Goal: Communication & Community: Answer question/provide support

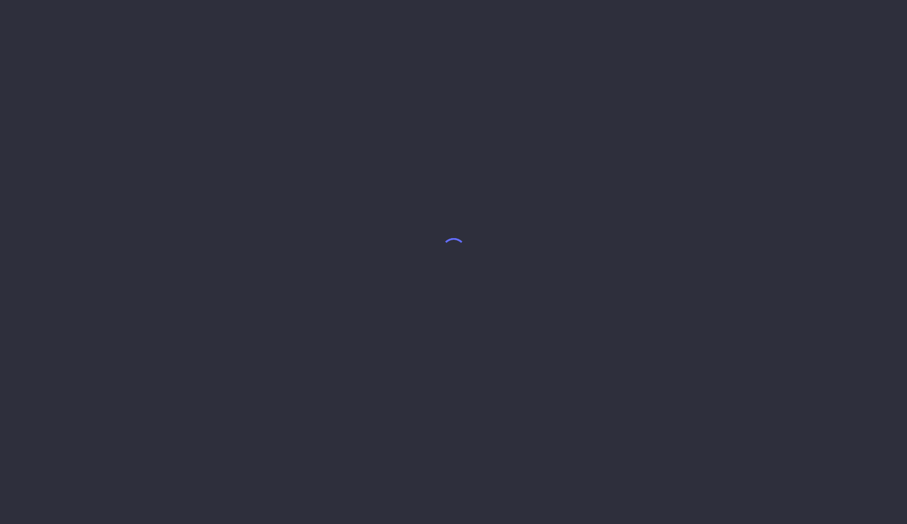
select select "8"
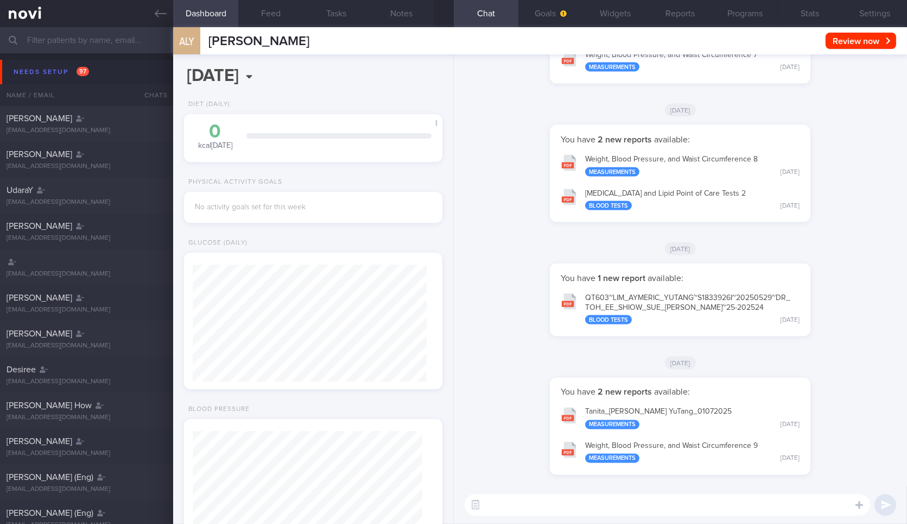
scroll to position [115, 229]
click at [156, 12] on icon at bounding box center [161, 14] width 12 height 8
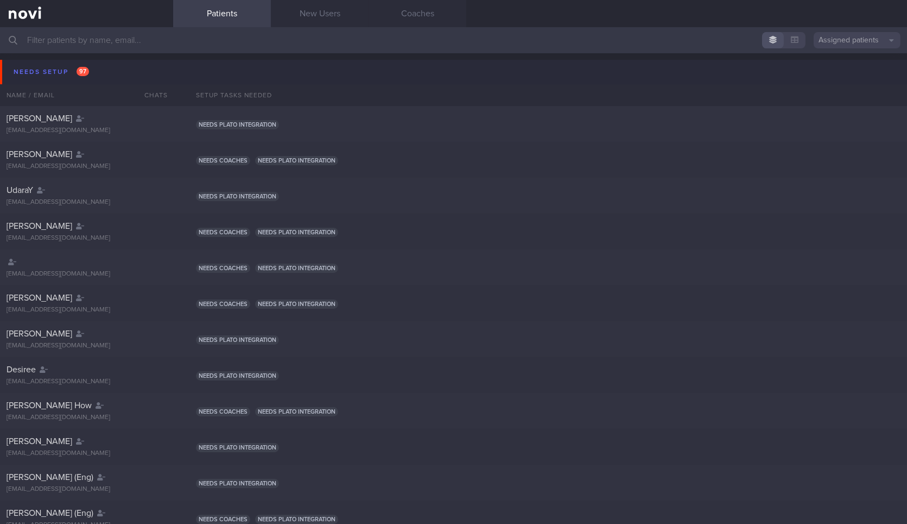
click at [125, 69] on button "Needs setup 97" at bounding box center [455, 72] width 911 height 24
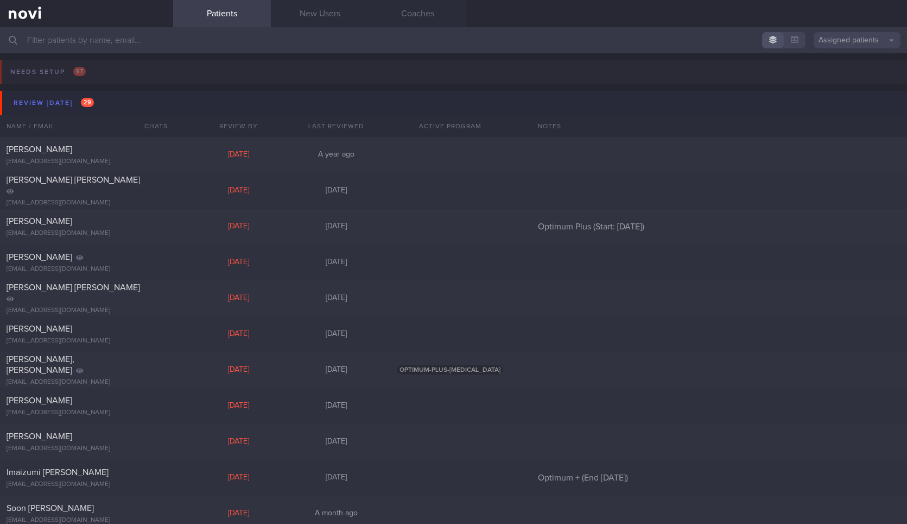
click at [119, 100] on button "Review today 29" at bounding box center [455, 103] width 911 height 24
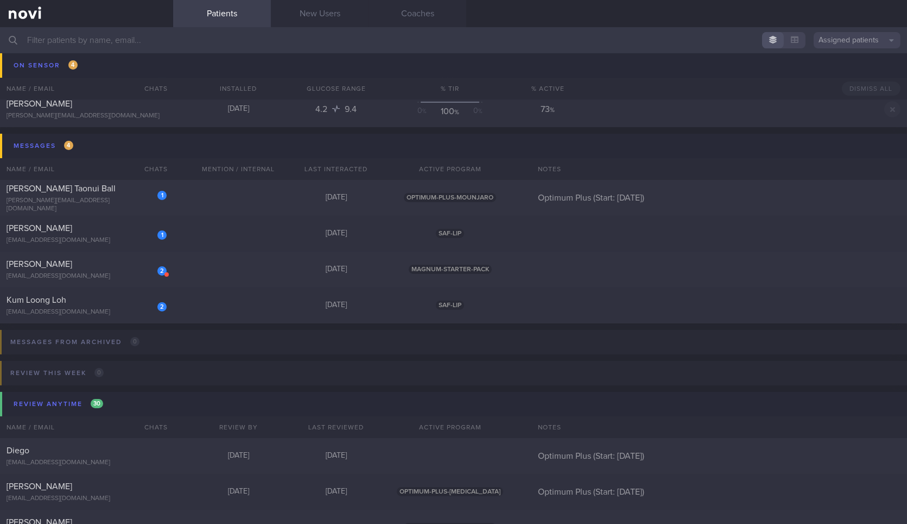
scroll to position [185, 0]
click at [220, 194] on div "1 Tyrel Taonui Ball tyrel.ball@gmail.com Yesterday OPTIMUM-PLUS-MOUNJARO Optimu…" at bounding box center [453, 197] width 907 height 36
select select "8"
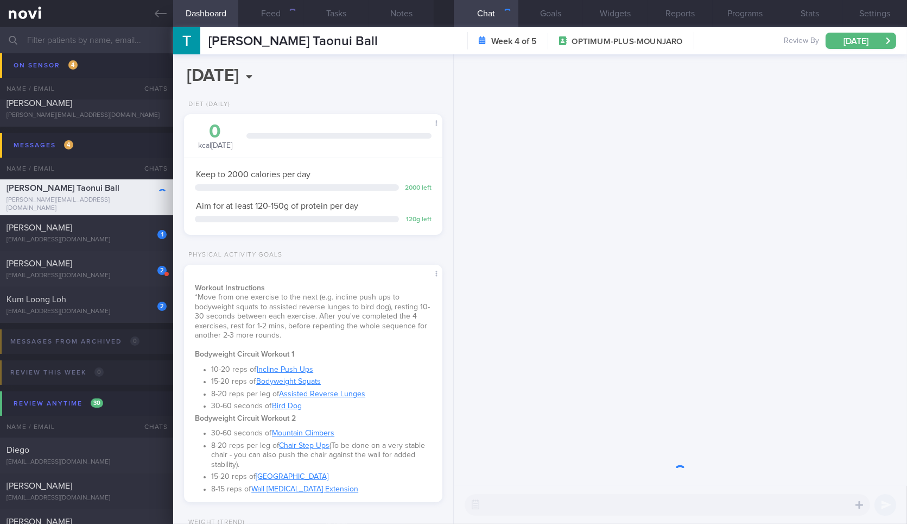
scroll to position [130, 229]
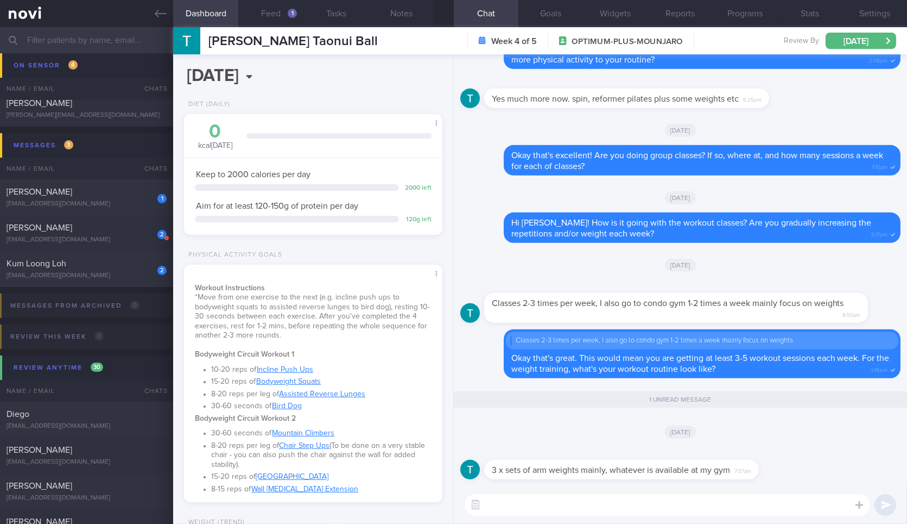
click at [610, 500] on textarea at bounding box center [668, 505] width 406 height 22
click at [673, 522] on div "​ ​" at bounding box center [680, 504] width 453 height 38
click at [694, 505] on textarea at bounding box center [668, 505] width 406 height 22
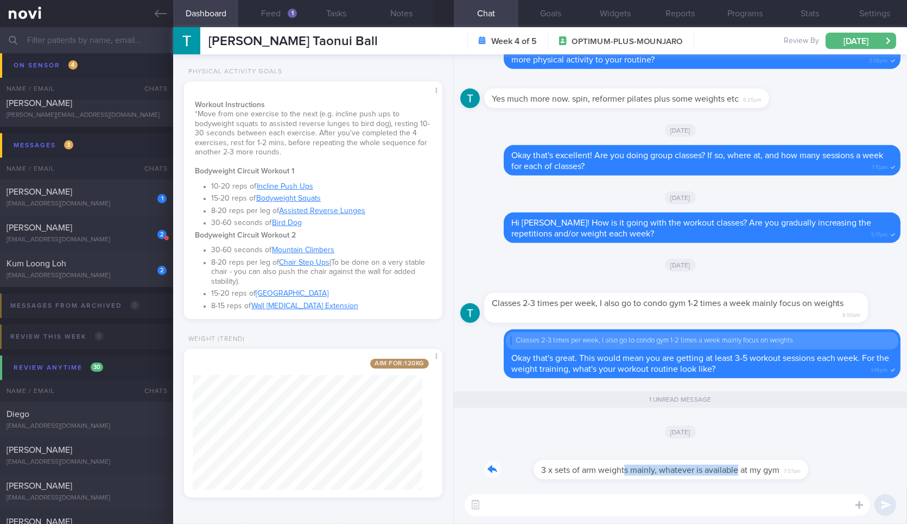
drag, startPoint x: 574, startPoint y: 475, endPoint x: 702, endPoint y: 475, distance: 128.2
click at [702, 475] on div "3 x sets of arm weights mainly, whatever is available at my gym 7:57am" at bounding box center [637, 462] width 307 height 33
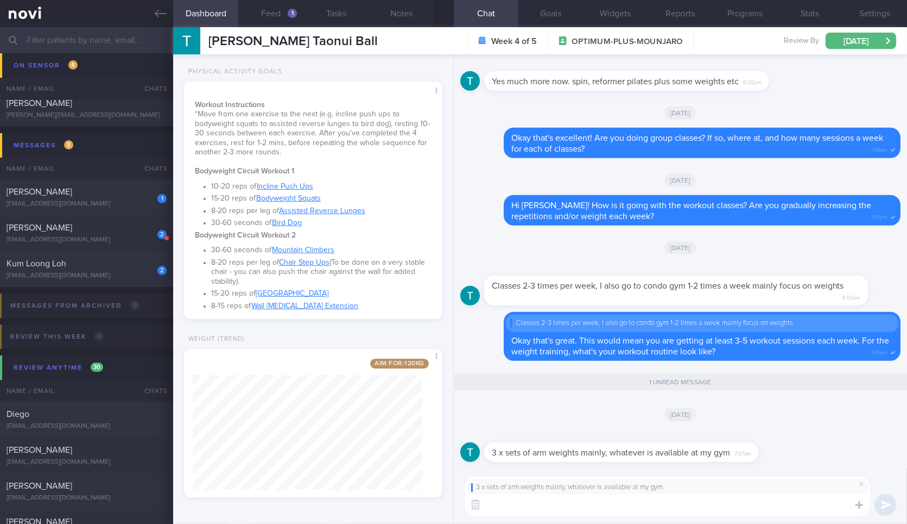
click at [697, 497] on textarea at bounding box center [668, 505] width 406 height 22
type textarea "Are you doing only bicep curls and tricep extensions?"
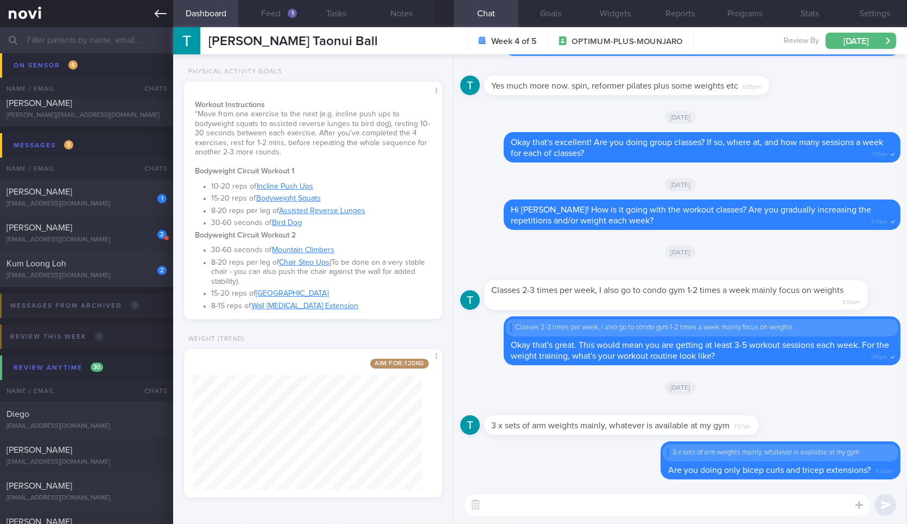
click at [150, 5] on link at bounding box center [86, 13] width 173 height 27
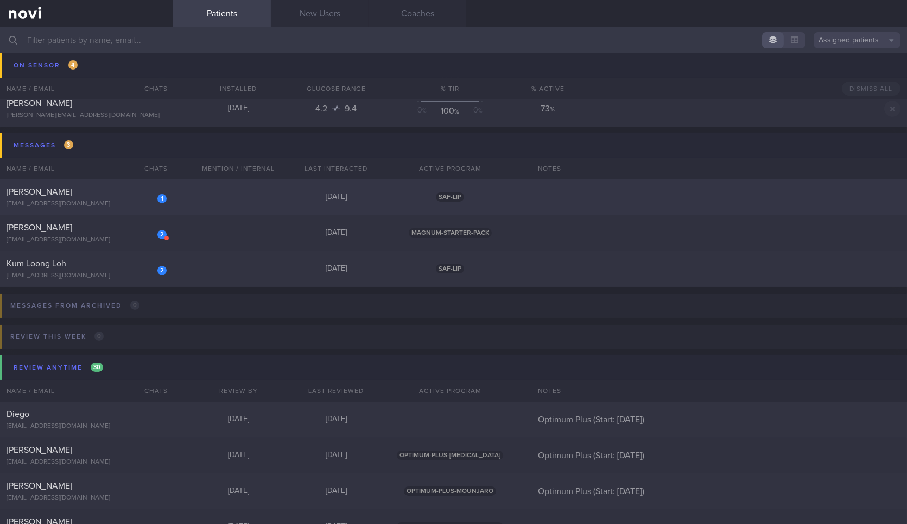
click at [119, 195] on div "[PERSON_NAME]" at bounding box center [85, 191] width 157 height 11
select select "8"
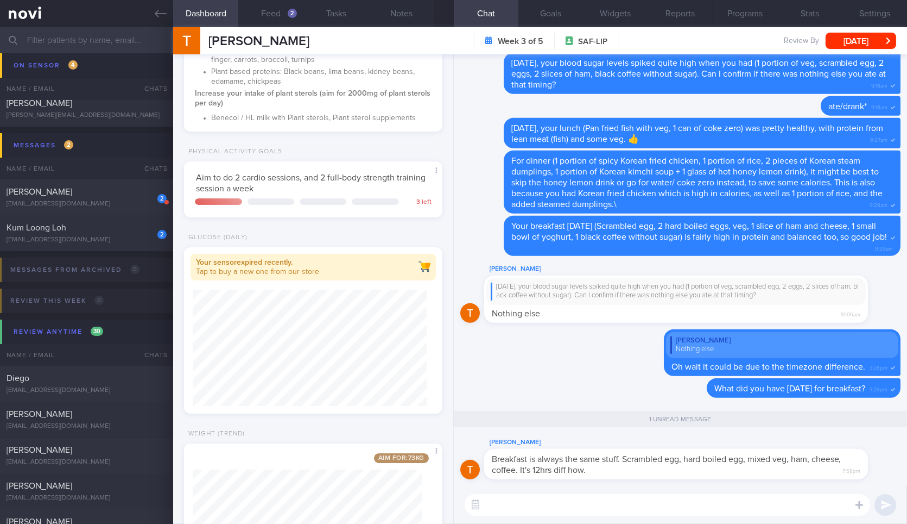
scroll to position [495, 0]
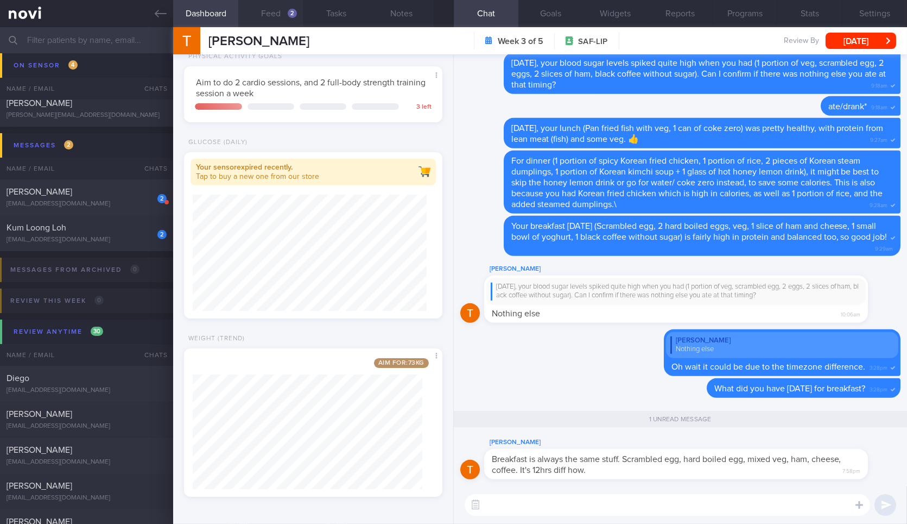
click at [274, 22] on button "Feed 2" at bounding box center [270, 13] width 65 height 27
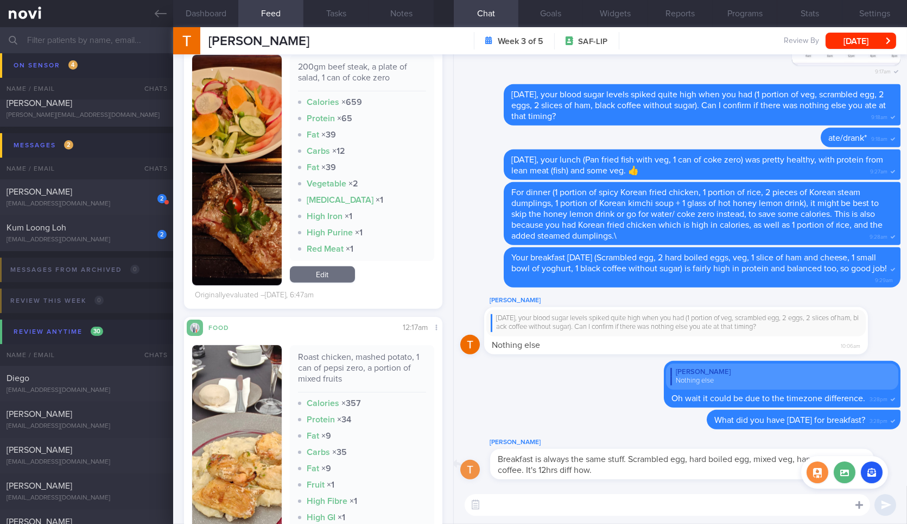
drag, startPoint x: 720, startPoint y: 472, endPoint x: 861, endPoint y: 511, distance: 145.8
click at [861, 511] on div "Terrence Siah Breakfast is always the same stuff. Scrambled egg, hard boiled eg…" at bounding box center [680, 288] width 453 height 469
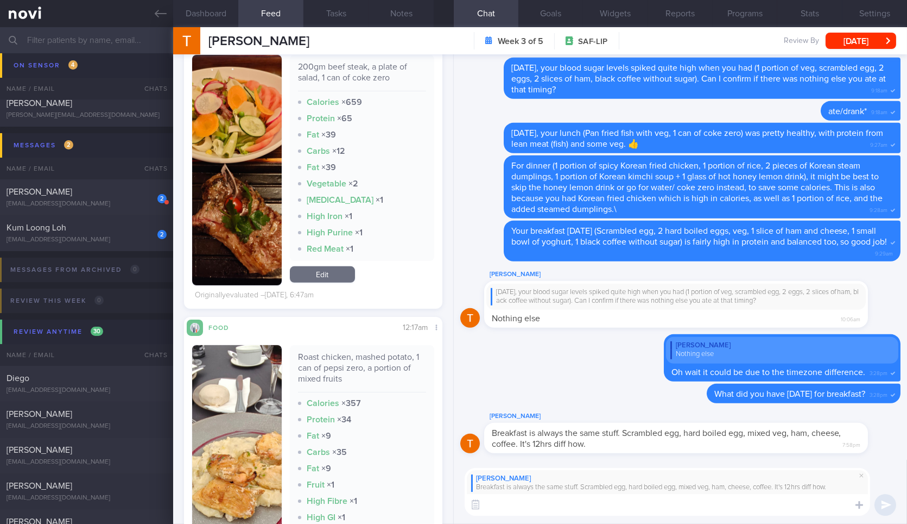
click at [720, 502] on textarea at bounding box center [668, 505] width 406 height 22
type textarea "Ah yes okay got it!"
click at [614, 503] on textarea "Ah yes okay got it!" at bounding box center [668, 505] width 406 height 22
click at [605, 509] on textarea "Ah yes okay got it!" at bounding box center [668, 505] width 406 height 22
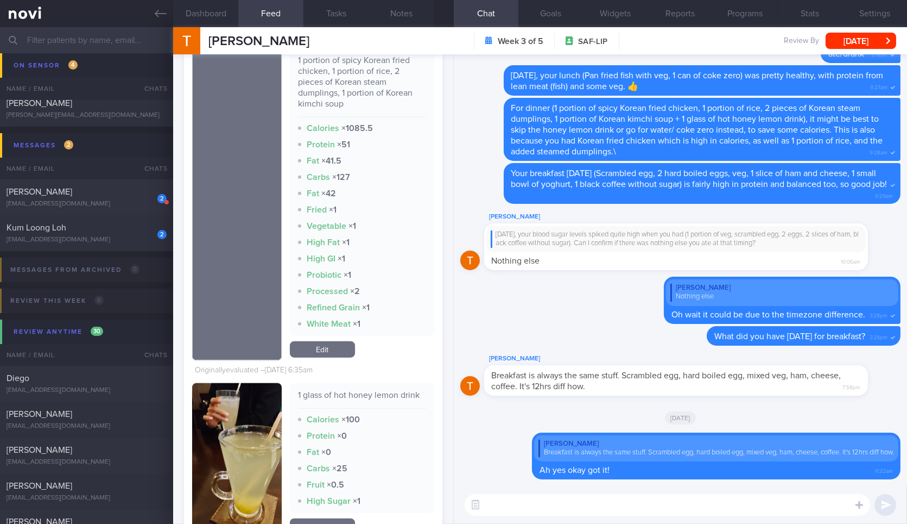
click at [710, 499] on textarea at bounding box center [668, 505] width 406 height 22
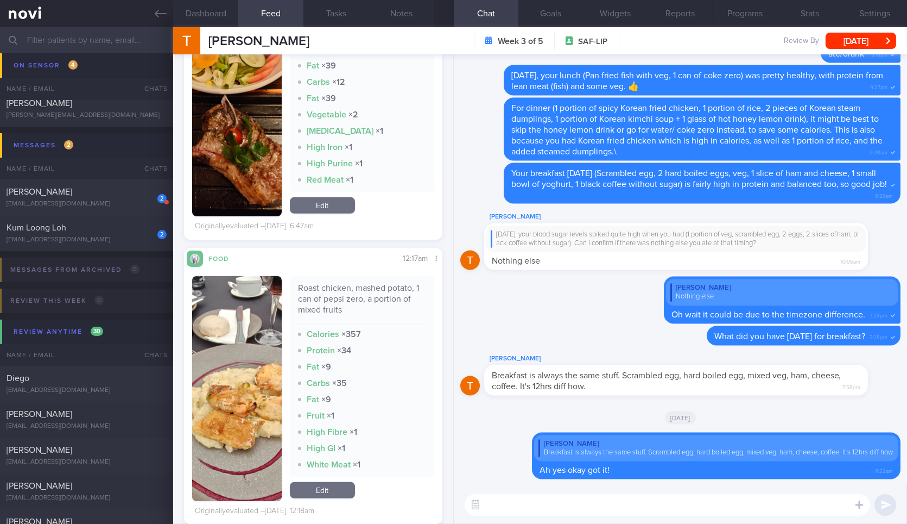
scroll to position [1257, 0]
click at [276, 339] on img "button" at bounding box center [236, 389] width 89 height 225
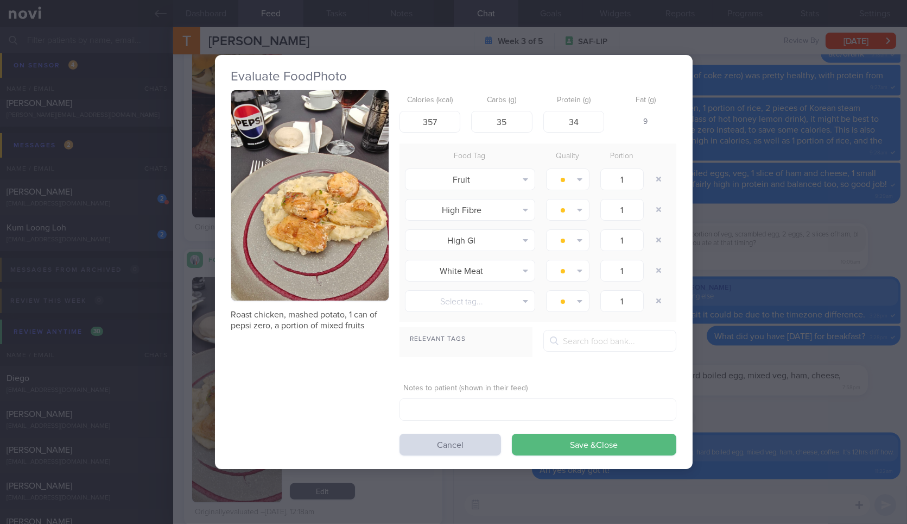
click at [692, 230] on div "Evaluate Food Photo Roast chicken, mashed potato, 1 can of pepsi zero, a portio…" at bounding box center [454, 262] width 478 height 414
click at [758, 202] on div "Evaluate Food Photo Roast chicken, mashed potato, 1 can of pepsi zero, a portio…" at bounding box center [453, 262] width 907 height 524
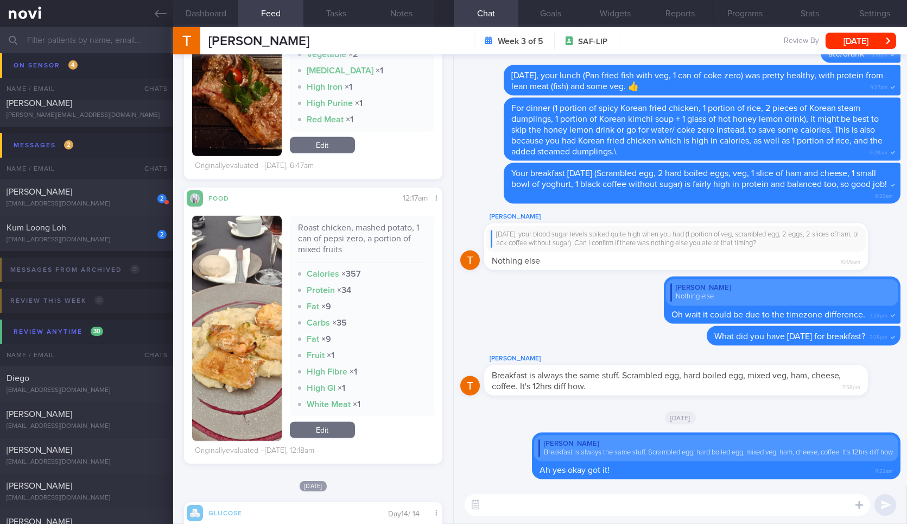
scroll to position [1319, 0]
click at [580, 506] on textarea at bounding box center [668, 505] width 406 height 22
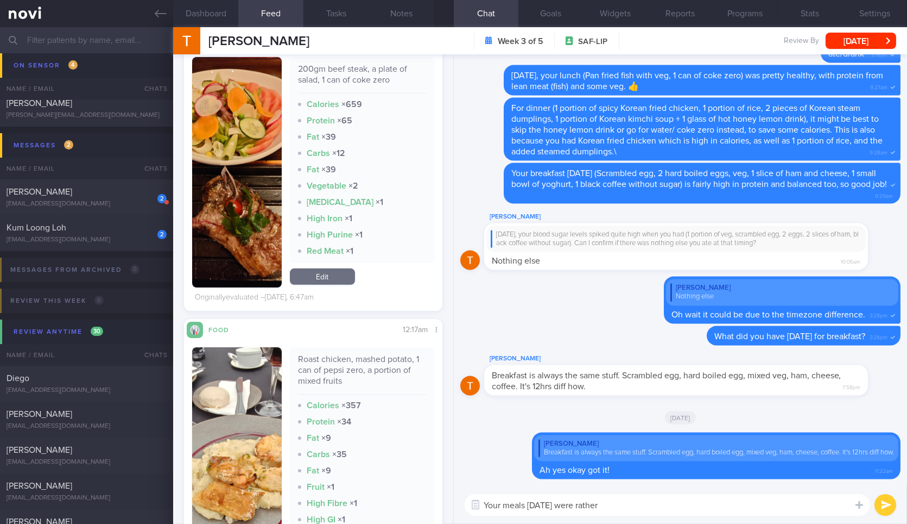
scroll to position [1181, 0]
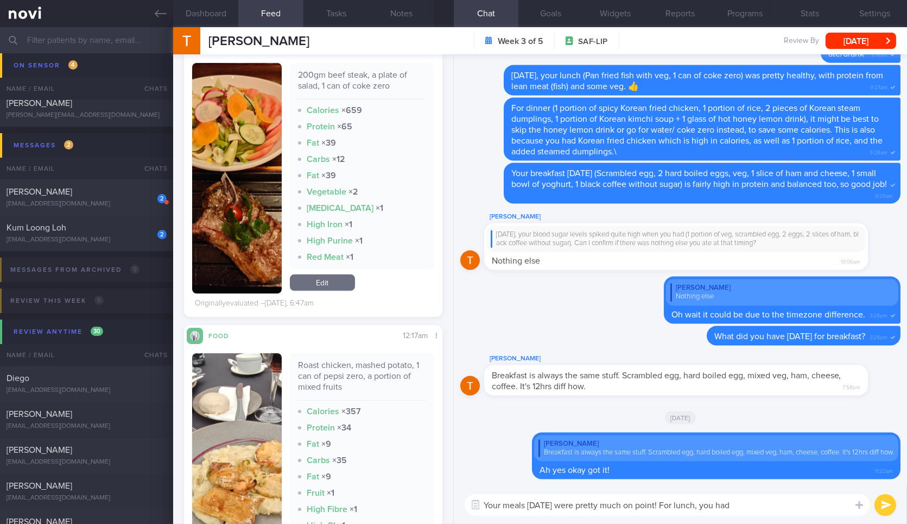
click at [310, 381] on div "Roast chicken, mashed potato, 1 can of pepsi zero, a portion of mixed fruits" at bounding box center [362, 380] width 128 height 41
copy div "Roast chicken, mashed potato, 1 can of pepsi zero, a portion of mixed fruits"
click at [770, 512] on textarea "Your meals yesterday were pretty much on point! For lunch, you had" at bounding box center [668, 505] width 406 height 22
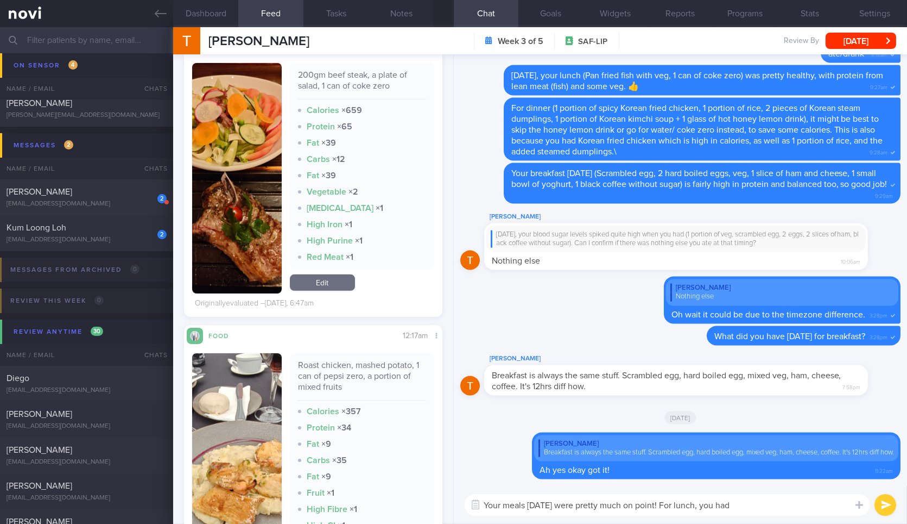
paste textarea "Roast chicken, mashed potato, 1 can of pepsi zero, a portion of mixed fruits"
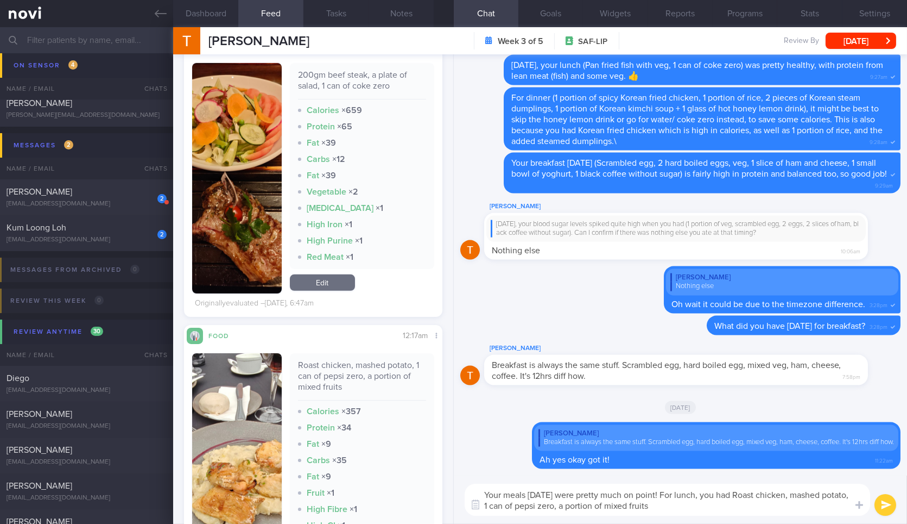
click at [263, 474] on button "button" at bounding box center [236, 465] width 89 height 225
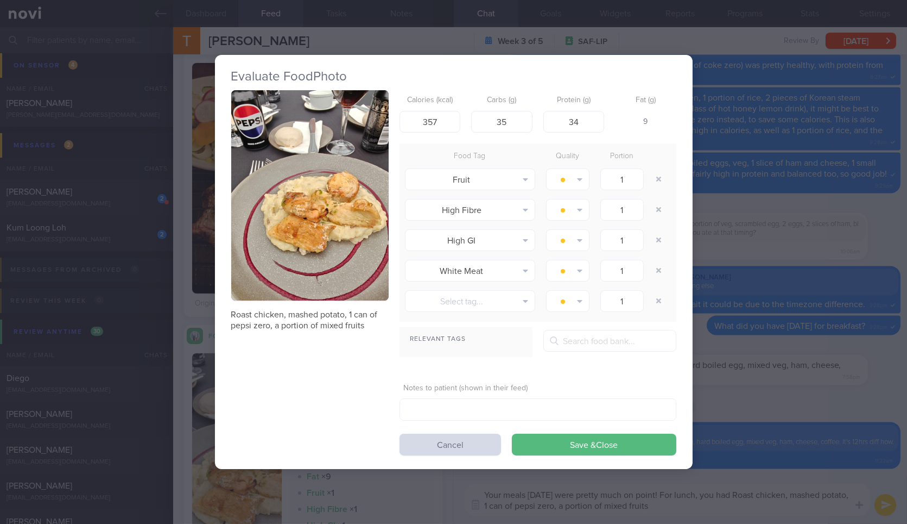
click at [352, 289] on button "button" at bounding box center [309, 195] width 157 height 210
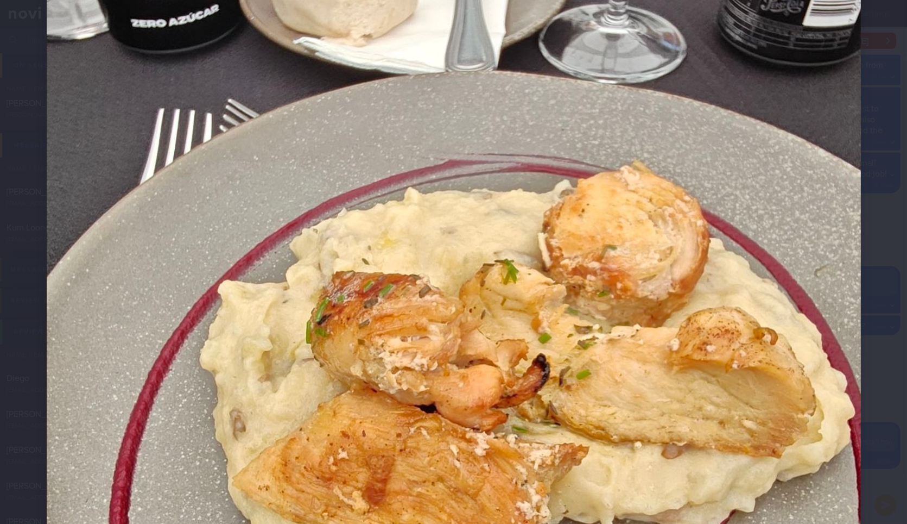
scroll to position [383, 0]
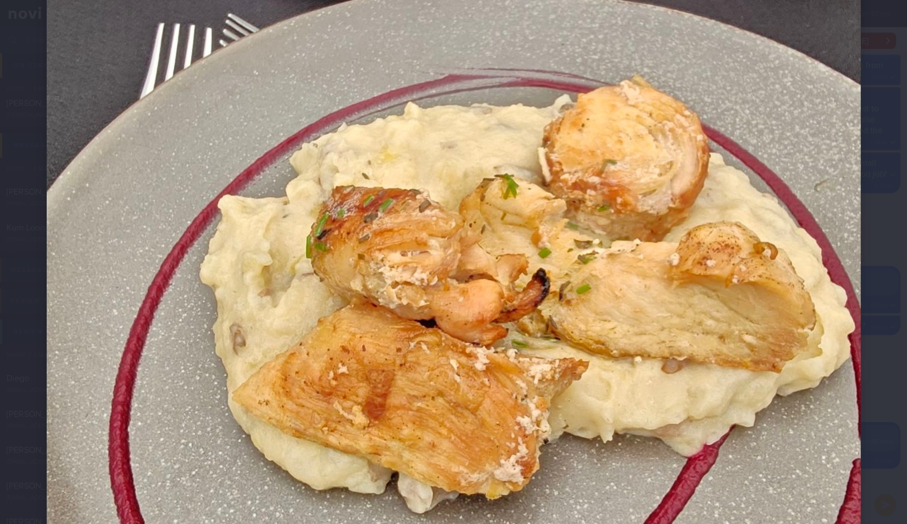
click at [885, 388] on div at bounding box center [453, 203] width 901 height 1173
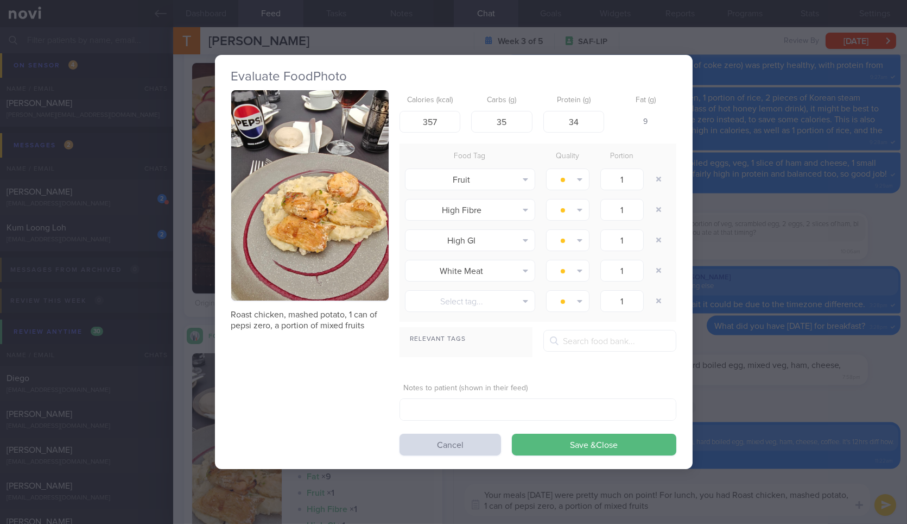
click at [775, 399] on div "Evaluate Food Photo Roast chicken, mashed potato, 1 can of pepsi zero, a portio…" at bounding box center [453, 262] width 907 height 524
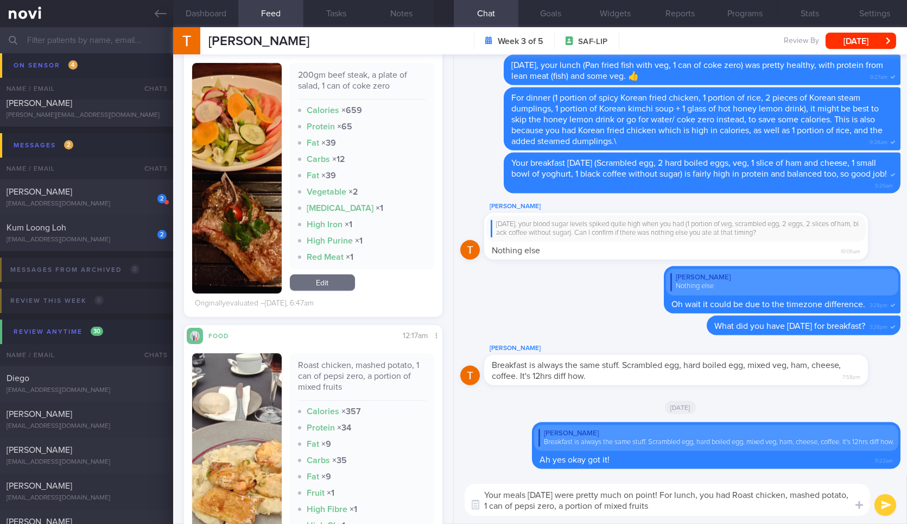
click at [722, 501] on textarea "Your meals yesterday were pretty much on point! For lunch, you had Roast chicke…" at bounding box center [668, 499] width 406 height 32
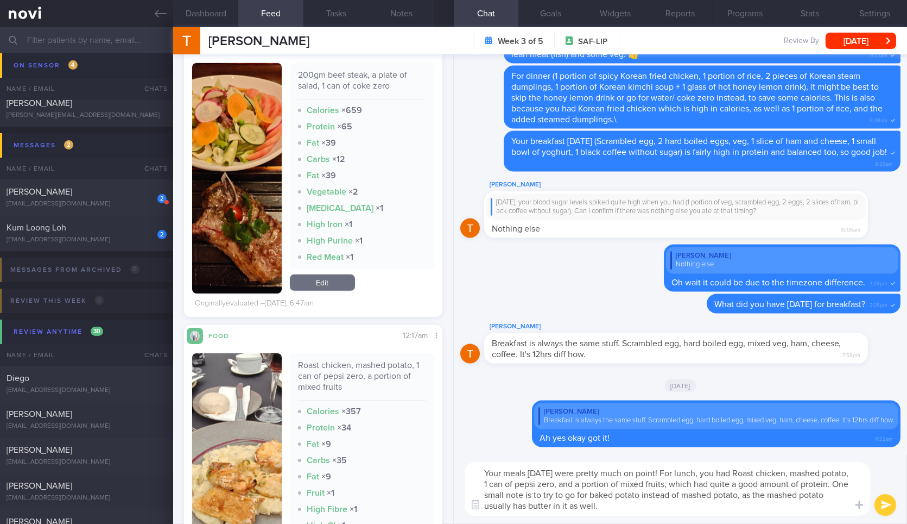
type textarea "Your meals yesterday were pretty much on point! For lunch, you had Roast chicke…"
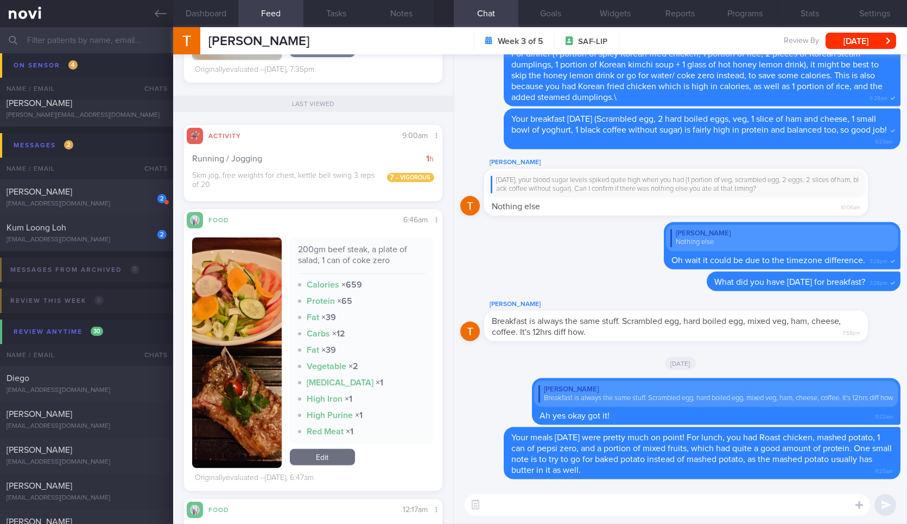
scroll to position [999, 0]
click at [377, 252] on div "200gm beef steak, a plate of salad, 1 can of coke zero Calories × 659 Protein ×…" at bounding box center [362, 341] width 144 height 206
click at [375, 261] on div "200gm beef steak, a plate of salad, 1 can of coke zero" at bounding box center [362, 259] width 128 height 30
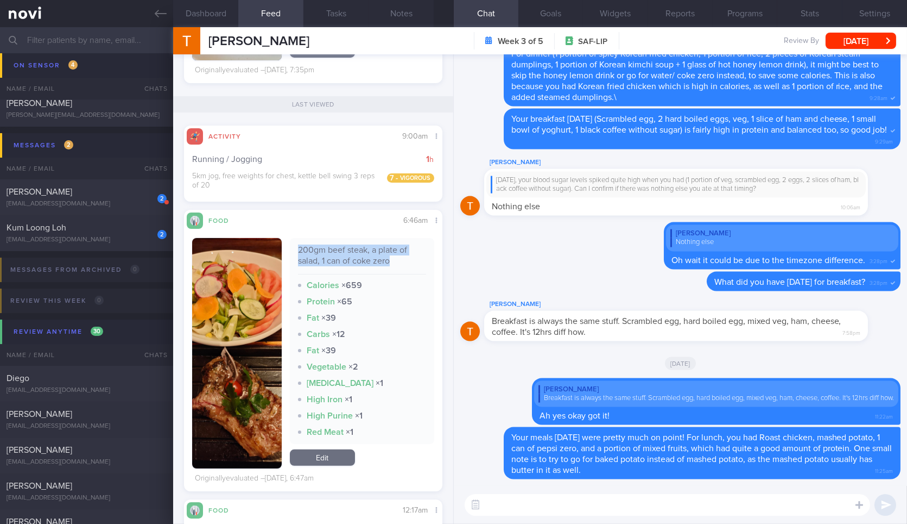
copy div "200gm beef steak, a plate of salad, 1 can of coke zero"
click at [614, 510] on textarea at bounding box center [668, 505] width 406 height 22
paste textarea "200gm beef steak, a plate of salad, 1 can of coke zero"
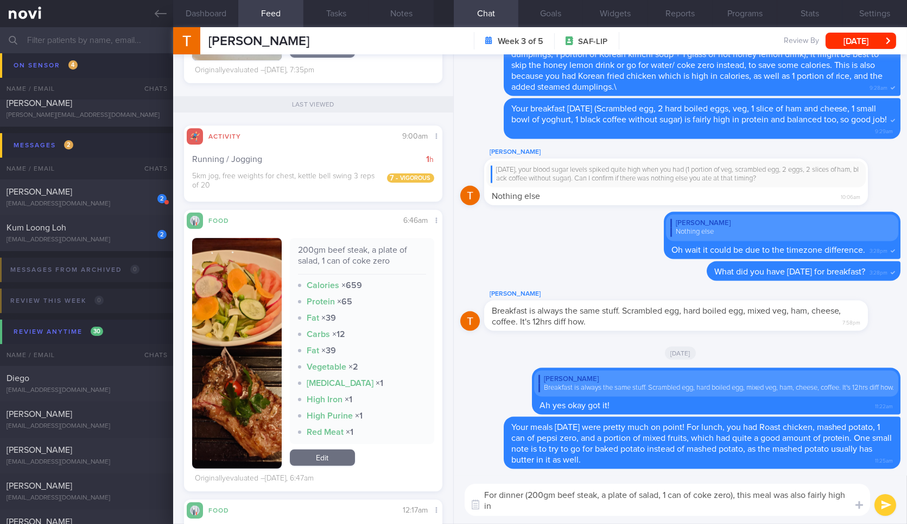
scroll to position [0, 0]
type textarea "For dinner (200gm beef steak, a plate of salad, 1 can of coke zero), this meal …"
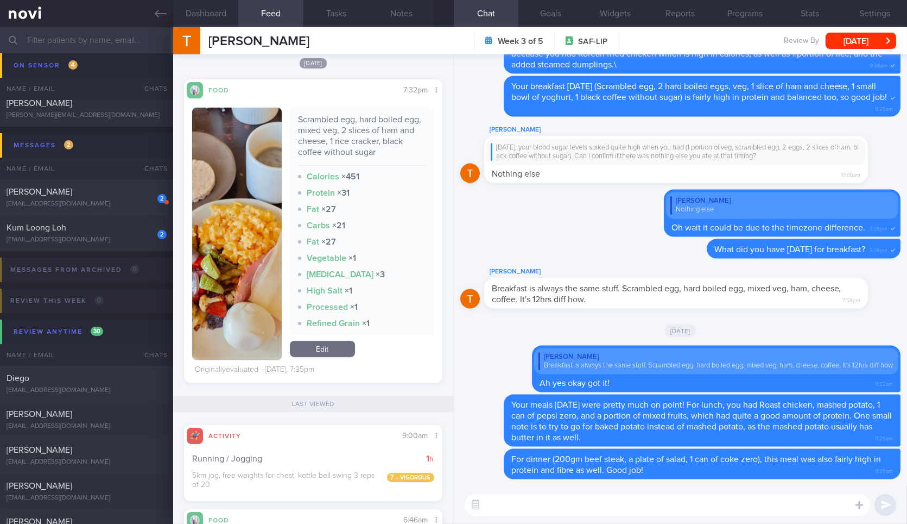
scroll to position [693, 0]
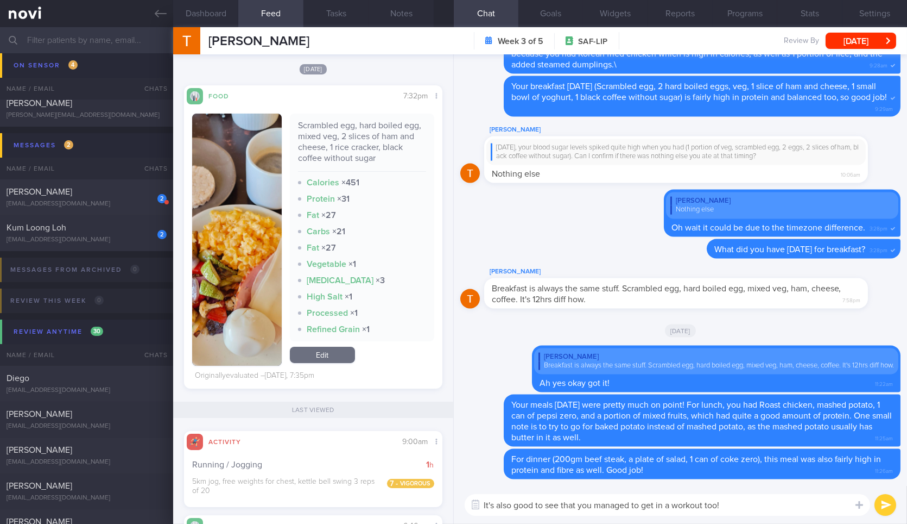
type textarea "It's also good to see that you managed to get in a workout too!"
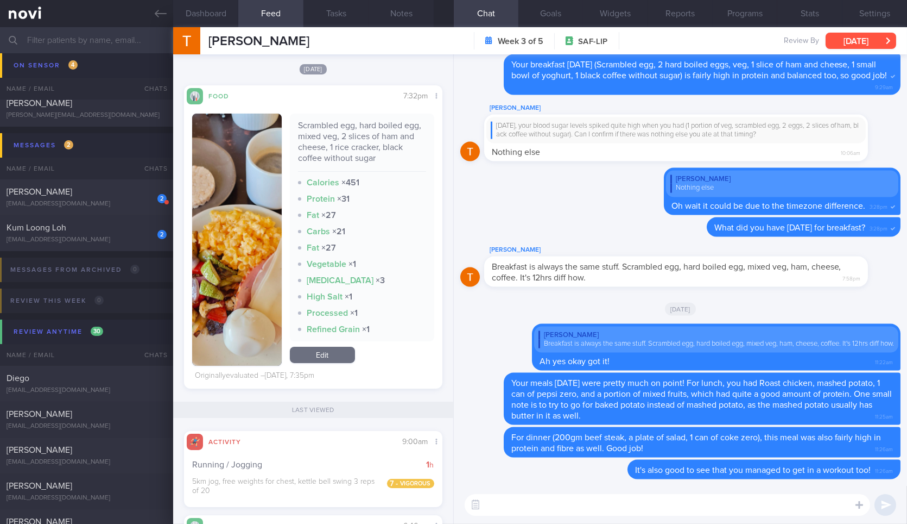
click at [847, 44] on button "[DATE]" at bounding box center [861, 41] width 71 height 16
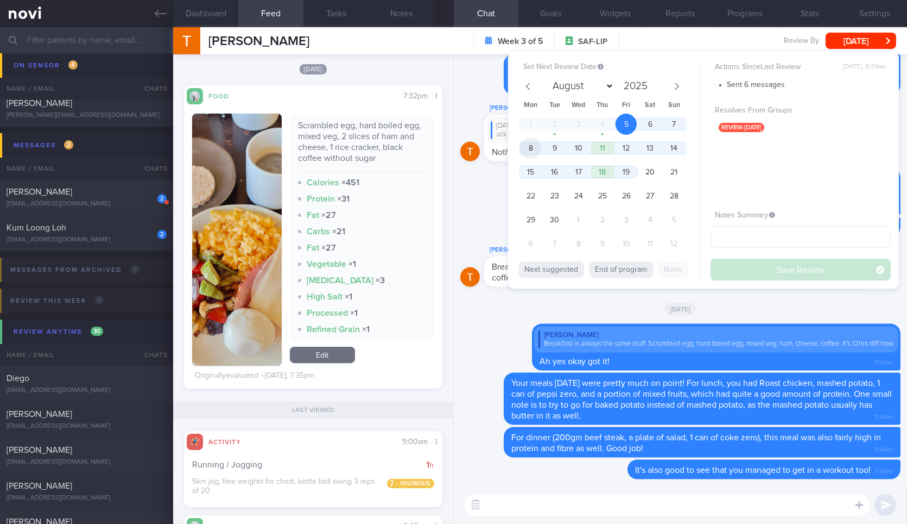
click at [533, 157] on span "8" at bounding box center [530, 147] width 21 height 21
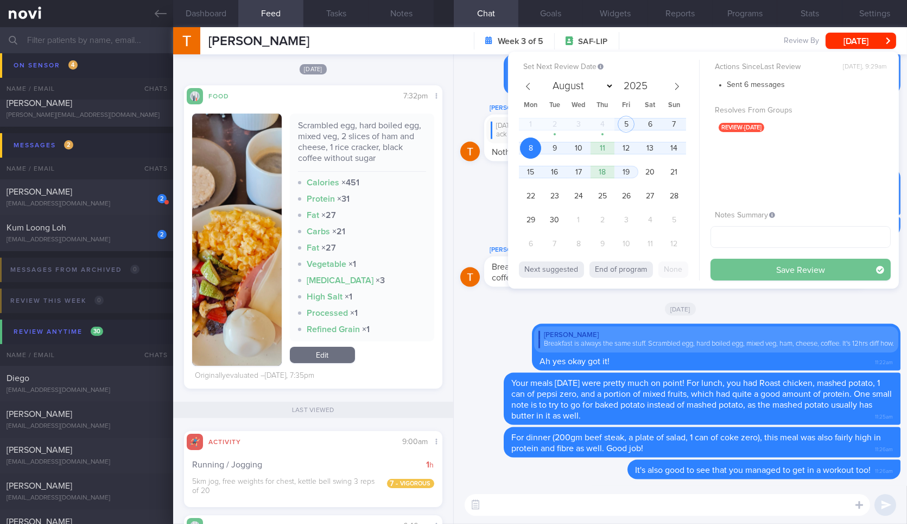
click at [780, 272] on button "Save Review" at bounding box center [801, 269] width 180 height 22
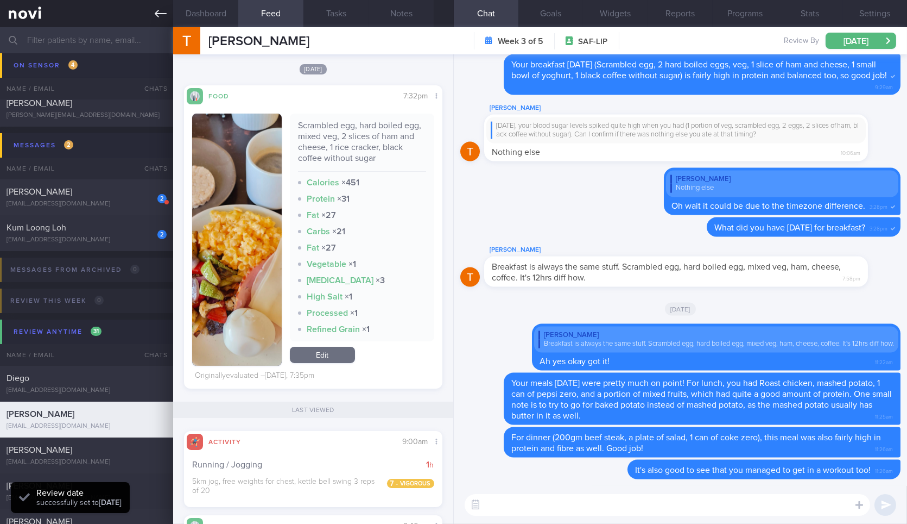
click at [166, 18] on icon at bounding box center [161, 14] width 12 height 12
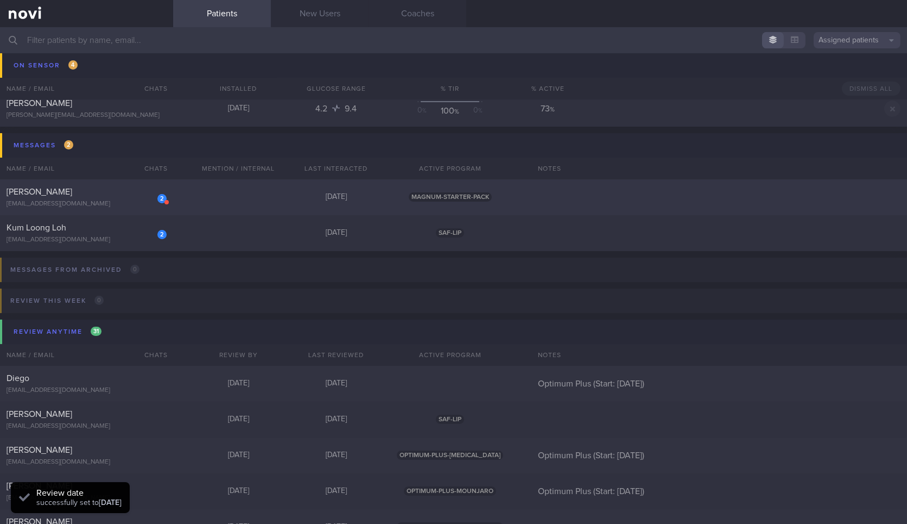
click at [127, 196] on div "[PERSON_NAME]" at bounding box center [85, 191] width 157 height 11
select select "8"
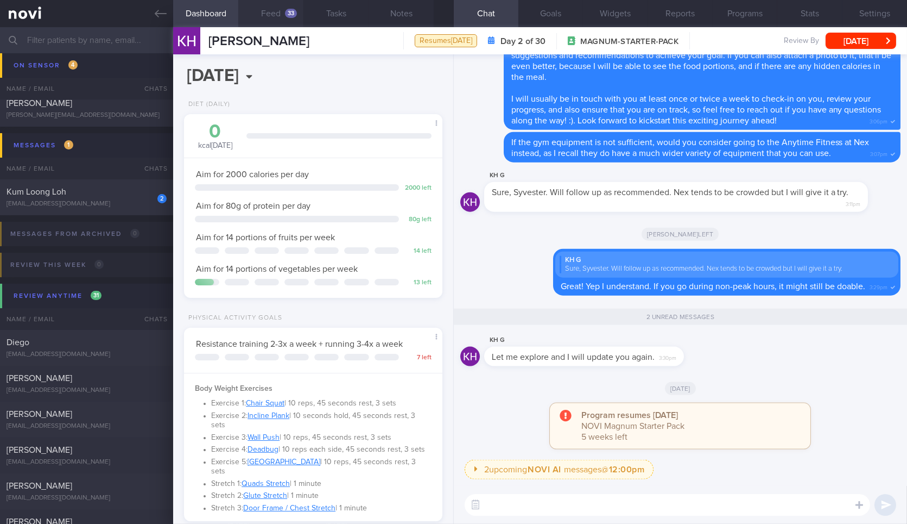
click at [269, 17] on button "Feed 33" at bounding box center [270, 13] width 65 height 27
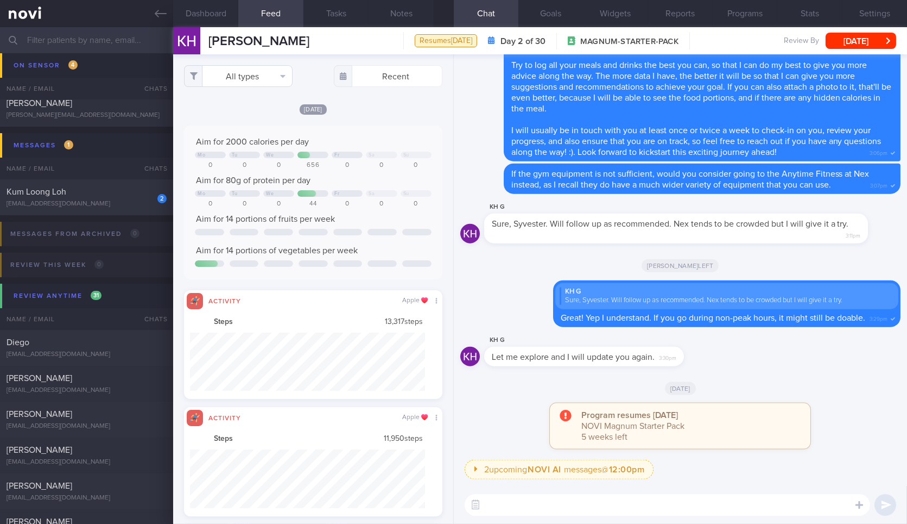
scroll to position [59, 235]
click at [265, 71] on button "All types" at bounding box center [238, 76] width 109 height 22
click at [257, 114] on button "Activity" at bounding box center [239, 113] width 108 height 16
checkbox input "false"
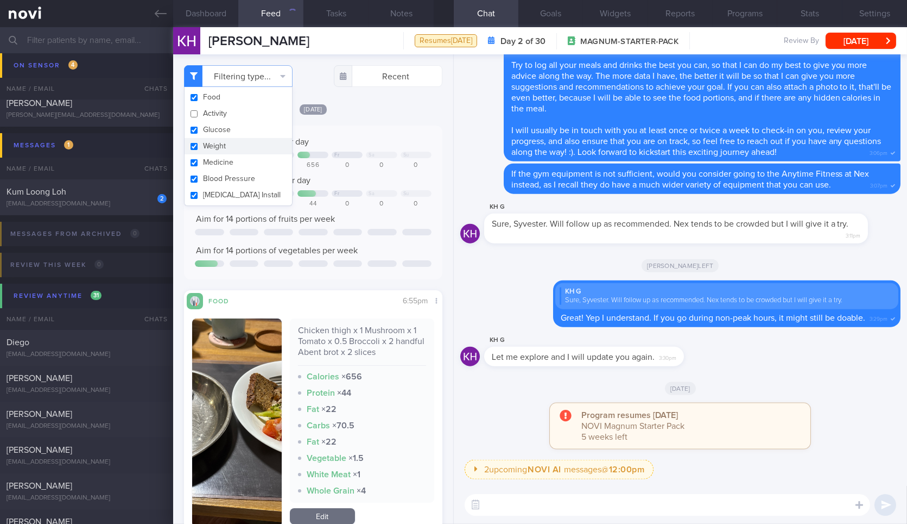
click at [249, 146] on button "Weight" at bounding box center [239, 146] width 108 height 16
checkbox input "false"
click at [387, 119] on div "Yesterday Aim for 2000 calories per day Mo Tu We Fr Sa Su 0 0 0 656 0 0 0 Aim f…" at bounding box center [313, 326] width 258 height 447
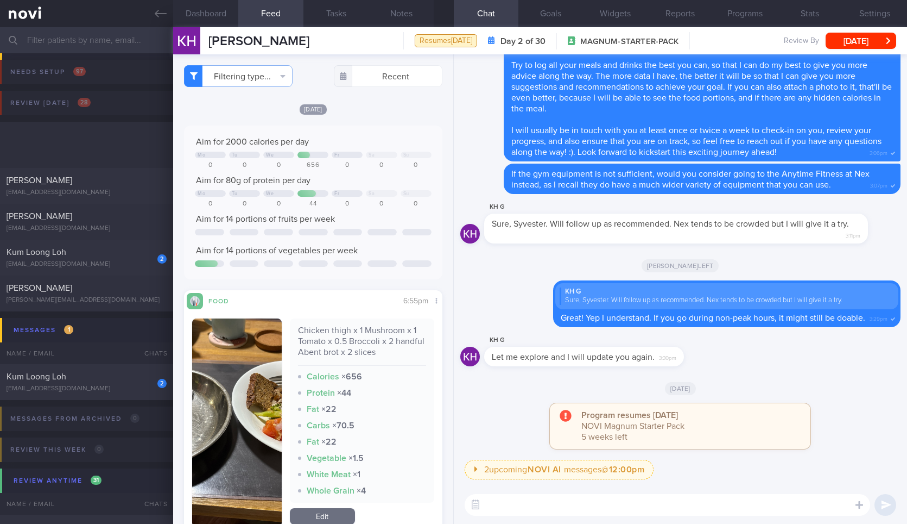
select select "8"
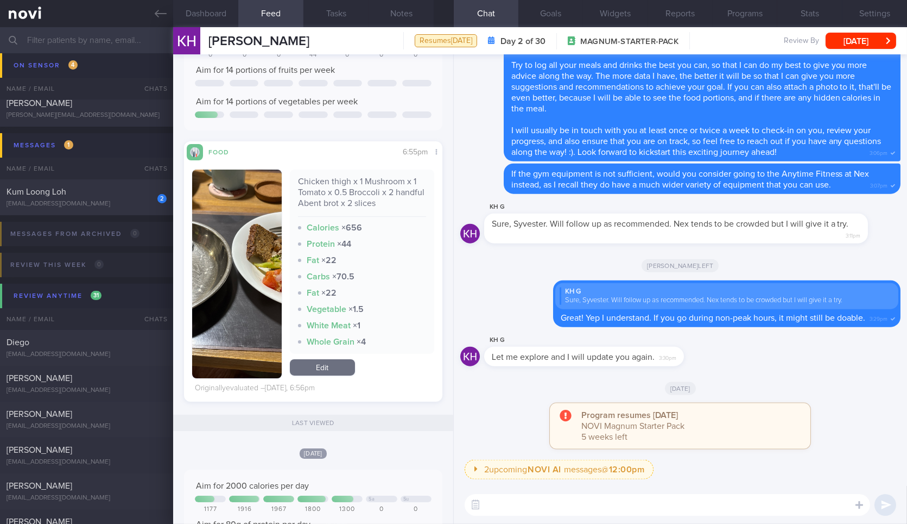
scroll to position [149, 0]
click at [263, 260] on button "button" at bounding box center [236, 273] width 89 height 209
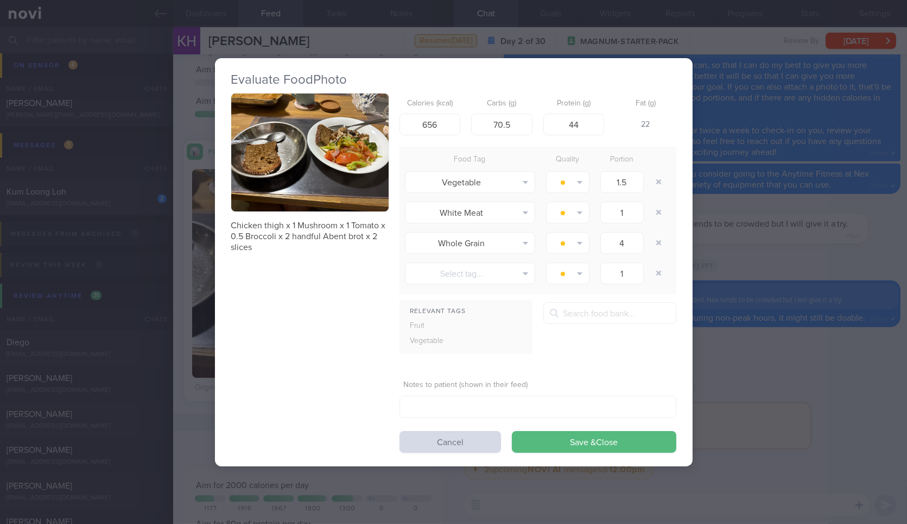
click at [311, 171] on button "button" at bounding box center [309, 152] width 157 height 118
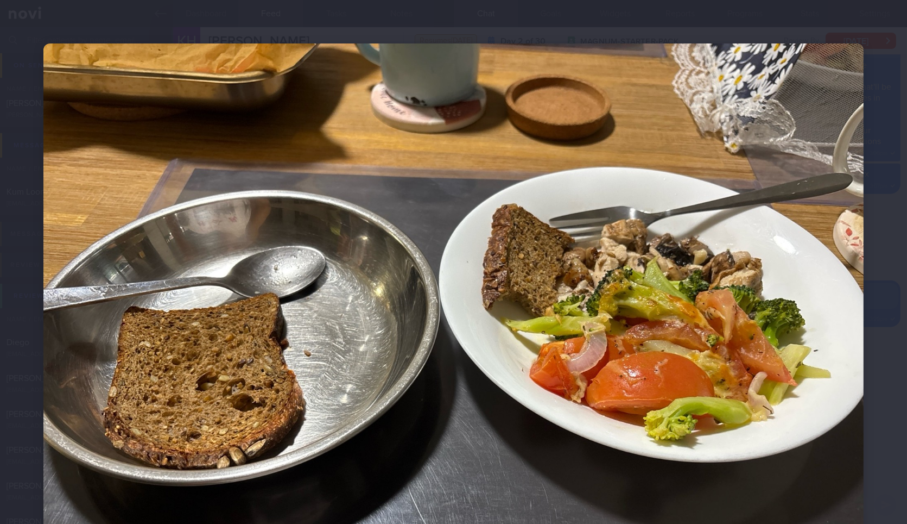
click at [858, 352] on div at bounding box center [453, 351] width 907 height 702
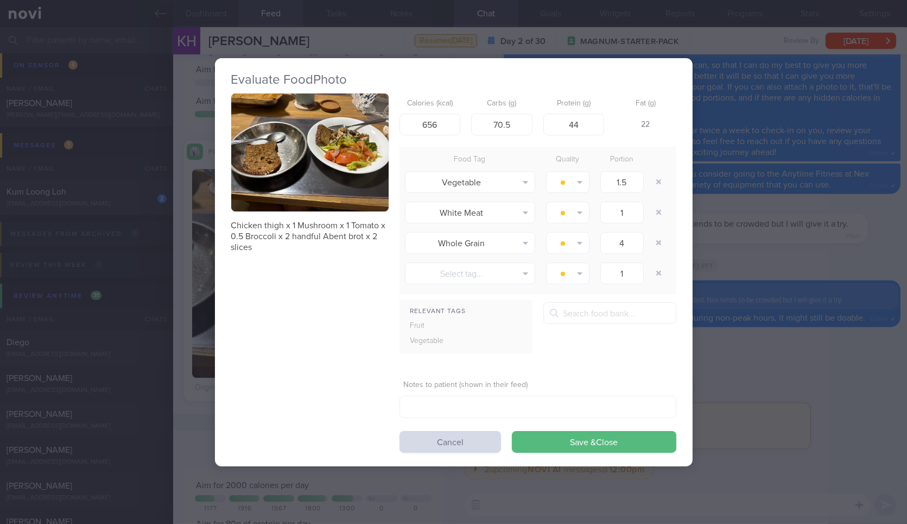
click at [796, 328] on div "Evaluate Food Photo Chicken thigh x 1 Mushroom x 1 Tomato x 0.5 Broccoli x 2 ha…" at bounding box center [453, 262] width 907 height 524
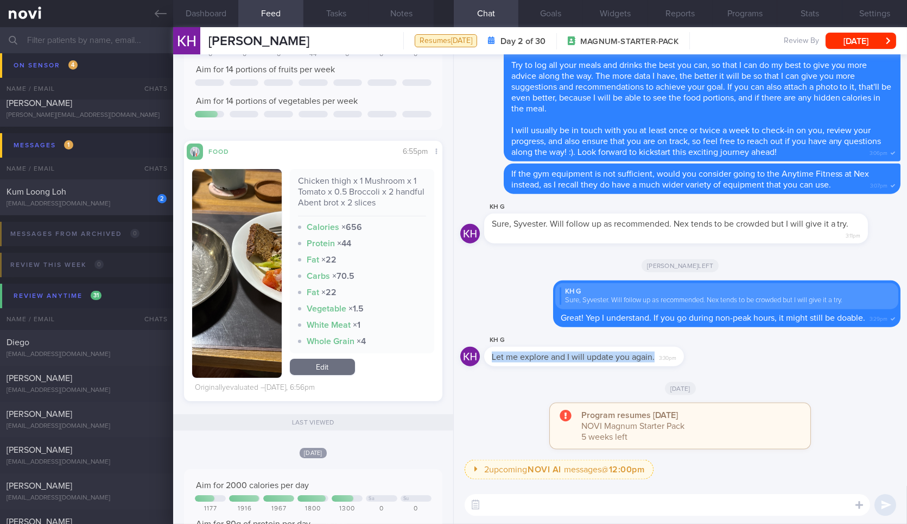
drag, startPoint x: 679, startPoint y: 357, endPoint x: 804, endPoint y: 344, distance: 125.0
click at [804, 344] on div "KH G Let me explore and I will update you again. 3:30pm" at bounding box center [681, 352] width 440 height 39
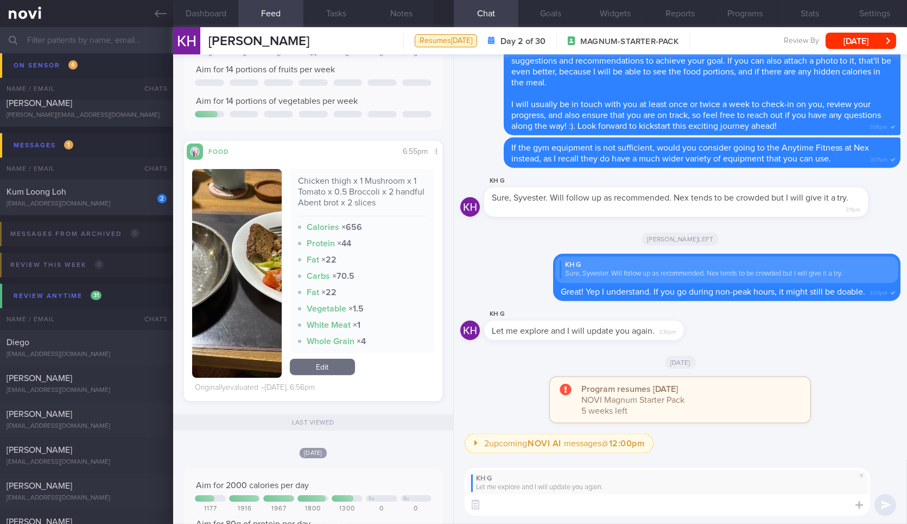
click at [572, 505] on textarea at bounding box center [668, 505] width 406 height 22
type textarea "Alright sure, thanks!"
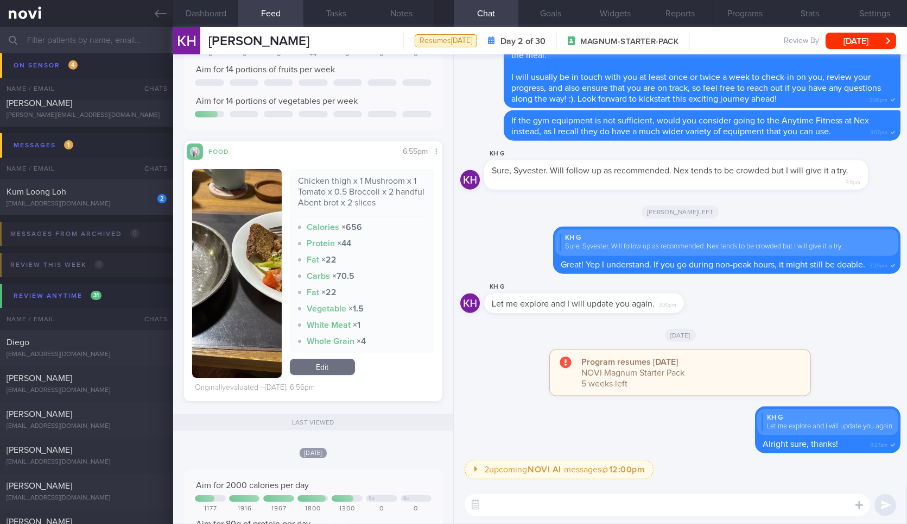
click at [553, 501] on textarea at bounding box center [668, 505] width 406 height 22
click at [553, 500] on textarea at bounding box center [668, 505] width 406 height 22
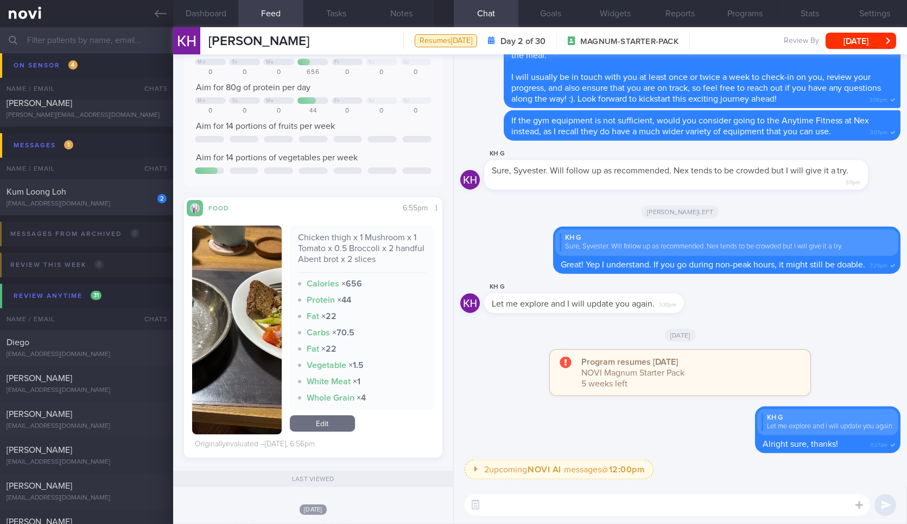
scroll to position [92, 0]
click at [854, 44] on button "[DATE]" at bounding box center [861, 41] width 71 height 16
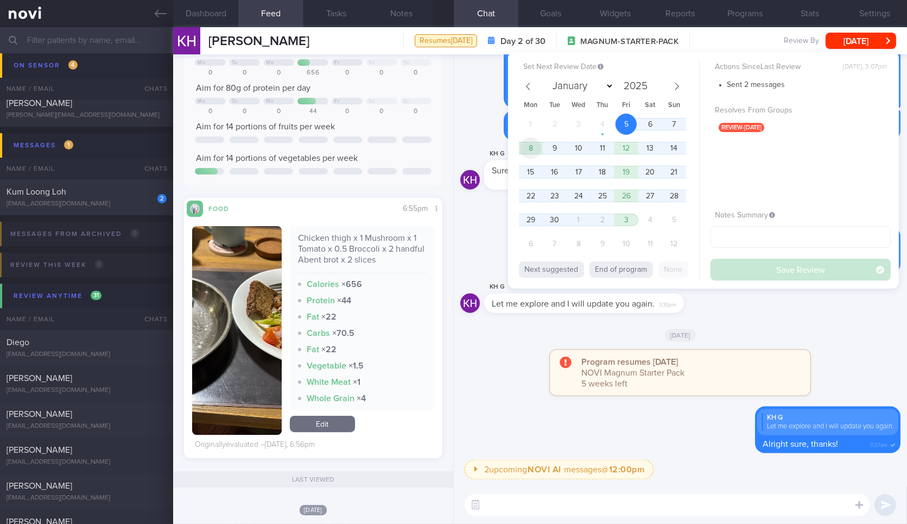
click at [532, 144] on span "8" at bounding box center [530, 147] width 21 height 21
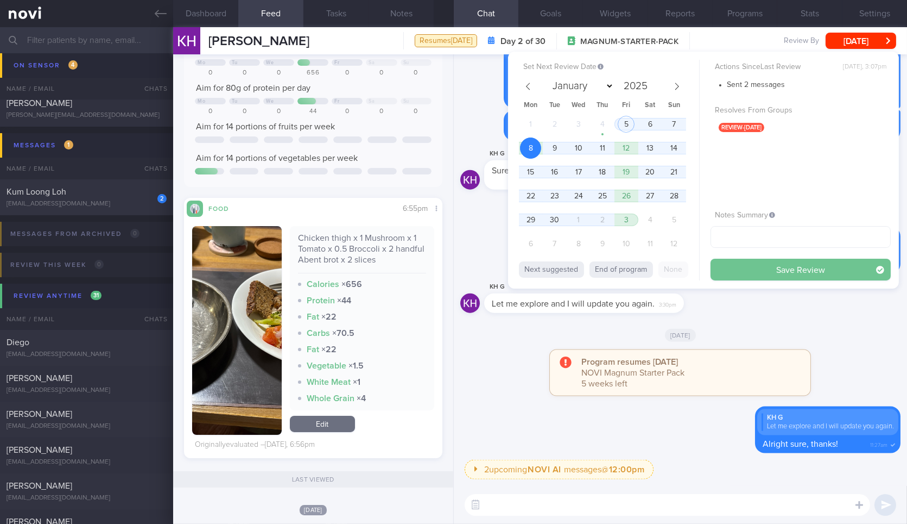
click at [793, 264] on button "Save Review" at bounding box center [801, 269] width 180 height 22
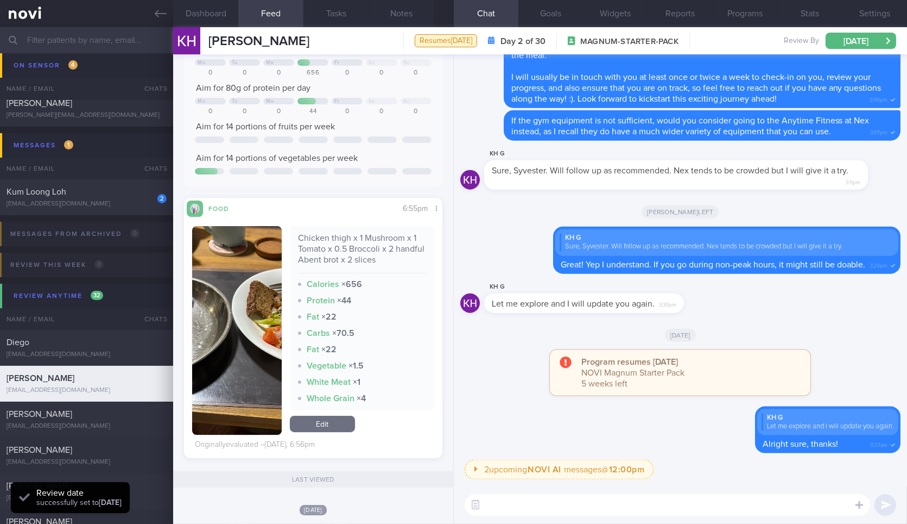
scroll to position [156, 239]
click at [616, 508] on textarea at bounding box center [668, 505] width 406 height 22
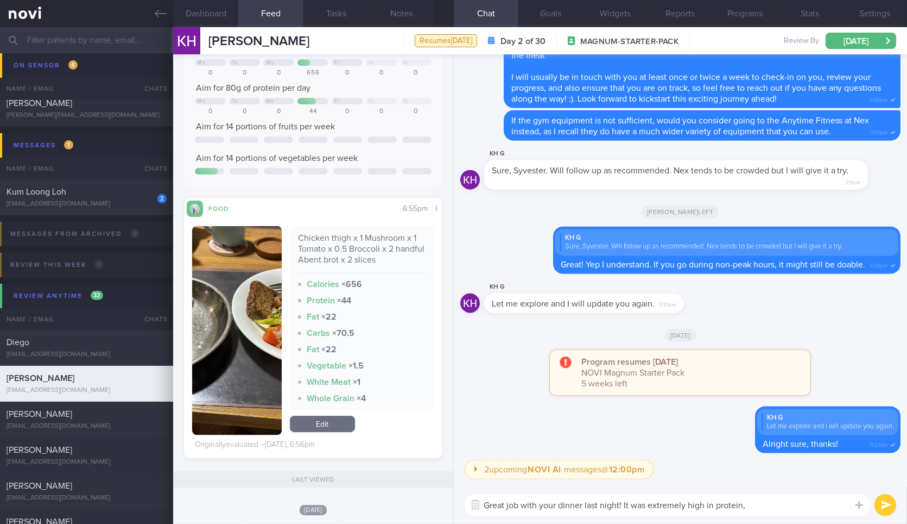
click at [240, 289] on button "button" at bounding box center [236, 330] width 89 height 209
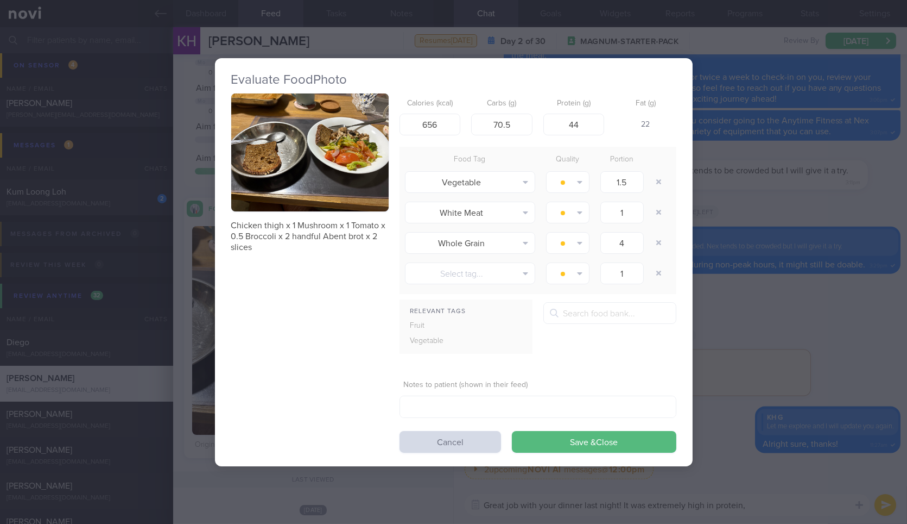
click at [357, 163] on button "button" at bounding box center [309, 152] width 157 height 118
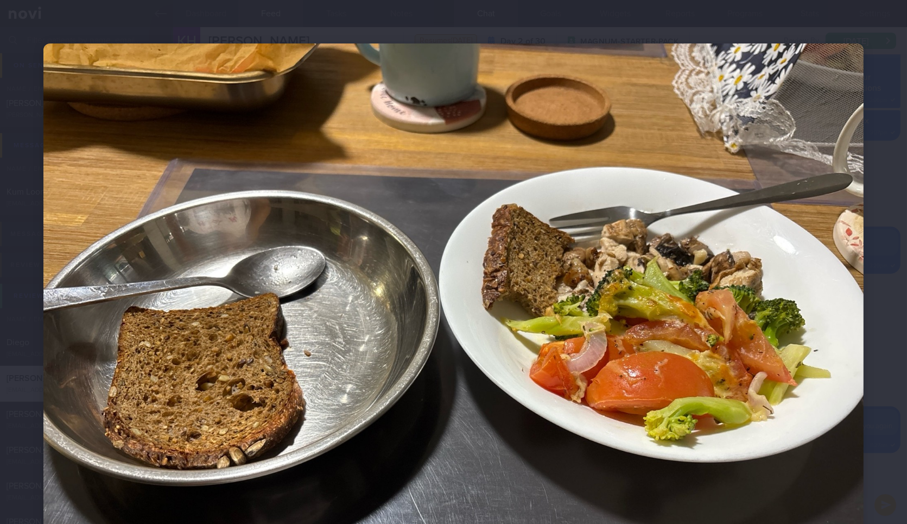
click at [892, 294] on div at bounding box center [453, 351] width 907 height 702
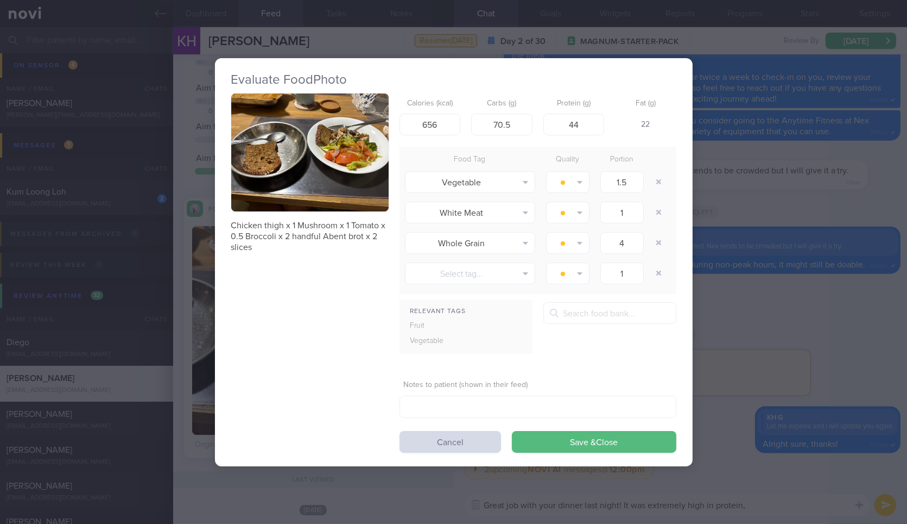
click at [769, 359] on div "Evaluate Food Photo Chicken thigh x 1 Mushroom x 1 Tomato x 0.5 Broccoli x 2 ha…" at bounding box center [453, 262] width 907 height 524
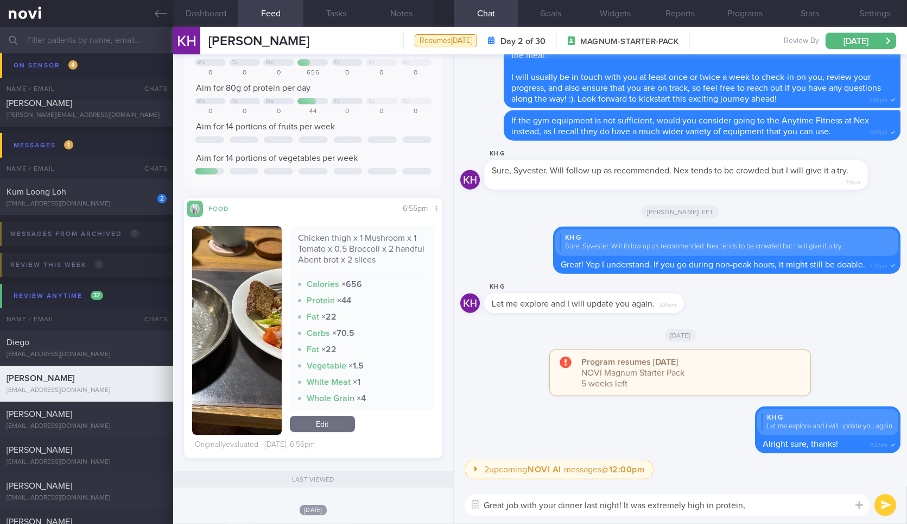
click at [793, 510] on textarea "Great job with your dinner last night! It was extremely high in protein," at bounding box center [668, 505] width 406 height 22
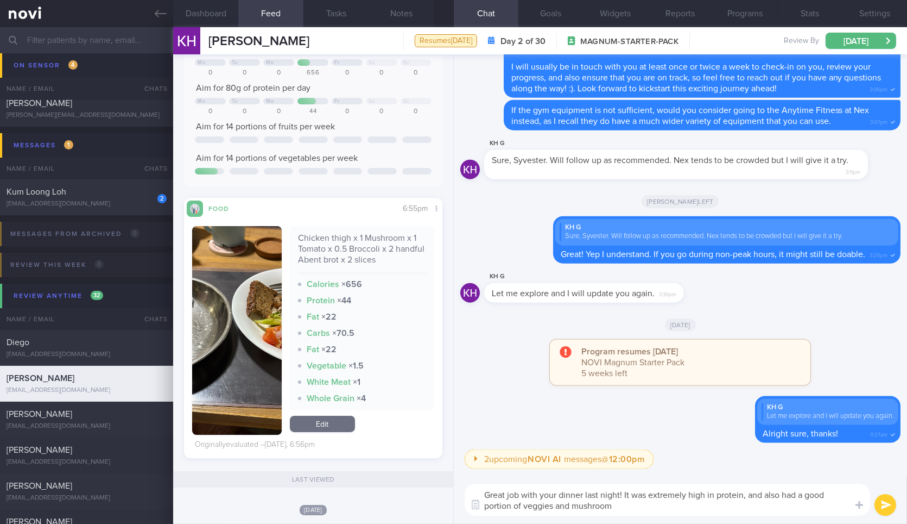
click at [259, 314] on button "button" at bounding box center [236, 330] width 89 height 209
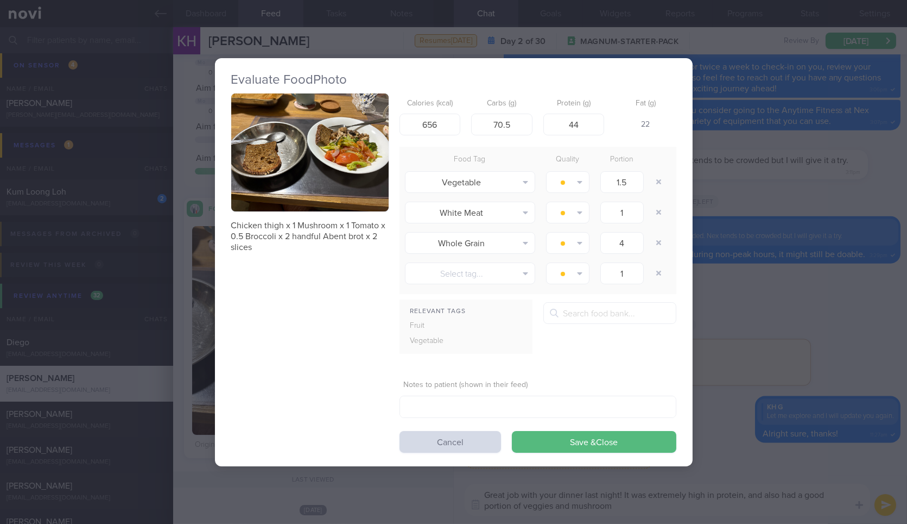
click at [336, 187] on button "button" at bounding box center [309, 152] width 157 height 118
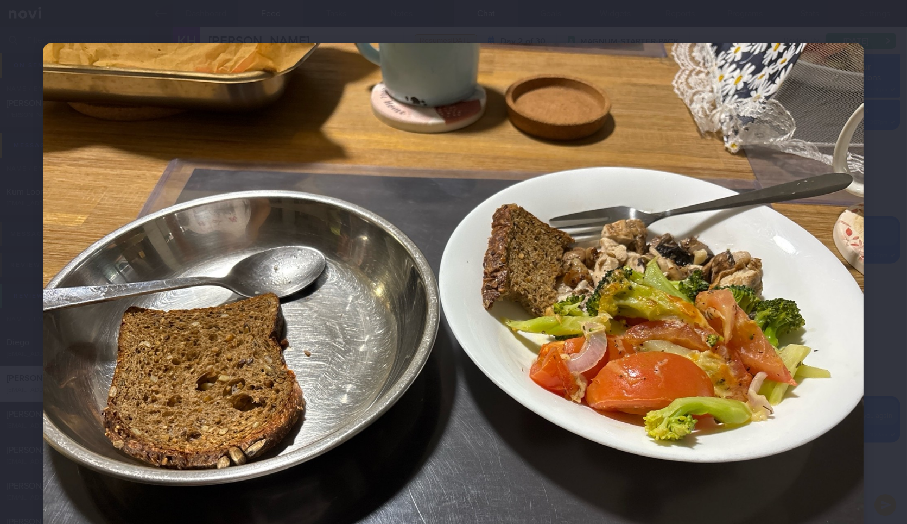
click at [857, 362] on div at bounding box center [453, 351] width 907 height 702
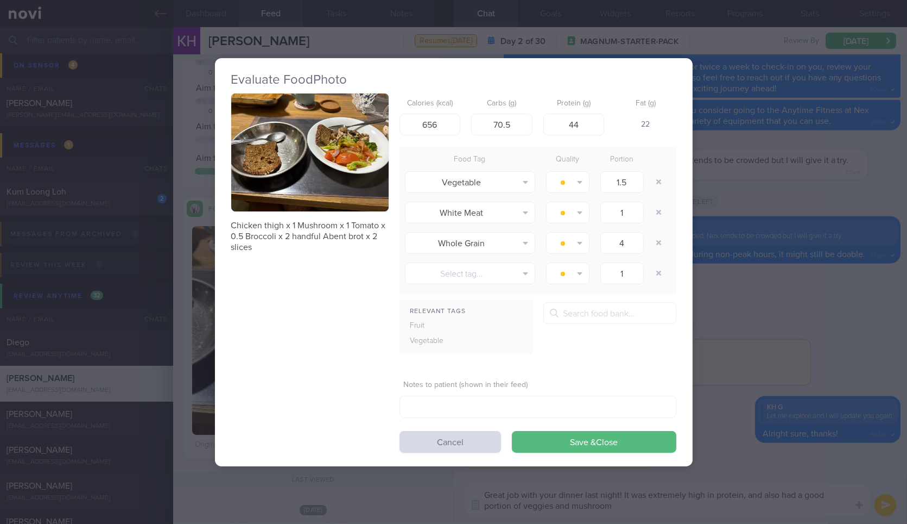
click at [788, 371] on div "Evaluate Food Photo Chicken thigh x 1 Mushroom x 1 Tomato x 0.5 Broccoli x 2 ha…" at bounding box center [453, 262] width 907 height 524
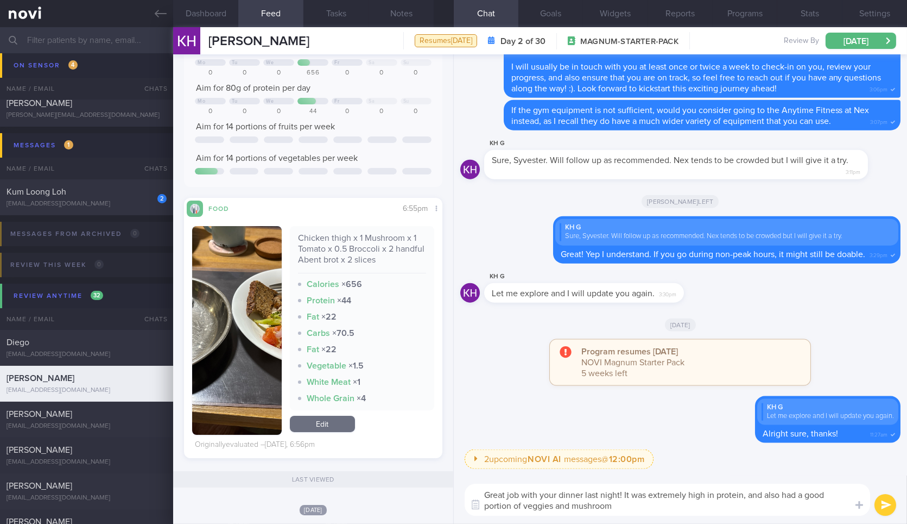
click at [525, 506] on textarea "Great job with your dinner last night! It was extremely high in protein, and al…" at bounding box center [668, 499] width 406 height 32
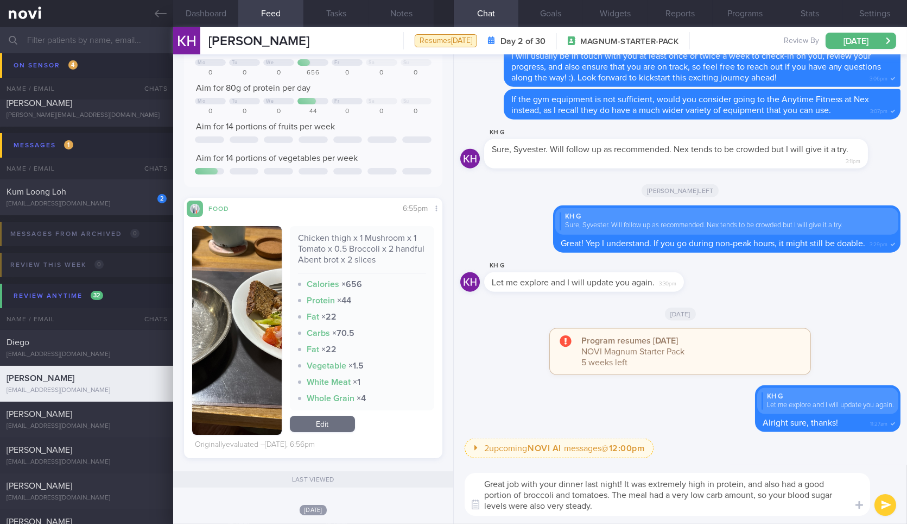
type textarea "Great job with your dinner last night! It was extremely high in protein, and al…"
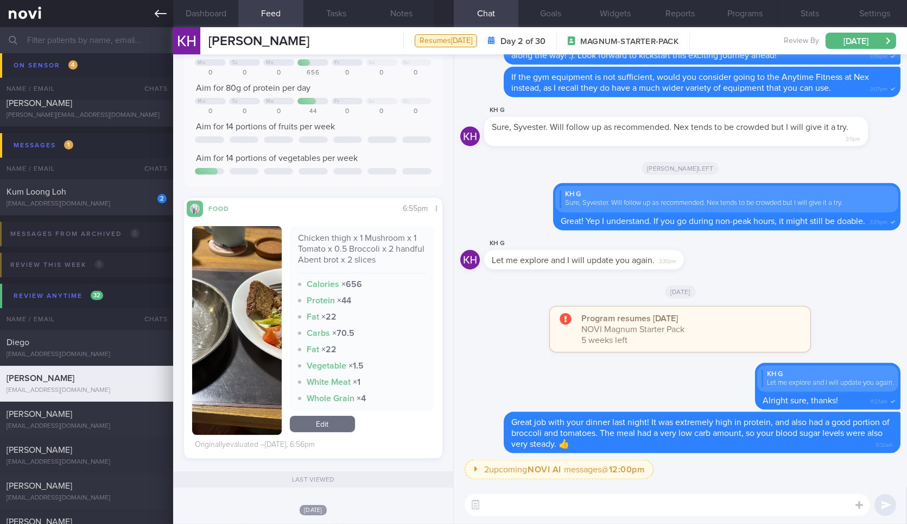
click at [160, 14] on icon at bounding box center [161, 14] width 12 height 8
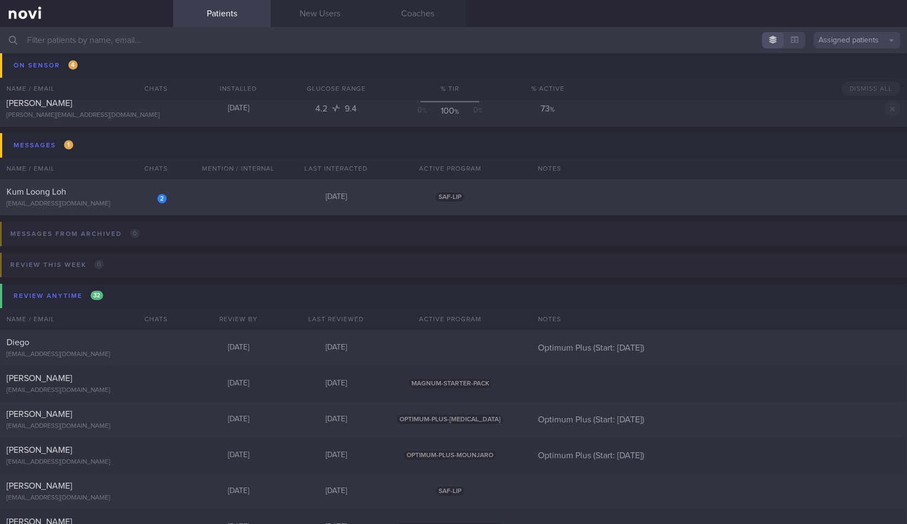
click at [160, 210] on div "2 Kum Loong Loh lohkumloong@gmail.com Yesterday SAF-LIP" at bounding box center [453, 197] width 907 height 36
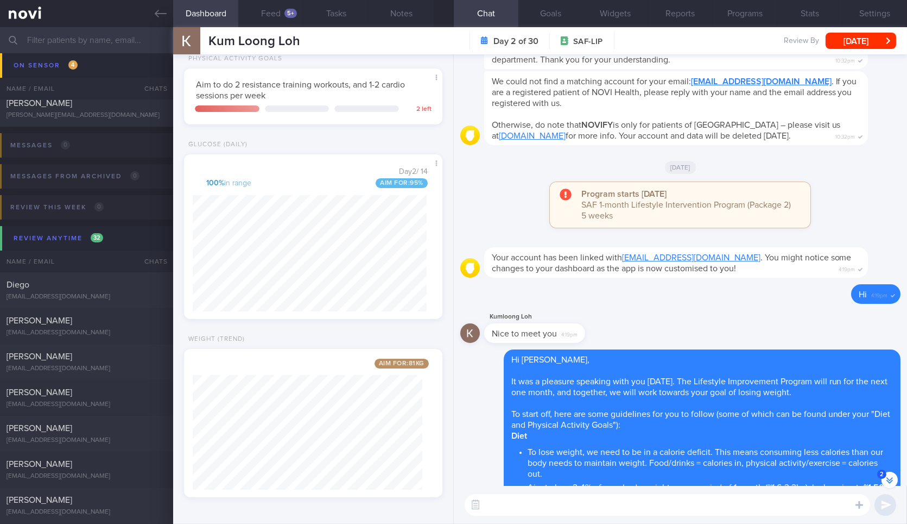
scroll to position [-1086, 0]
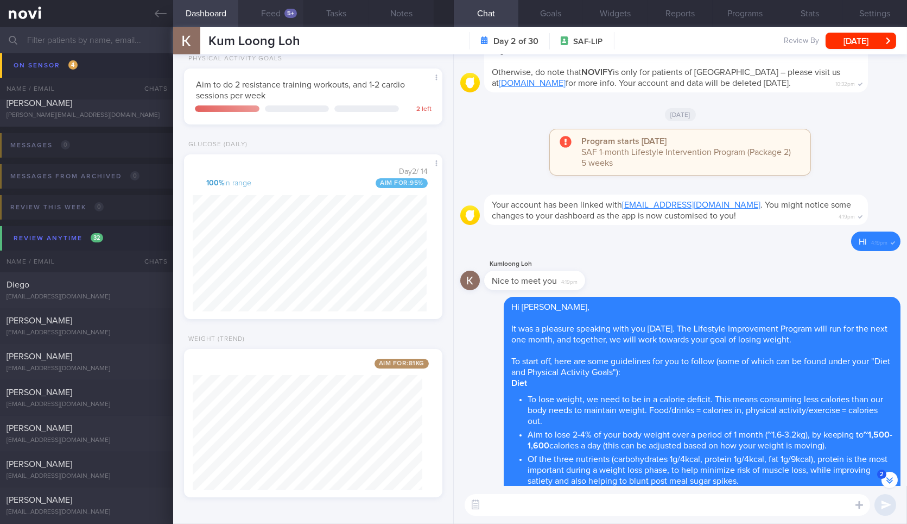
click at [273, 14] on button "Feed 5+" at bounding box center [270, 13] width 65 height 27
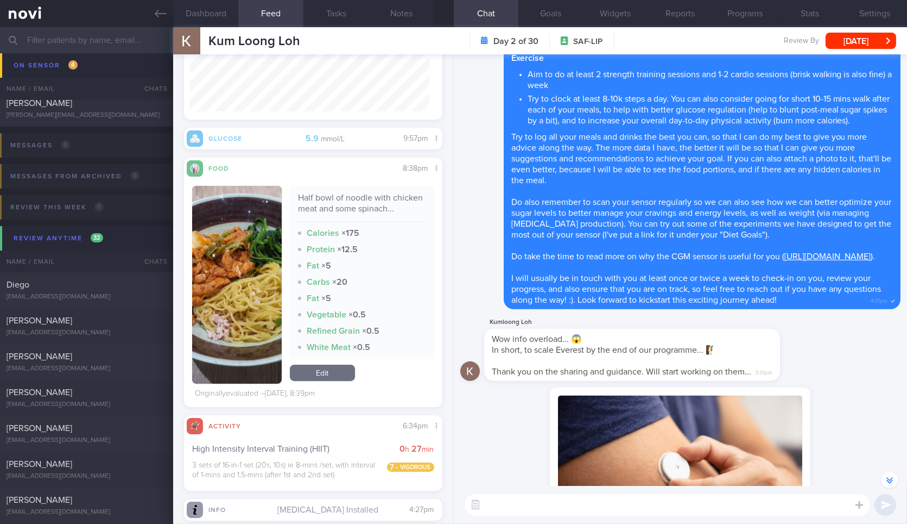
scroll to position [-361, 0]
drag, startPoint x: 631, startPoint y: 332, endPoint x: 801, endPoint y: 312, distance: 171.2
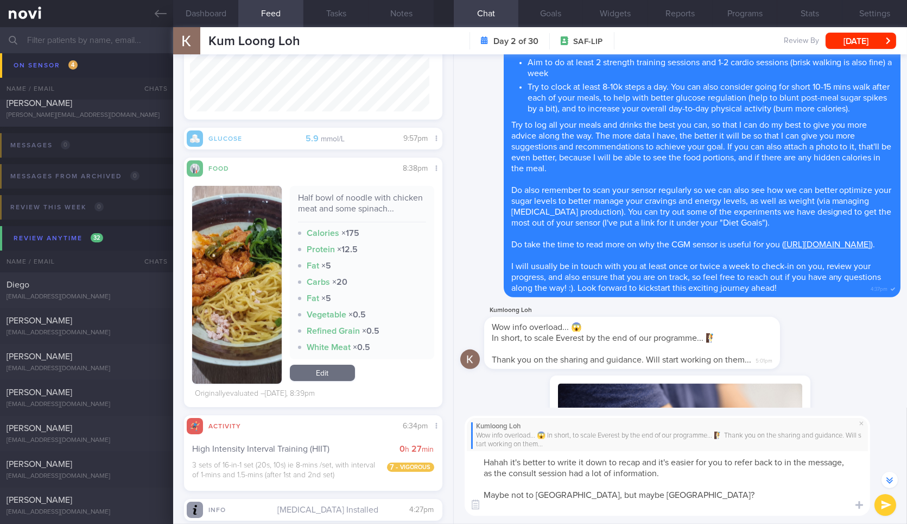
scroll to position [-450, 0]
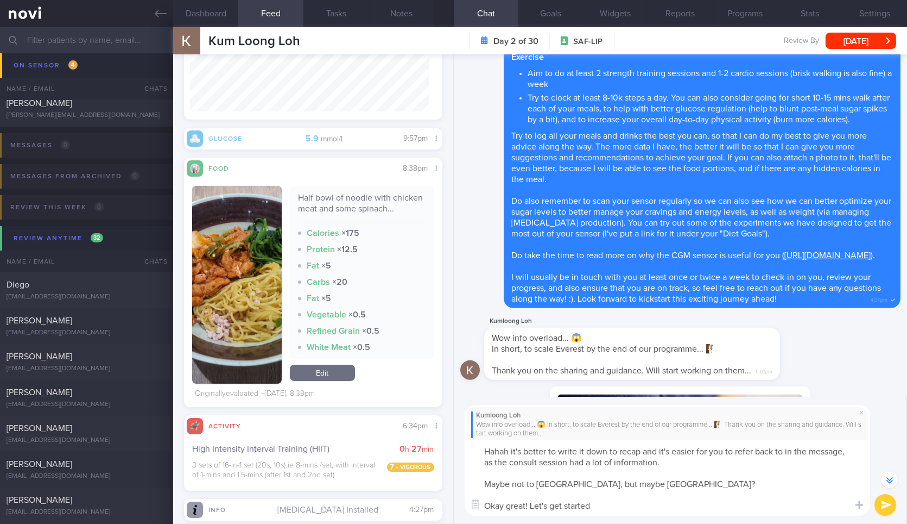
type textarea "Hahah it's better to write it down to recap and it's easier for you to refer ba…"
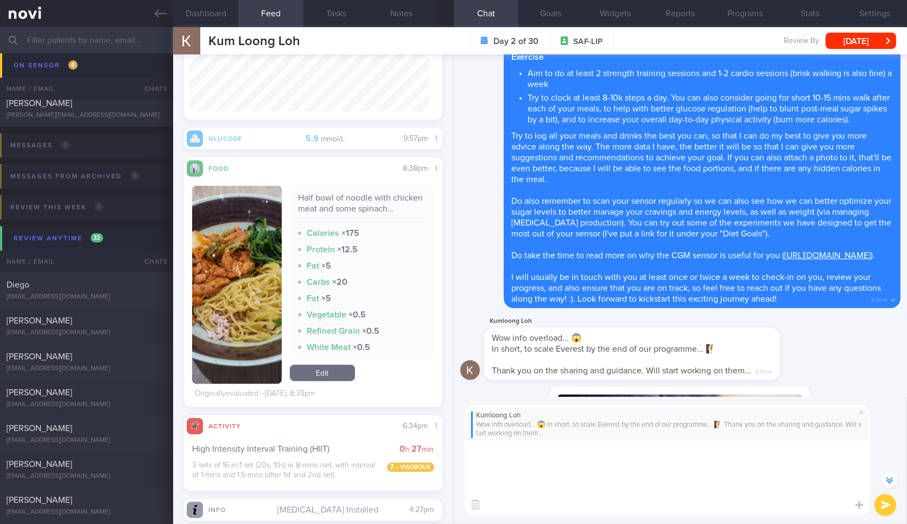
scroll to position [-28, 0]
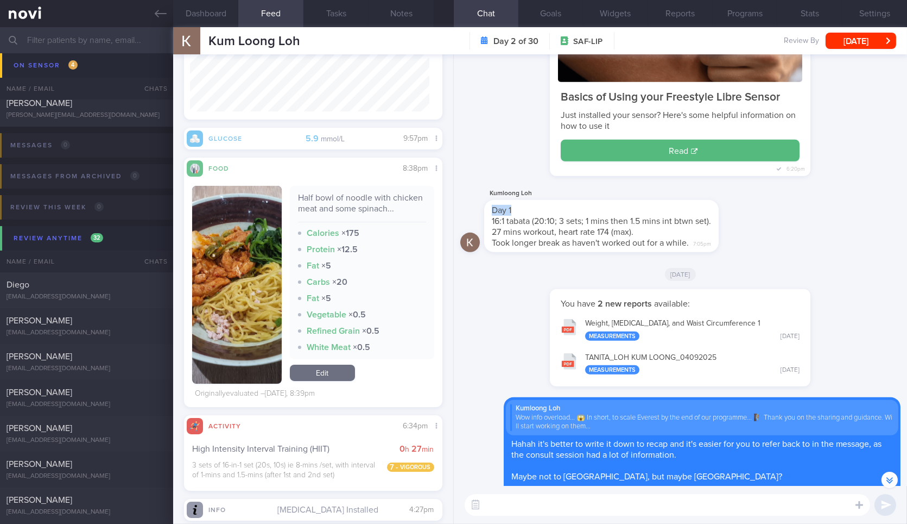
drag, startPoint x: 682, startPoint y: 207, endPoint x: 818, endPoint y: 213, distance: 136.4
click at [818, 213] on div "Kumloong Loh Day 1 16:1 tabata (20:10; 3 sets; 1 mins then 1.5 mins int btwn se…" at bounding box center [681, 223] width 440 height 72
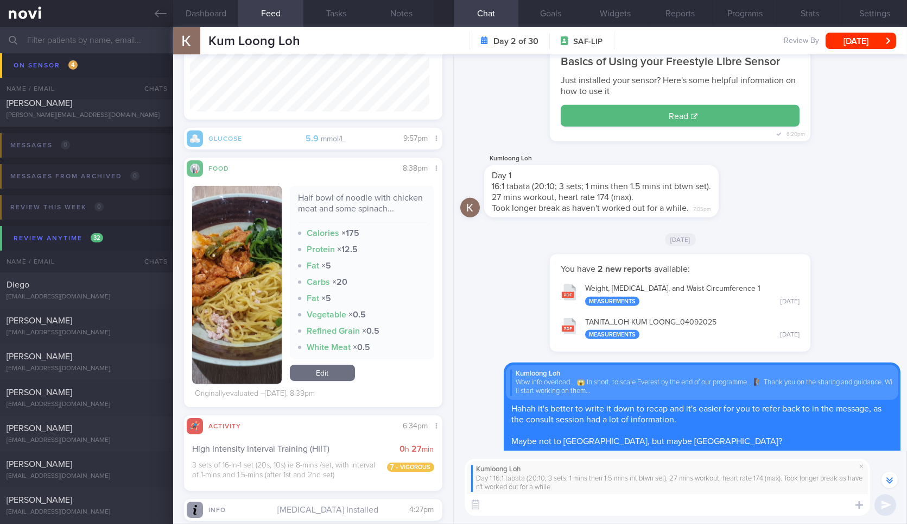
scroll to position [-62, 0]
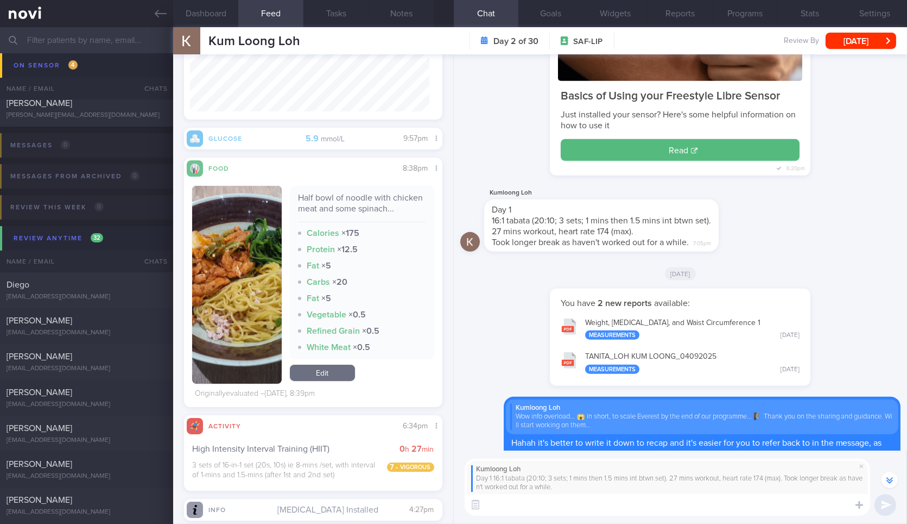
click at [257, 282] on button "button" at bounding box center [236, 285] width 89 height 198
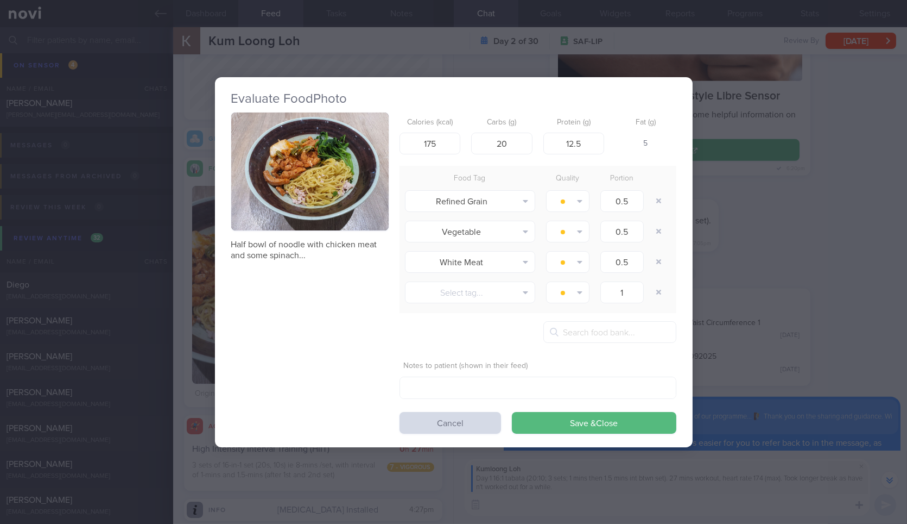
click at [350, 157] on button "button" at bounding box center [309, 171] width 157 height 118
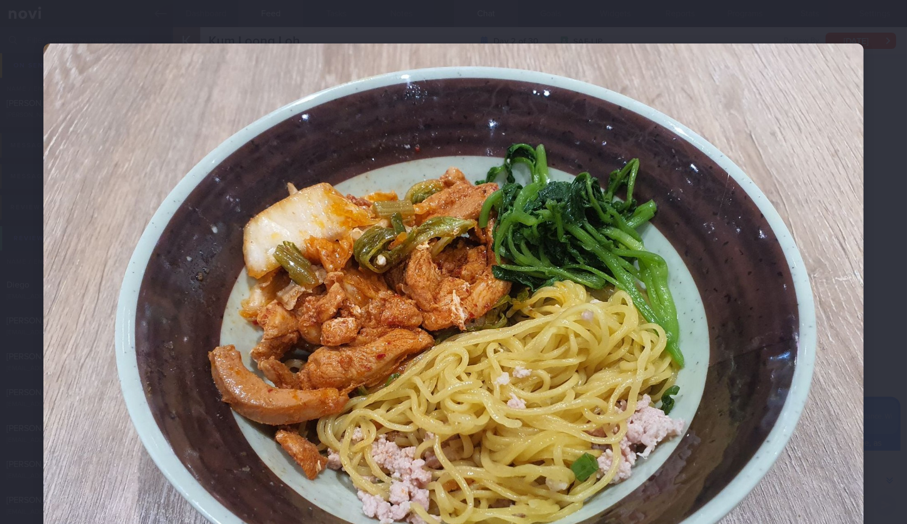
click at [891, 175] on div at bounding box center [453, 351] width 907 height 702
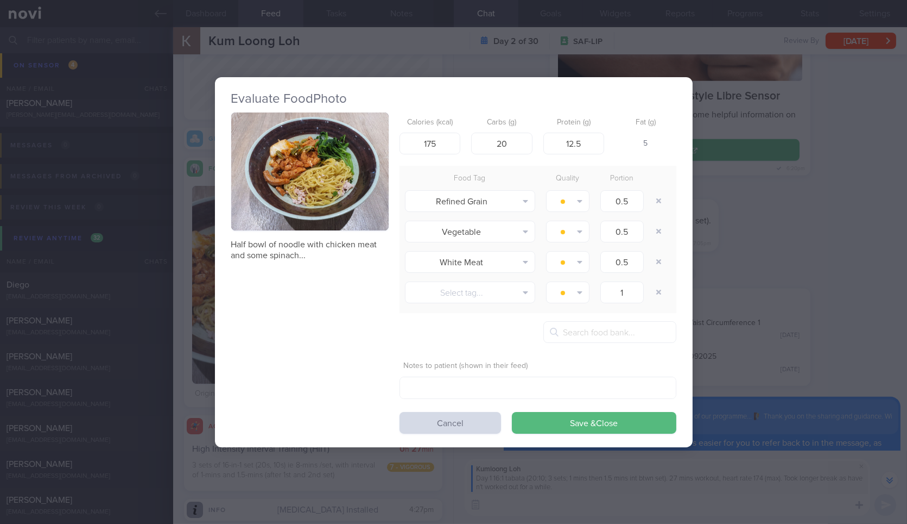
click at [736, 161] on div "Evaluate Food Photo Half bowl of noodle with chicken meat and some spinach... C…" at bounding box center [453, 262] width 907 height 524
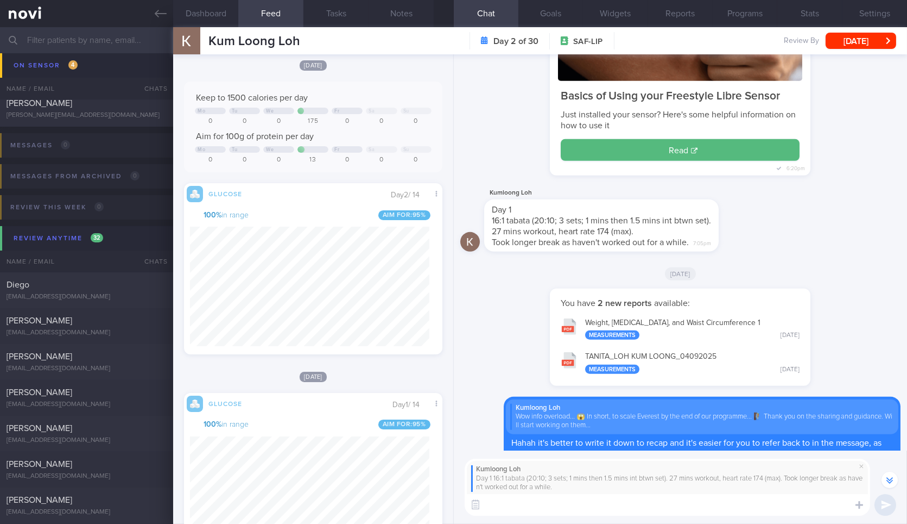
scroll to position [43, 0]
click at [554, 512] on textarea at bounding box center [668, 505] width 406 height 22
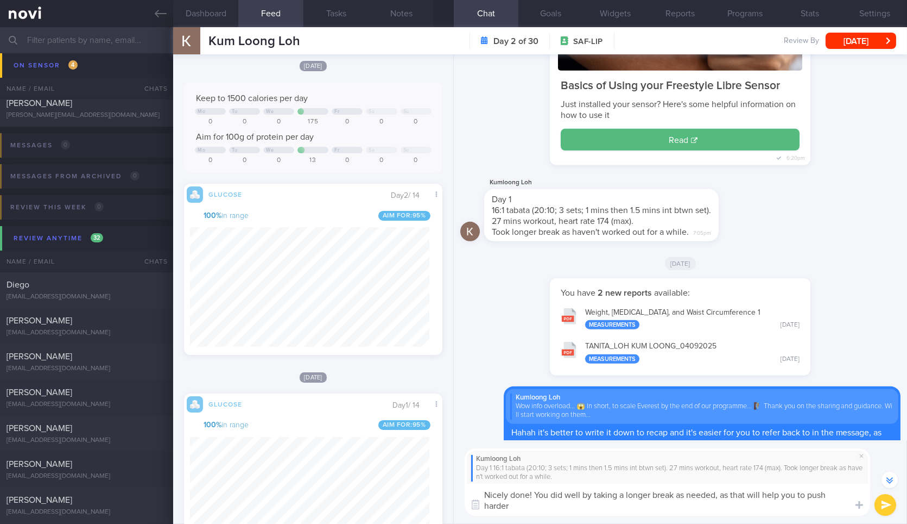
scroll to position [-73, 0]
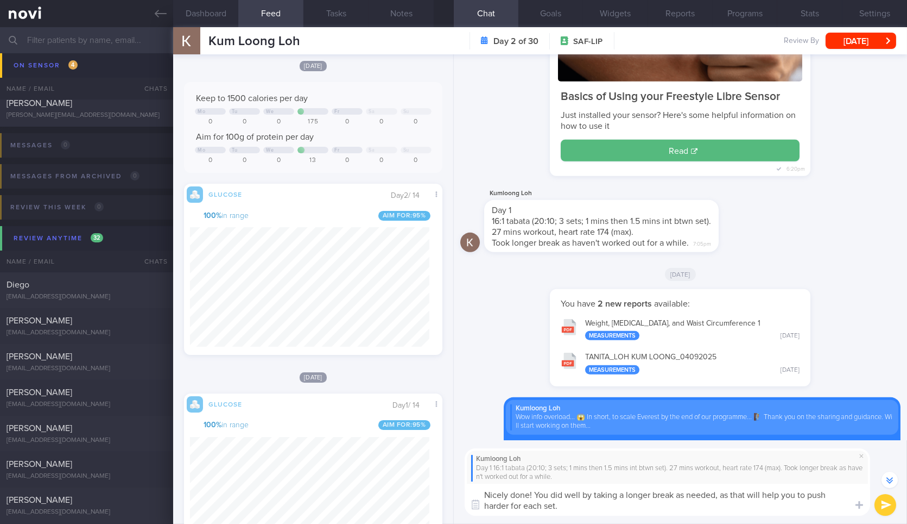
type textarea "Nicely done! You did well by taking a longer break as needed, as that will help…"
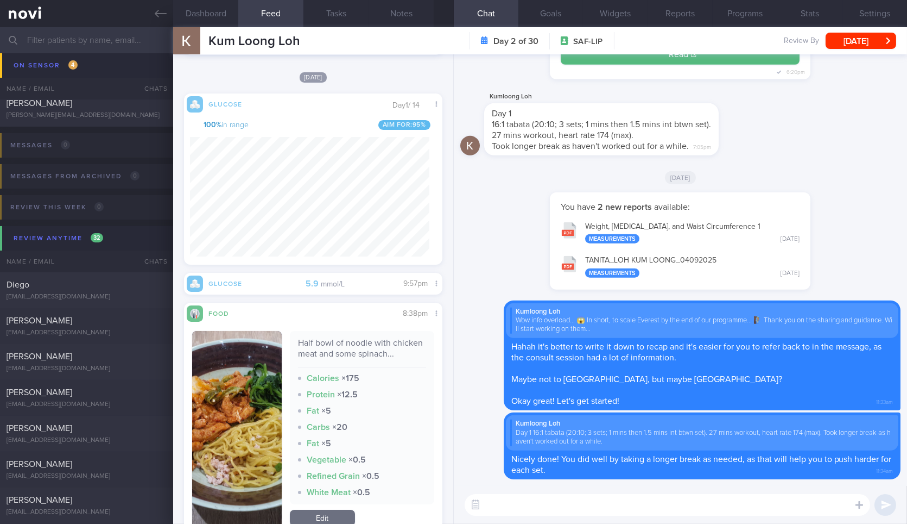
scroll to position [468, 0]
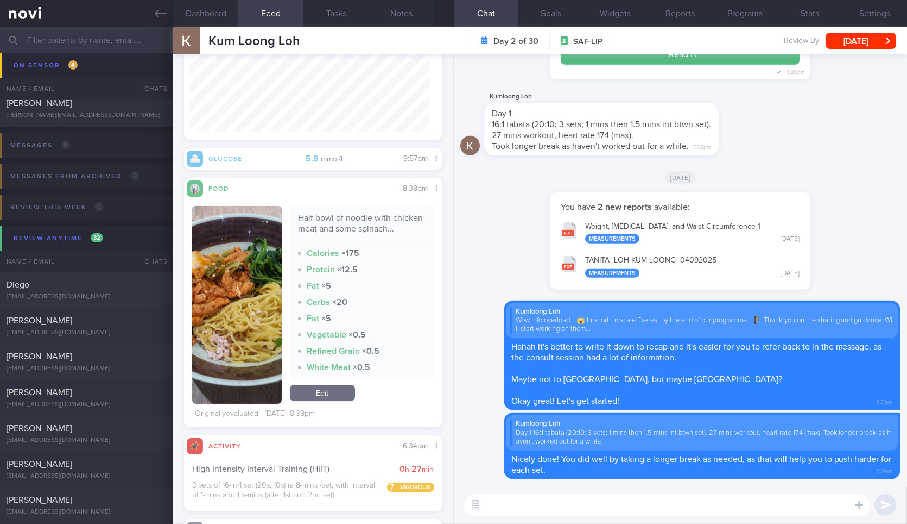
click at [366, 218] on div "Half bowl of noodle with chicken meat and some spinach..." at bounding box center [362, 227] width 128 height 30
copy div "Half bowl of noodle with chicken meat and some spinach..."
click at [366, 218] on div "Half bowl of noodle with chicken meat and some spinach..." at bounding box center [362, 227] width 128 height 30
click at [594, 505] on textarea at bounding box center [668, 505] width 406 height 22
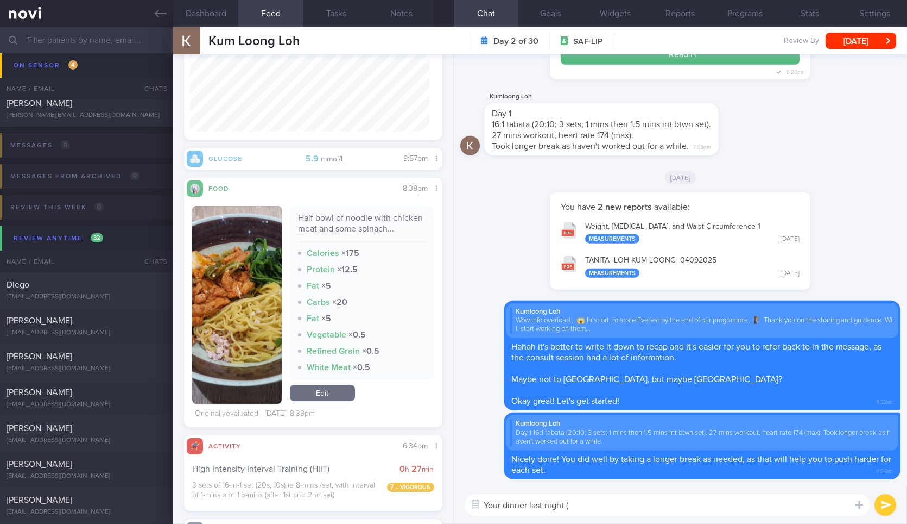
paste textarea "Half bowl of noodle with chicken meat and some spinach..."
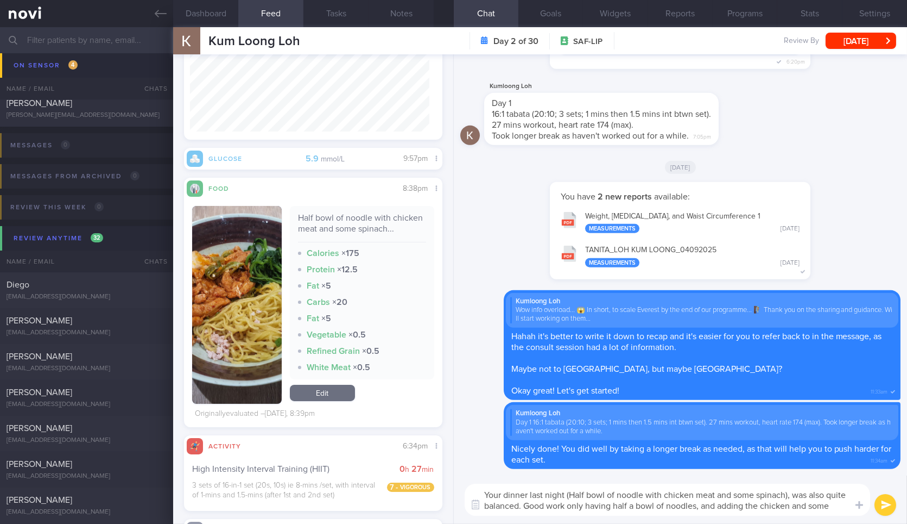
scroll to position [0, 0]
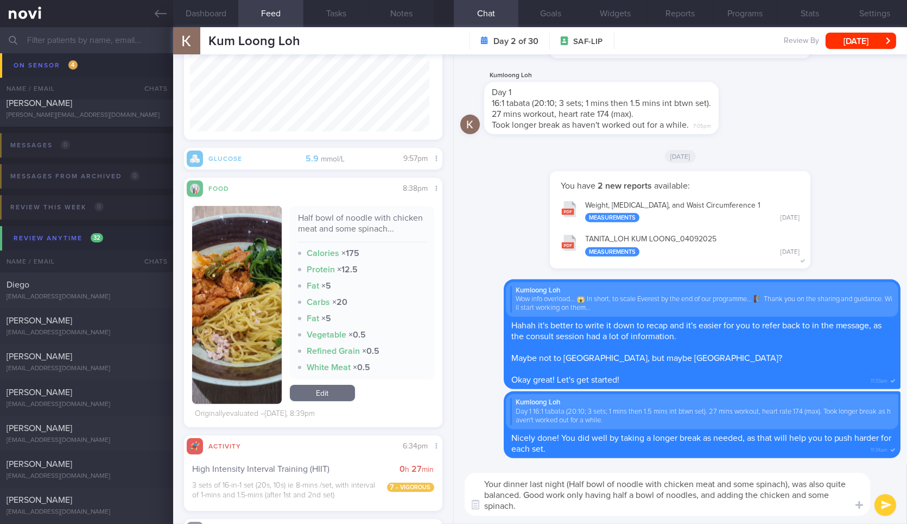
type textarea "Your dinner last night (Half bowl of noodle with chicken meat and some spinach)…"
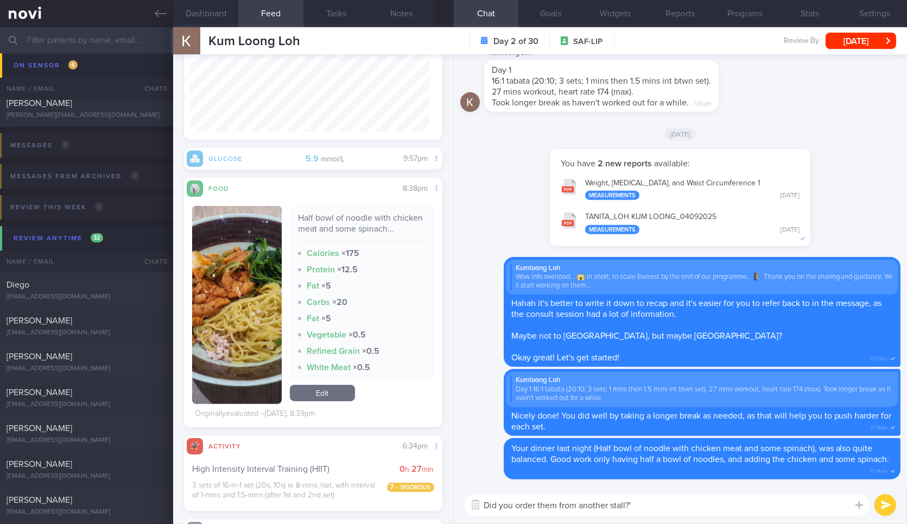
type textarea "Did you order them from another stall?"
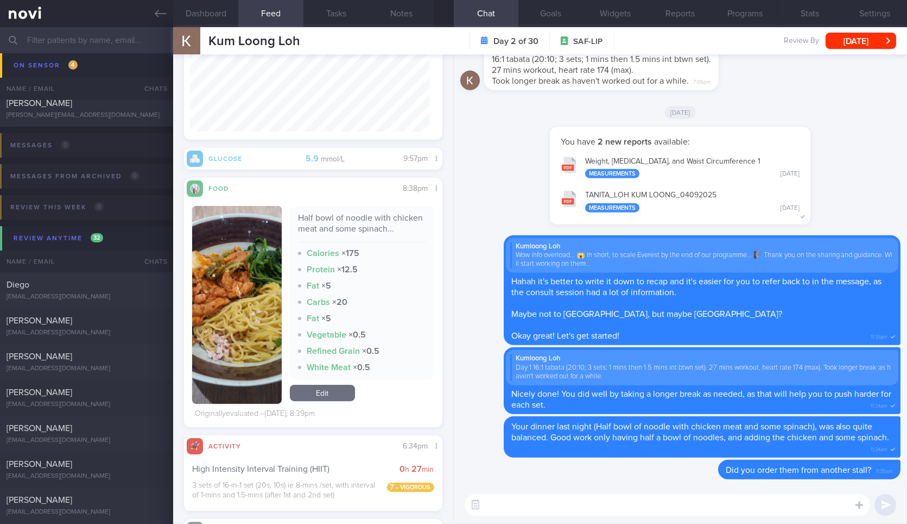
click at [836, 31] on div "Kum Loong Loh Kum Loong Loh lohkumloong@gmail.com Day 2 of 30 SAF-LIP Review By…" at bounding box center [540, 40] width 734 height 27
click at [848, 38] on button "[DATE]" at bounding box center [861, 41] width 71 height 16
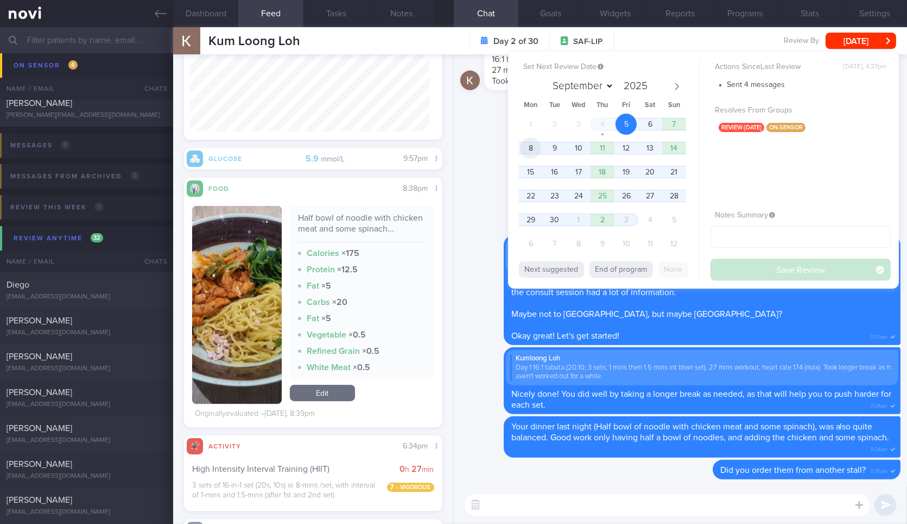
click at [528, 147] on span "8" at bounding box center [530, 147] width 21 height 21
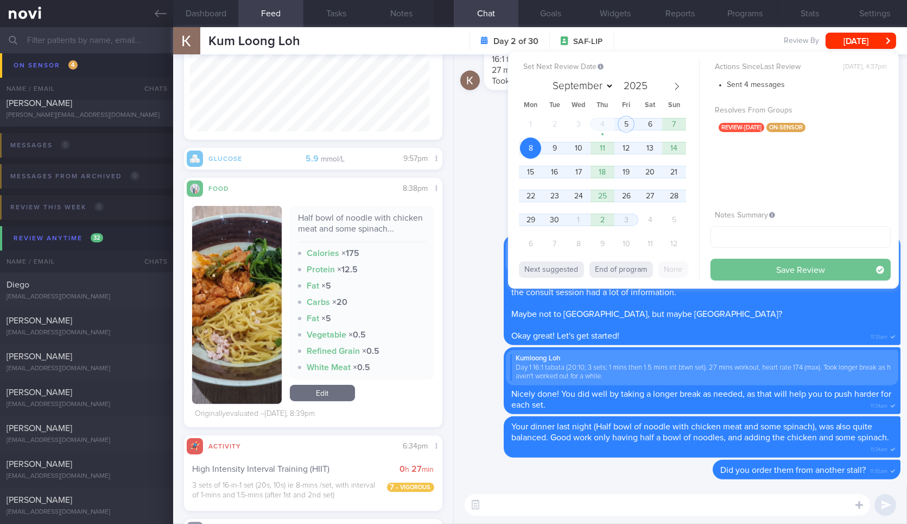
click at [739, 267] on button "Save Review" at bounding box center [801, 269] width 180 height 22
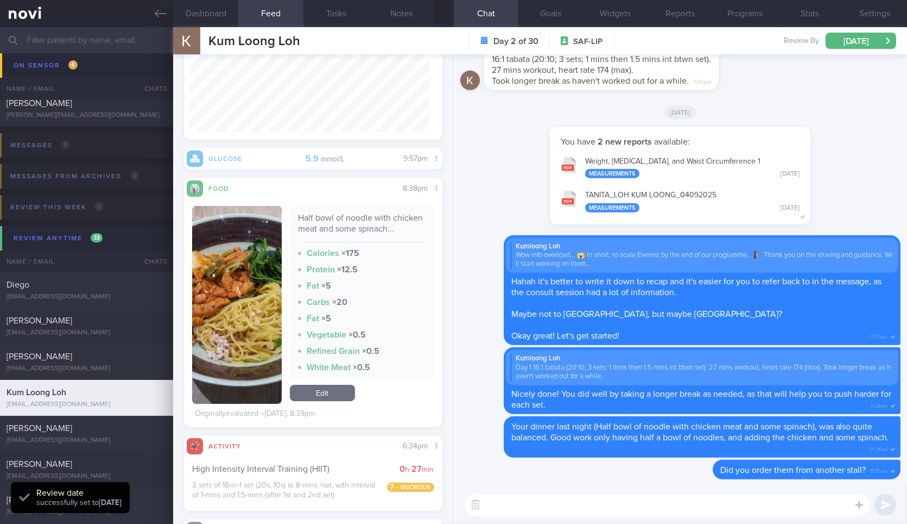
click at [164, 30] on input "text" at bounding box center [453, 40] width 907 height 26
click at [164, 20] on link at bounding box center [86, 13] width 173 height 27
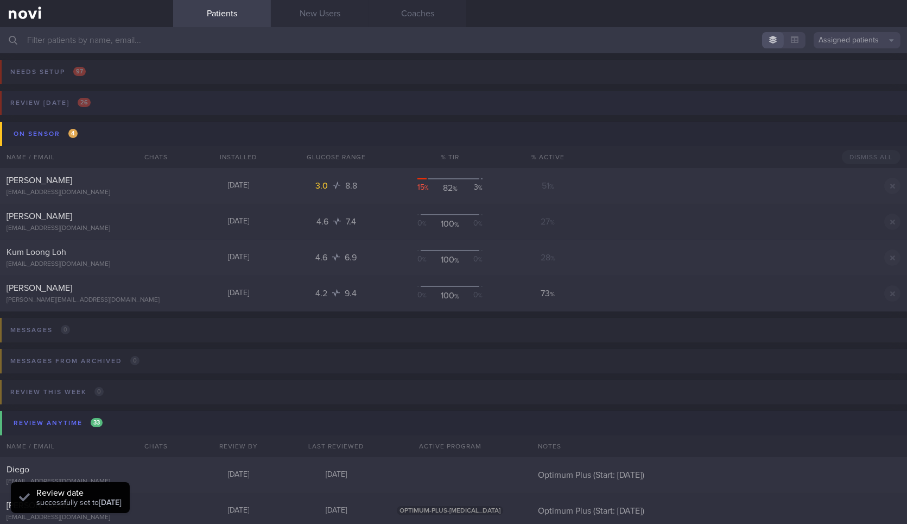
click at [133, 103] on button "Review today 26" at bounding box center [452, 106] width 911 height 31
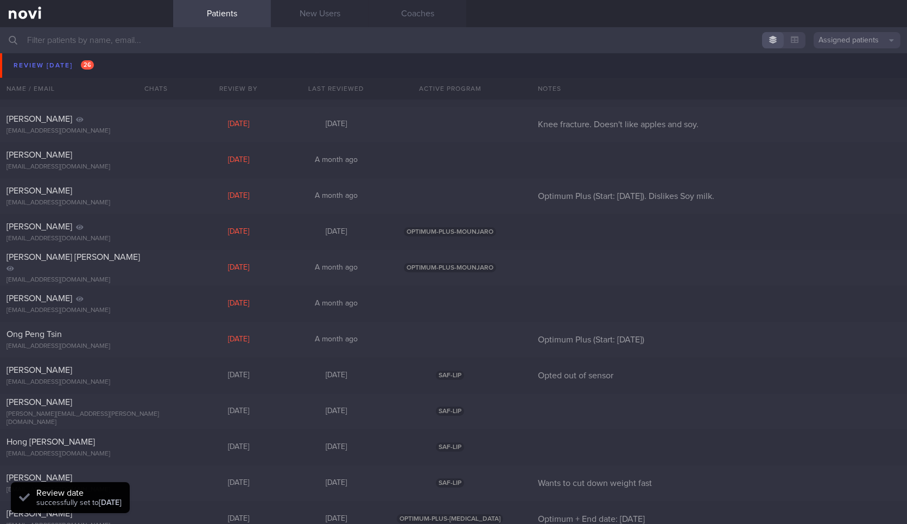
scroll to position [510, 0]
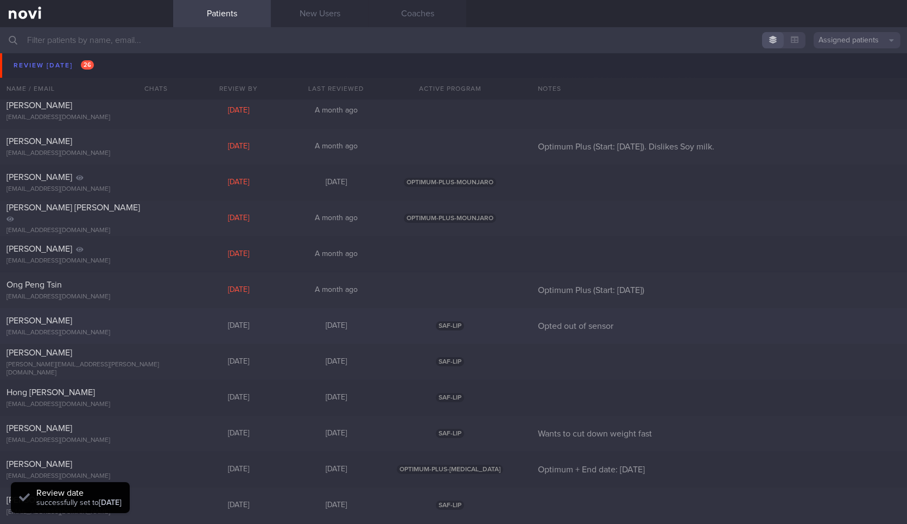
click at [152, 337] on div "Vanessa Chia chiavanessajy@gmail.com Today 2 days ago SAF-LIP Opted out of sens…" at bounding box center [453, 326] width 907 height 36
select select "8"
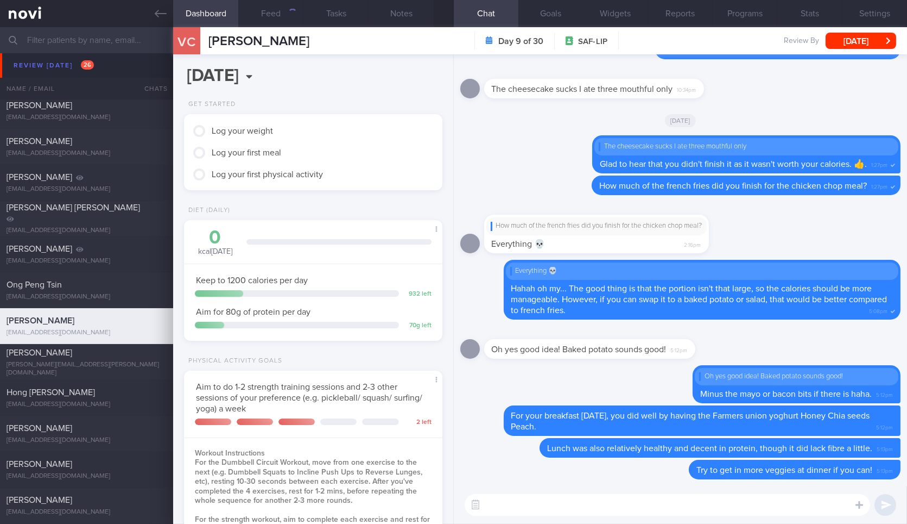
scroll to position [576, 0]
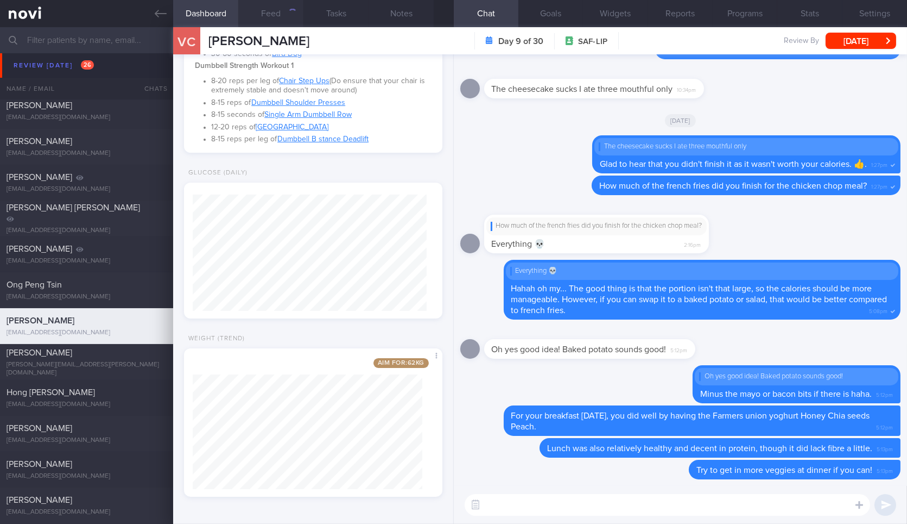
click at [272, 15] on button "Feed" at bounding box center [270, 13] width 65 height 27
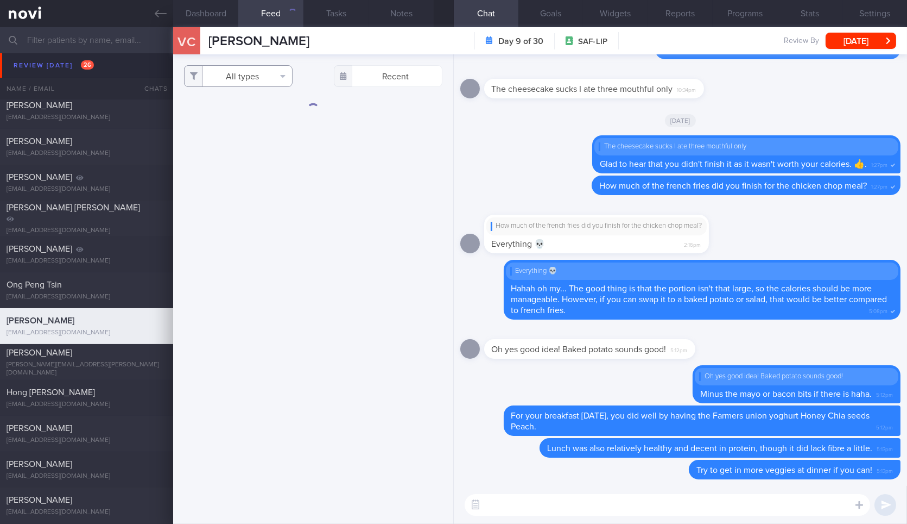
click at [247, 73] on button "All types" at bounding box center [238, 76] width 109 height 22
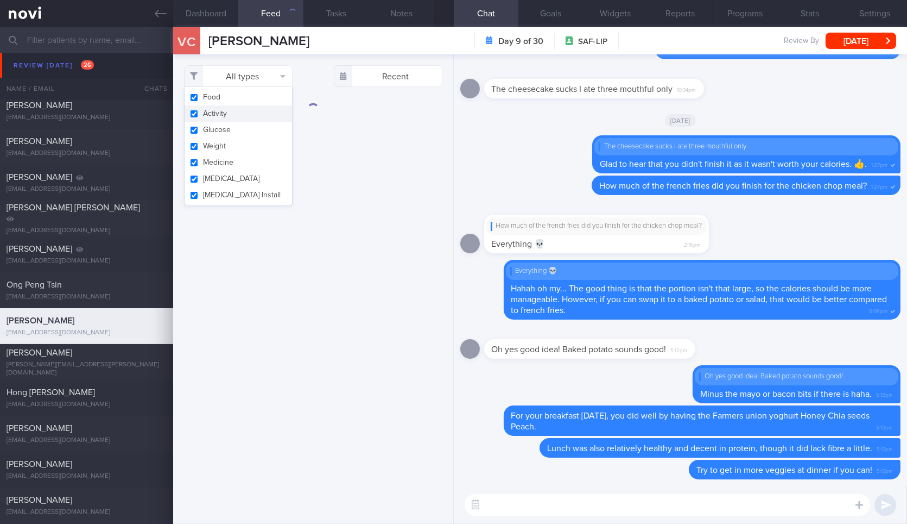
drag, startPoint x: 251, startPoint y: 122, endPoint x: 255, endPoint y: 117, distance: 6.3
click at [255, 117] on div "Food Activity Glucose Weight Medicine Blood Pressure CGM Install" at bounding box center [238, 146] width 109 height 119
click at [255, 117] on button "Activity" at bounding box center [239, 113] width 108 height 16
checkbox input "false"
click at [248, 147] on button "Weight" at bounding box center [239, 146] width 108 height 16
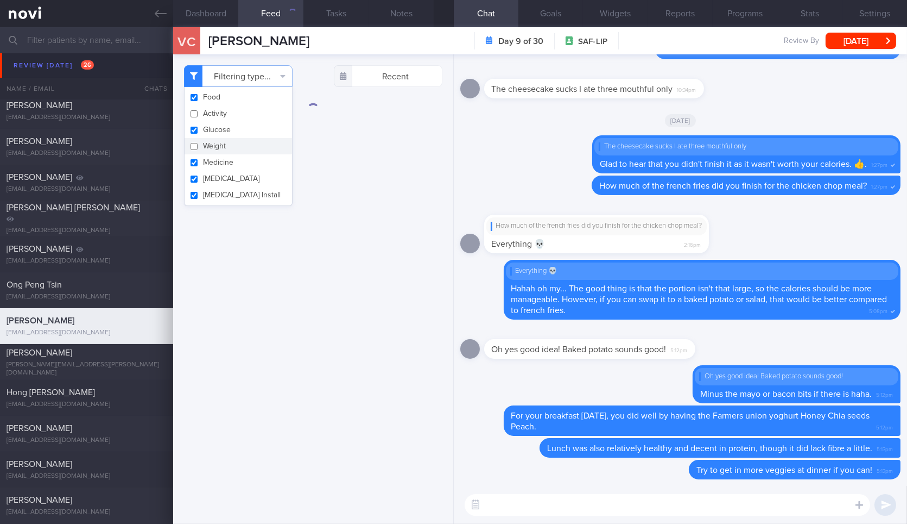
checkbox input "false"
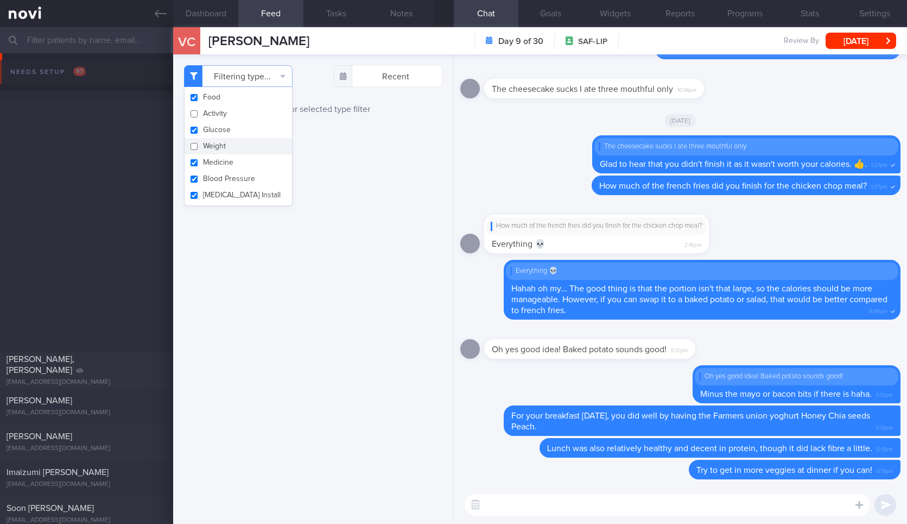
select select "8"
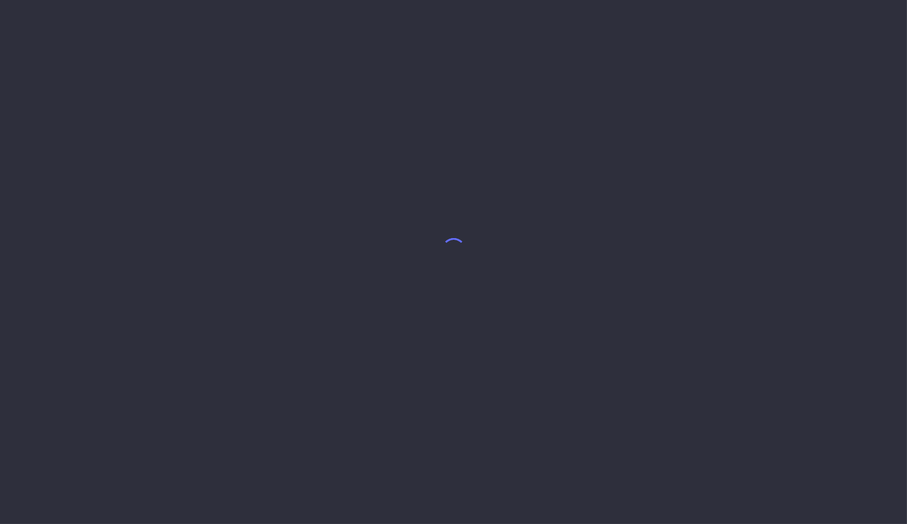
select select "8"
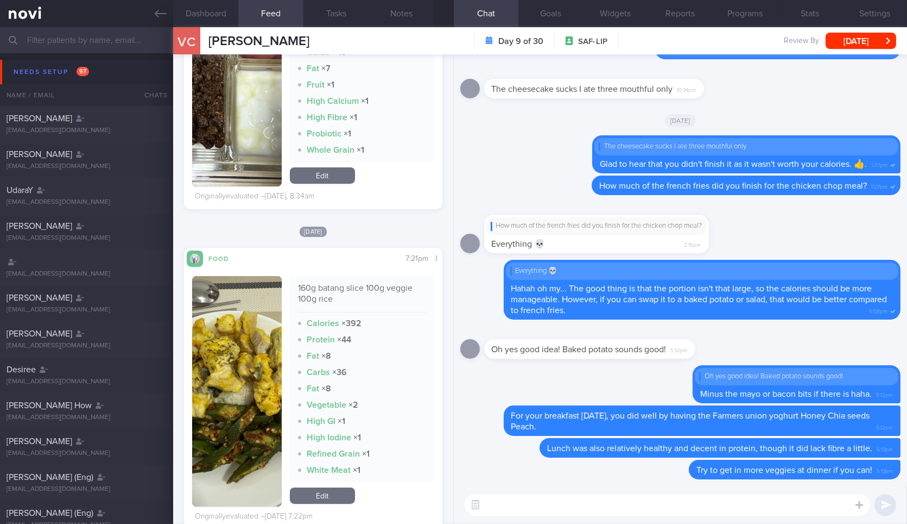
scroll to position [556, 0]
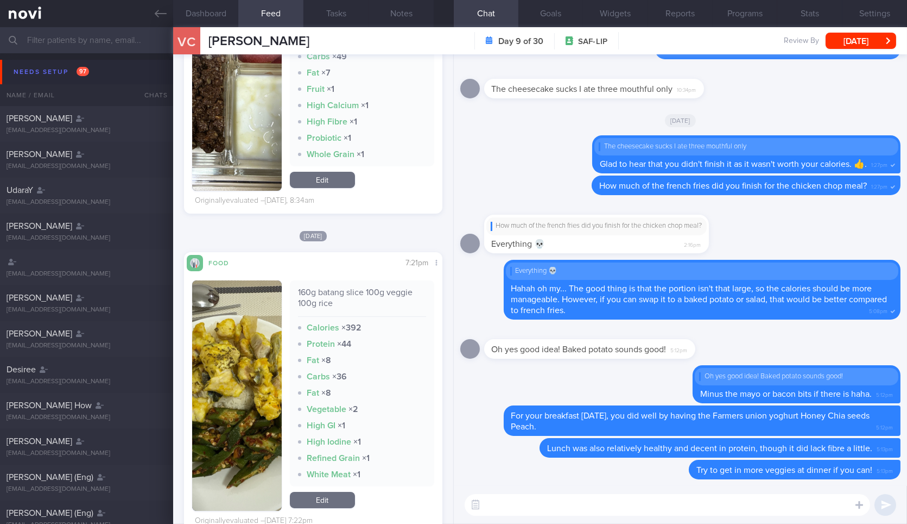
click at [566, 502] on textarea at bounding box center [668, 505] width 406 height 22
click at [400, 292] on div "160g batang slice 100g veggie 100g rice" at bounding box center [362, 302] width 128 height 30
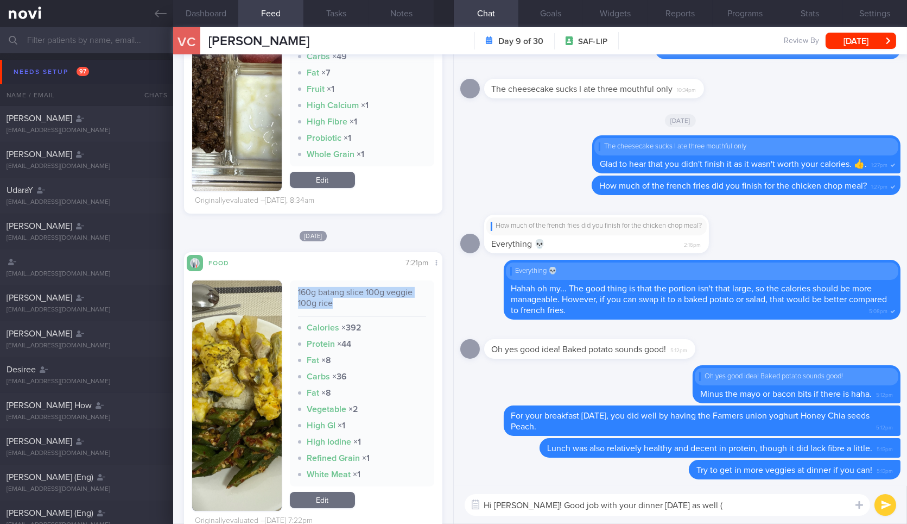
click at [400, 292] on div "160g batang slice 100g veggie 100g rice" at bounding box center [362, 302] width 128 height 30
copy div "160g batang slice 100g veggie 100g rice"
paste textarea "160g batang slice 100g veggie 100g rice"
click at [758, 506] on textarea "Hi Vanessa! Good job with your dinner on Wednesday as well (" at bounding box center [668, 505] width 406 height 22
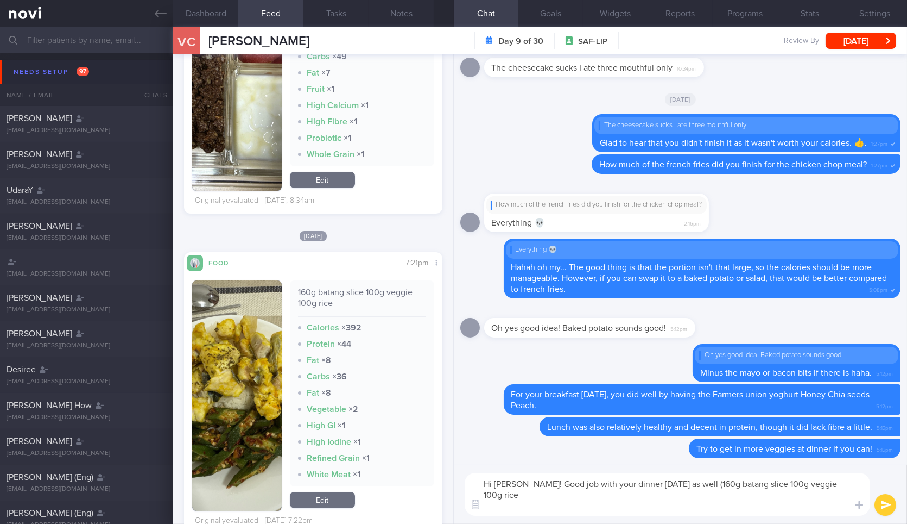
scroll to position [0, 0]
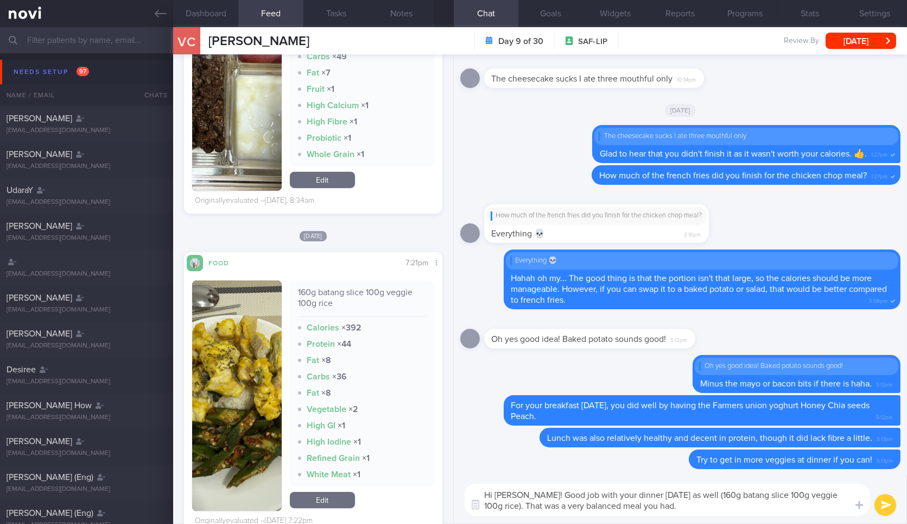
type textarea "Hi Vanessa! Good job with your dinner on Wednesday as well (160g batang slice 1…"
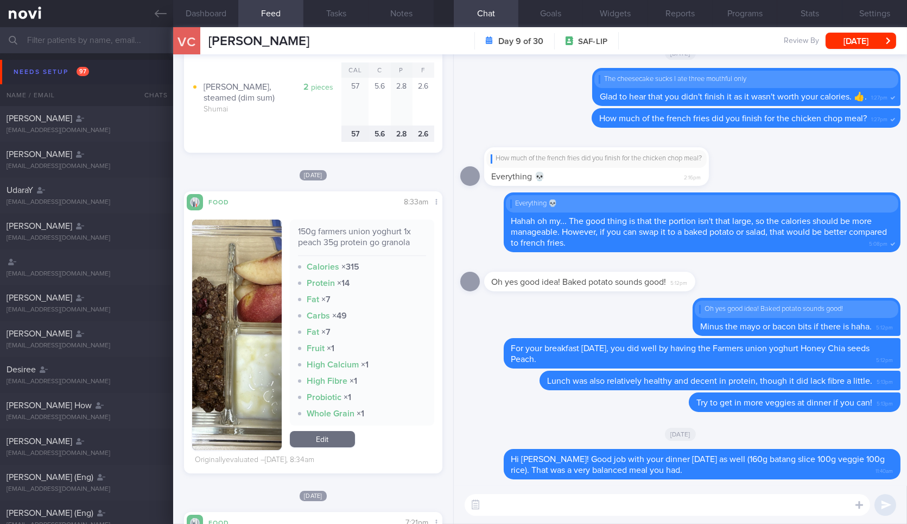
scroll to position [308, 0]
click at [257, 295] on button "button" at bounding box center [236, 334] width 89 height 230
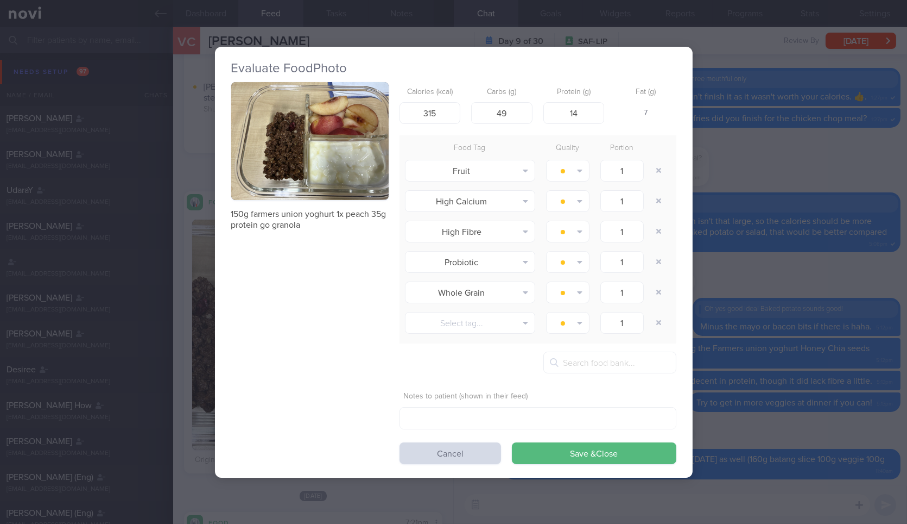
click at [282, 154] on button "button" at bounding box center [309, 141] width 157 height 118
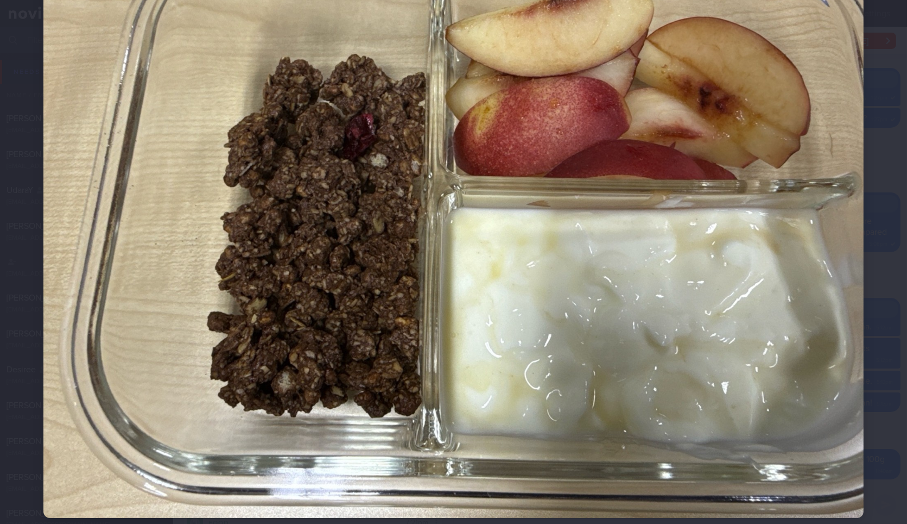
scroll to position [143, 0]
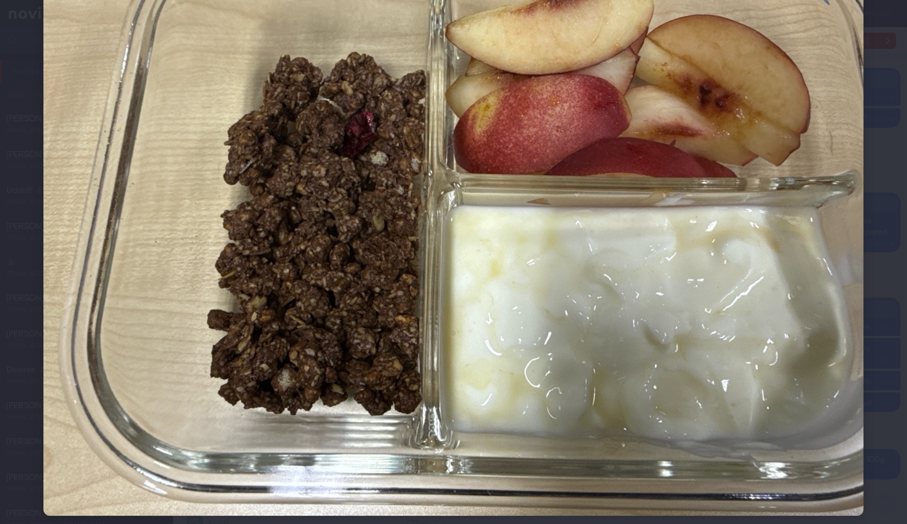
click at [822, 242] on img at bounding box center [453, 207] width 821 height 615
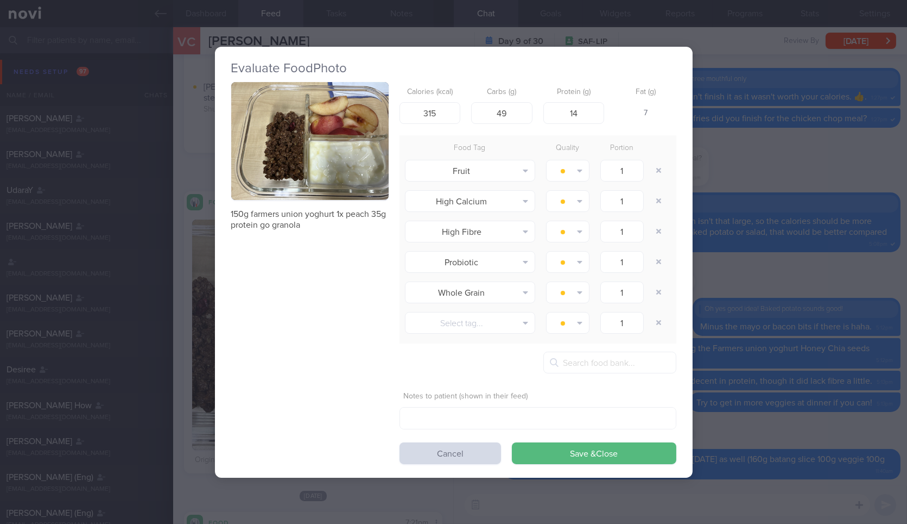
click at [757, 242] on div "Evaluate Food Photo 150g farmers union yoghurt 1x peach 35g protein go granola …" at bounding box center [453, 262] width 907 height 524
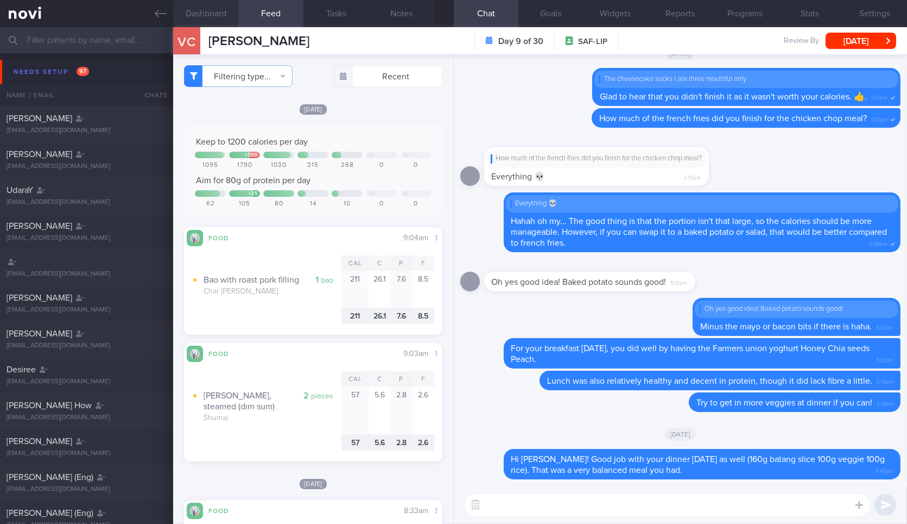
click at [230, 16] on button "Dashboard" at bounding box center [205, 13] width 65 height 27
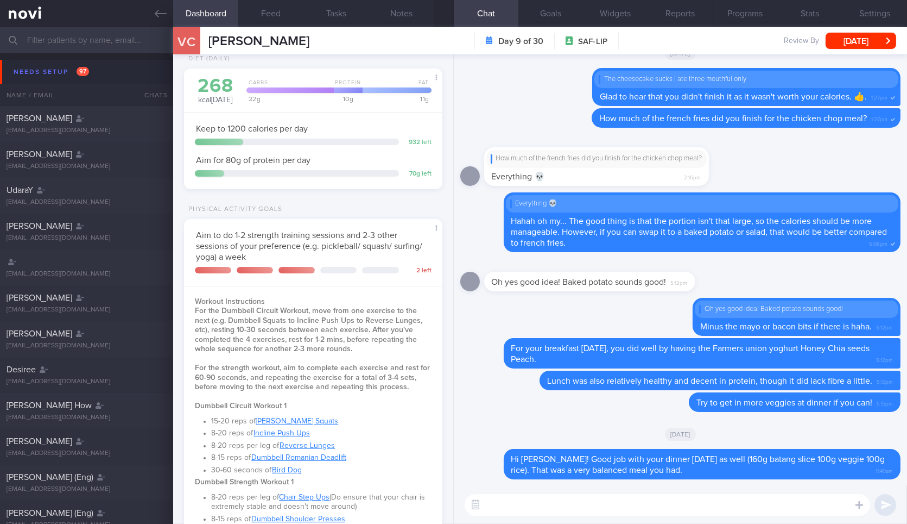
scroll to position [149, 0]
click at [559, 9] on button "Goals" at bounding box center [551, 13] width 65 height 27
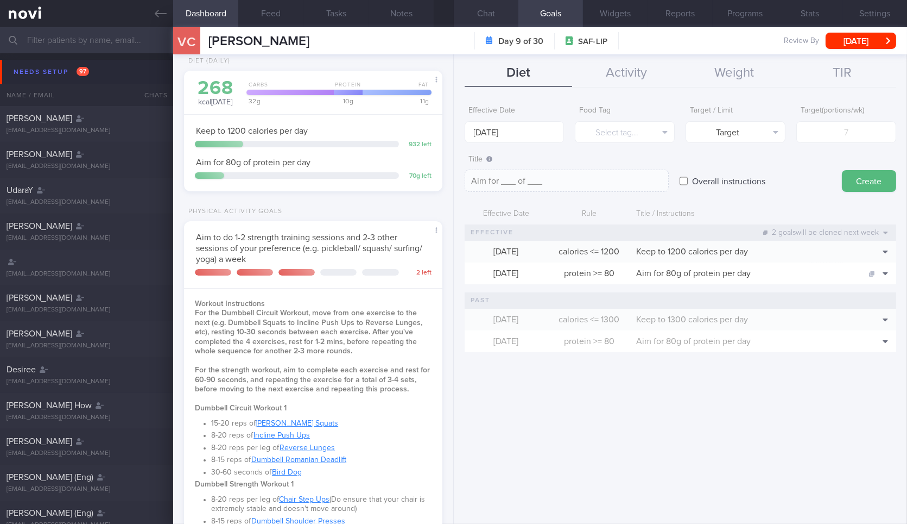
click at [491, 10] on button "Chat" at bounding box center [486, 13] width 65 height 27
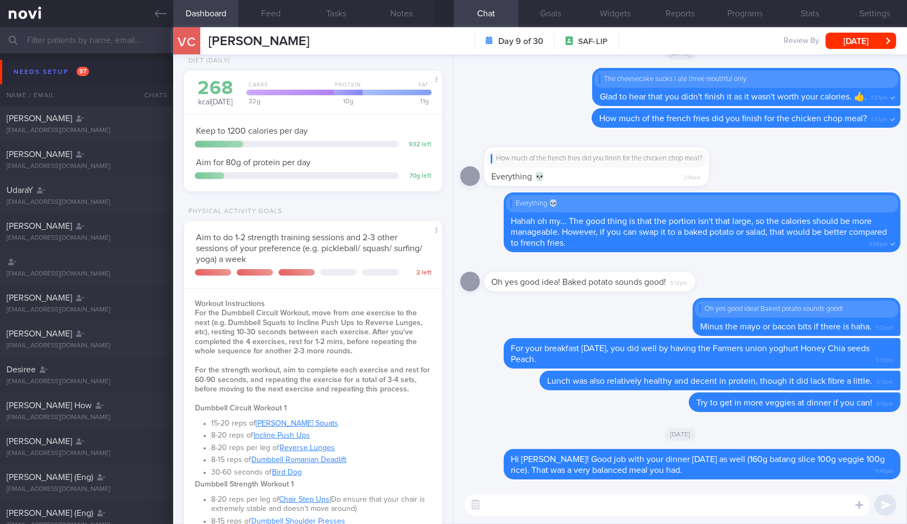
click at [612, 507] on textarea at bounding box center [668, 505] width 406 height 22
click at [256, 8] on button "Feed" at bounding box center [270, 13] width 65 height 27
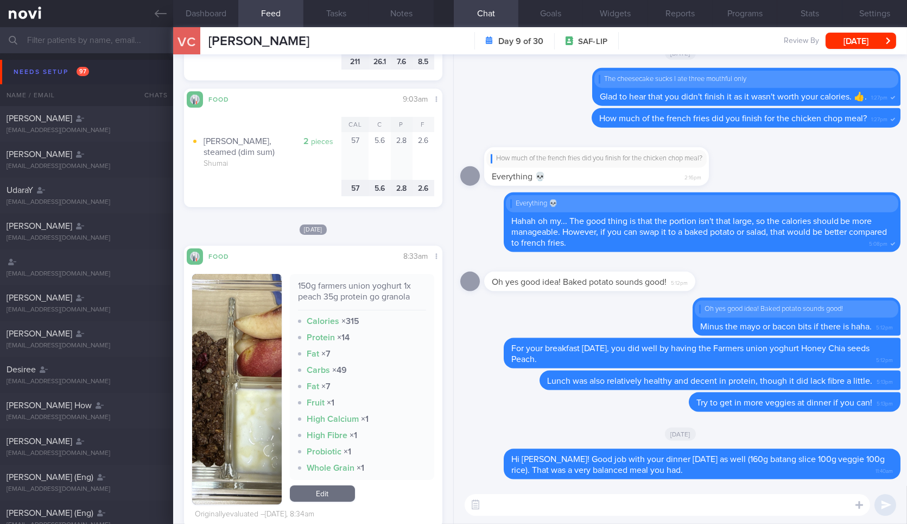
scroll to position [254, 0]
click at [529, 514] on textarea at bounding box center [668, 505] width 406 height 22
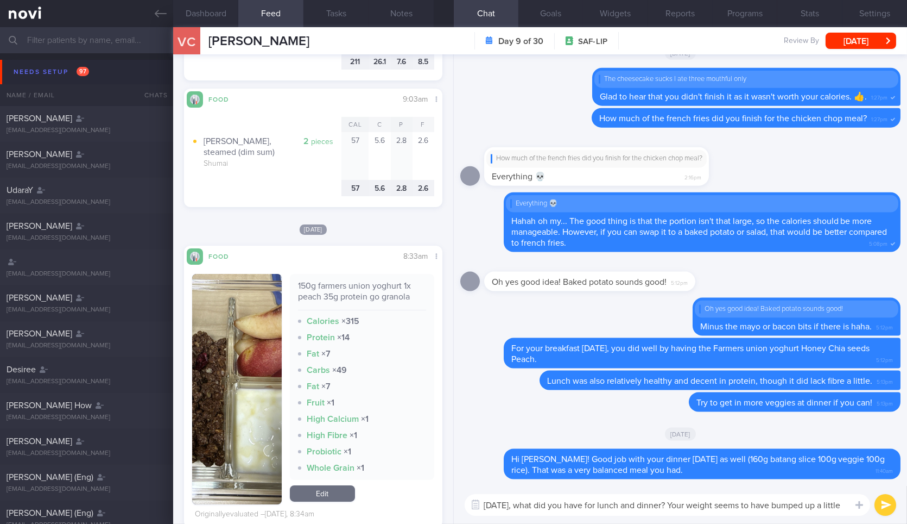
scroll to position [0, 0]
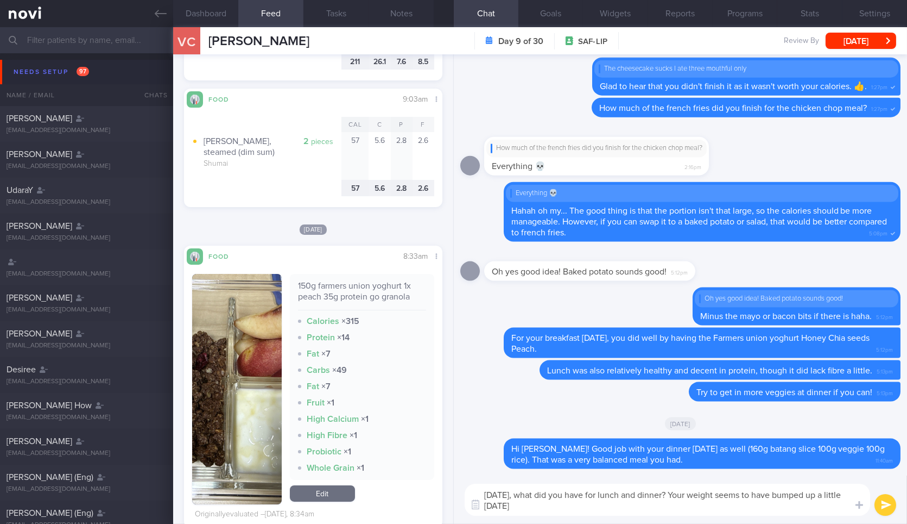
type textarea "Yesterday, what did you have for lunch and dinner? Your weight seems to have bu…"
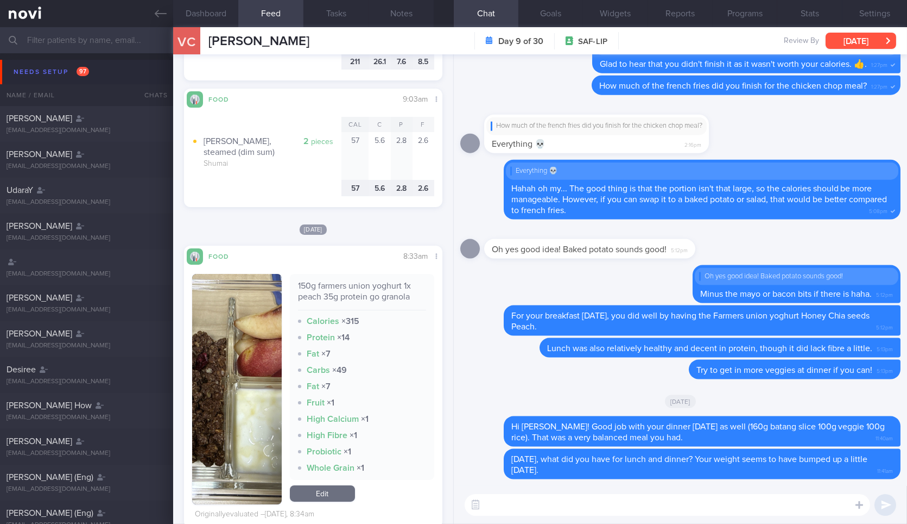
drag, startPoint x: 856, startPoint y: 37, endPoint x: 856, endPoint y: 32, distance: 5.5
click at [856, 33] on button "[DATE]" at bounding box center [861, 41] width 71 height 16
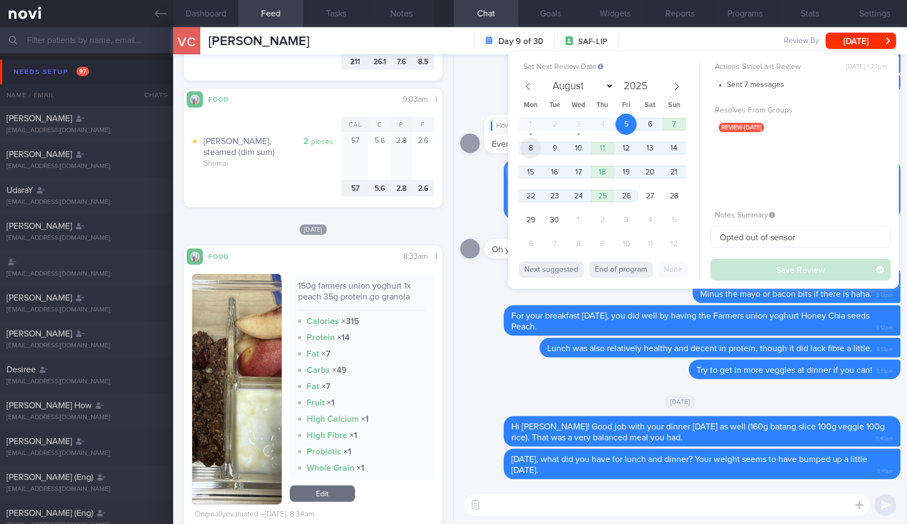
click at [528, 148] on span "8" at bounding box center [530, 147] width 21 height 21
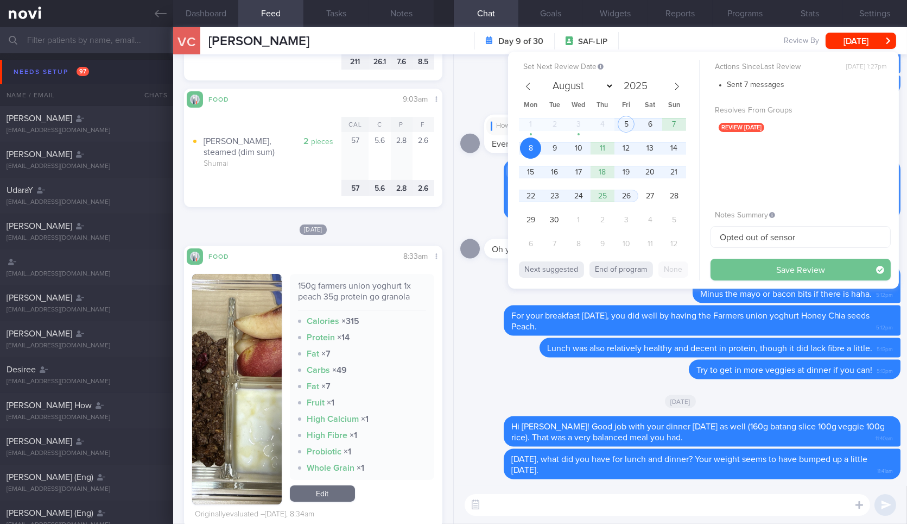
click at [741, 267] on button "Save Review" at bounding box center [801, 269] width 180 height 22
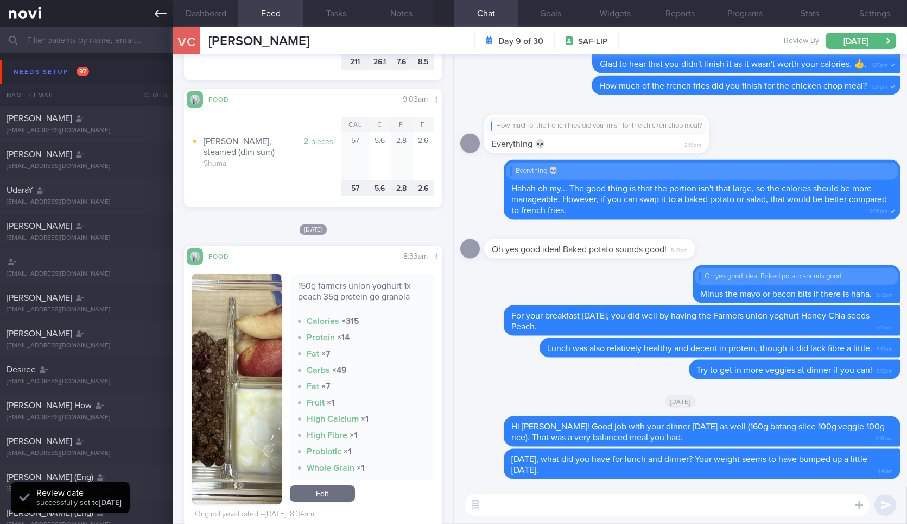
scroll to position [116, 234]
click at [166, 15] on icon at bounding box center [161, 14] width 12 height 12
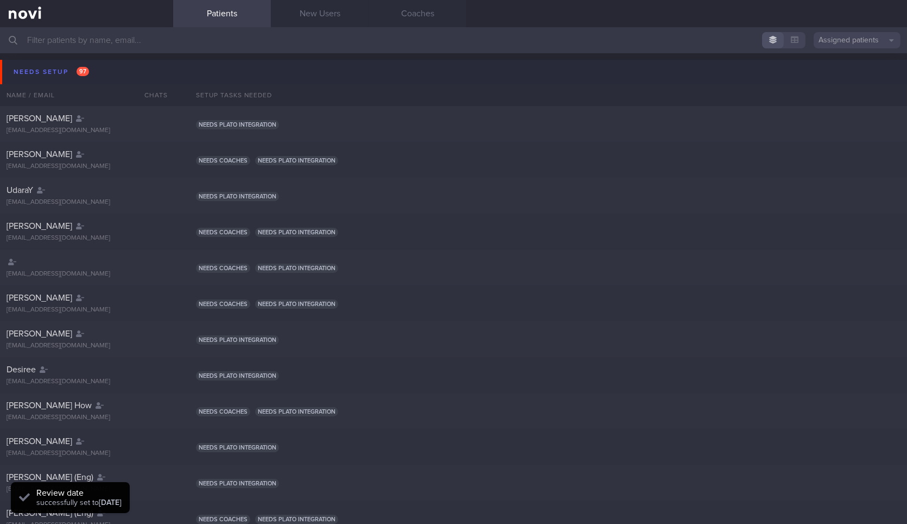
click at [122, 65] on button "Needs setup 97" at bounding box center [455, 72] width 911 height 24
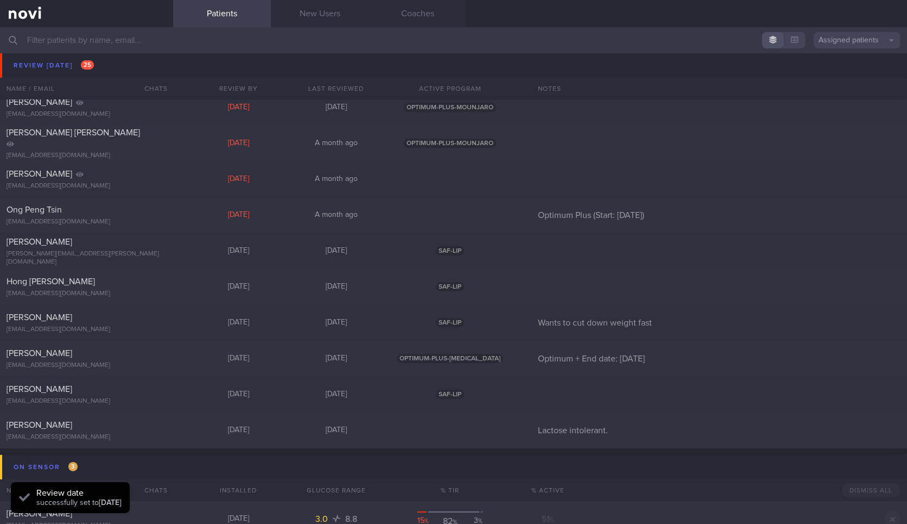
scroll to position [587, 0]
click at [174, 250] on div "Aloysius Chan aloysius.chan.wei.yong@gmail.com Today 2 days ago SAF-LIP" at bounding box center [453, 249] width 907 height 36
select select "8"
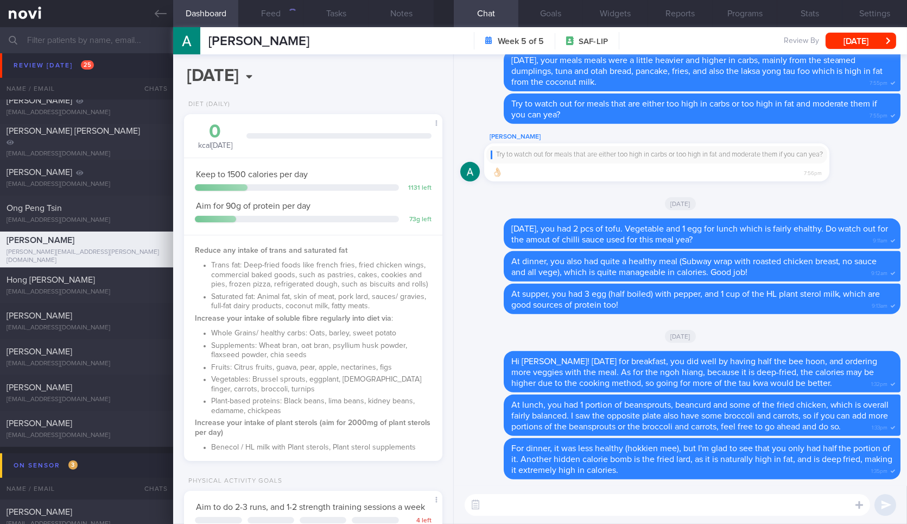
scroll to position [402, 0]
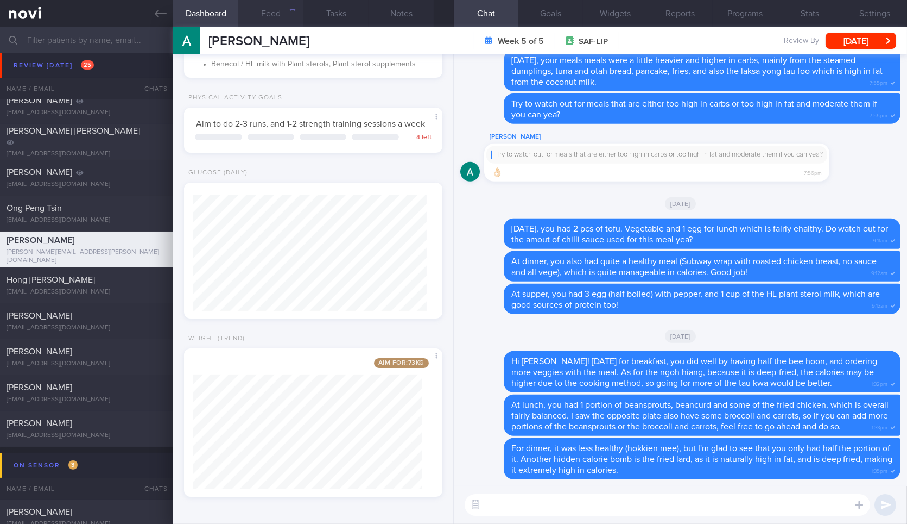
click at [268, 9] on button "Feed" at bounding box center [270, 13] width 65 height 27
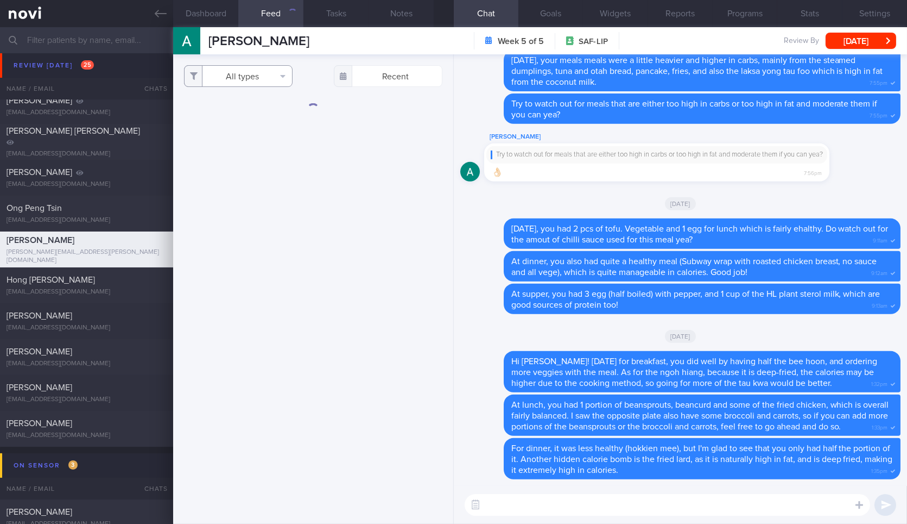
click at [218, 66] on button "All types" at bounding box center [238, 76] width 109 height 22
click at [222, 105] on button "Activity" at bounding box center [239, 113] width 108 height 16
checkbox input "false"
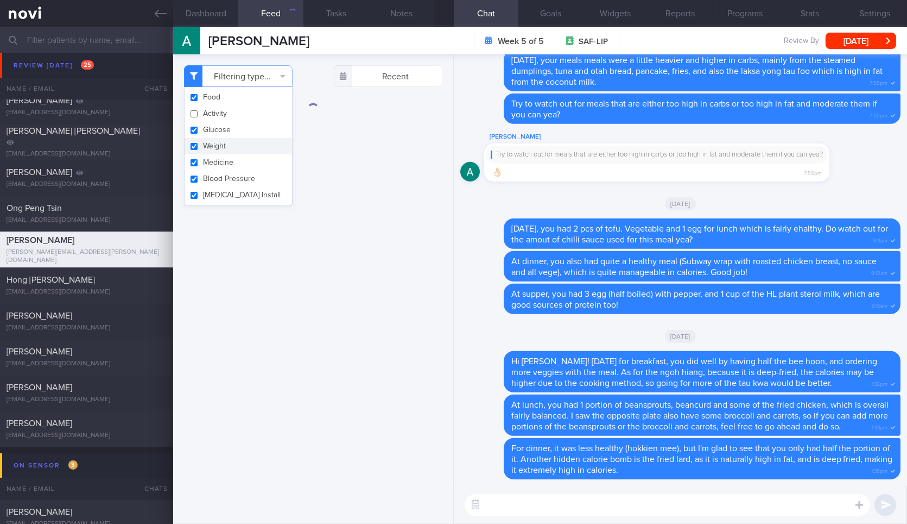
click at [219, 143] on button "Weight" at bounding box center [239, 146] width 108 height 16
checkbox input "false"
click at [332, 41] on div "Aloysius Chan Aloysius Chan aloysius.chan.wei.yong@gmail.com Week 5 of 5 SAF-LI…" at bounding box center [540, 40] width 734 height 27
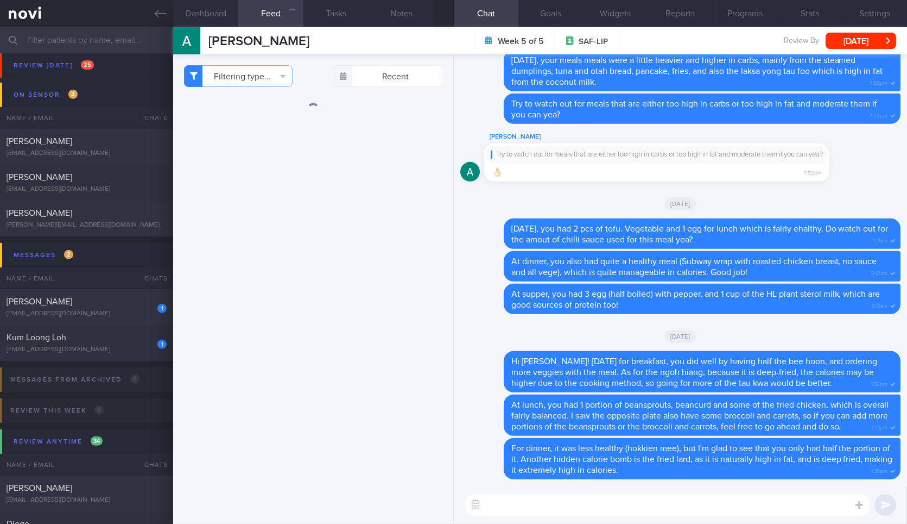
scroll to position [968, 0]
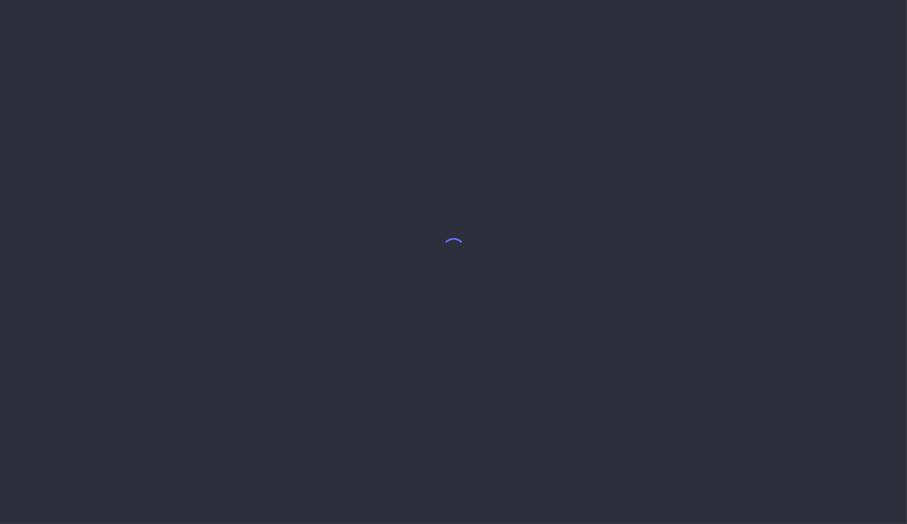
select select "8"
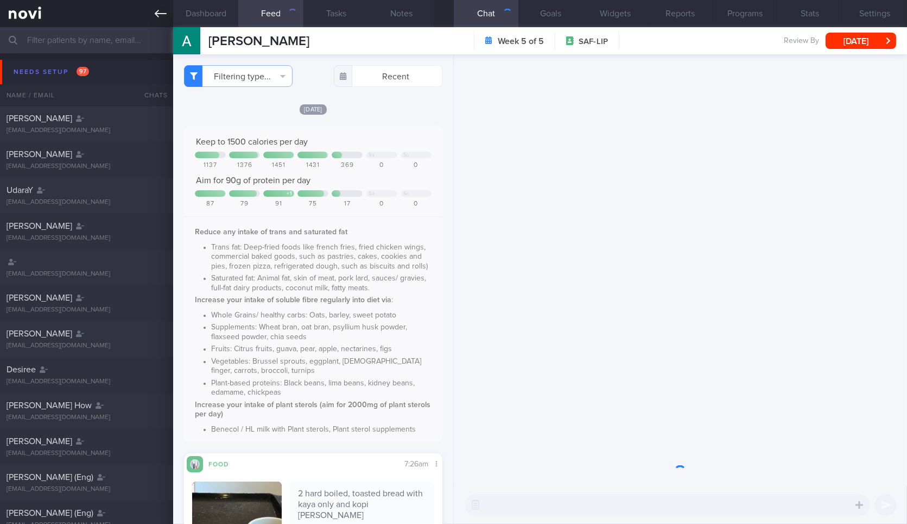
click at [160, 16] on icon at bounding box center [161, 14] width 12 height 12
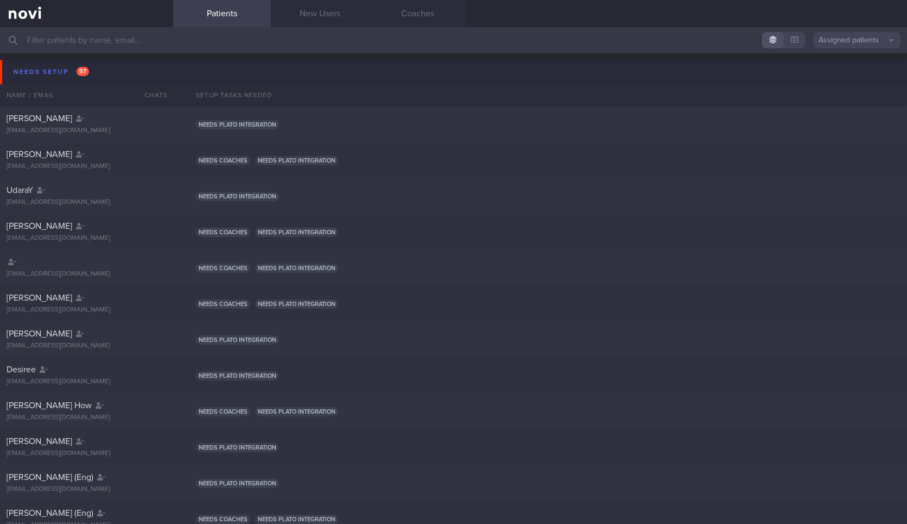
click at [125, 62] on button "Needs setup 97" at bounding box center [455, 72] width 911 height 24
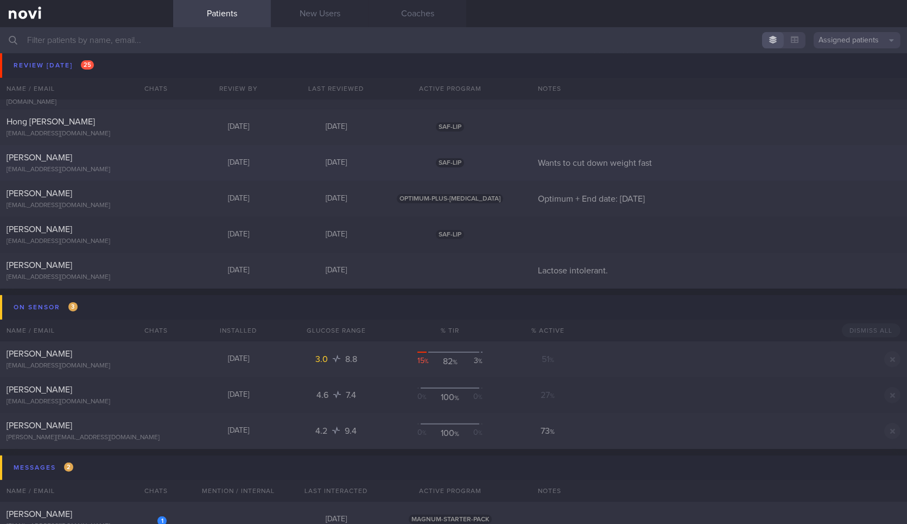
scroll to position [665, 0]
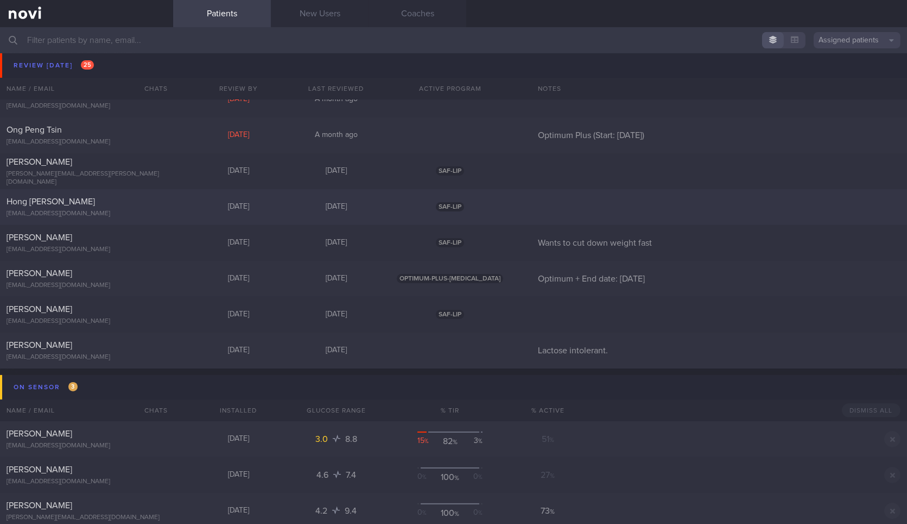
click at [136, 216] on div "[EMAIL_ADDRESS][DOMAIN_NAME]" at bounding box center [87, 214] width 160 height 8
select select "8"
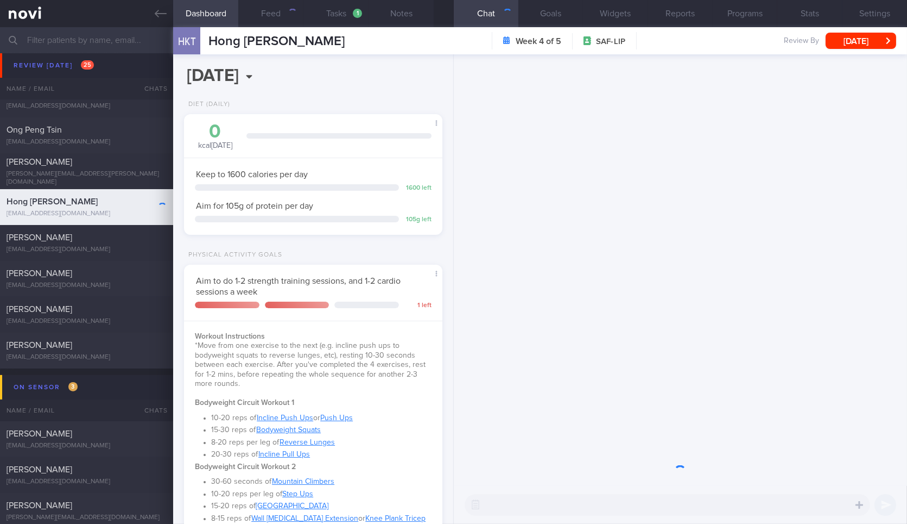
scroll to position [130, 229]
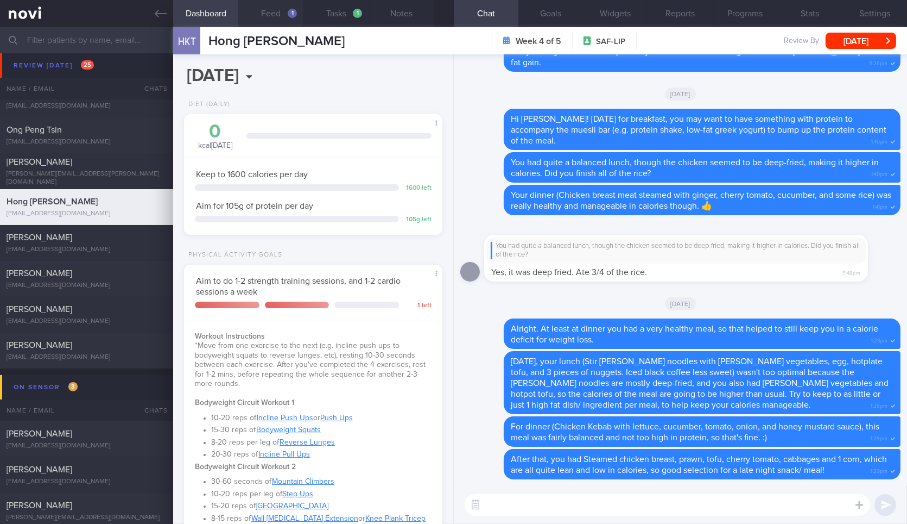
click at [276, 15] on button "Feed 1" at bounding box center [270, 13] width 65 height 27
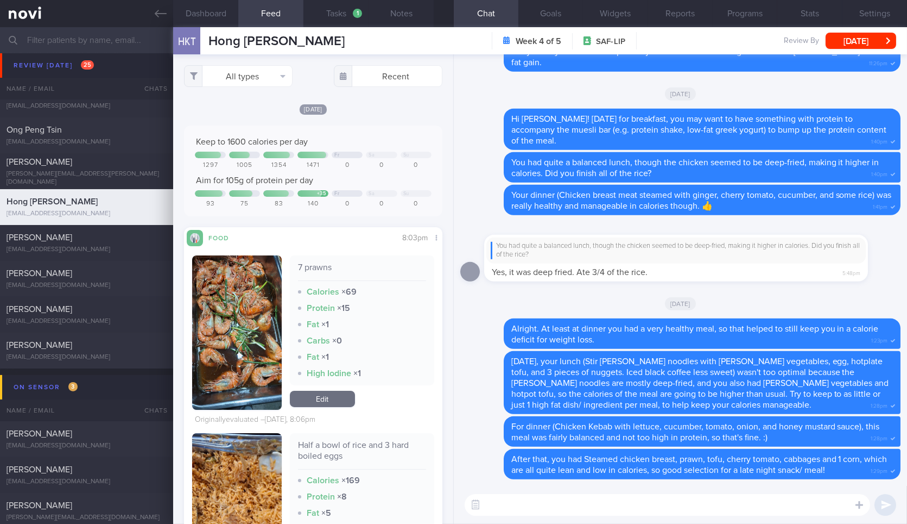
click at [251, 64] on div "All types Food Activity Glucose Weight Medicine Blood Pressure CGM Install Rece…" at bounding box center [313, 288] width 280 height 469
click at [265, 69] on button "All types" at bounding box center [238, 76] width 109 height 22
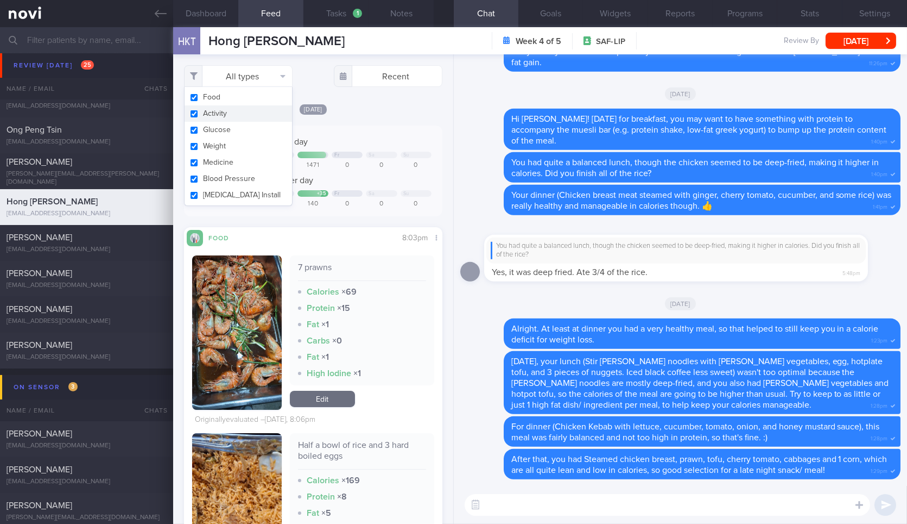
click at [247, 116] on button "Activity" at bounding box center [239, 113] width 108 height 16
checkbox input "false"
click at [237, 149] on button "Weight" at bounding box center [239, 146] width 108 height 16
checkbox input "false"
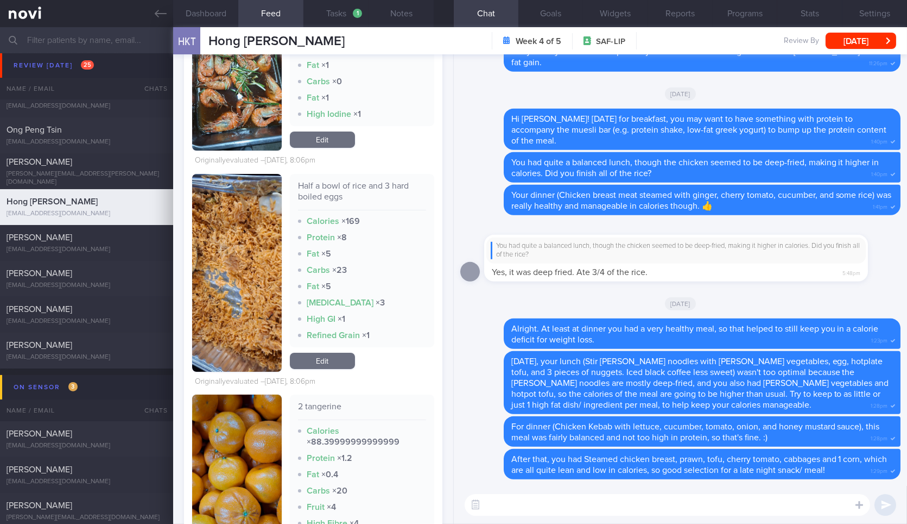
scroll to position [262, 0]
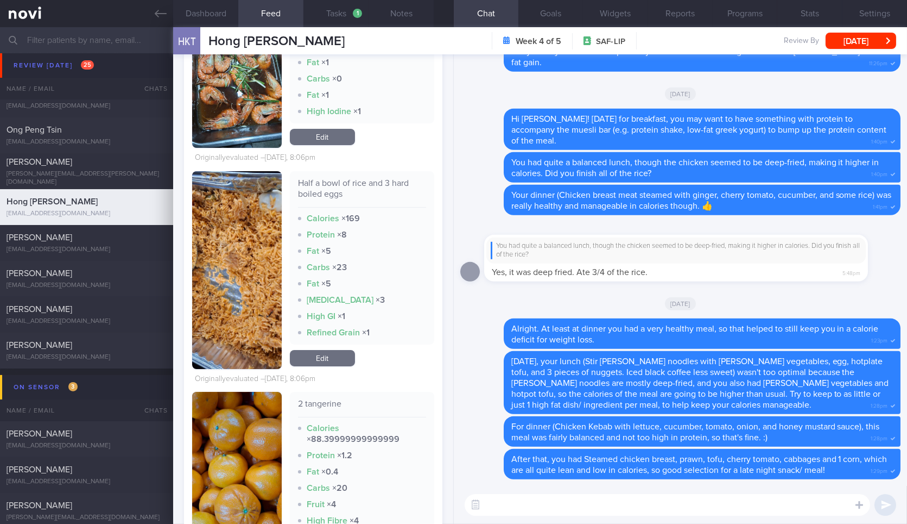
click at [398, 171] on div "Half a bowl of rice and 3 hard boiled eggs Calories × 169 Protein × 8 Fat × 5 C…" at bounding box center [362, 257] width 144 height 173
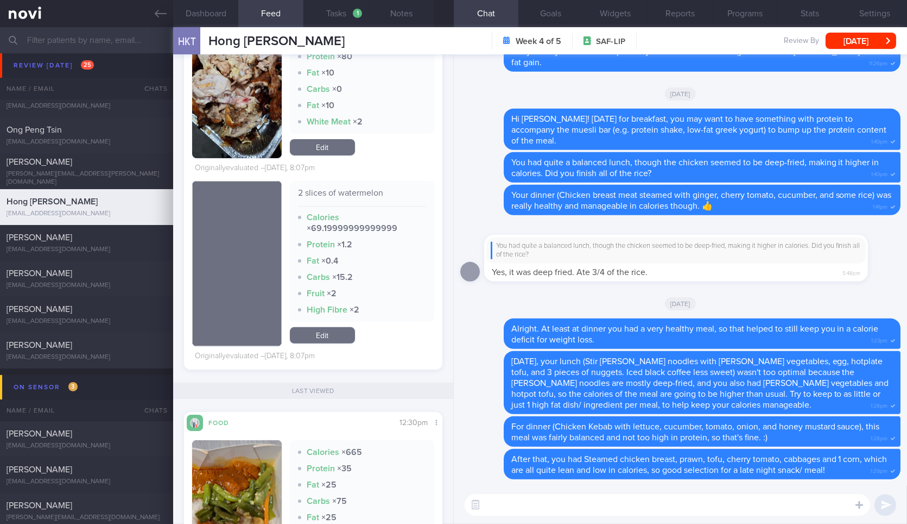
scroll to position [849, 0]
click at [221, 28] on div "HKT Hong Kiat Tew Hong Kiat Tew tewhk91@gmail.com" at bounding box center [259, 40] width 172 height 27
click at [214, 21] on button "Dashboard" at bounding box center [205, 13] width 65 height 27
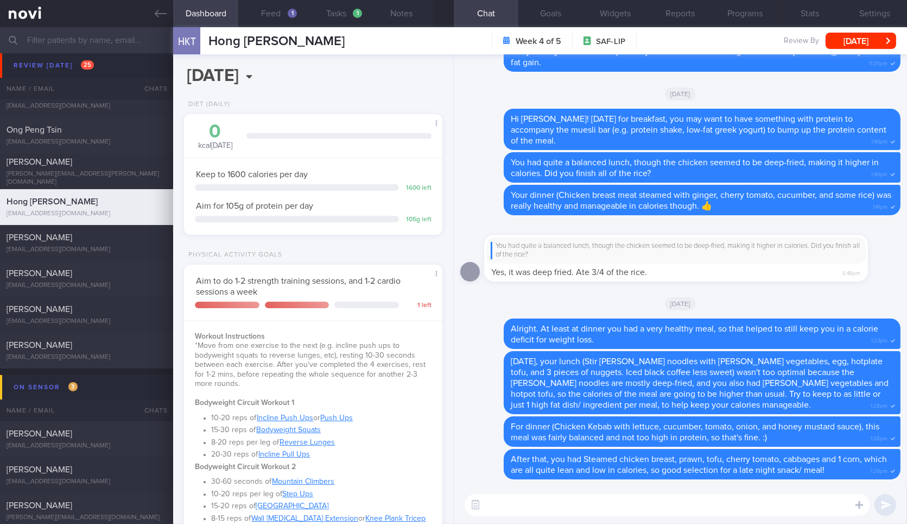
scroll to position [388, 0]
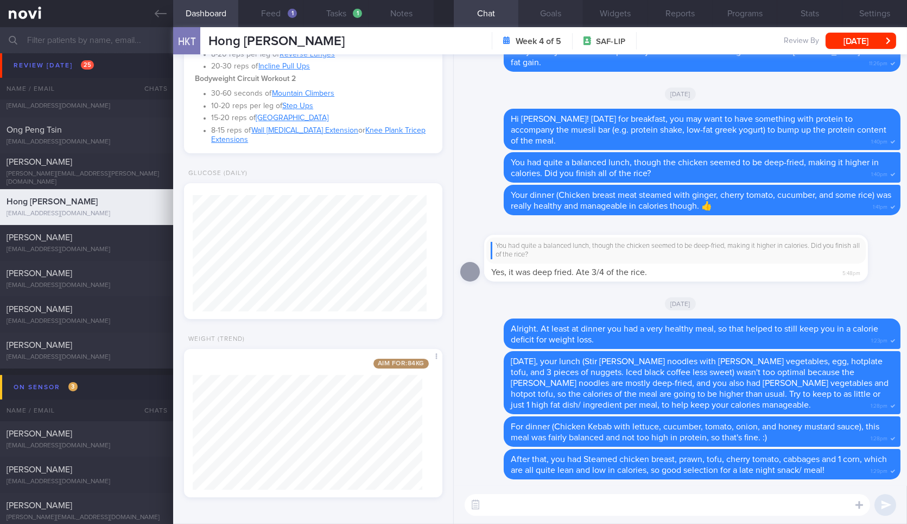
click at [544, 21] on button "Goals" at bounding box center [551, 13] width 65 height 27
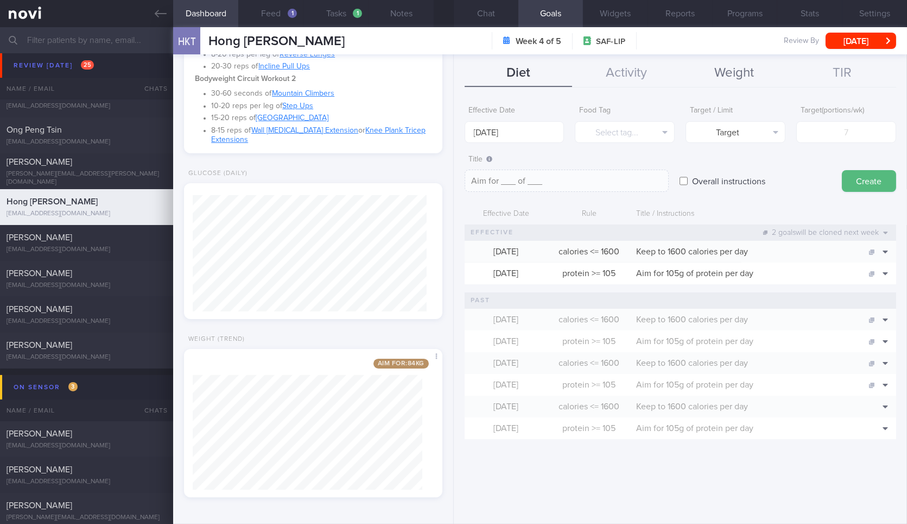
click at [716, 68] on button "Weight" at bounding box center [734, 73] width 108 height 27
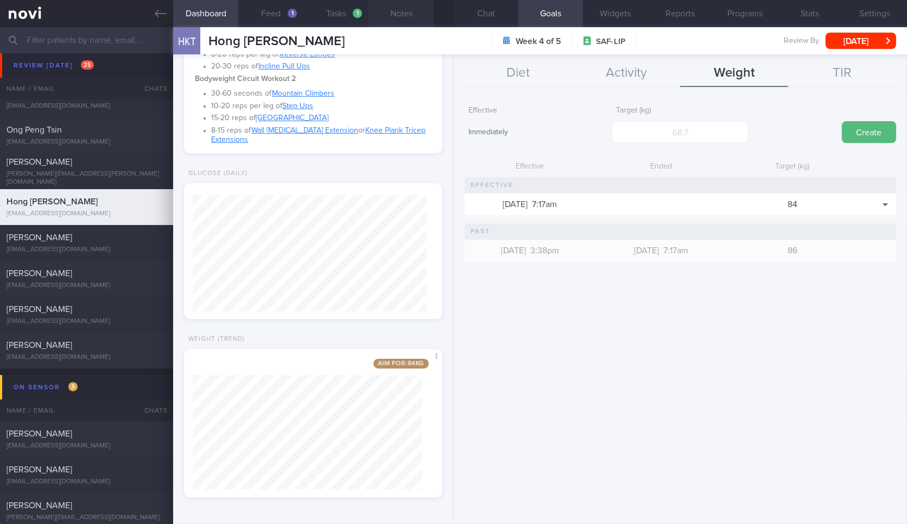
click at [394, 16] on button "Notes" at bounding box center [401, 13] width 65 height 27
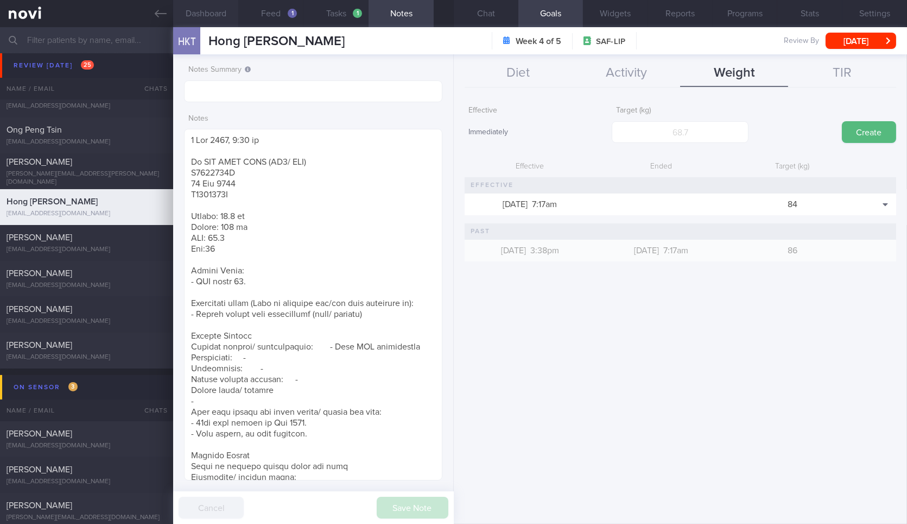
click at [218, 12] on button "Dashboard" at bounding box center [205, 13] width 65 height 27
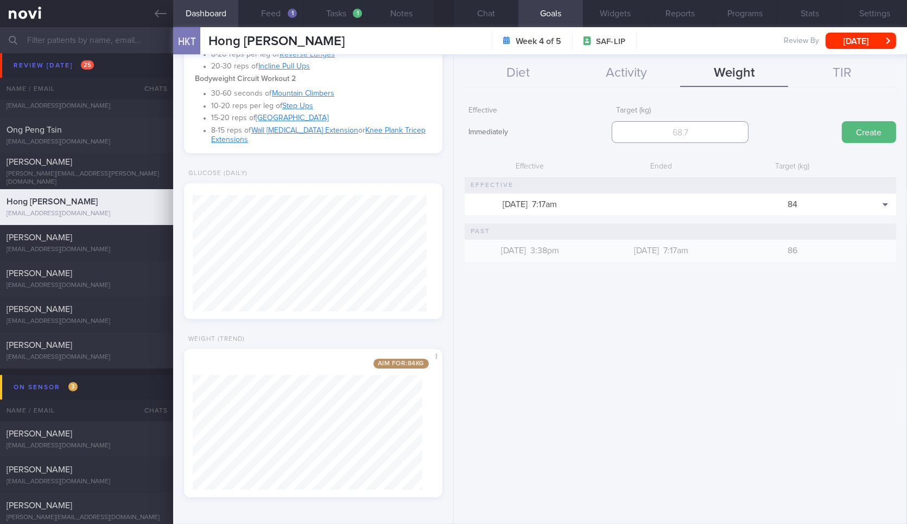
click at [684, 128] on input "number" at bounding box center [680, 132] width 137 height 22
type input "83"
click at [842, 121] on button "Create" at bounding box center [869, 132] width 54 height 22
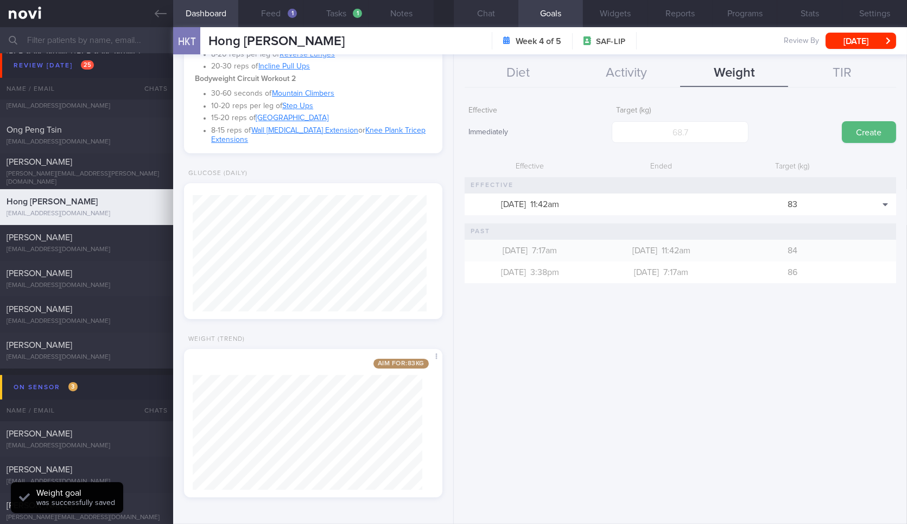
click at [499, 20] on button "Chat" at bounding box center [486, 13] width 65 height 27
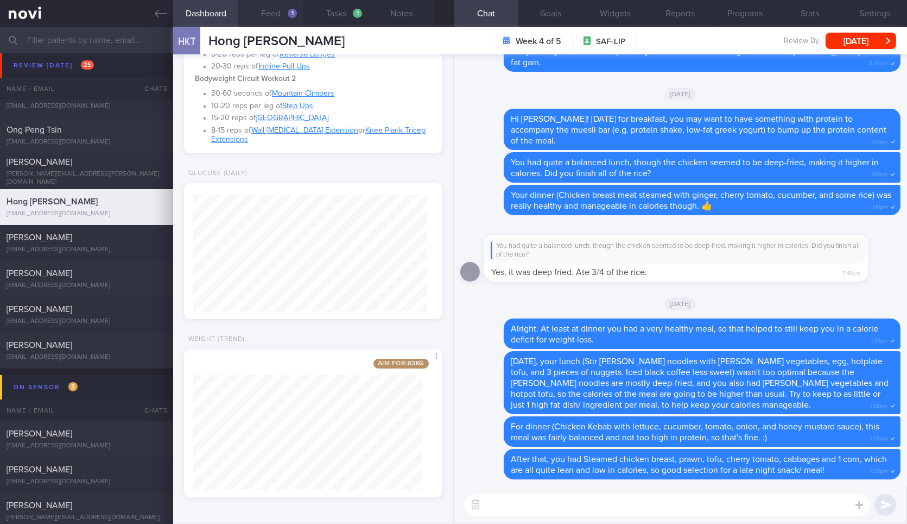
click at [265, 15] on button "Feed 1" at bounding box center [270, 13] width 65 height 27
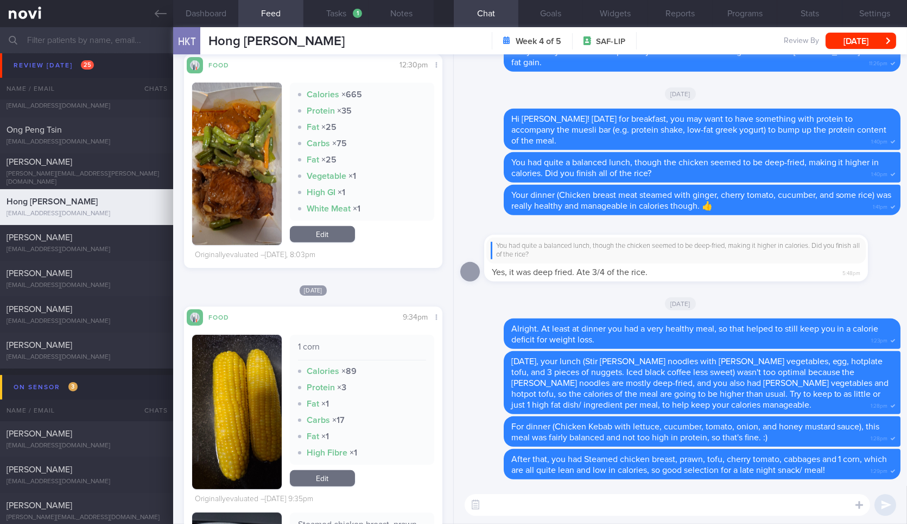
scroll to position [1207, 0]
click at [335, 264] on div "Food Share 12:30pm Calories × 665 Protein × 35 Fat × 25 Carbs × 75 Fat × 25 Veg…" at bounding box center [313, 161] width 258 height 214
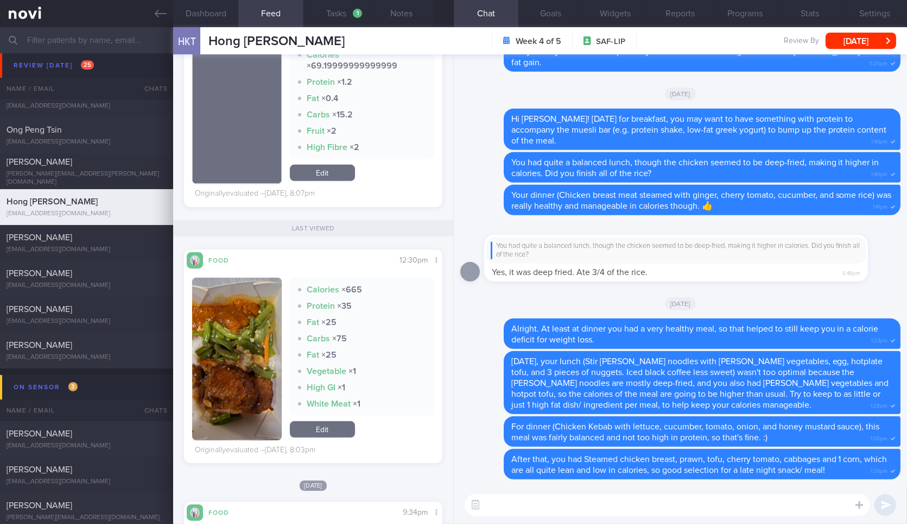
scroll to position [1011, 0]
click at [239, 381] on button "button" at bounding box center [236, 359] width 89 height 162
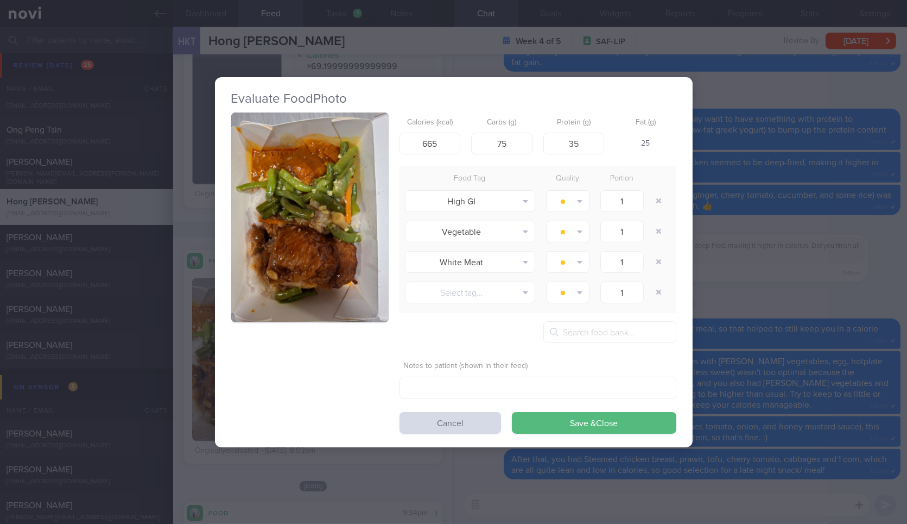
click at [310, 263] on button "button" at bounding box center [309, 217] width 157 height 210
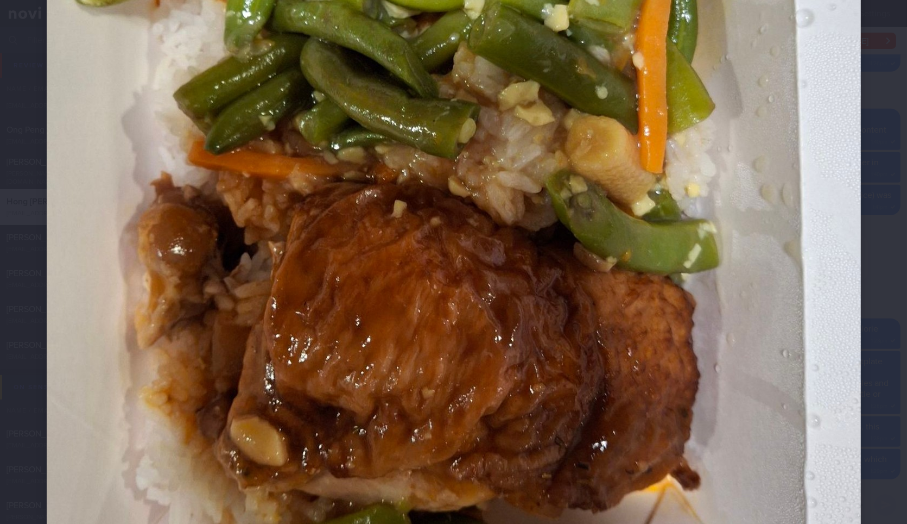
scroll to position [458, 0]
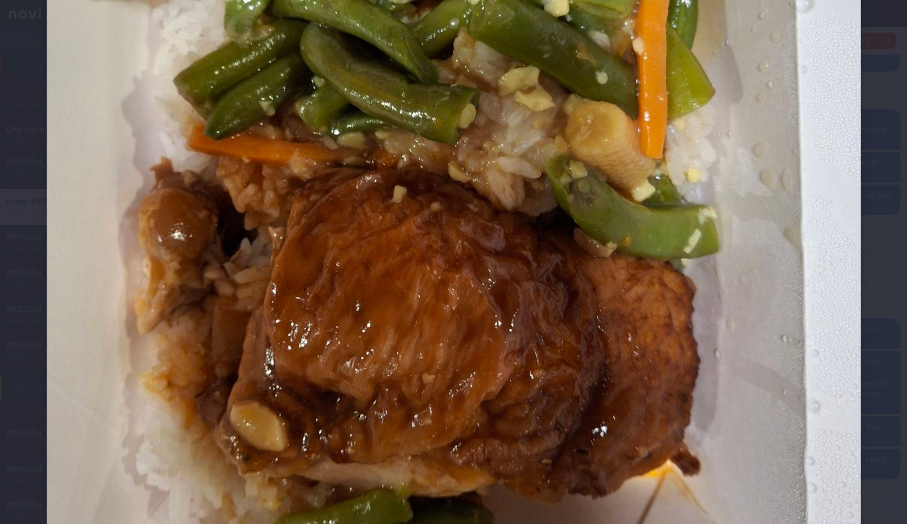
click at [873, 267] on div at bounding box center [453, 128] width 901 height 1173
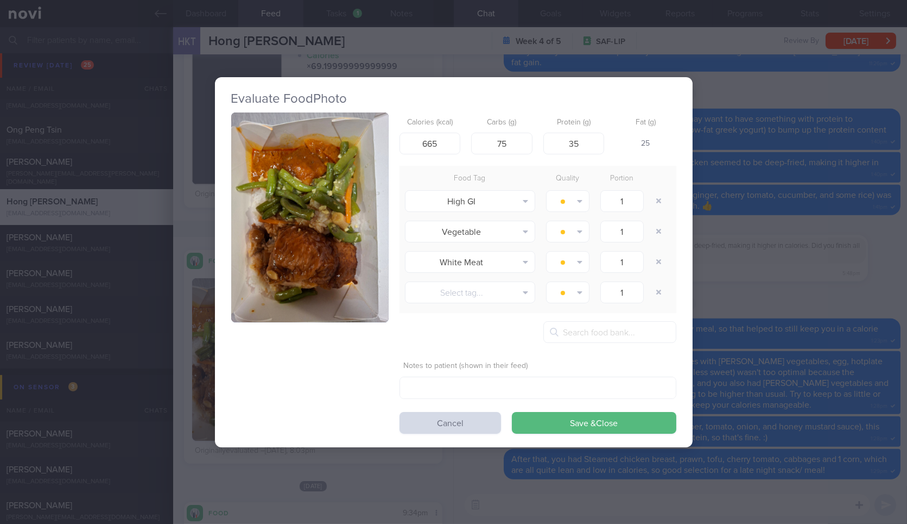
click at [815, 252] on div "Evaluate Food Photo Calories (kcal) 665 Carbs (g) 75 Protein (g) 35 Fat (g) 25 …" at bounding box center [453, 262] width 907 height 524
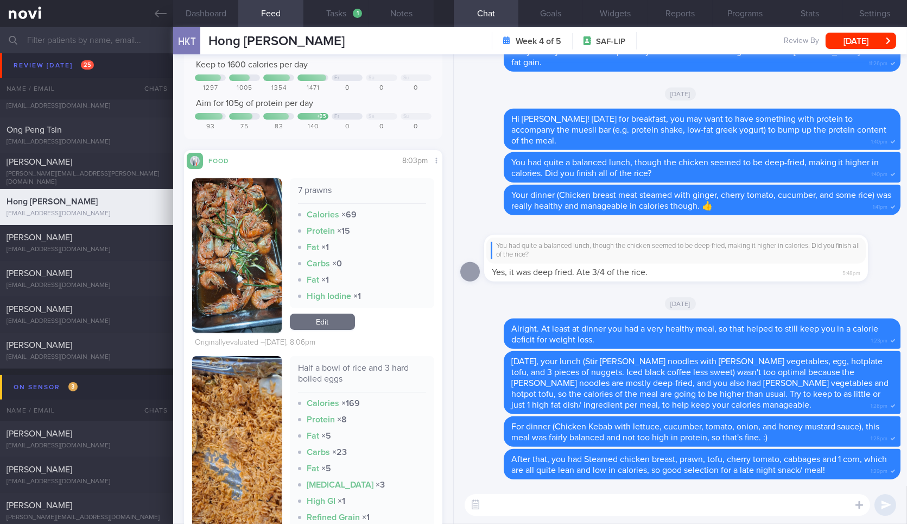
scroll to position [77, 0]
click at [217, 16] on button "Dashboard" at bounding box center [205, 13] width 65 height 27
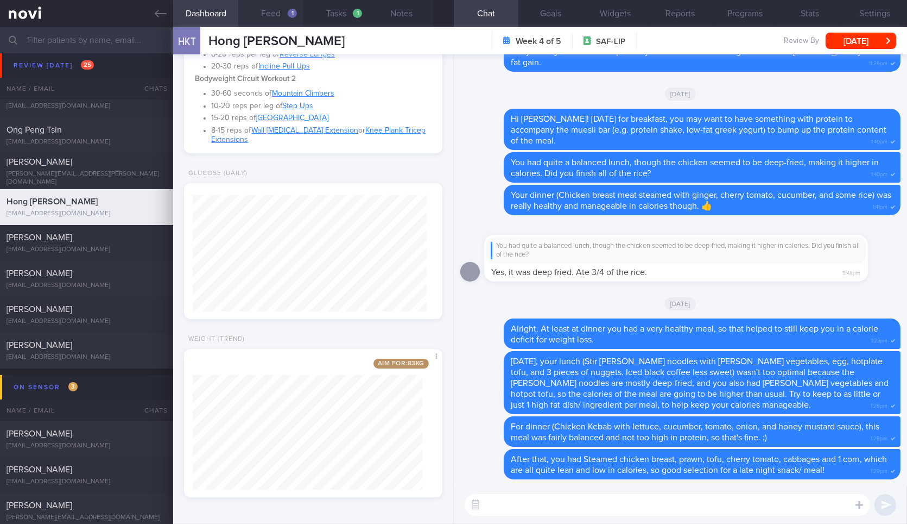
click at [267, 19] on button "Feed 1" at bounding box center [270, 13] width 65 height 27
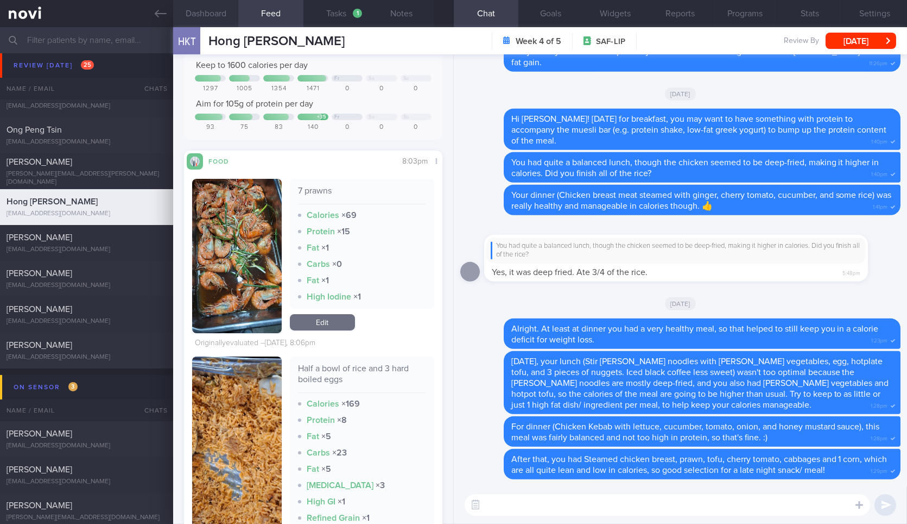
click at [196, 18] on button "Dashboard" at bounding box center [205, 13] width 65 height 27
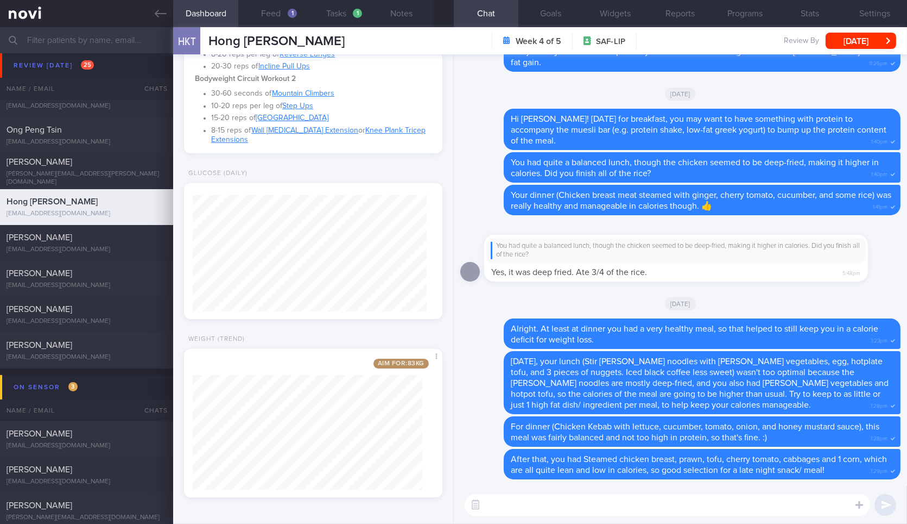
click at [532, 495] on textarea at bounding box center [668, 505] width 406 height 22
click at [285, 16] on button "Feed 1" at bounding box center [270, 13] width 65 height 27
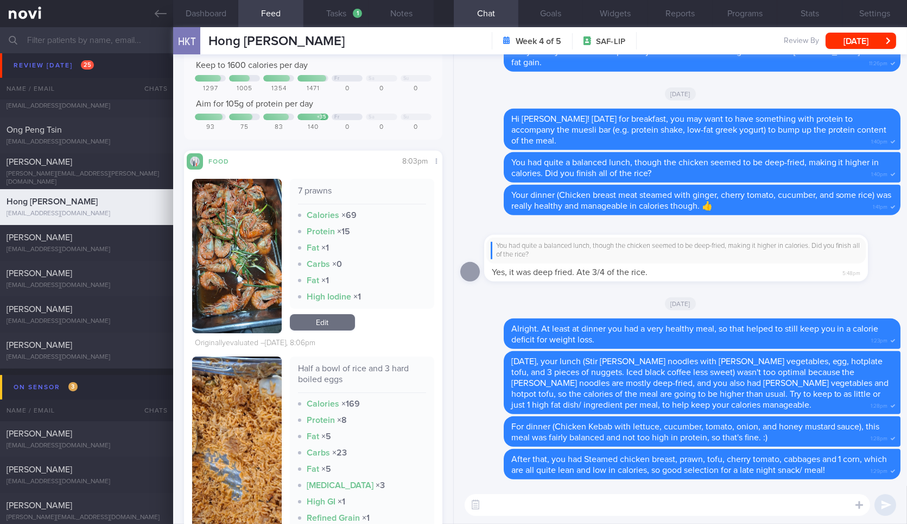
click at [547, 501] on textarea at bounding box center [668, 505] width 406 height 22
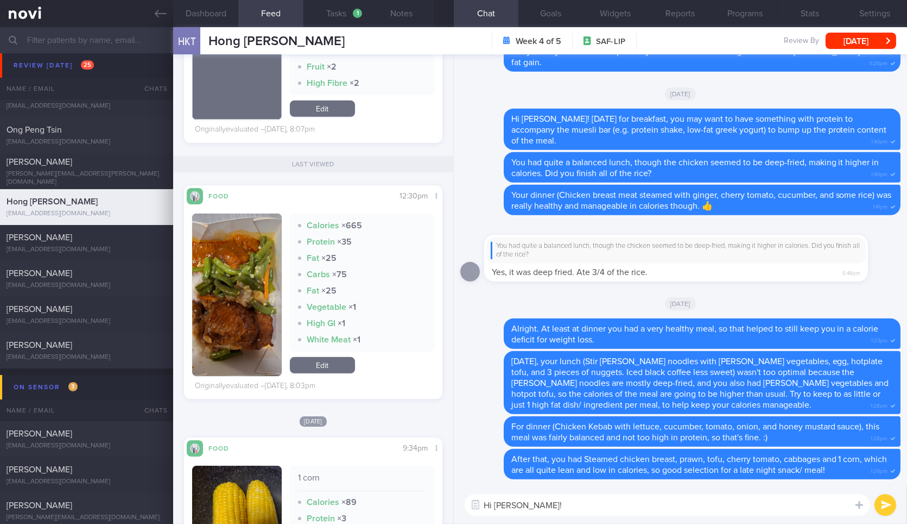
scroll to position [1083, 0]
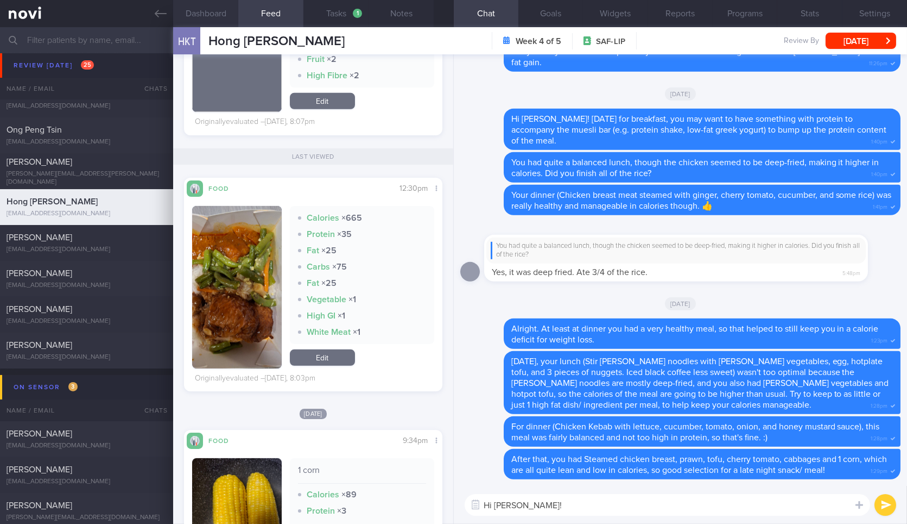
type textarea "Hi Hong Kiat!"
click at [207, 13] on button "Dashboard" at bounding box center [205, 13] width 65 height 27
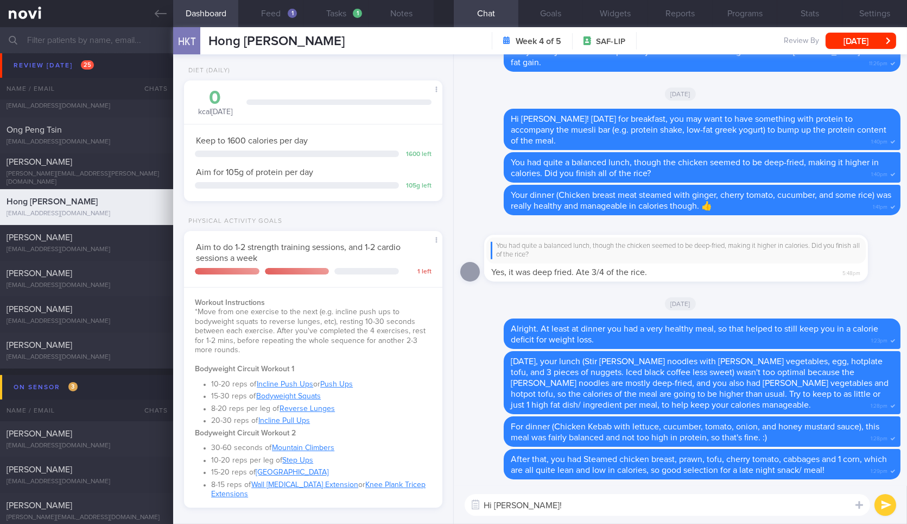
scroll to position [20, 0]
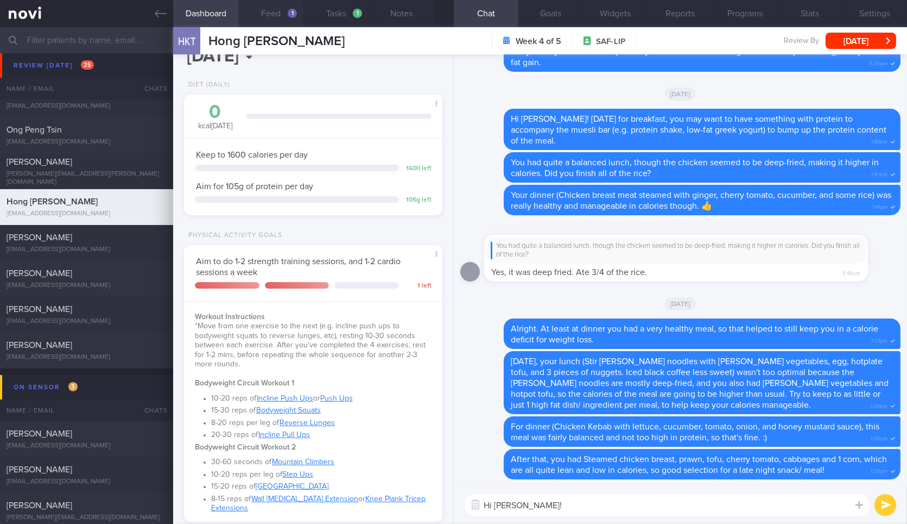
click at [272, 16] on button "Feed 1" at bounding box center [270, 13] width 65 height 27
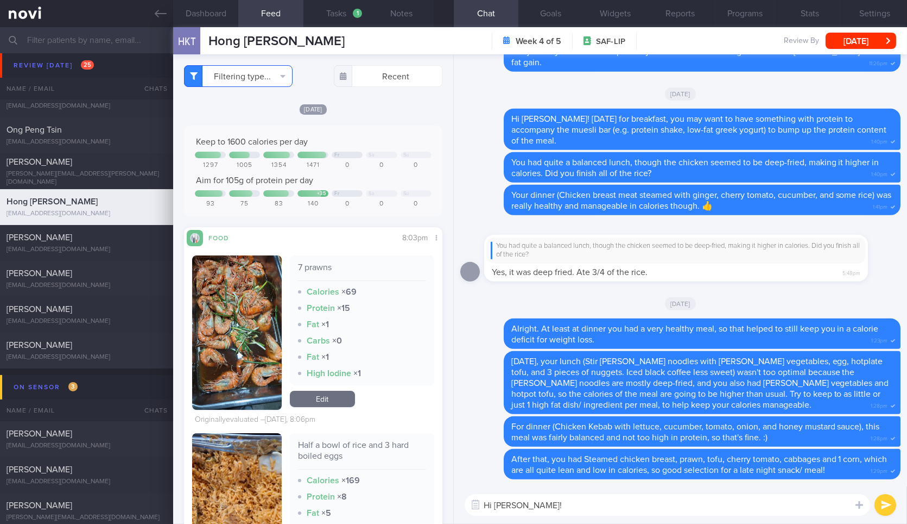
click at [269, 77] on button "Filtering type..." at bounding box center [238, 76] width 109 height 22
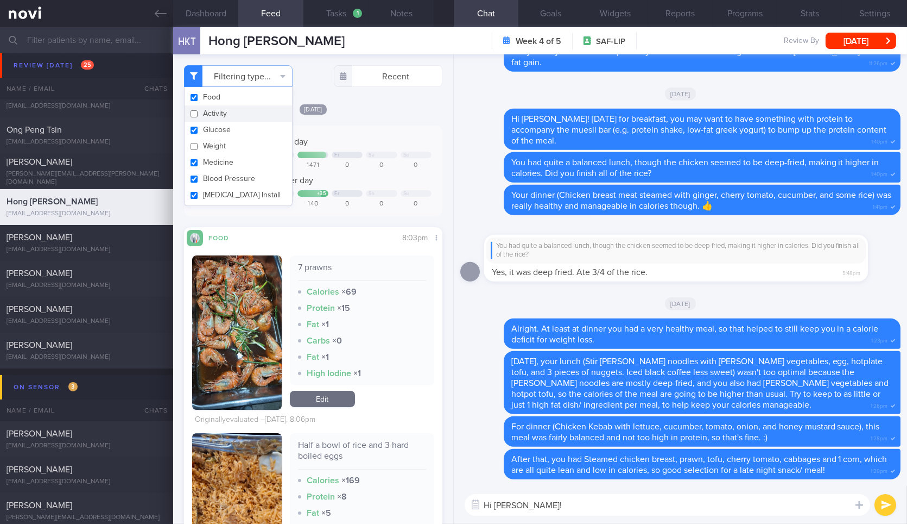
click at [239, 112] on button "Activity" at bounding box center [239, 113] width 108 height 16
checkbox input "true"
click at [374, 108] on div "[DATE]" at bounding box center [313, 108] width 258 height 11
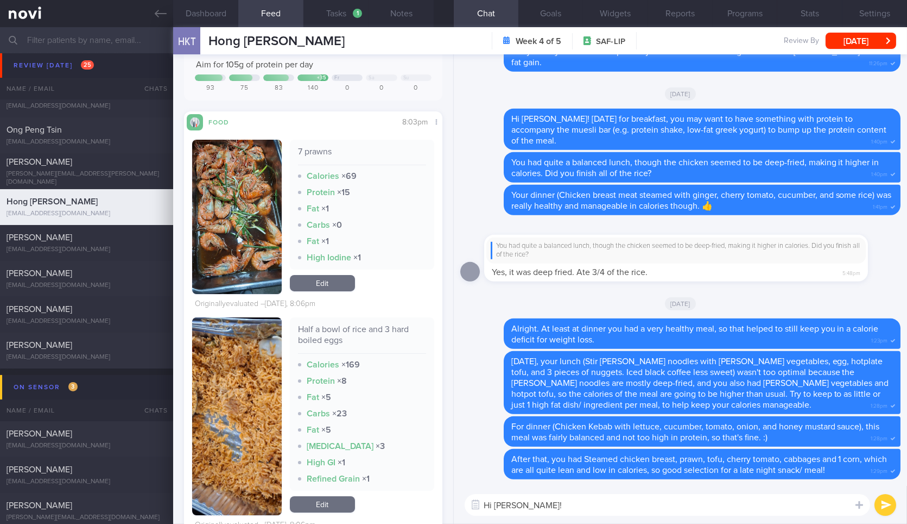
scroll to position [0, 0]
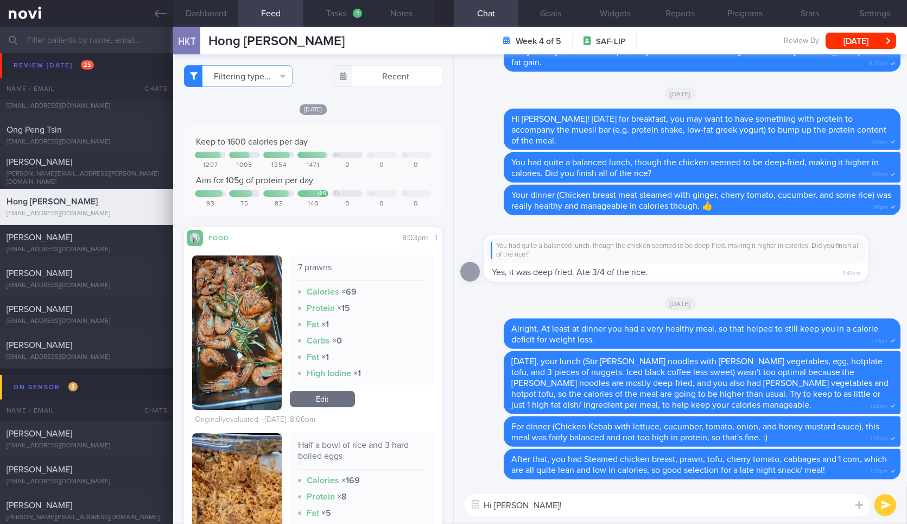
click at [600, 507] on textarea "Hi Hong Kiat!" at bounding box center [668, 505] width 406 height 22
click at [222, 8] on button "Dashboard" at bounding box center [205, 13] width 65 height 27
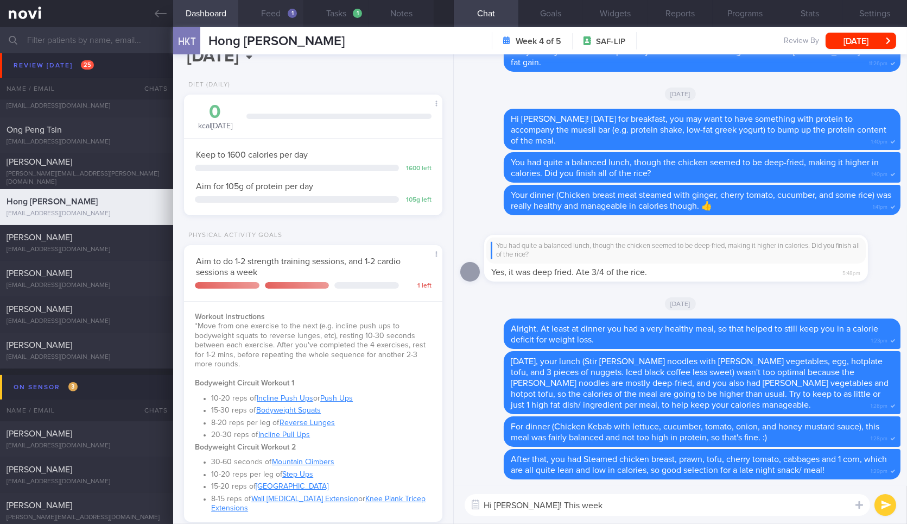
click at [262, 4] on button "Feed 1" at bounding box center [270, 13] width 65 height 27
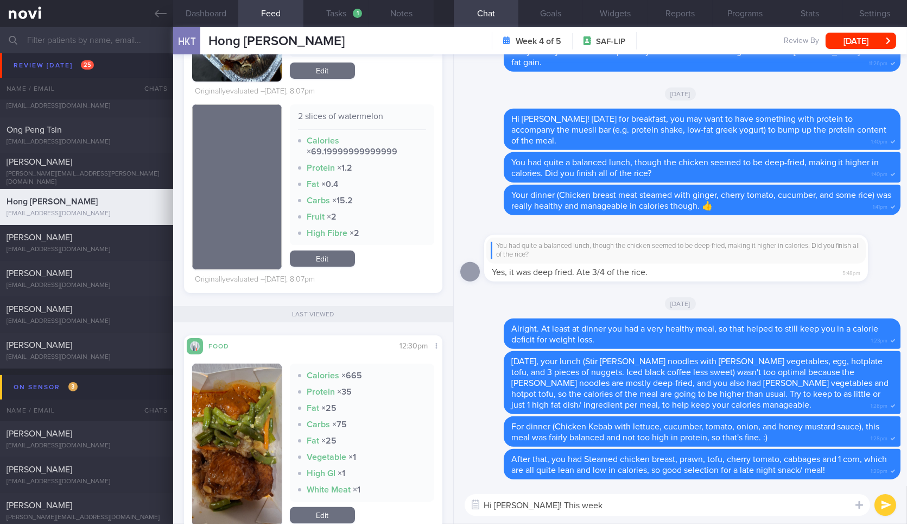
scroll to position [1137, 0]
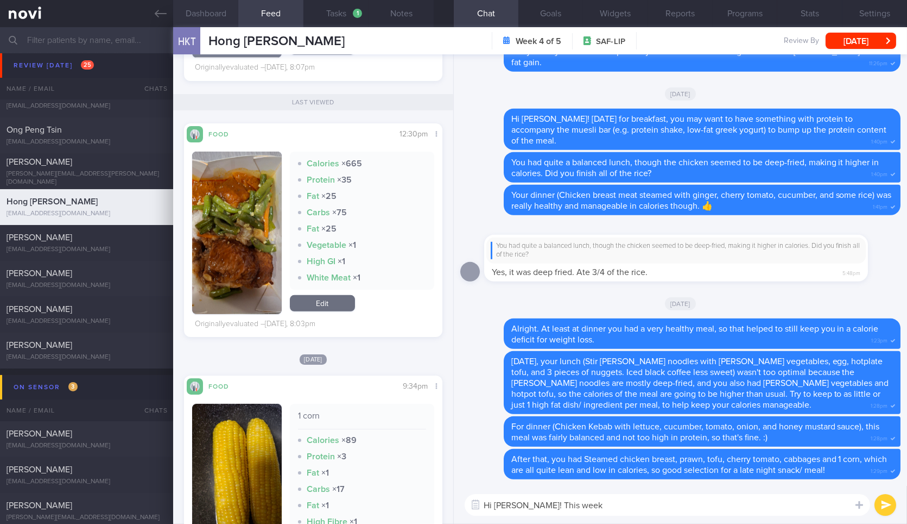
click at [213, 10] on button "Dashboard" at bounding box center [205, 13] width 65 height 27
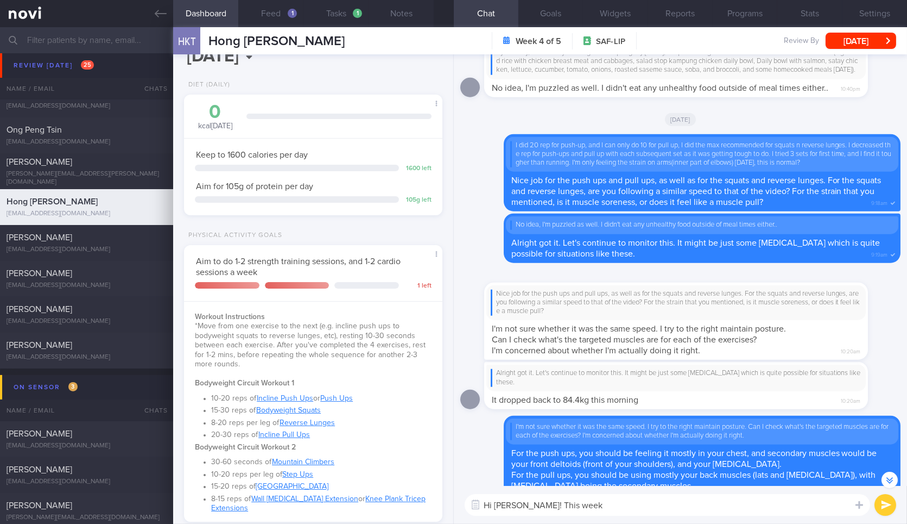
scroll to position [-497, 0]
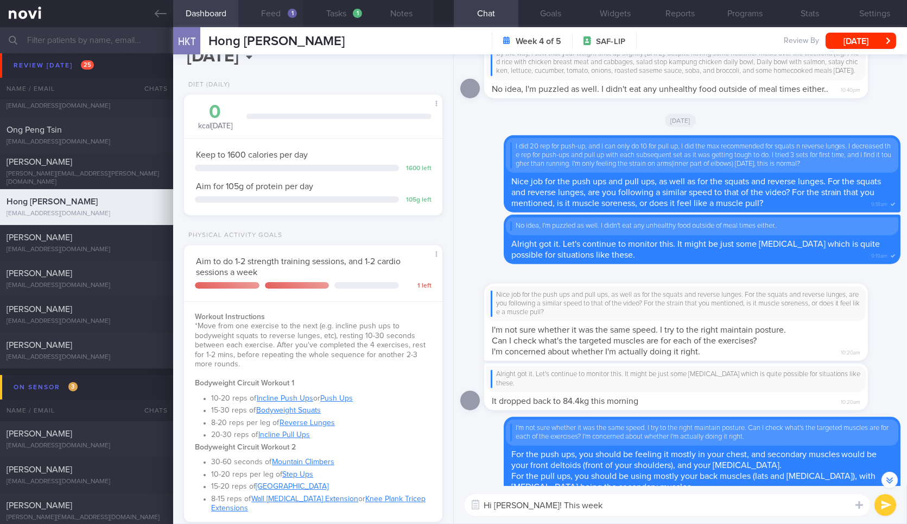
click at [287, 7] on button "Feed 1" at bounding box center [270, 13] width 65 height 27
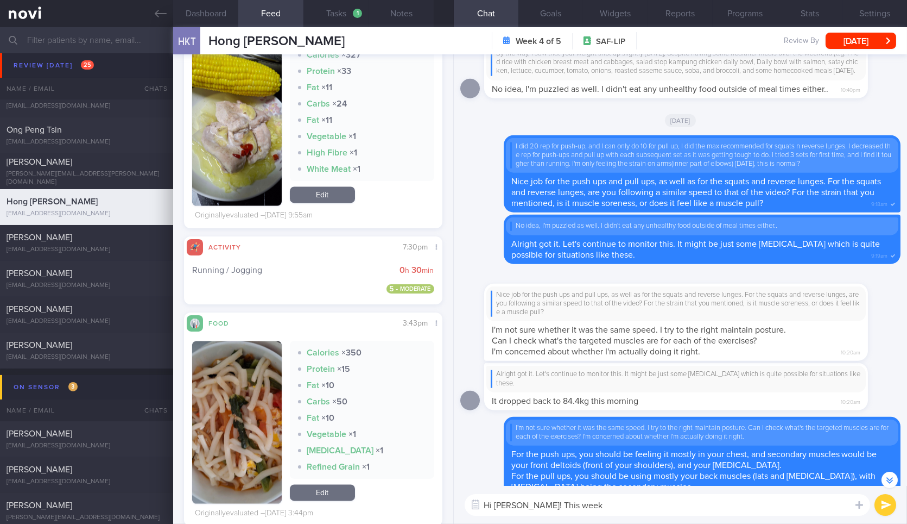
scroll to position [4317, 0]
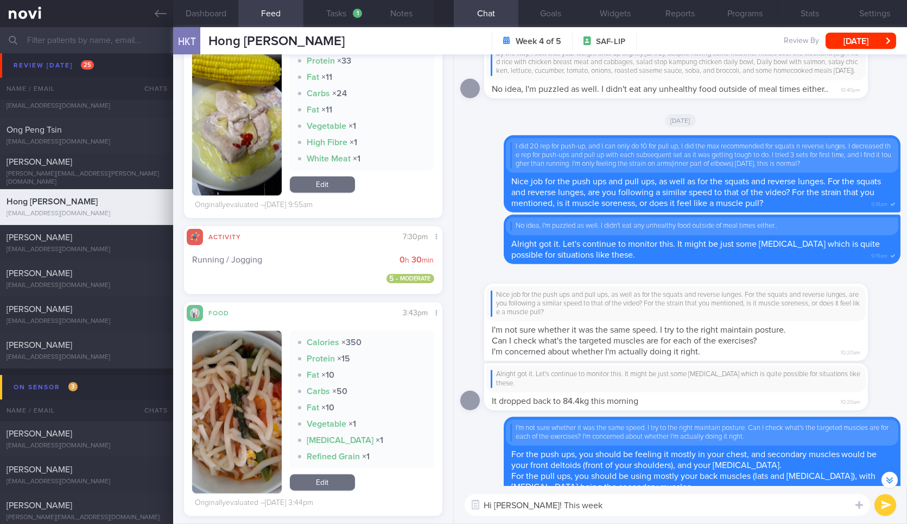
click at [598, 498] on textarea "Hi Hong Kiat! This week" at bounding box center [668, 505] width 406 height 22
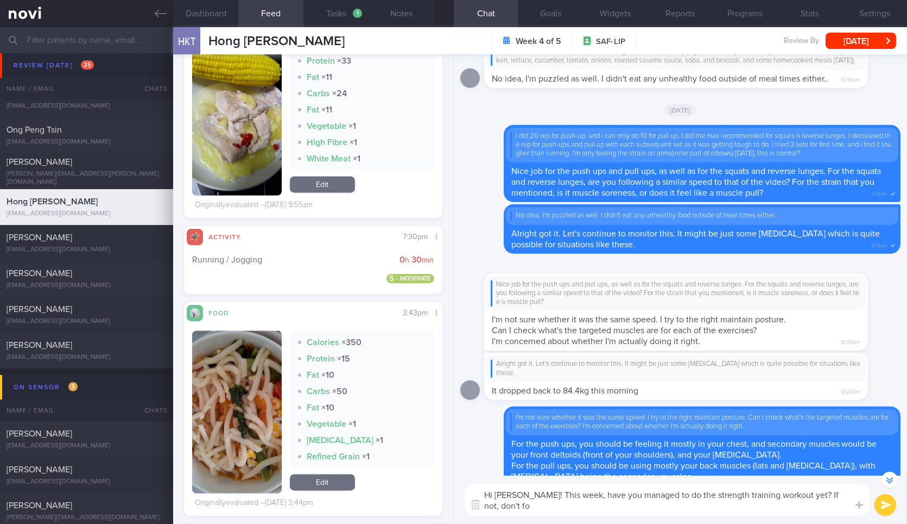
scroll to position [-507, 0]
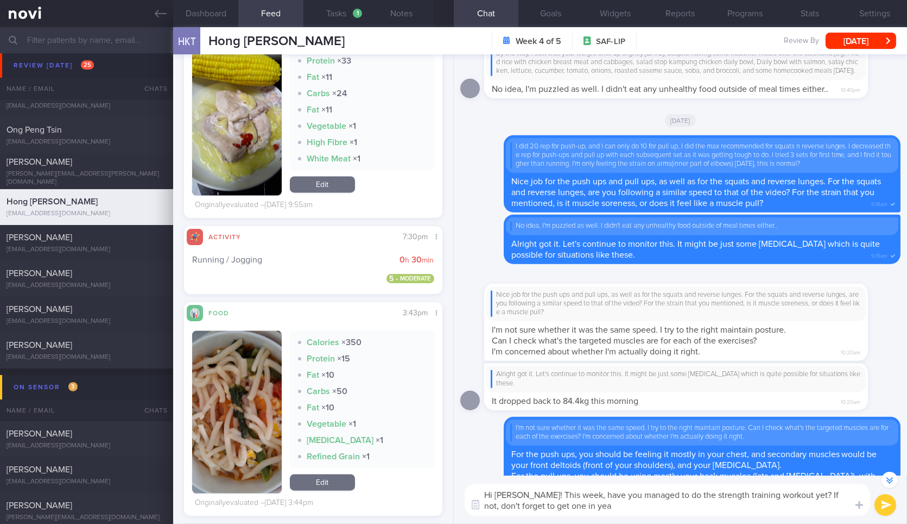
type textarea "Hi Hong Kiat! This week, have you managed to do the strength training workout y…"
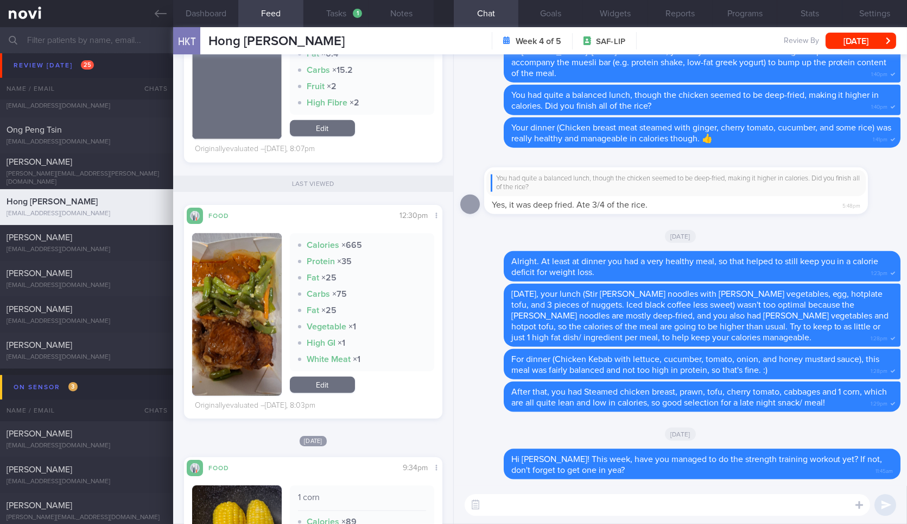
scroll to position [1053, 0]
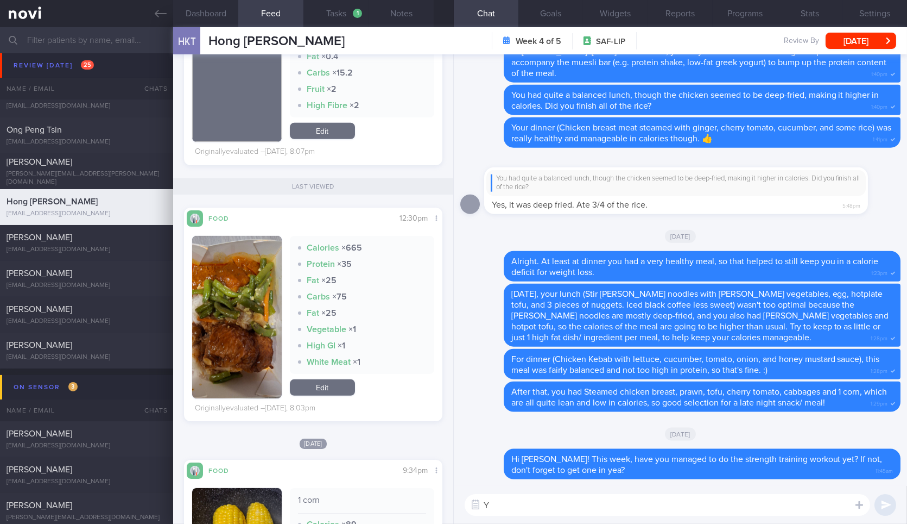
click at [557, 502] on textarea "Y" at bounding box center [668, 505] width 406 height 22
type textarea "Yesterday for lunch, did you finish the whole portion of the outration meal?"
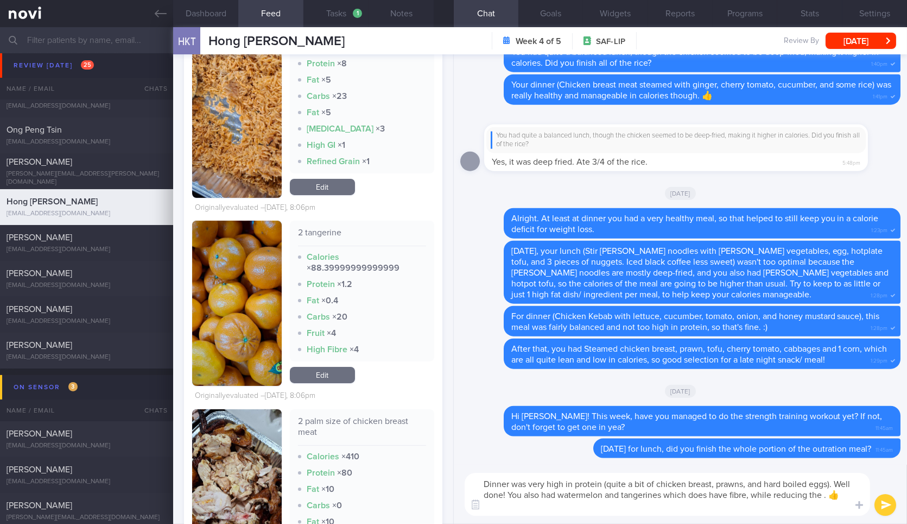
scroll to position [0, 0]
type textarea "Dinner was very high in protein (quite a bit of chicken breast, prawns, and har…"
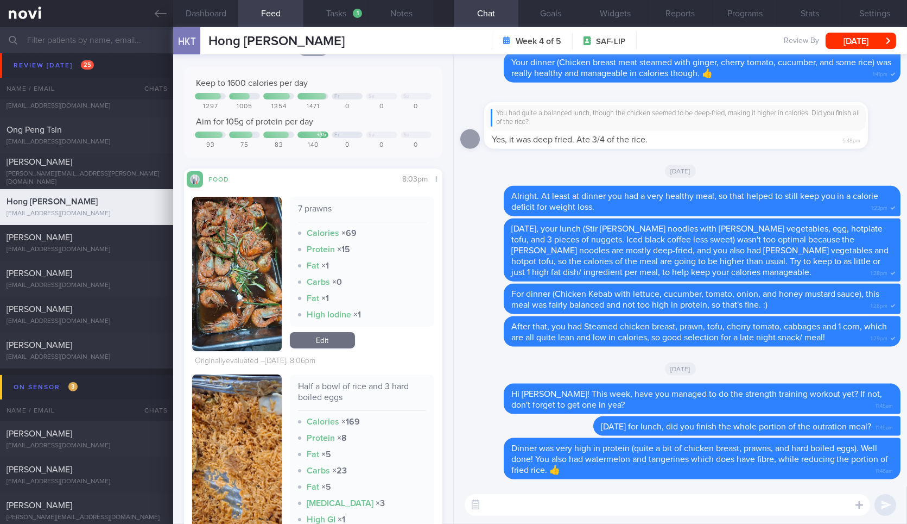
scroll to position [20, 0]
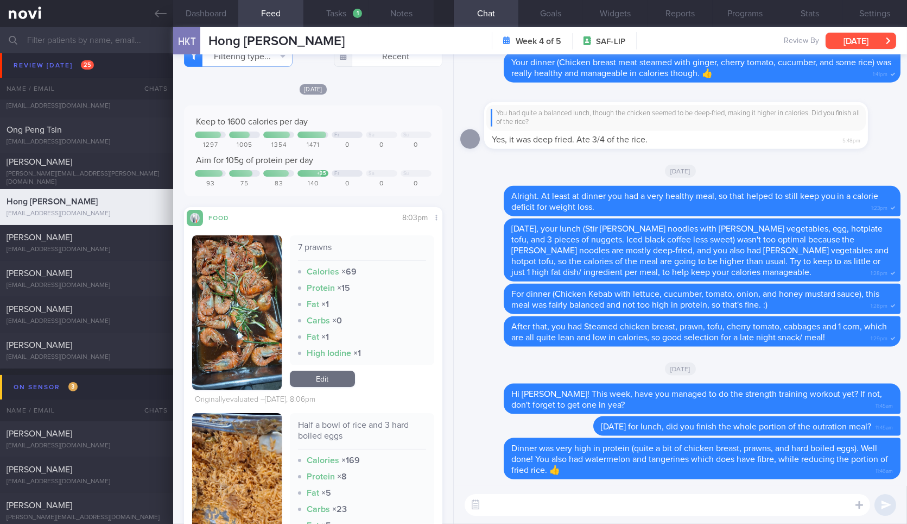
click at [841, 45] on button "[DATE]" at bounding box center [861, 41] width 71 height 16
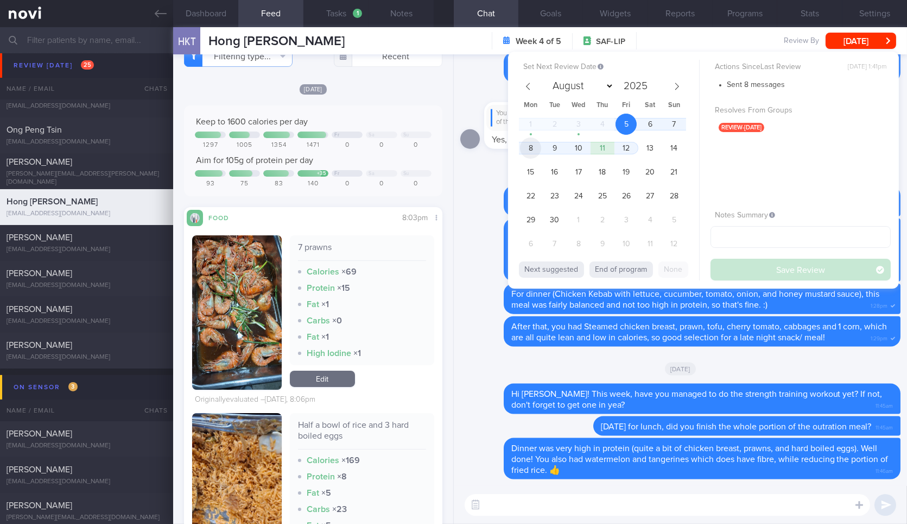
click at [533, 153] on span "8" at bounding box center [530, 147] width 21 height 21
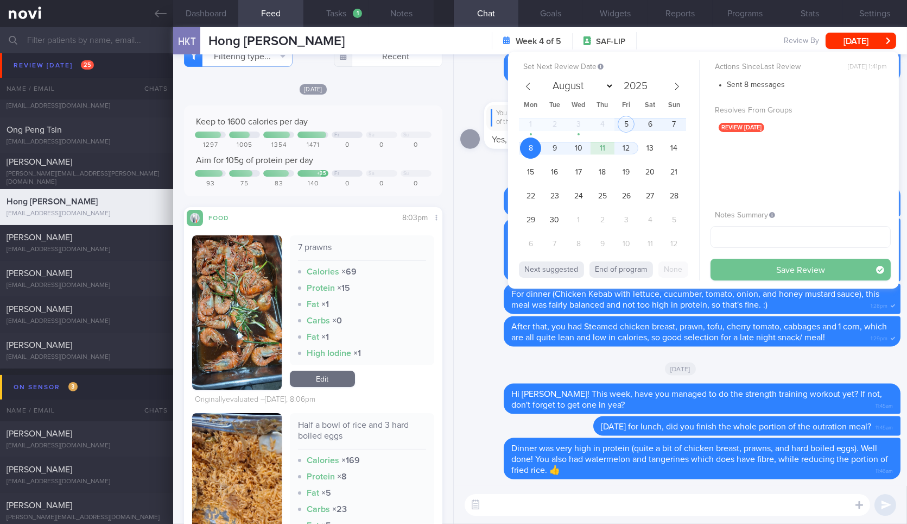
click at [734, 266] on button "Save Review" at bounding box center [801, 269] width 180 height 22
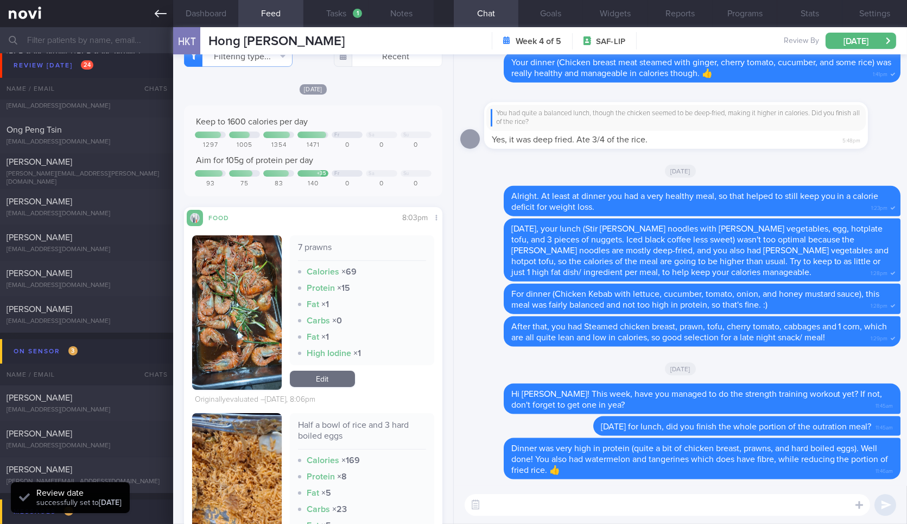
click at [163, 11] on icon at bounding box center [161, 14] width 12 height 12
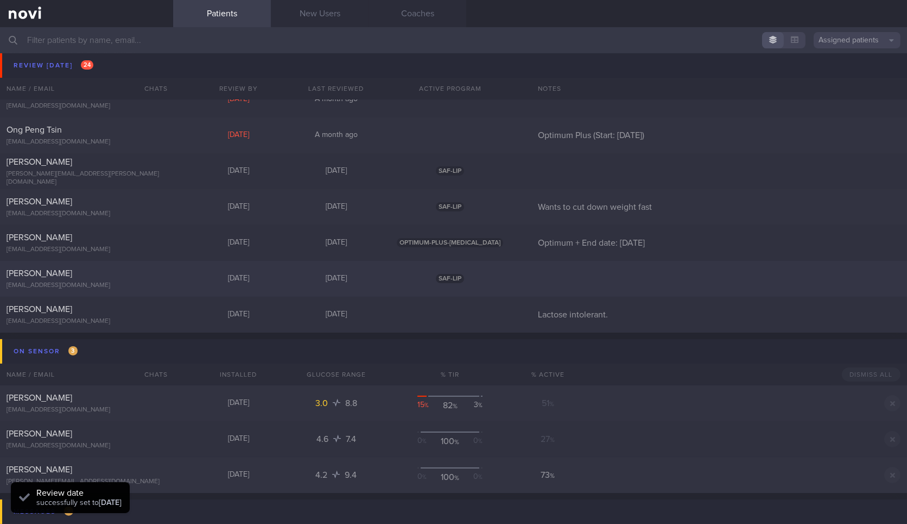
click at [138, 269] on div "[PERSON_NAME]" at bounding box center [85, 273] width 157 height 11
select select "8"
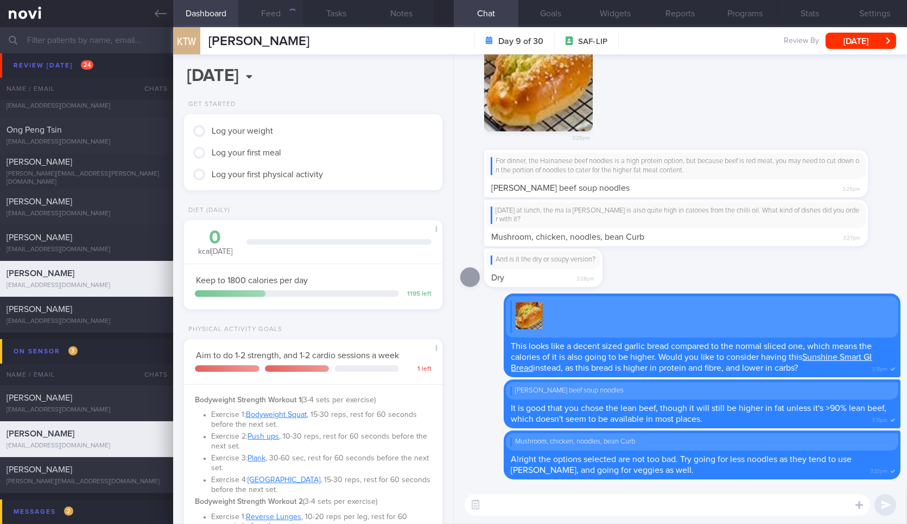
click at [282, 14] on button "Feed" at bounding box center [270, 13] width 65 height 27
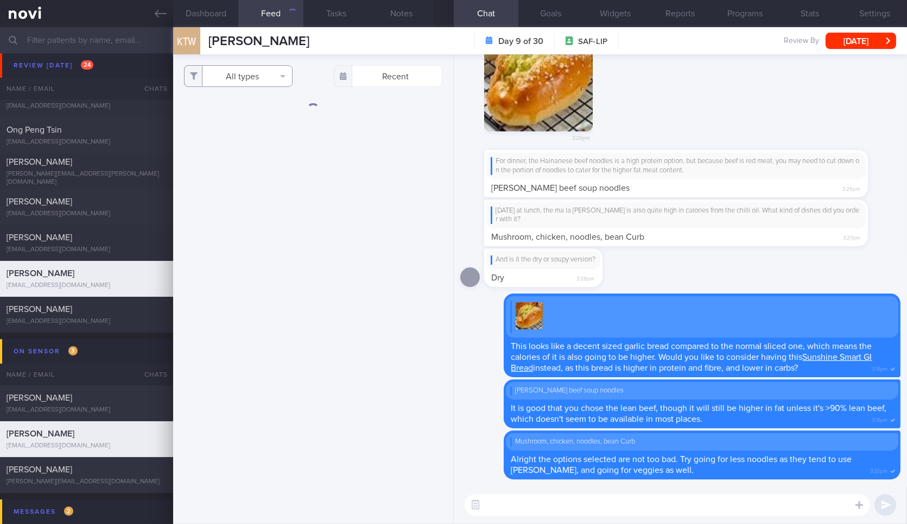
click at [255, 75] on button "All types" at bounding box center [238, 76] width 109 height 22
click at [234, 116] on button "Activity" at bounding box center [239, 113] width 108 height 16
checkbox input "false"
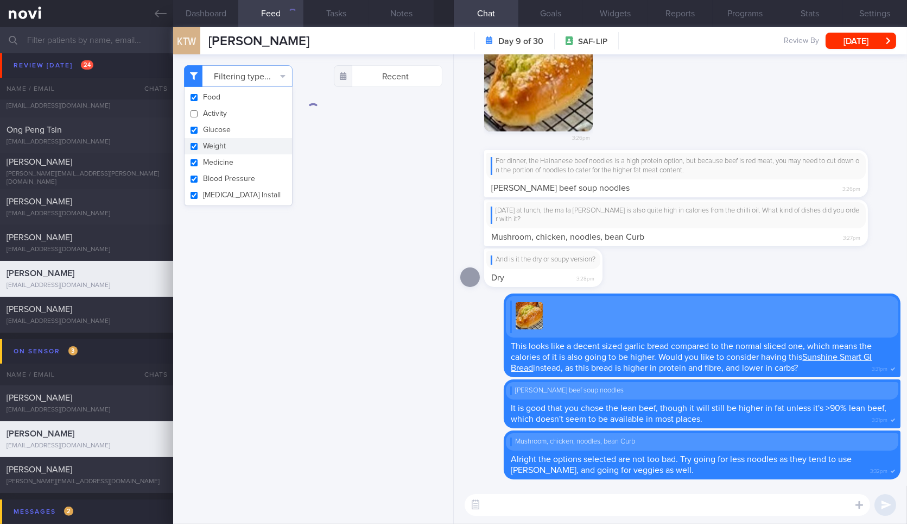
click at [229, 142] on button "Weight" at bounding box center [239, 146] width 108 height 16
checkbox input "false"
click at [454, 91] on div "Delete Mushroom, chicken, noodles, bean Curb Alright the options selected are n…" at bounding box center [680, 269] width 453 height 431
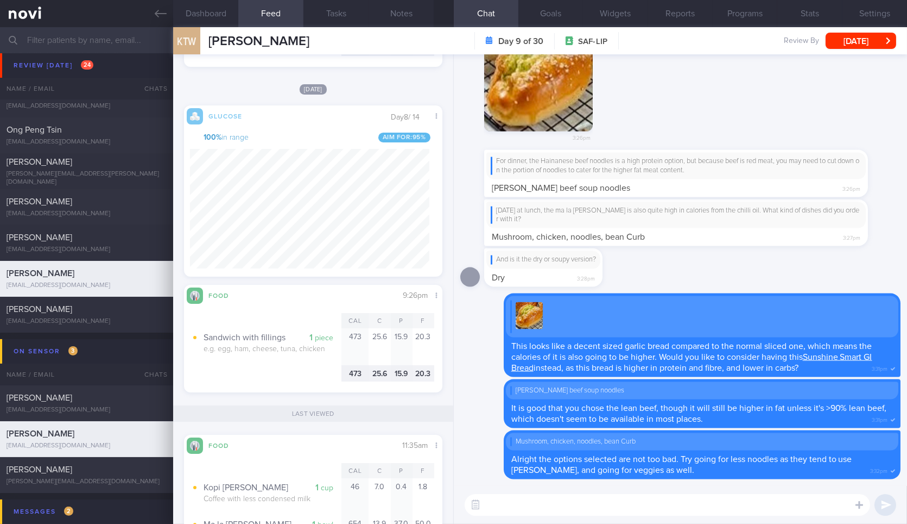
click at [628, 504] on textarea at bounding box center [668, 505] width 406 height 22
type textarea "Hi Thong Wee! What sandwich with fillings did you have for dinner last night?"
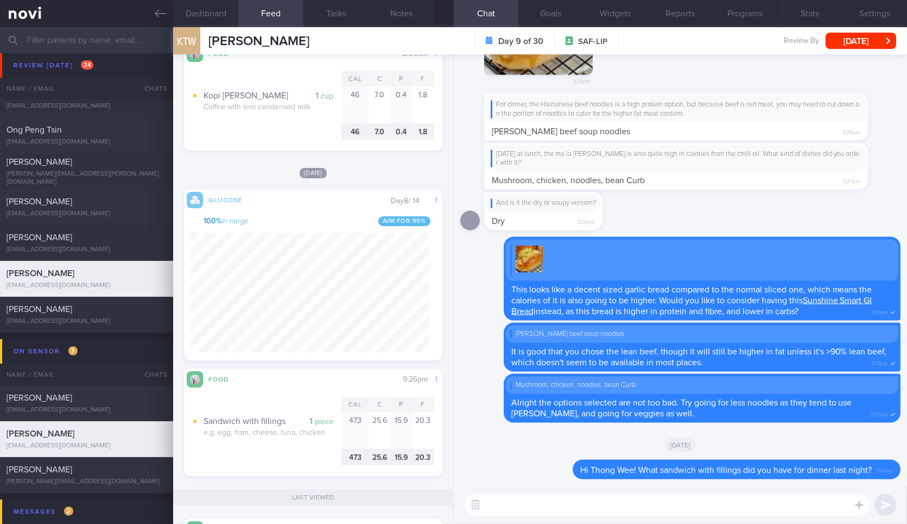
click at [512, 504] on textarea at bounding box center [668, 505] width 406 height 22
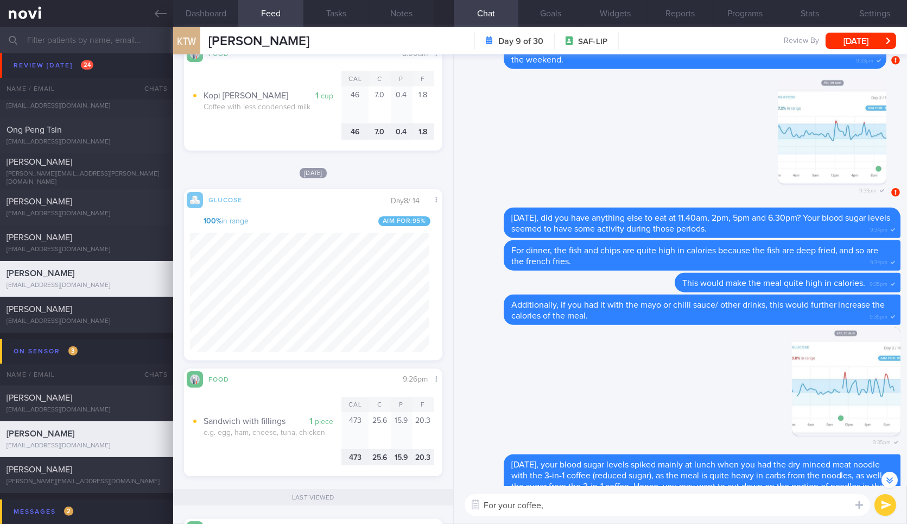
scroll to position [-1183, 0]
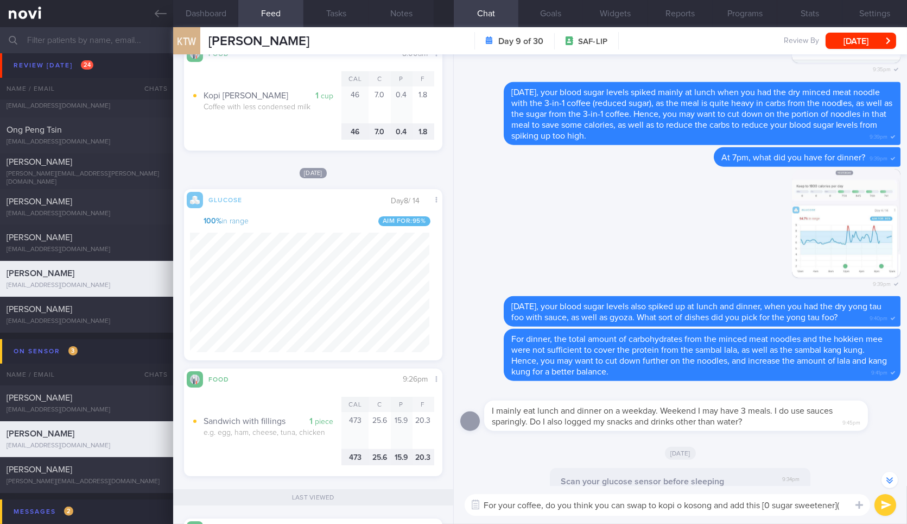
paste textarea "https://www.fairprice.com.sg/product/equal-stevia-no-calorie-sweetener-40s-1302…"
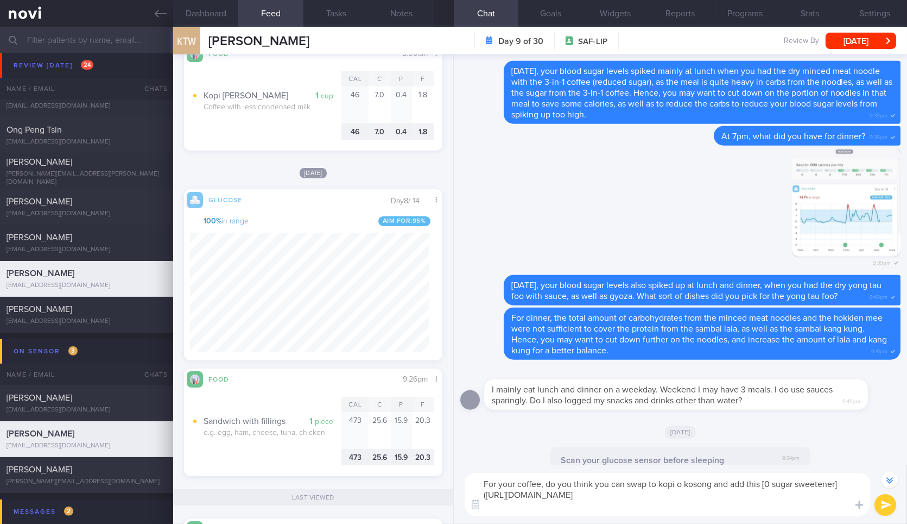
scroll to position [-1204, 0]
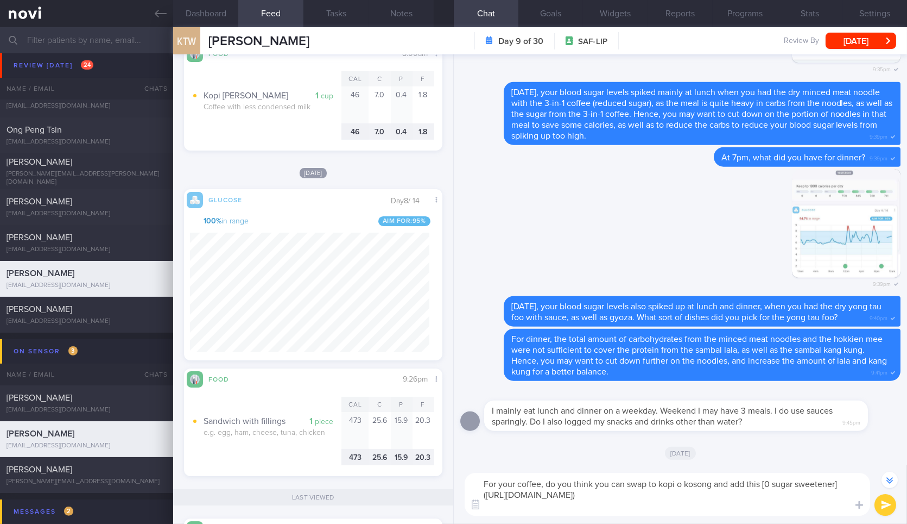
type textarea "For your coffee, do you think you can swap to kopi o kosong and add this [0 sug…"
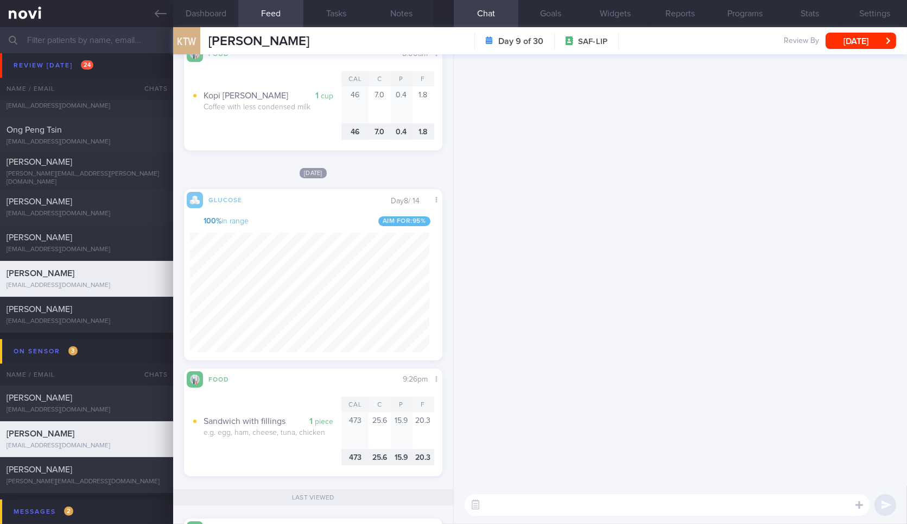
scroll to position [0, 0]
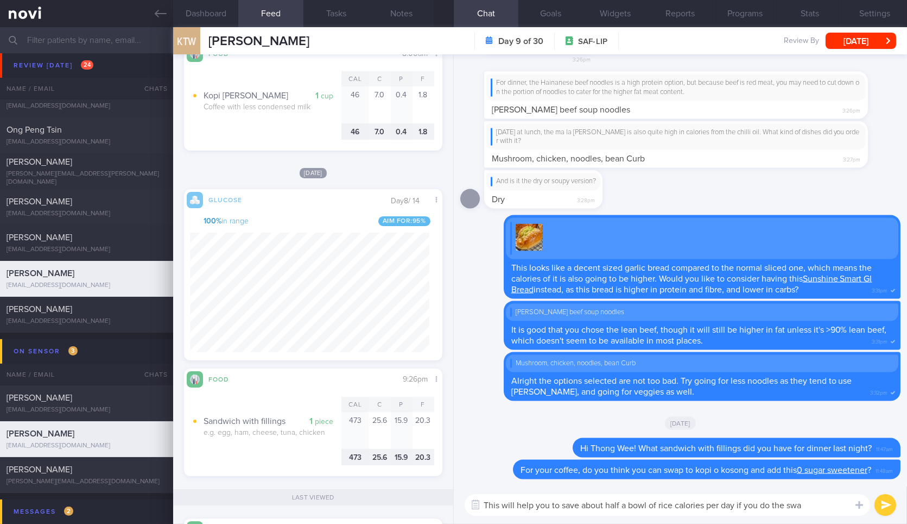
type textarea "This will help you to save about half a bowl of rice calories per day if you do…"
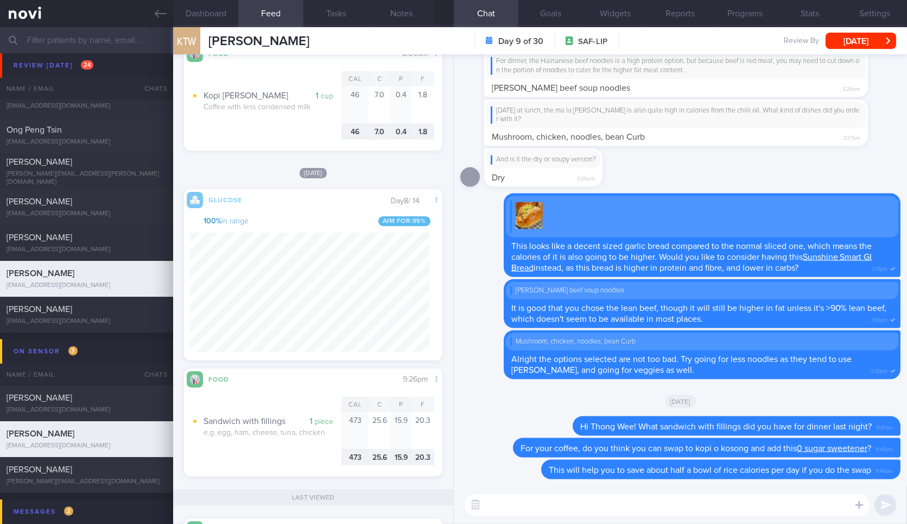
click at [690, 518] on div "​ ​" at bounding box center [680, 504] width 453 height 38
click at [703, 514] on textarea at bounding box center [668, 505] width 406 height 22
paste textarea "- [iLite Stevia Natural Sweetener (Sugar Free)](https://www.fairprice.com.sg/pr…"
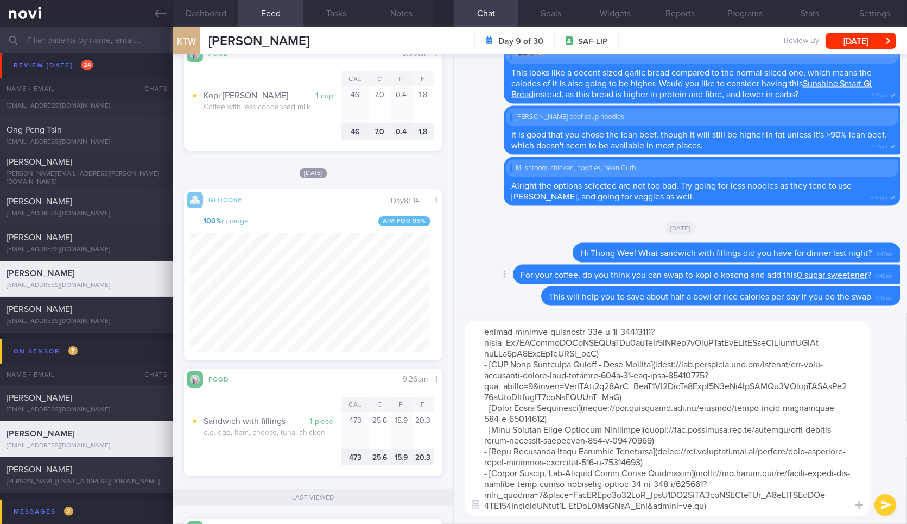
type textarea "- [iLite Stevia Natural Sweetener (Sugar Free)](https://www.fairprice.com.sg/pr…"
click at [826, 270] on link "0 sugar sweetener" at bounding box center [832, 274] width 71 height 9
click at [627, 352] on textarea at bounding box center [668, 417] width 406 height 195
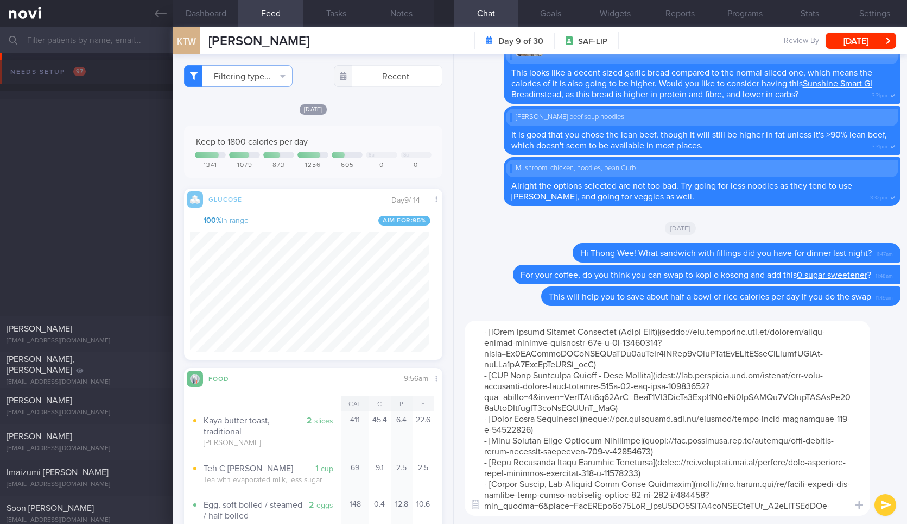
select select "8"
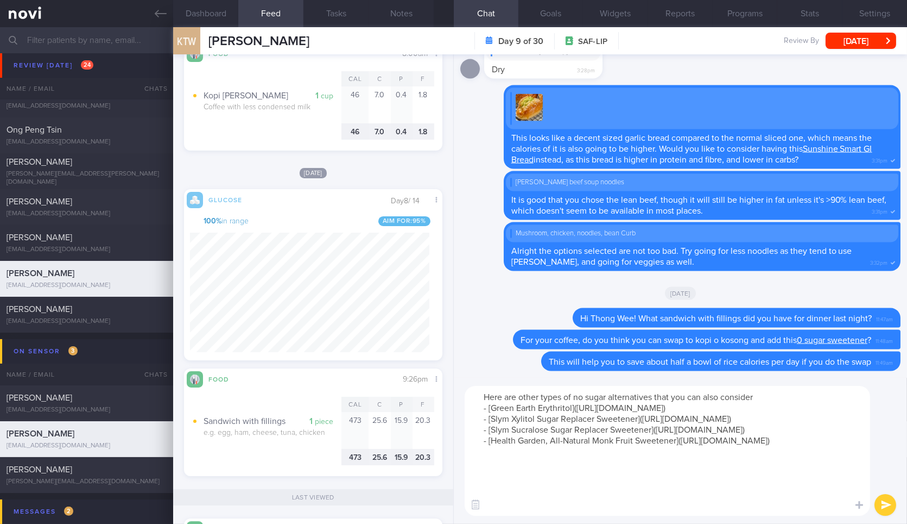
type textarea "Here are other types of no sugar alternatives that you can also consider: - [Gr…"
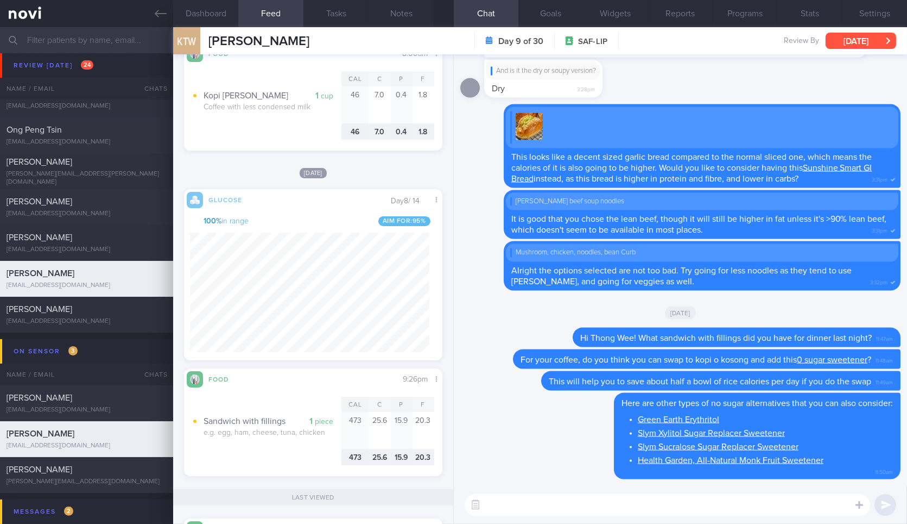
click at [841, 42] on button "[DATE]" at bounding box center [861, 41] width 71 height 16
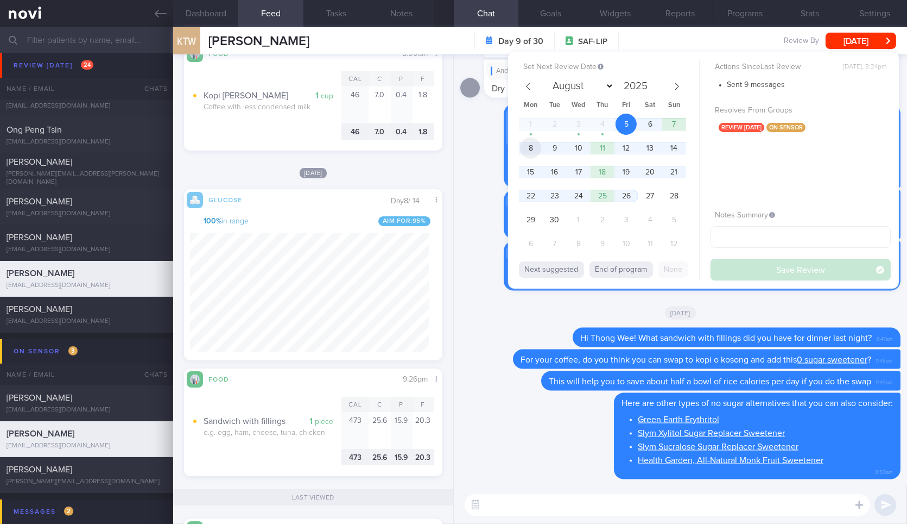
click at [530, 150] on span "8" at bounding box center [530, 147] width 21 height 21
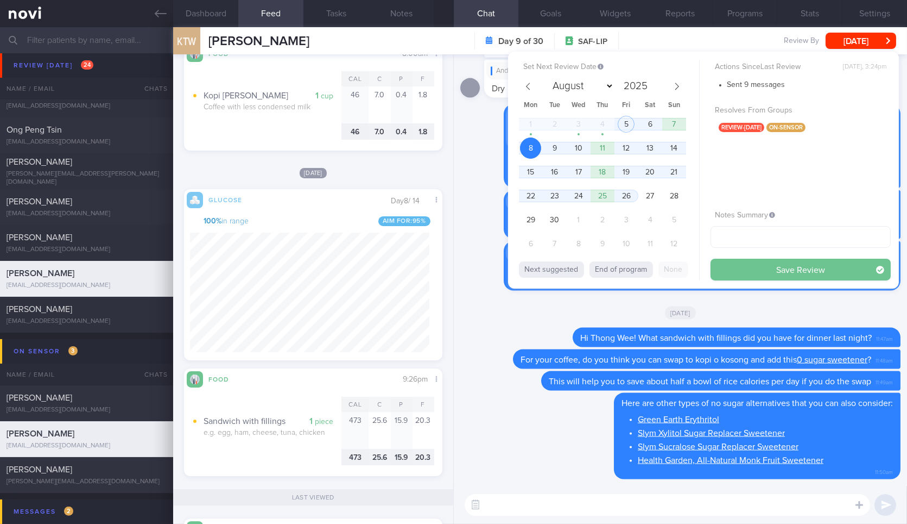
click at [745, 267] on button "Save Review" at bounding box center [801, 269] width 180 height 22
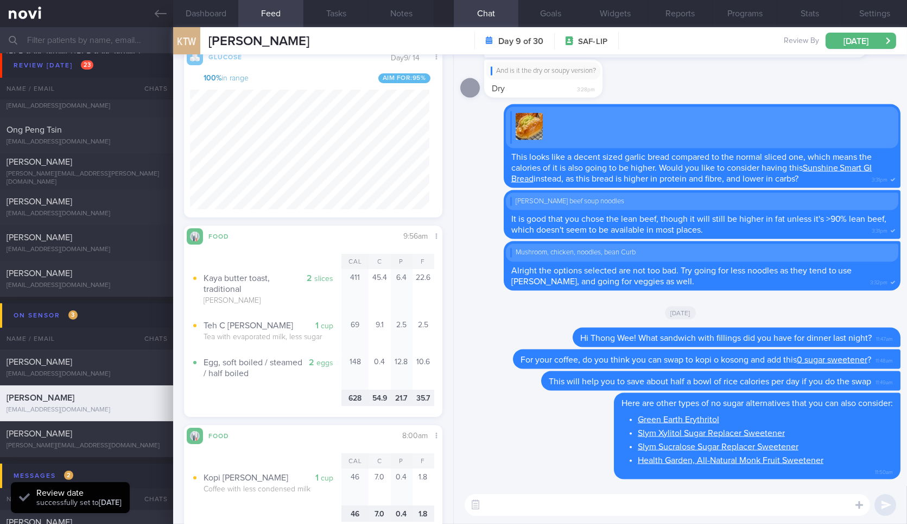
scroll to position [156, 239]
click at [556, 507] on textarea at bounding box center [668, 505] width 406 height 22
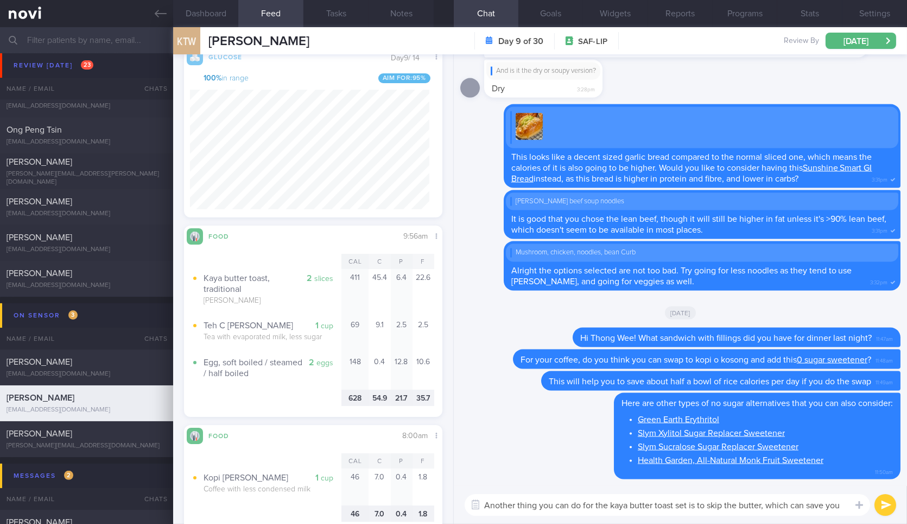
scroll to position [0, 0]
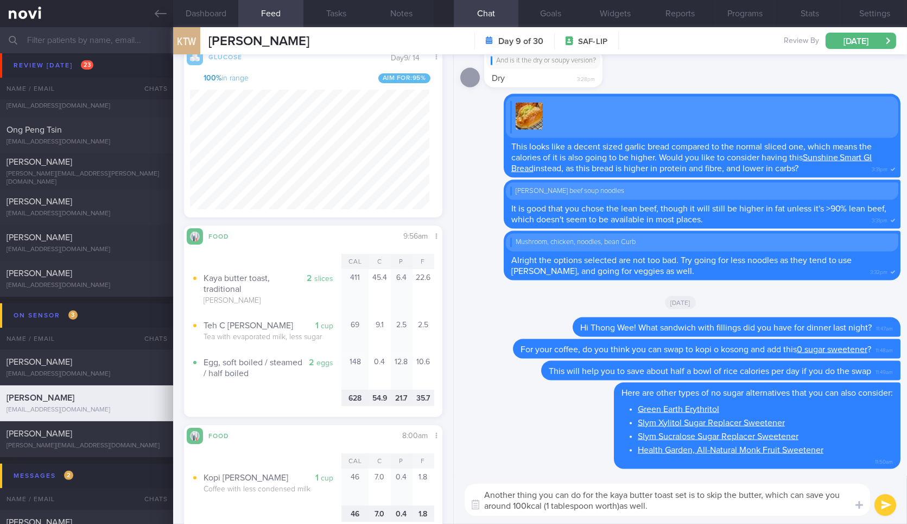
type textarea "Another thing you can do for the kaya butter toast set is to skip the butter, w…"
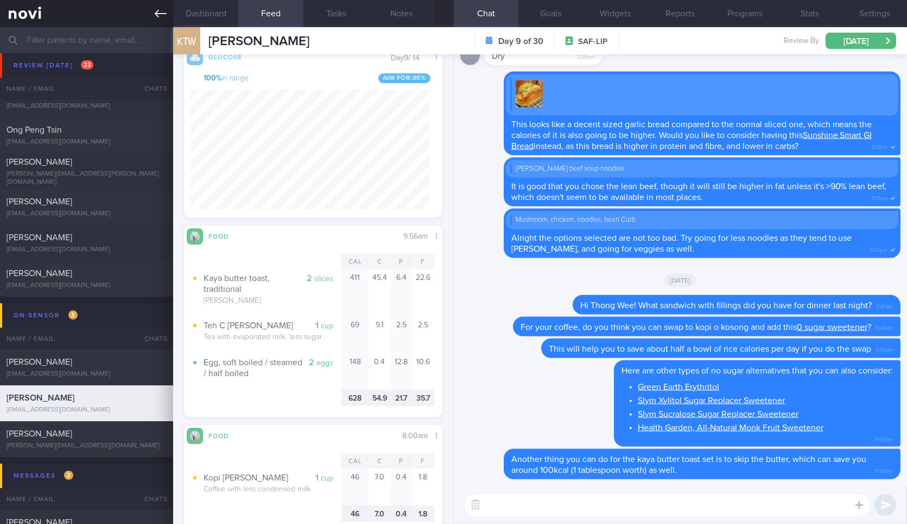
click at [153, 12] on link at bounding box center [86, 13] width 173 height 27
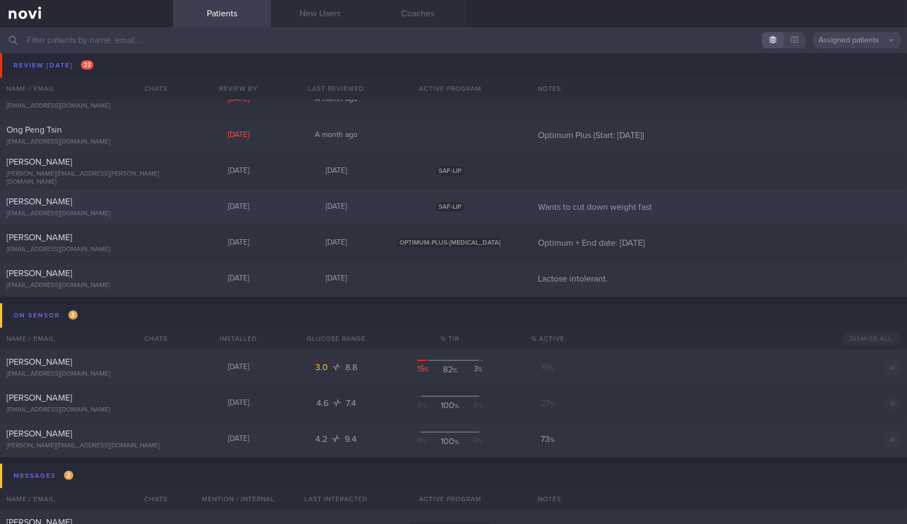
click at [172, 210] on div "[PERSON_NAME] [EMAIL_ADDRESS][DOMAIN_NAME] [DATE] [DATE] SAF-LIP Wants to cut d…" at bounding box center [453, 207] width 907 height 36
select select "8"
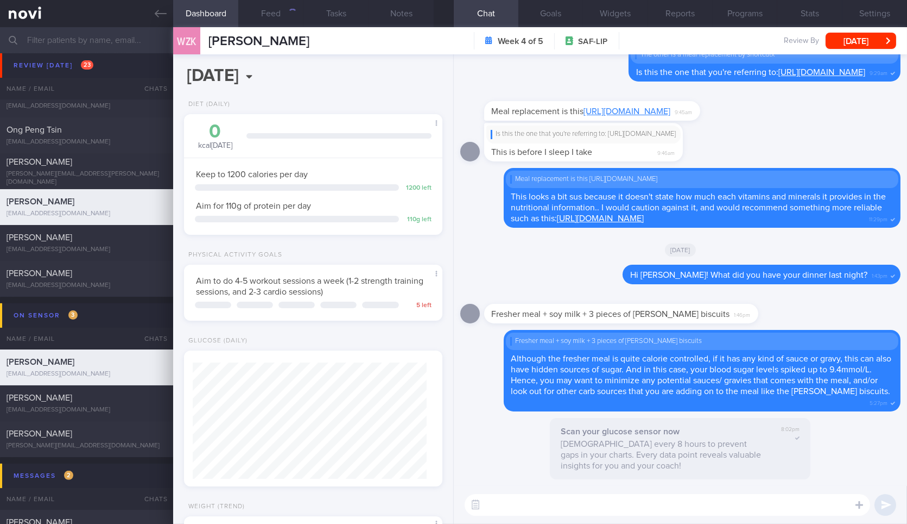
scroll to position [130, 229]
click at [270, 22] on button "Feed 56" at bounding box center [270, 13] width 65 height 27
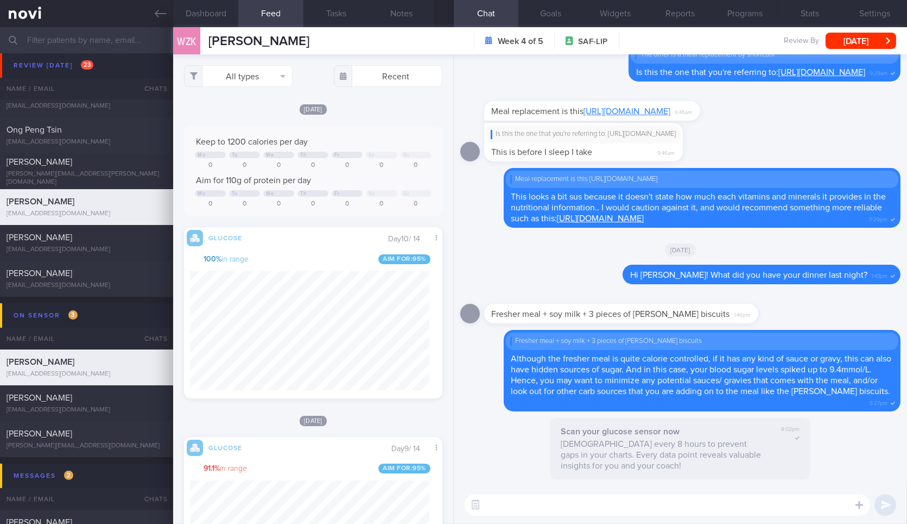
scroll to position [59, 235]
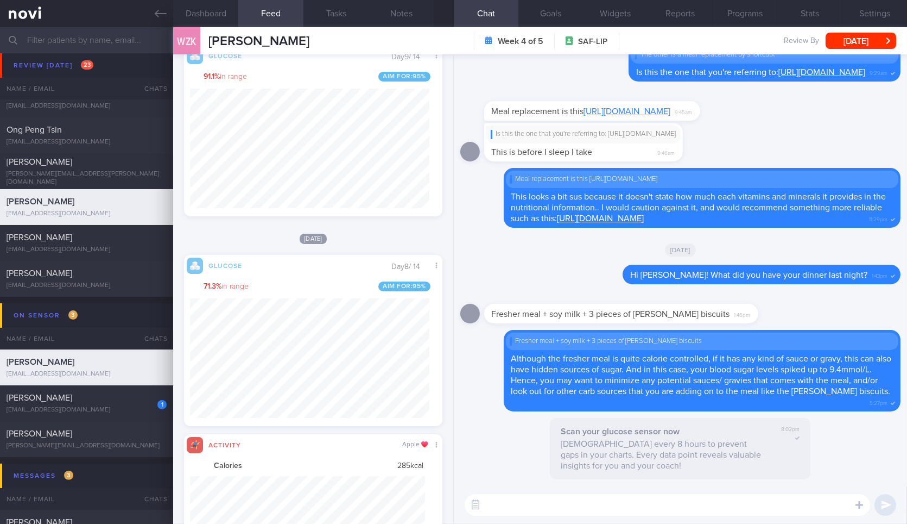
click at [848, 466] on div "Scan your glucose sensor now Scan every 8 hours to prevent gaps in your charts.…" at bounding box center [681, 452] width 440 height 68
click at [846, 482] on label at bounding box center [845, 472] width 22 height 22
click at [0, 0] on input "file" at bounding box center [0, 0] width 0 height 0
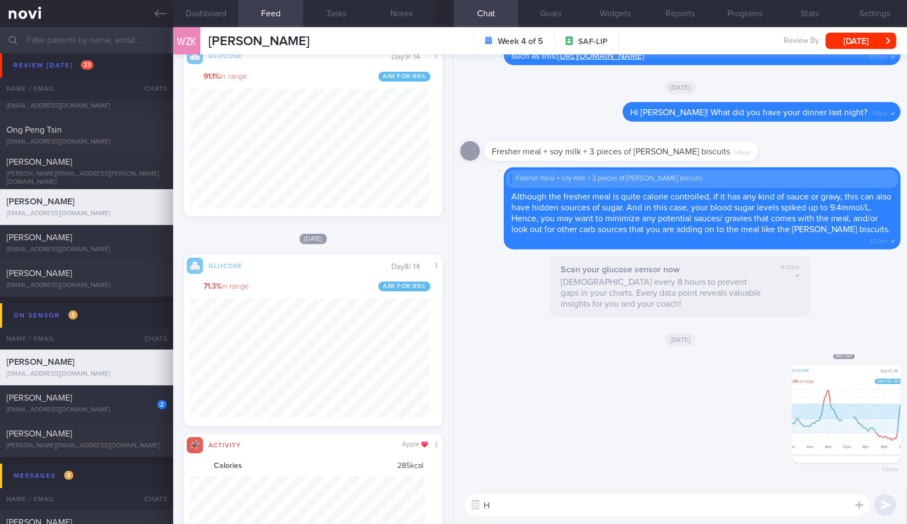
click at [594, 508] on textarea "H" at bounding box center [668, 505] width 406 height 22
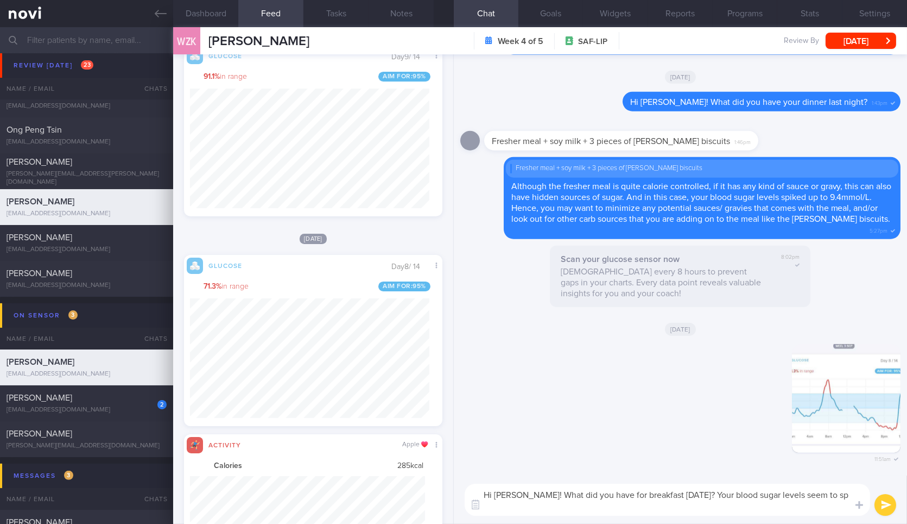
scroll to position [0, 0]
type textarea "Hi [PERSON_NAME]! What did you have for breakfast [DATE]? Your blood sugar leve…"
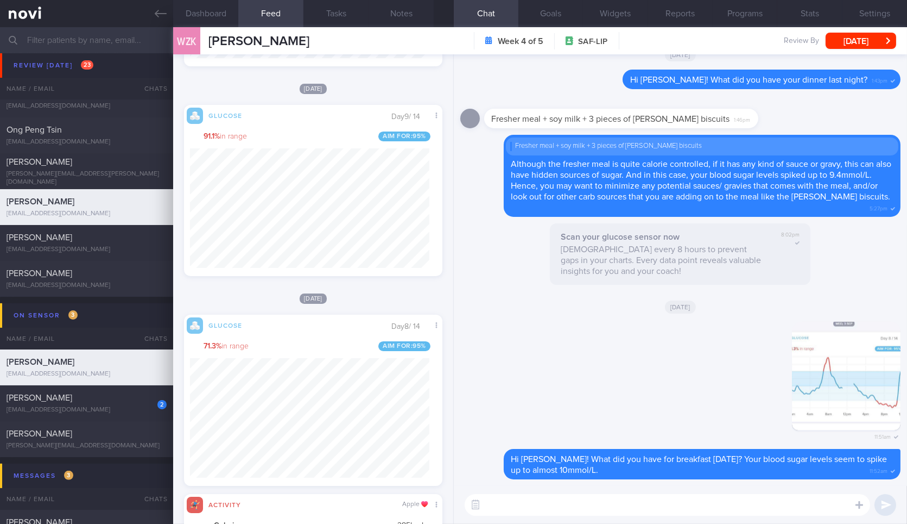
scroll to position [333, 0]
click at [616, 499] on textarea at bounding box center [668, 505] width 406 height 22
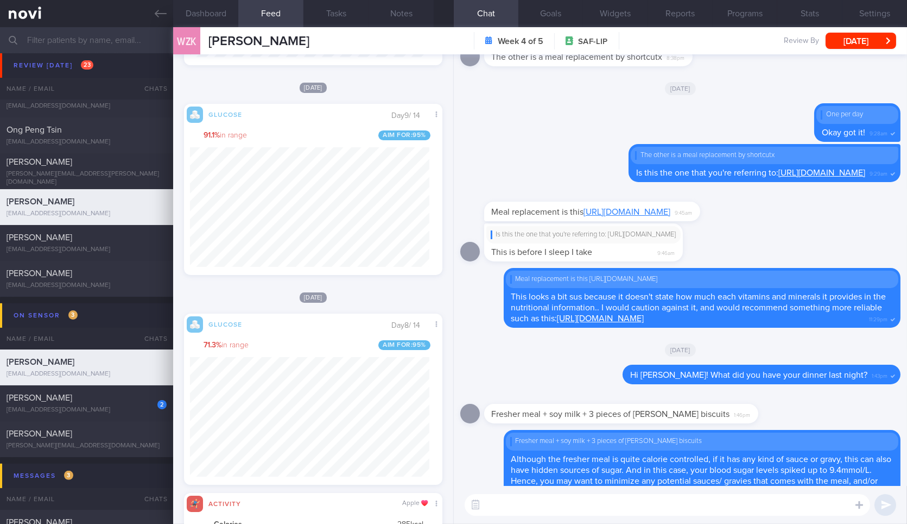
scroll to position [0, 0]
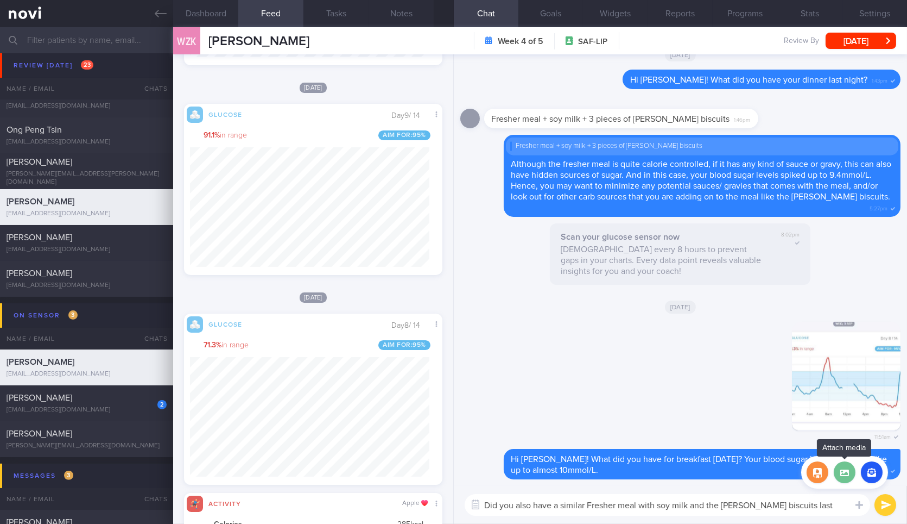
type textarea "Did you also have a similar Fresher meal with soy milk and the [PERSON_NAME] bi…"
click at [847, 480] on label at bounding box center [845, 472] width 22 height 22
click at [0, 0] on input "file" at bounding box center [0, 0] width 0 height 0
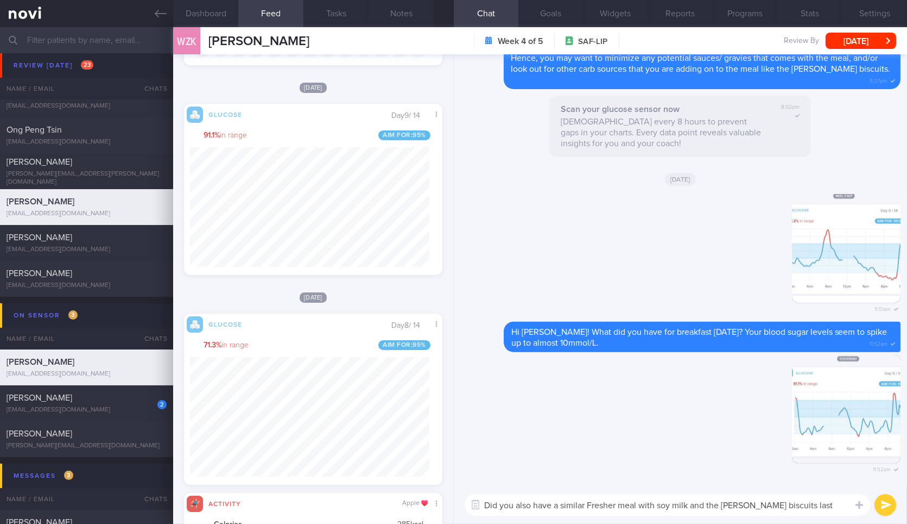
click at [552, 500] on textarea "Did you also have a similar Fresher meal with soy milk and the [PERSON_NAME] bi…" at bounding box center [668, 505] width 406 height 22
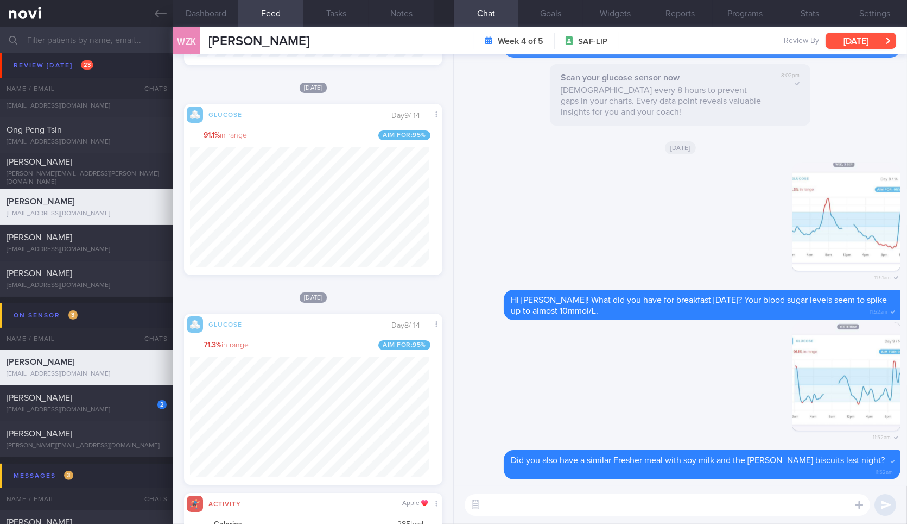
click at [866, 37] on button "[DATE]" at bounding box center [861, 41] width 71 height 16
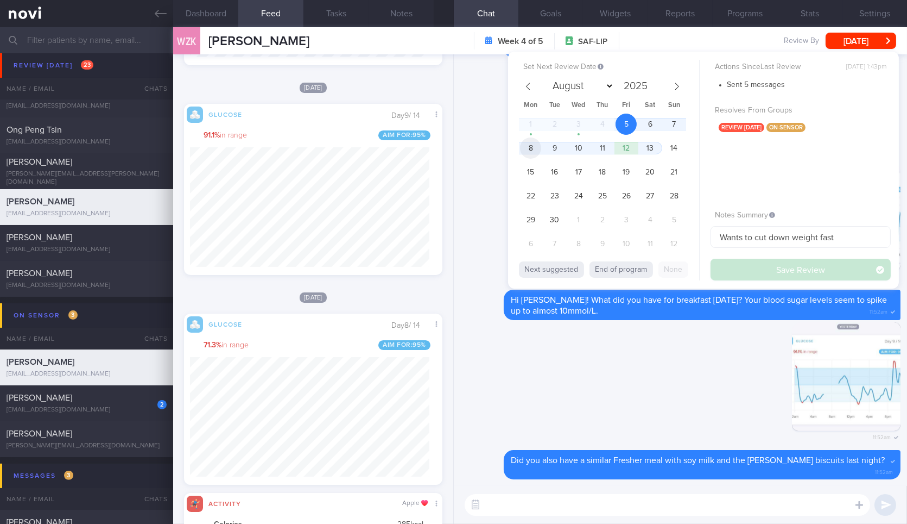
click at [534, 145] on span "8" at bounding box center [530, 147] width 21 height 21
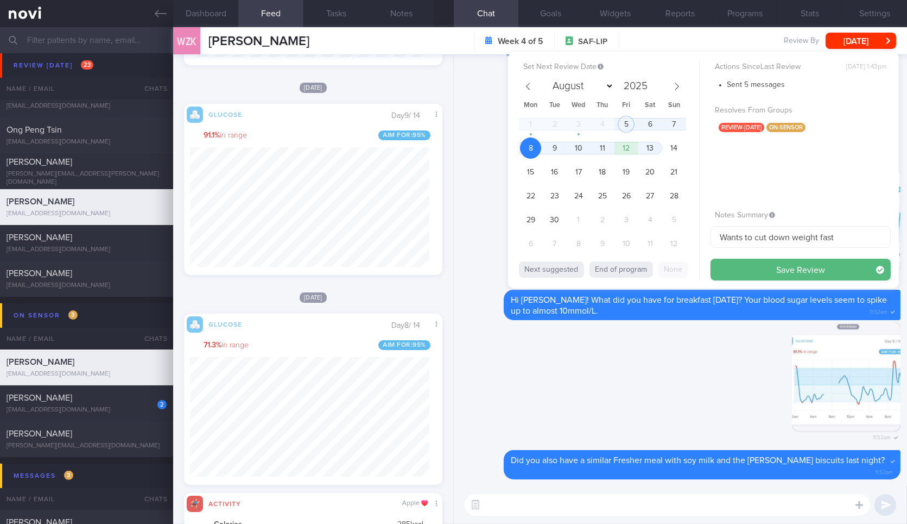
click at [753, 281] on div "Set Next Review Date [DATE] August September October November [DATE] Mon Tue We…" at bounding box center [703, 170] width 391 height 237
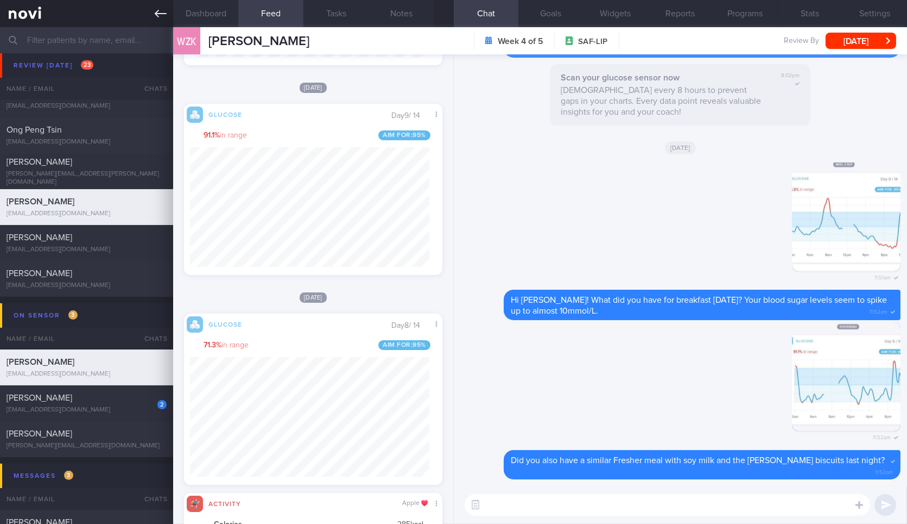
click at [160, 15] on icon at bounding box center [161, 14] width 12 height 12
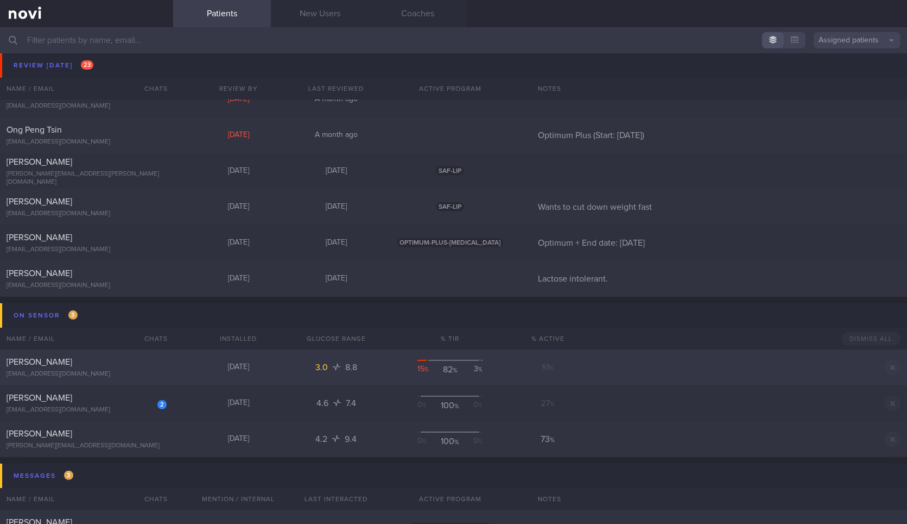
click at [121, 364] on div "[PERSON_NAME]" at bounding box center [85, 361] width 157 height 11
select select "8"
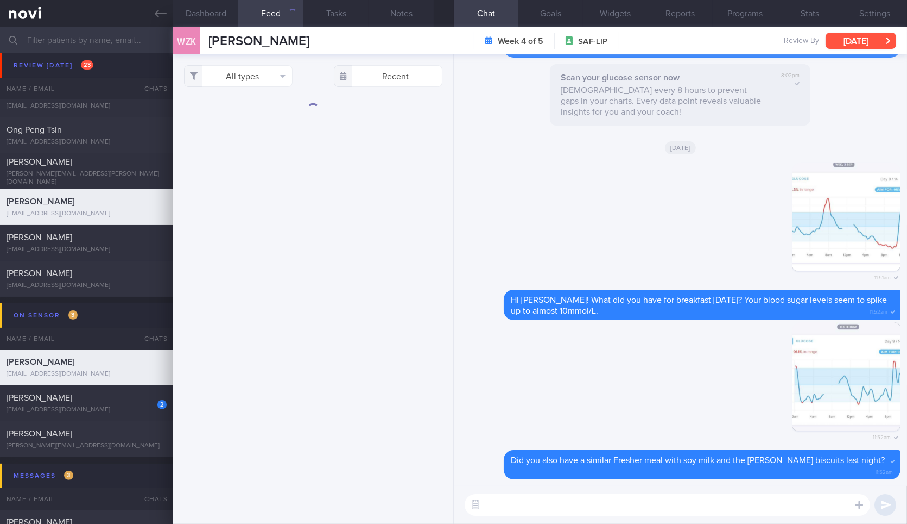
click at [857, 39] on button "[DATE]" at bounding box center [861, 41] width 71 height 16
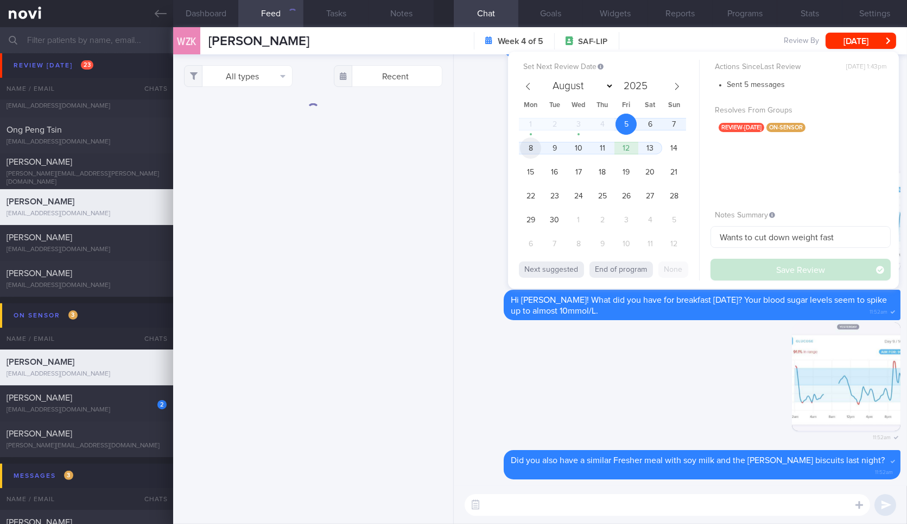
click at [530, 150] on span "8" at bounding box center [530, 147] width 21 height 21
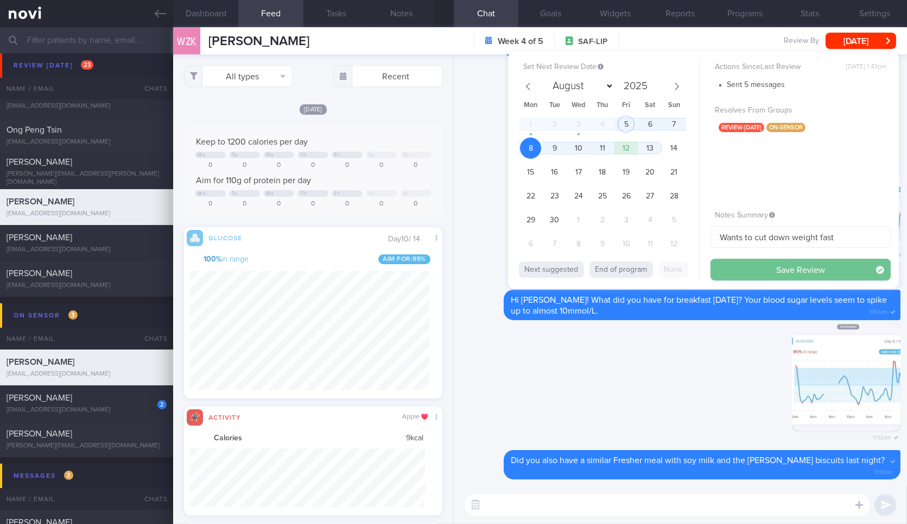
click at [781, 267] on button "Save Review" at bounding box center [801, 269] width 180 height 22
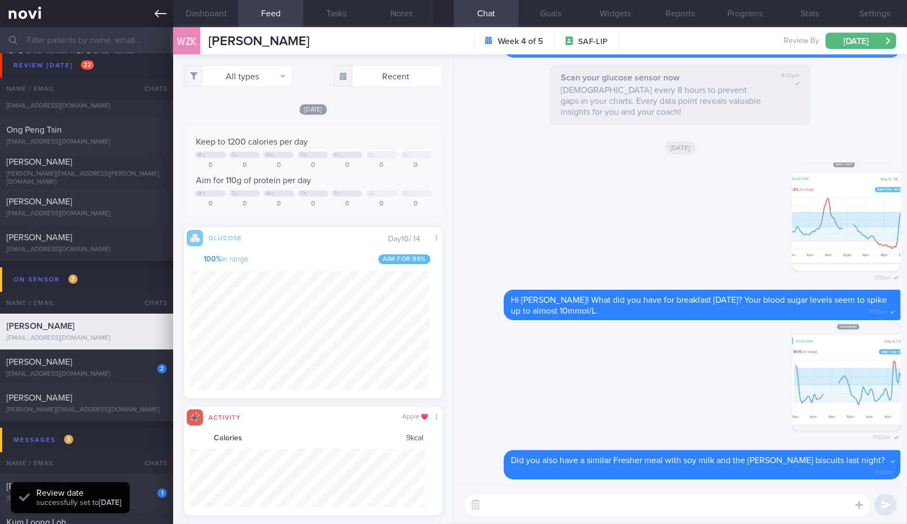
scroll to position [59, 235]
click at [157, 11] on icon at bounding box center [161, 14] width 12 height 8
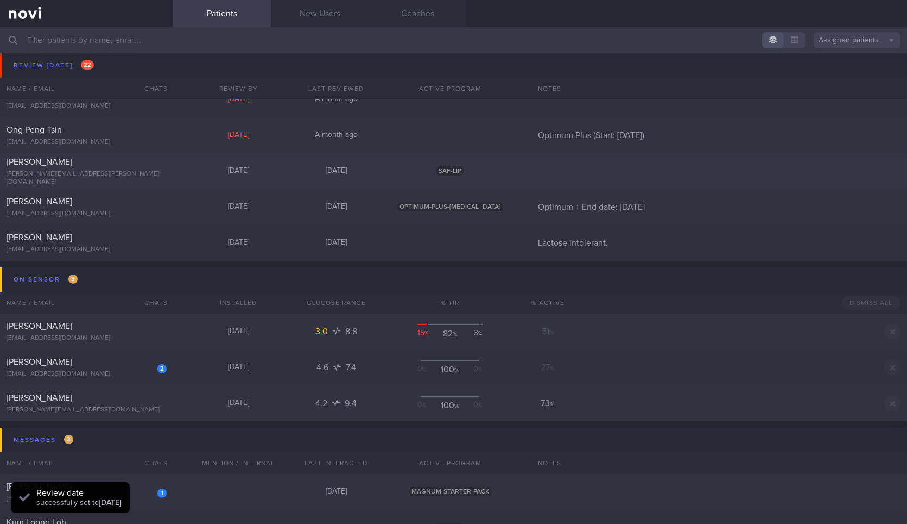
click at [150, 183] on div "[PERSON_NAME] [PERSON_NAME][EMAIL_ADDRESS][PERSON_NAME][DOMAIN_NAME] [DATE] [DA…" at bounding box center [453, 171] width 907 height 36
select select "8"
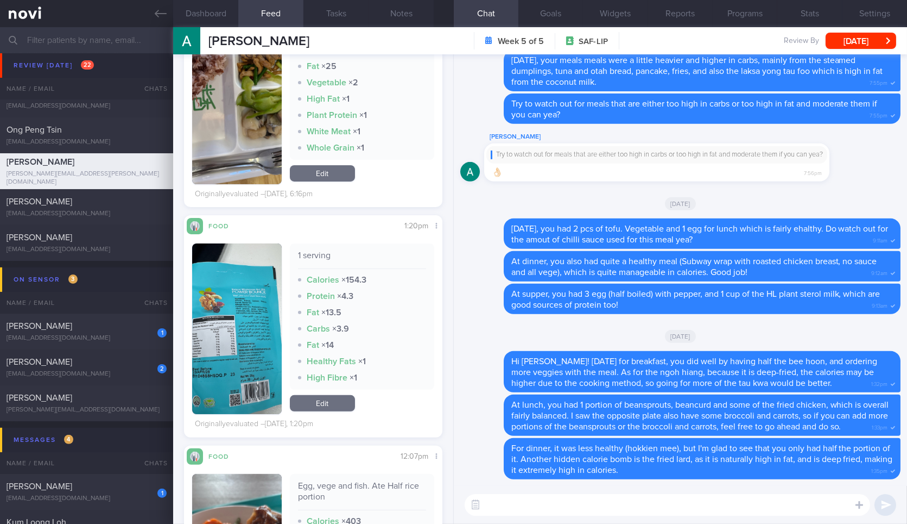
scroll to position [827, 0]
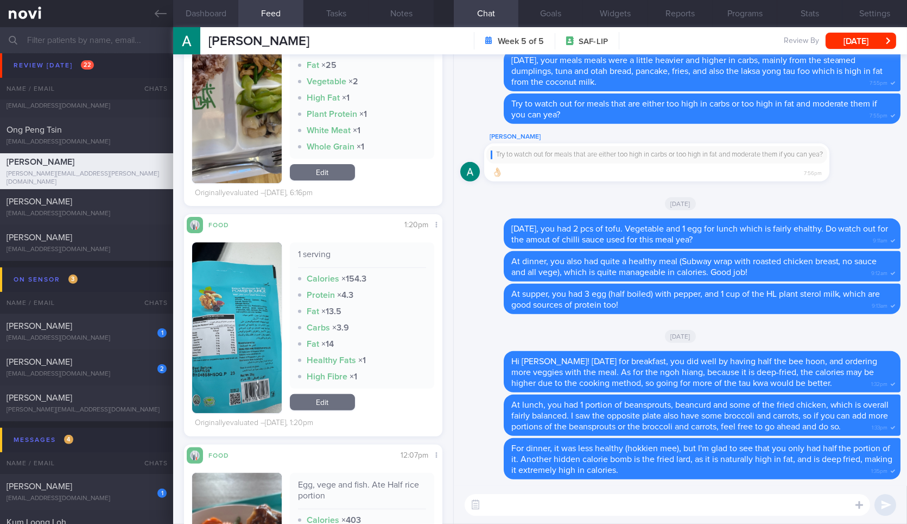
click at [216, 7] on button "Dashboard" at bounding box center [205, 13] width 65 height 27
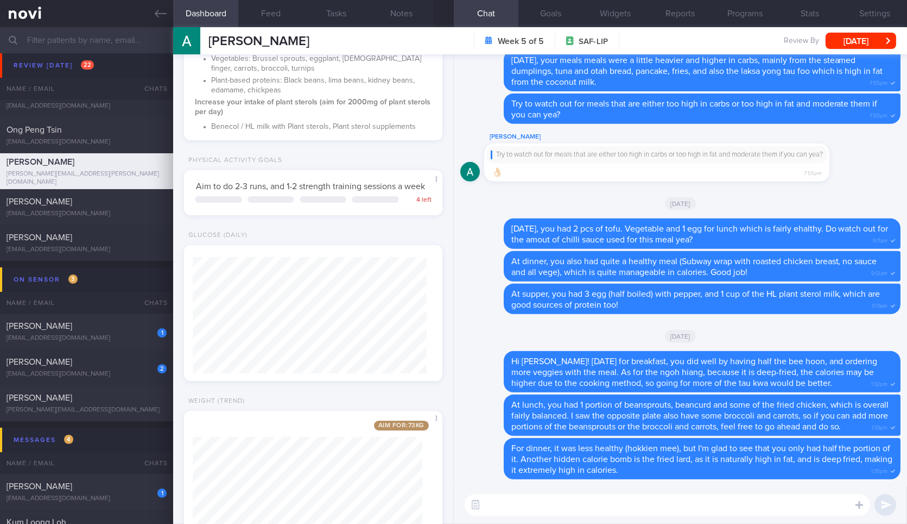
scroll to position [402, 0]
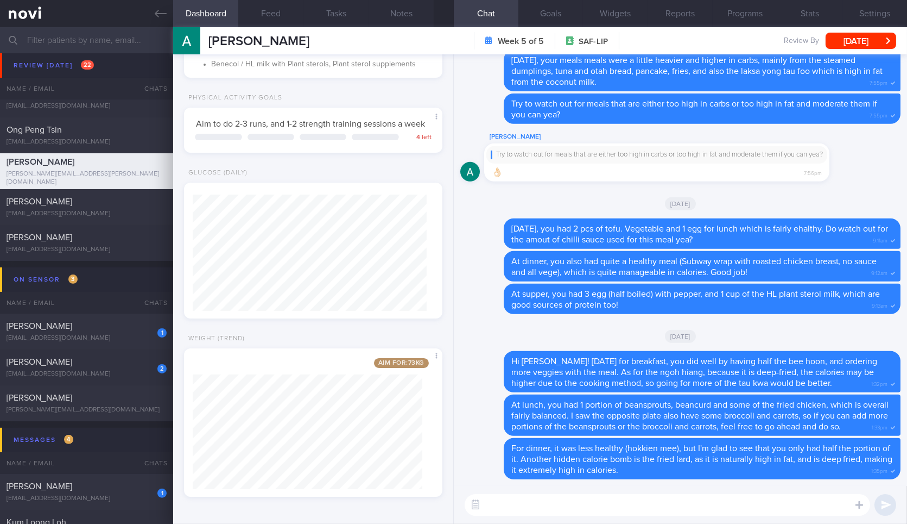
click at [514, 507] on textarea at bounding box center [668, 505] width 406 height 22
click at [271, 16] on button "Feed" at bounding box center [270, 13] width 65 height 27
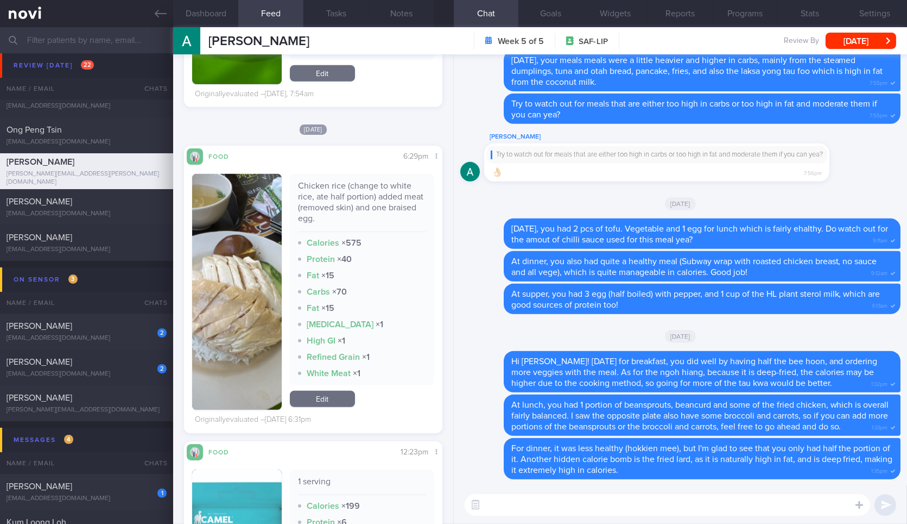
scroll to position [1682, 0]
click at [539, 499] on textarea at bounding box center [668, 505] width 406 height 22
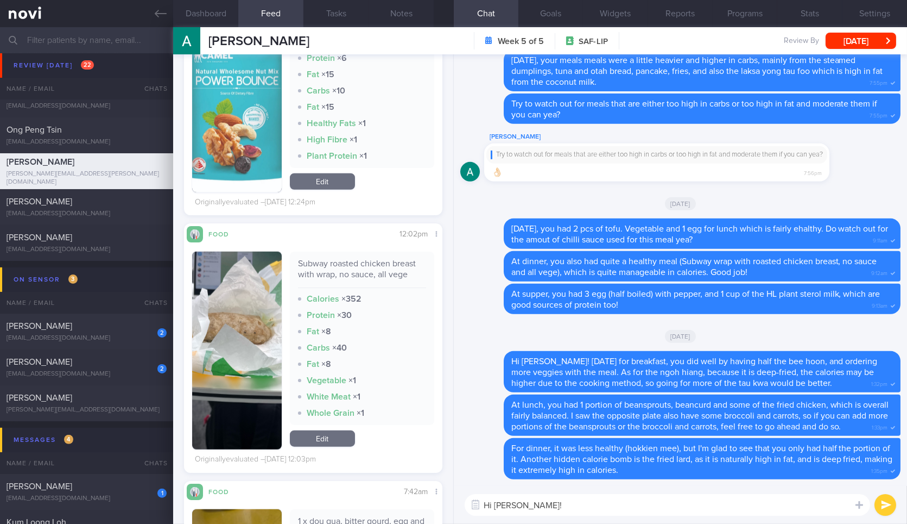
scroll to position [2129, 0]
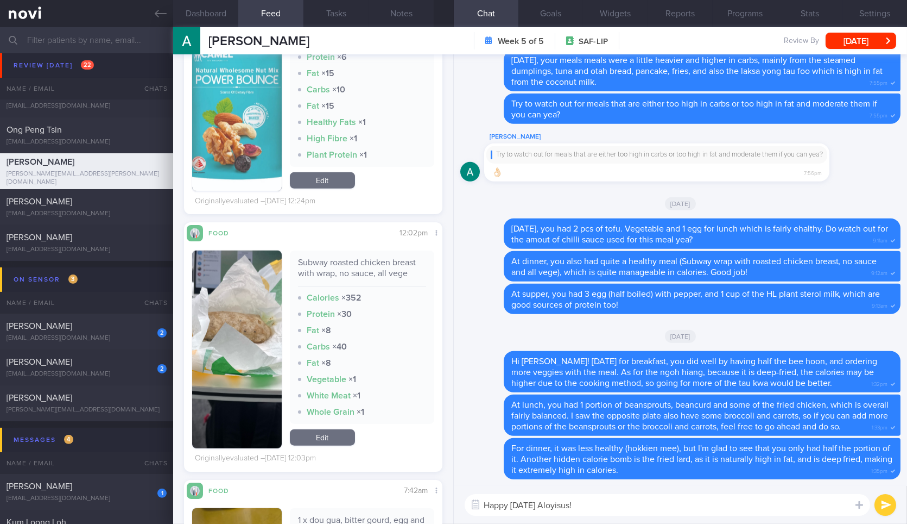
click at [607, 509] on textarea "Happy Friday Aloyisus!" at bounding box center [668, 505] width 406 height 22
click at [562, 505] on textarea "Happy Friday Aloyisus!" at bounding box center [668, 505] width 406 height 22
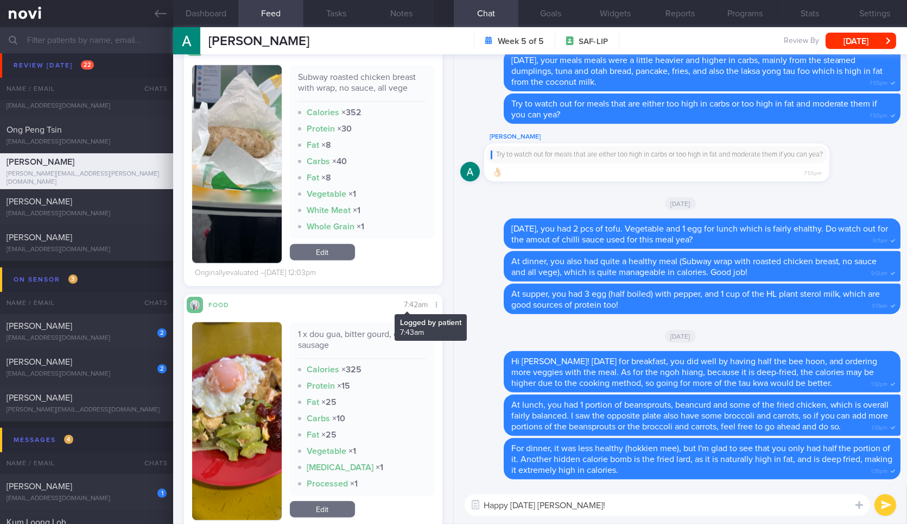
scroll to position [2317, 0]
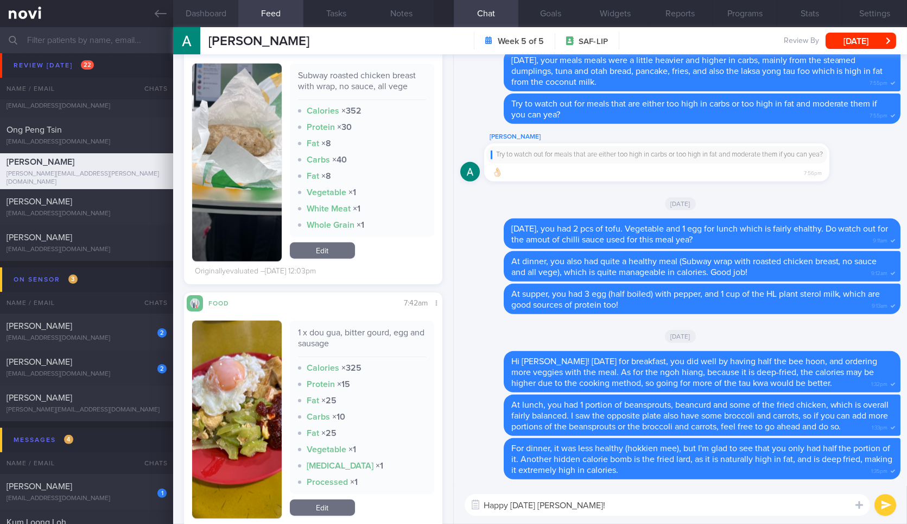
click at [218, 17] on button "Dashboard" at bounding box center [205, 13] width 65 height 27
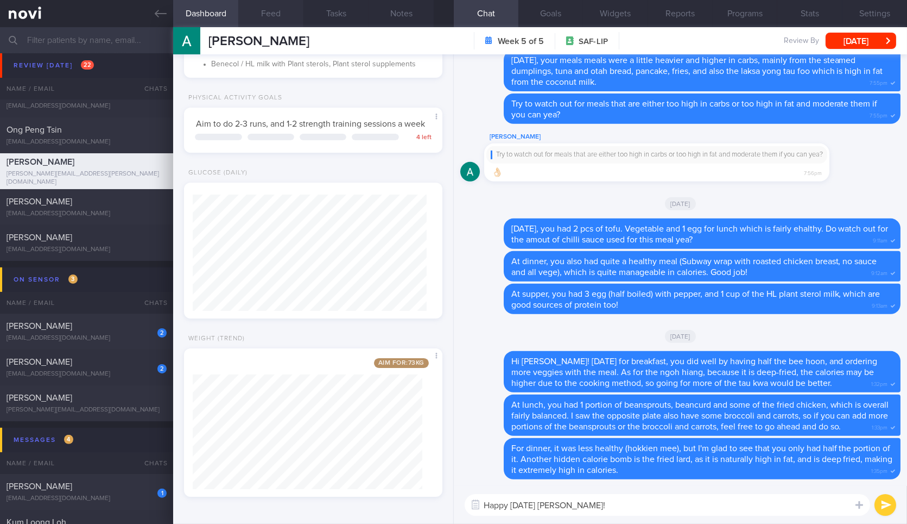
click at [253, 10] on button "Feed" at bounding box center [270, 13] width 65 height 27
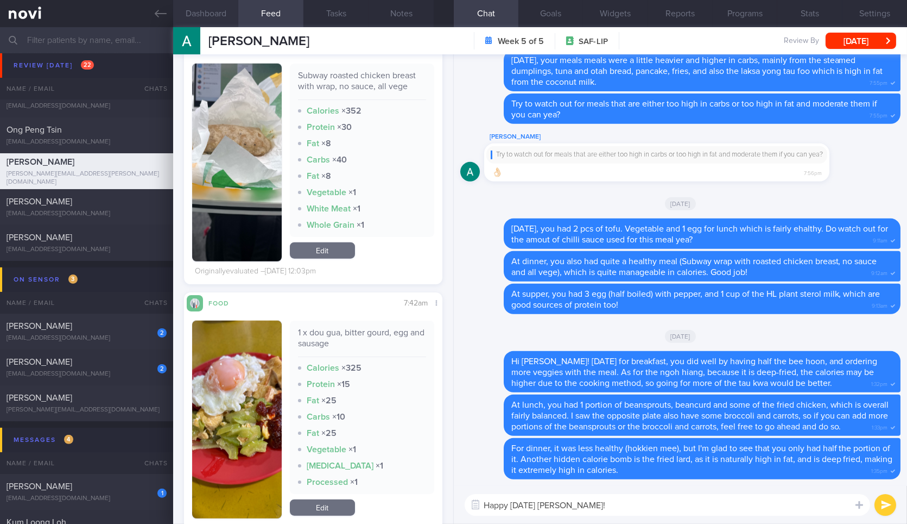
click at [204, 10] on button "Dashboard" at bounding box center [205, 13] width 65 height 27
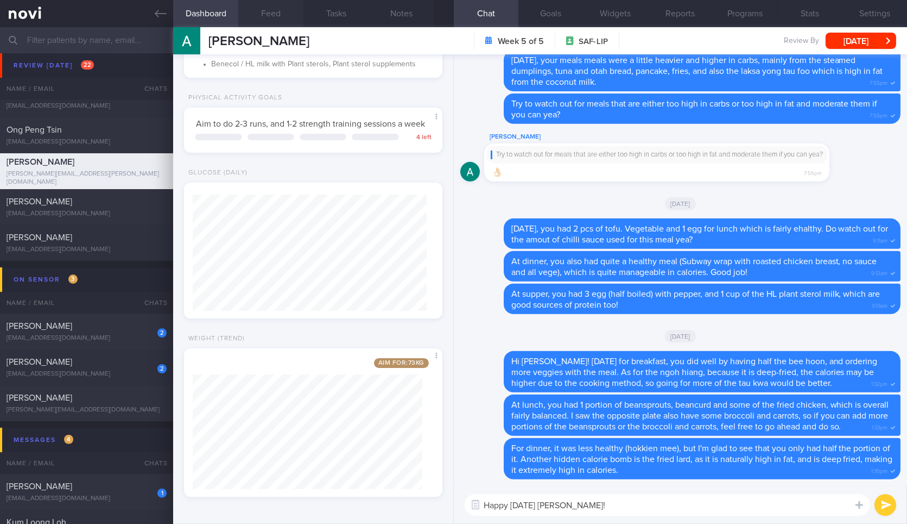
click at [264, 14] on button "Feed" at bounding box center [270, 13] width 65 height 27
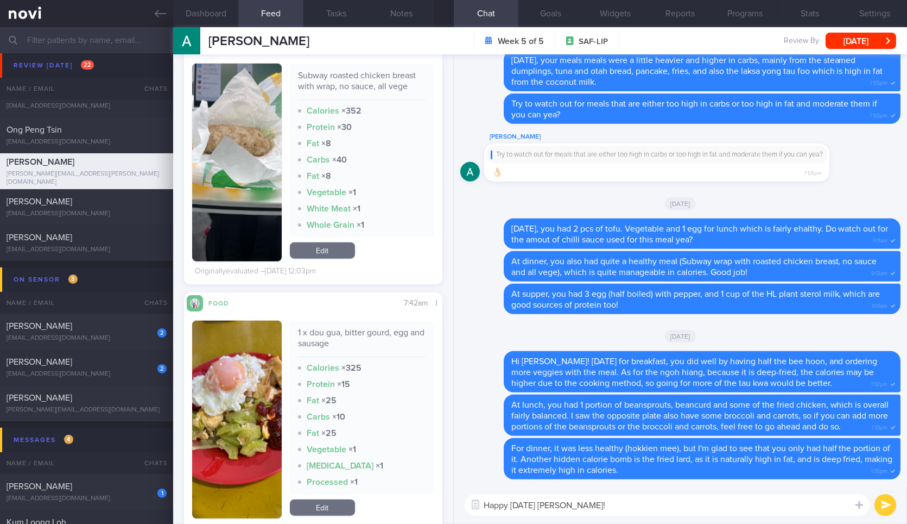
click at [611, 508] on textarea "Happy Friday Aloysius!" at bounding box center [668, 505] width 406 height 22
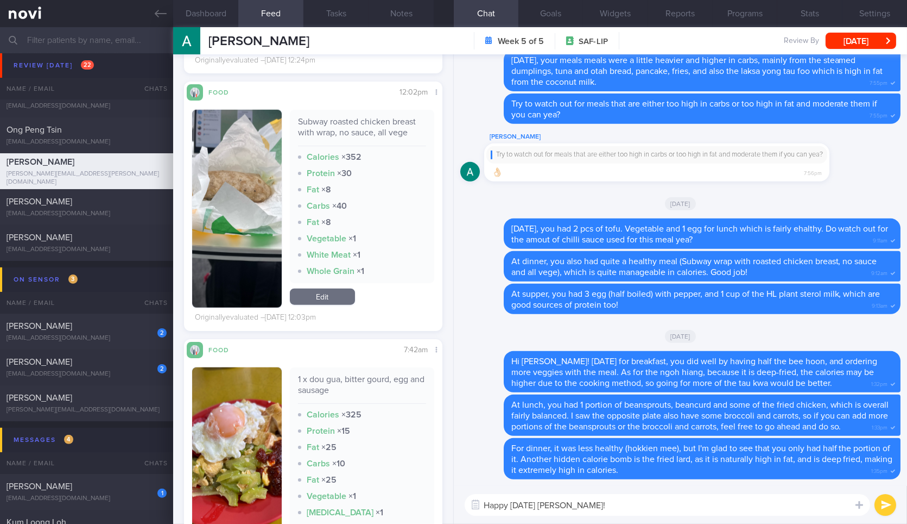
scroll to position [2276, 0]
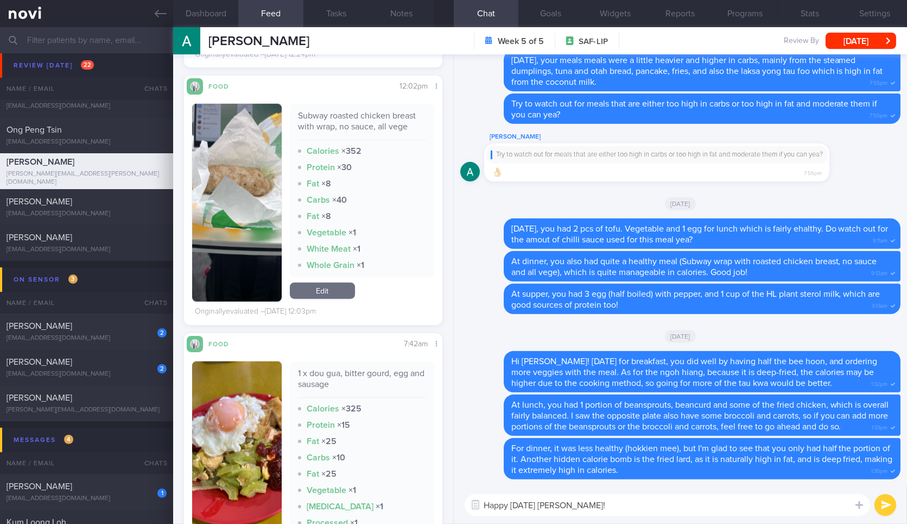
click at [645, 506] on textarea "Happy Friday Aloysius!" at bounding box center [668, 505] width 406 height 22
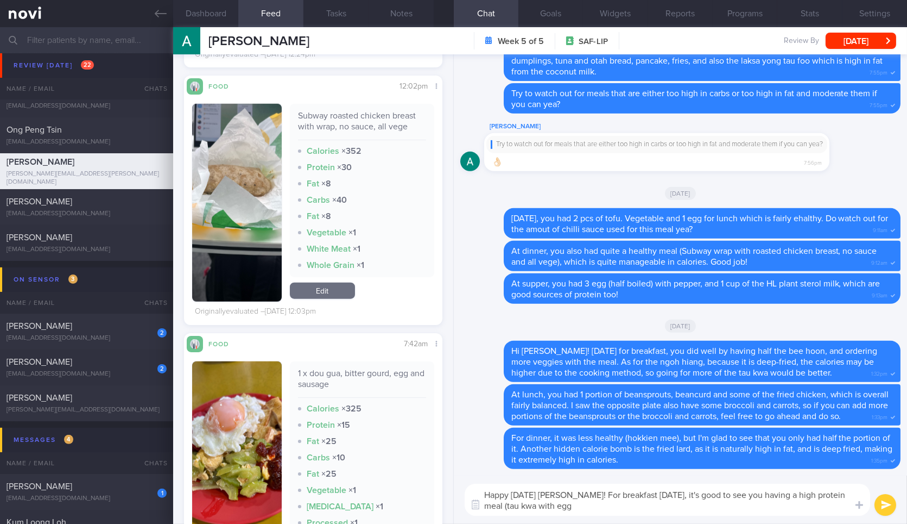
click at [218, 415] on button "button" at bounding box center [236, 460] width 89 height 198
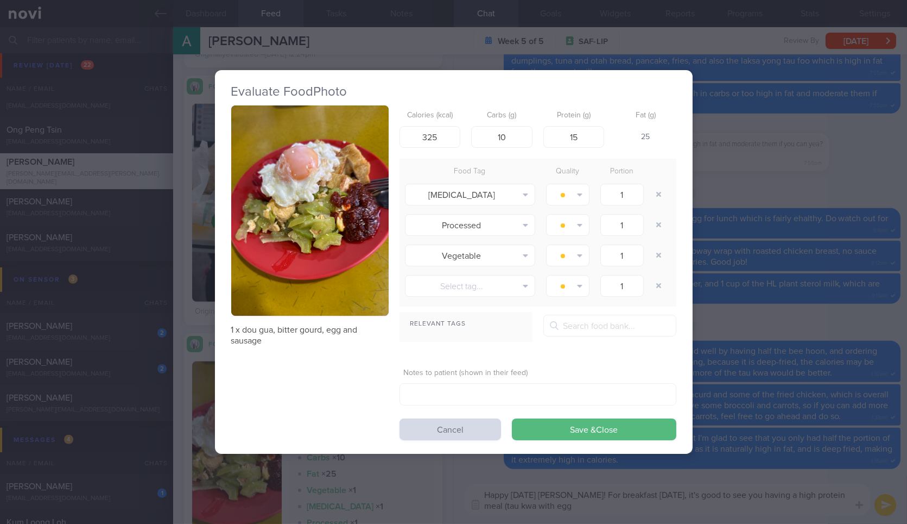
click at [329, 272] on button "button" at bounding box center [309, 210] width 157 height 210
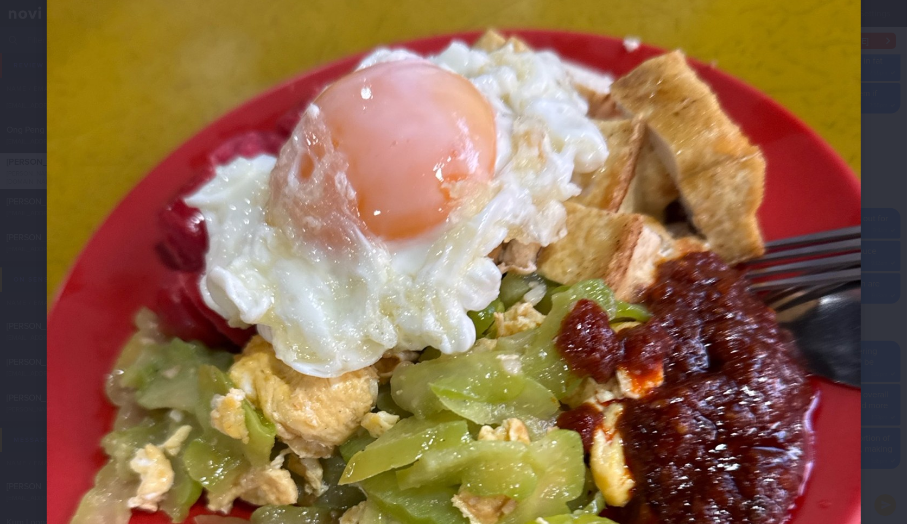
scroll to position [144, 0]
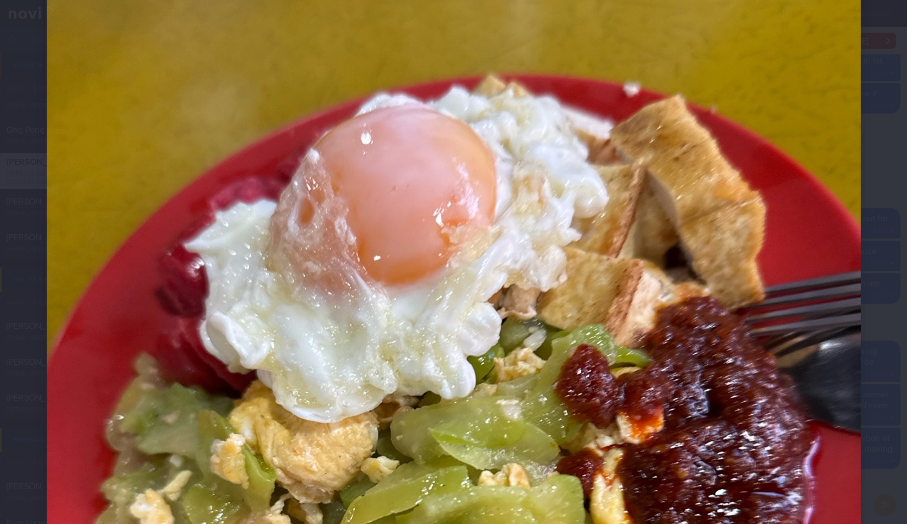
click at [805, 332] on img at bounding box center [454, 443] width 815 height 1086
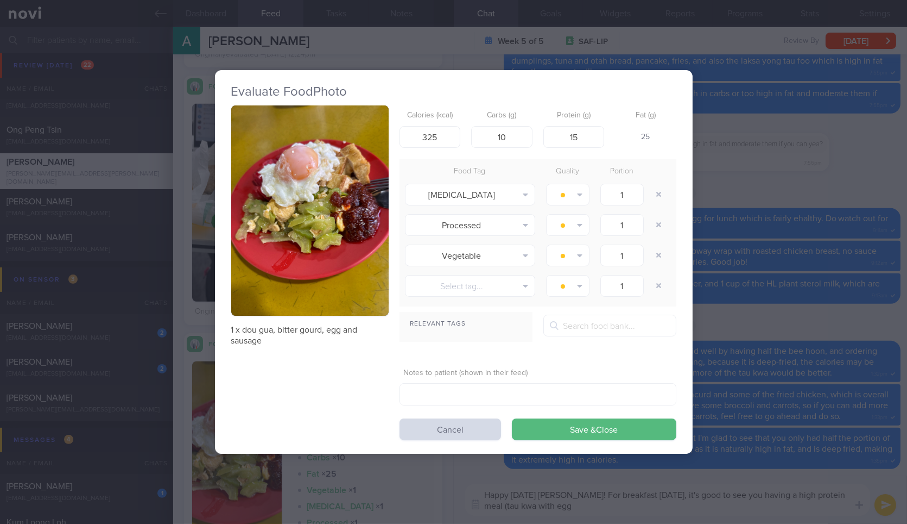
click at [805, 332] on div "Evaluate Food Photo 1 x dou gua, bitter gourd, egg and sausage Calories (kcal) …" at bounding box center [453, 262] width 907 height 524
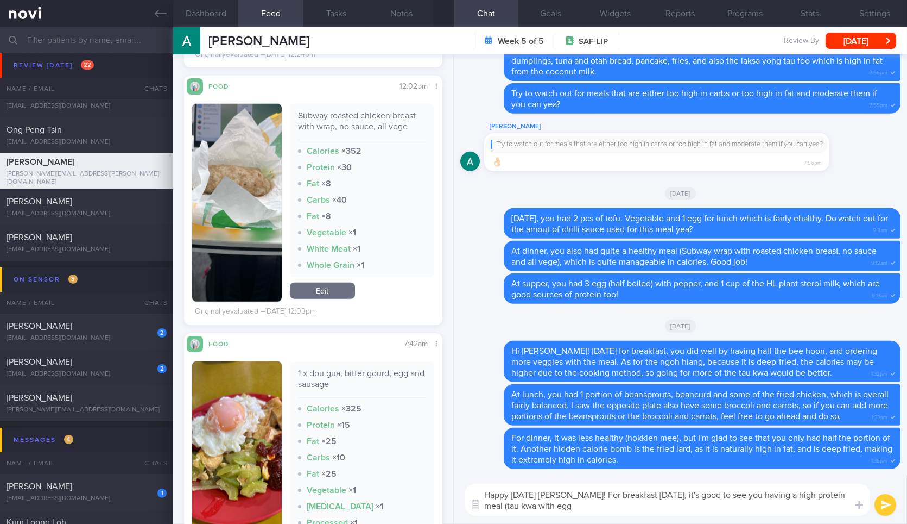
click at [641, 503] on textarea "Happy Friday Aloysius! For breakfast yesterday, it's good to see you having a h…" at bounding box center [668, 499] width 406 height 32
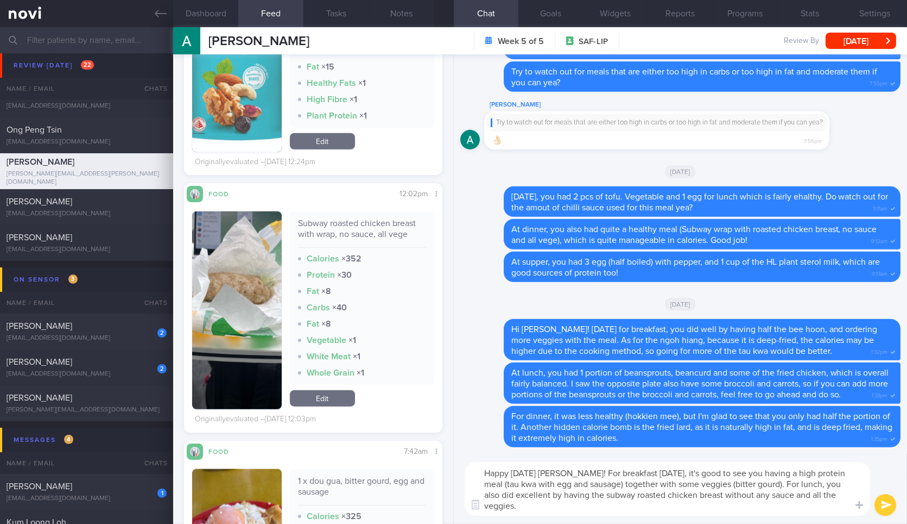
type textarea "Happy [DATE] [PERSON_NAME]! For breakfast [DATE], it's good to see you having a…"
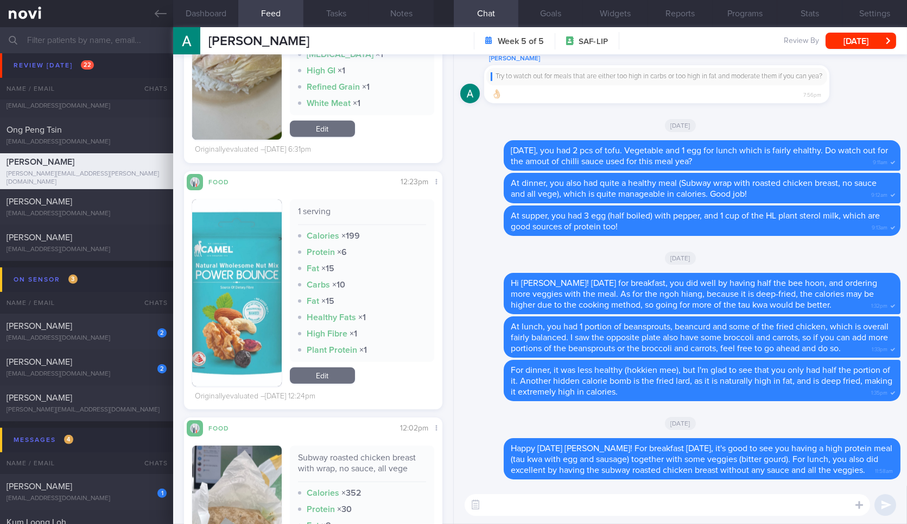
scroll to position [1804, 0]
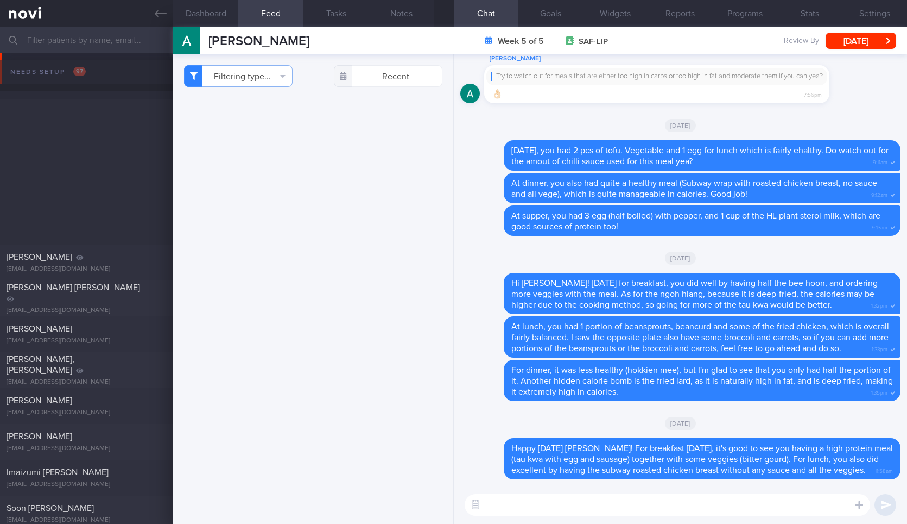
select select "8"
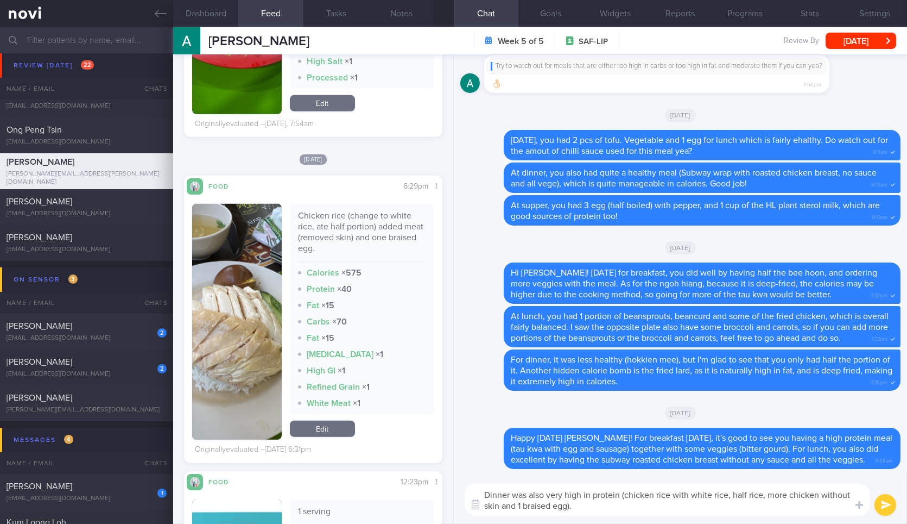
type textarea "Dinner was also very high in protein (chicken rice with white rice, half rice, …"
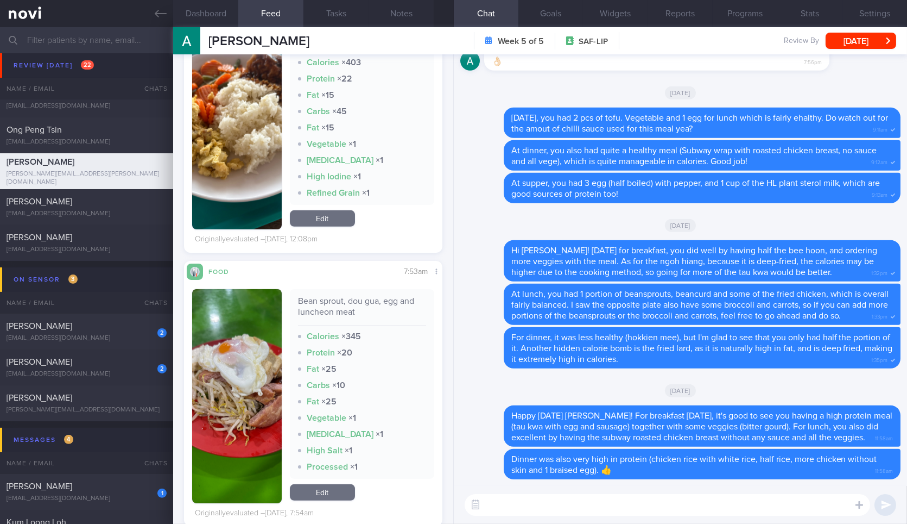
scroll to position [1270, 0]
click at [652, 510] on textarea at bounding box center [668, 505] width 406 height 22
type textarea "Sorry I meant for your meals [DATE]*"
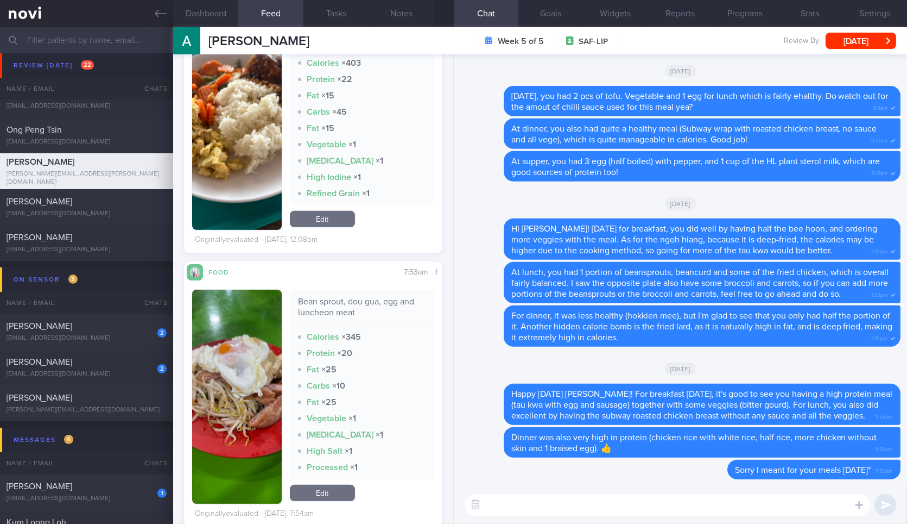
scroll to position [1228, 0]
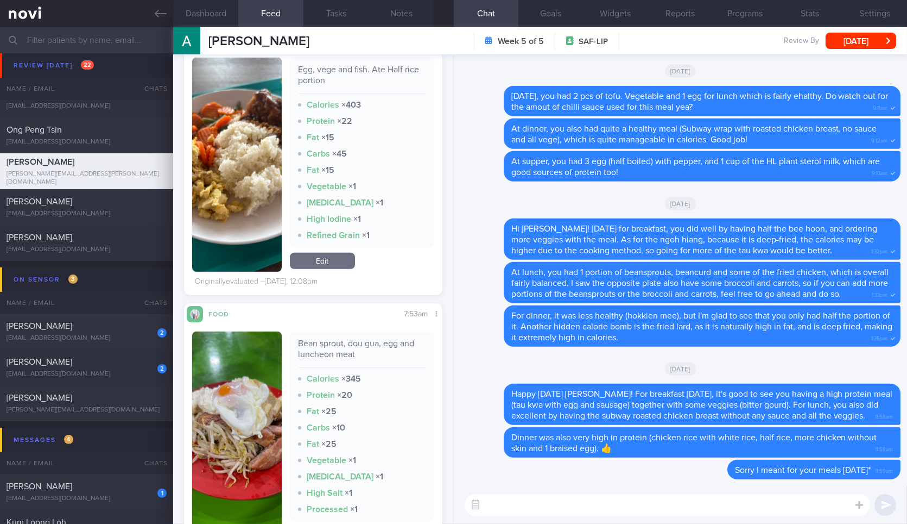
click at [368, 345] on div "Bean sprout, dou gua, egg and luncheon meat" at bounding box center [362, 353] width 128 height 30
click at [546, 500] on textarea at bounding box center [668, 505] width 406 height 22
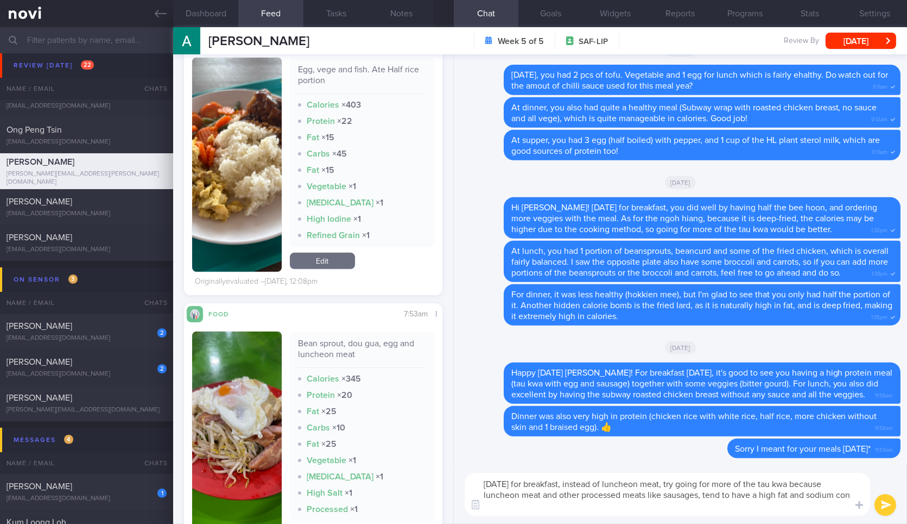
scroll to position [0, 0]
type textarea "[DATE] for breakfast, instead of luncheon meat, try going for more of the tau k…"
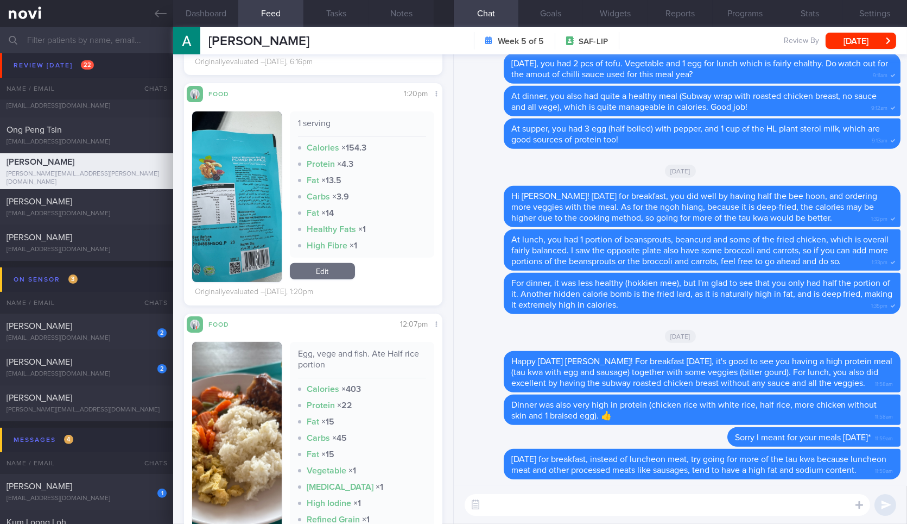
scroll to position [957, 0]
click at [242, 402] on button "button" at bounding box center [236, 449] width 89 height 214
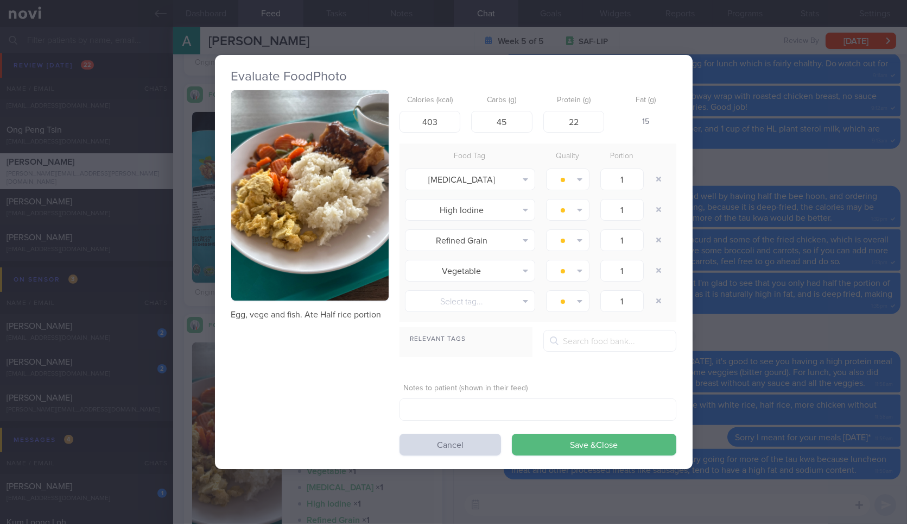
click at [333, 251] on button "button" at bounding box center [309, 195] width 157 height 210
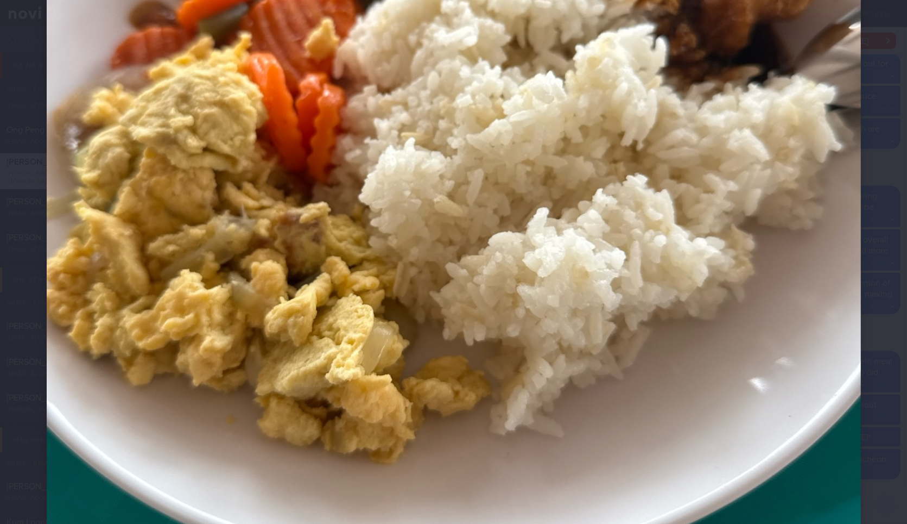
scroll to position [431, 0]
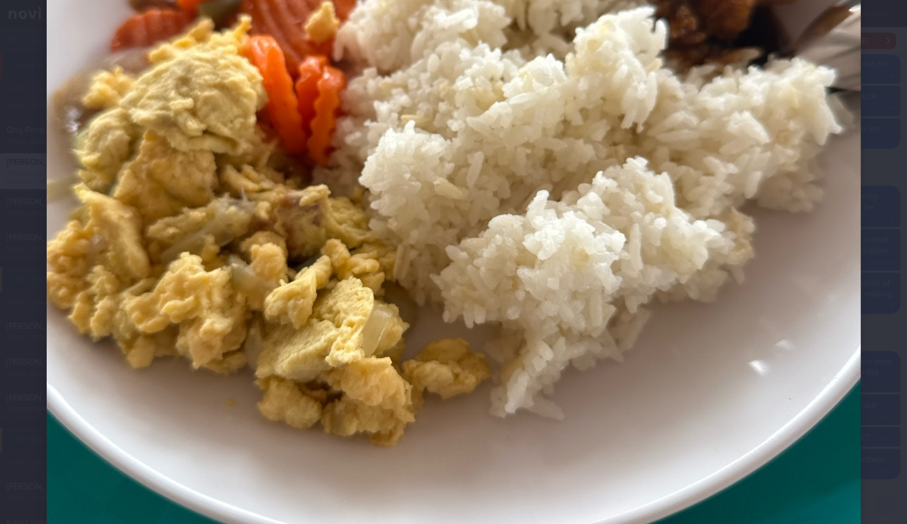
click at [835, 331] on img at bounding box center [454, 155] width 815 height 1086
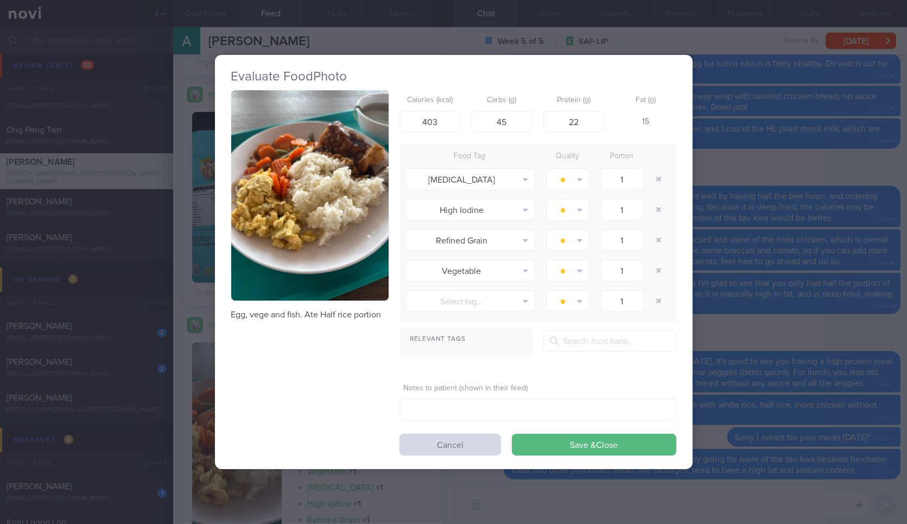
click at [363, 313] on p "Egg, vege and fish. Ate Half rice portion" at bounding box center [309, 314] width 157 height 11
copy div "Egg, vege and fish. Ate Half rice portion"
click at [363, 313] on p "Egg, vege and fish. Ate Half rice portion" at bounding box center [309, 314] width 157 height 11
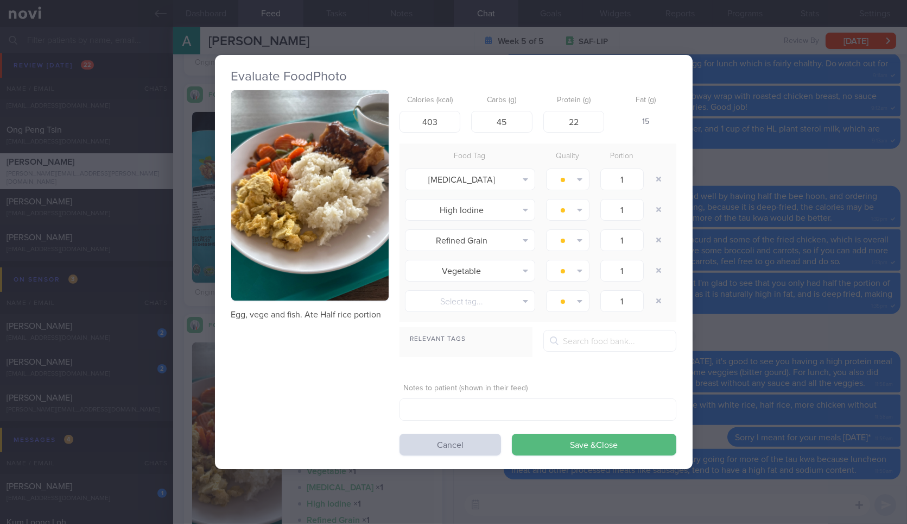
click at [609, 512] on div "Evaluate Food Photo Egg, vege and fish. Ate Half rice portion Calories (kcal) 4…" at bounding box center [454, 262] width 478 height 524
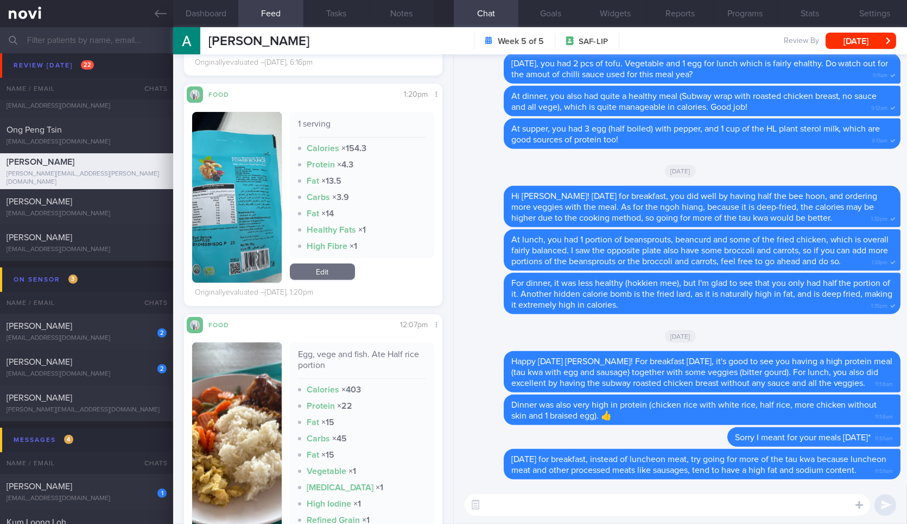
click at [609, 512] on div "Evaluate Food Photo Egg, vege and fish. Ate Half rice portion Calories (kcal) 4…" at bounding box center [454, 262] width 478 height 524
click at [609, 512] on textarea at bounding box center [668, 505] width 406 height 22
paste textarea "Egg, vege and fish. Ate Half rice portion"
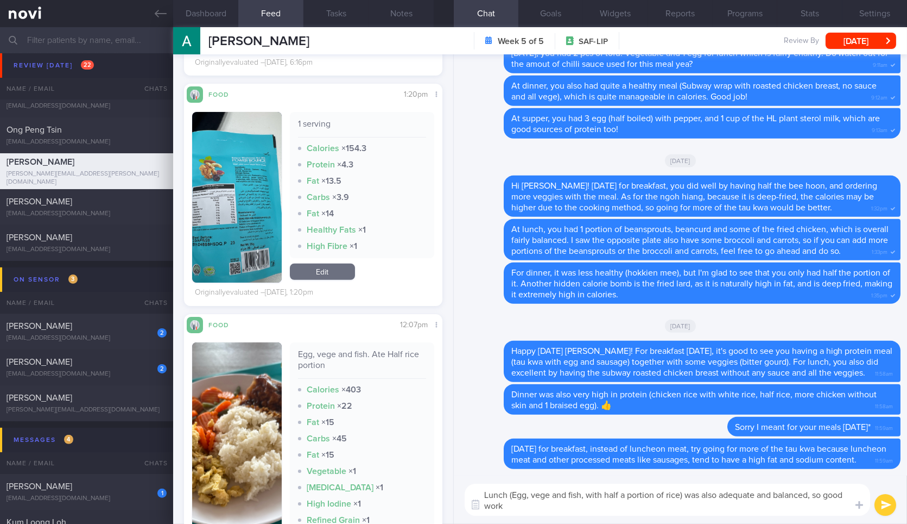
type textarea "Lunch (Egg, vege and fish, with half a portion of rice) was also adequate and b…"
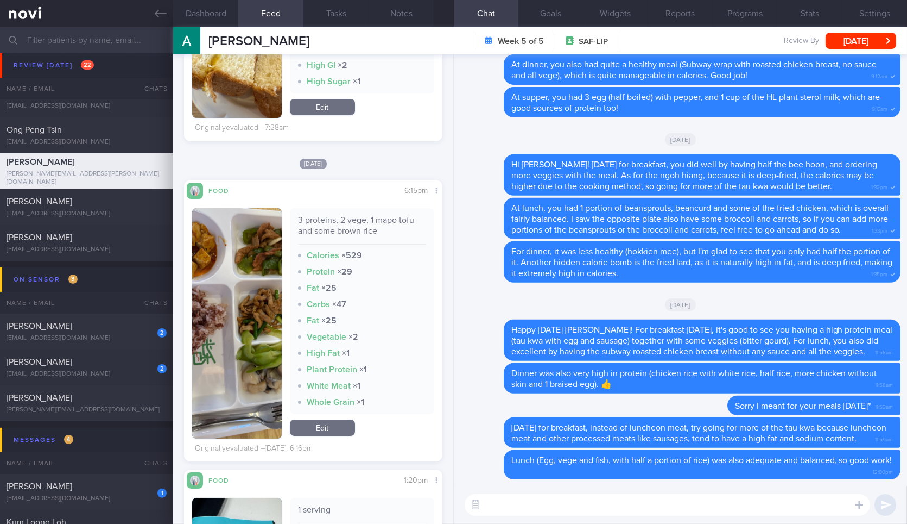
scroll to position [571, 0]
click at [355, 224] on div "3 proteins, 2 vege, 1 mapo tofu and some brown rice" at bounding box center [362, 230] width 128 height 30
copy div "3 proteins, 2 vege, 1 mapo tofu and some brown rice"
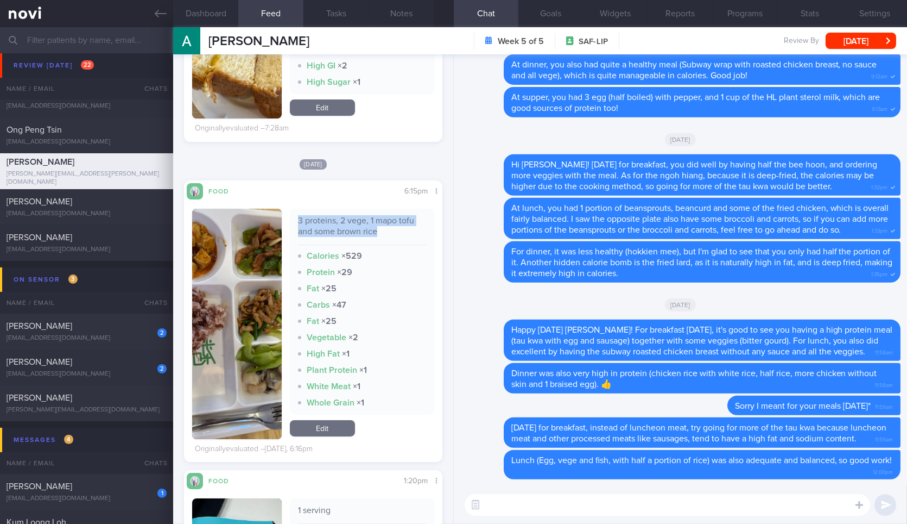
click at [245, 336] on button "button" at bounding box center [236, 324] width 89 height 230
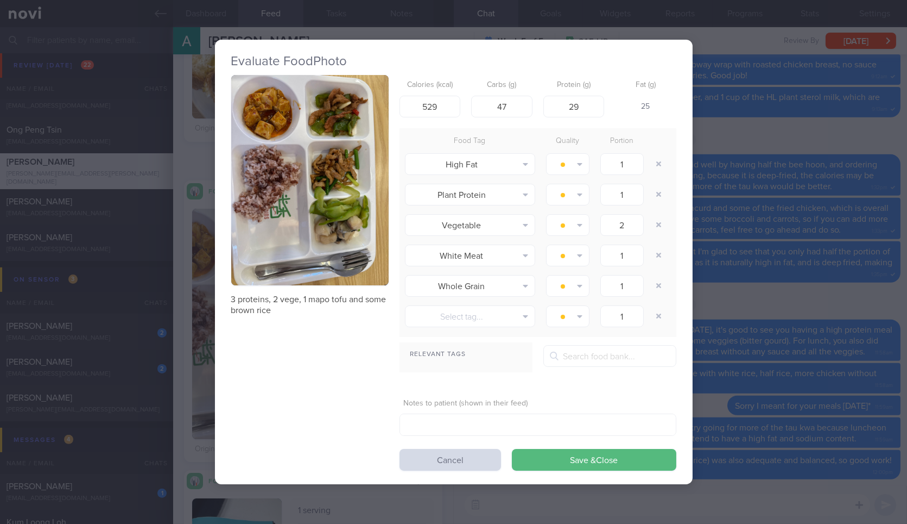
click at [336, 195] on button "button" at bounding box center [309, 180] width 157 height 210
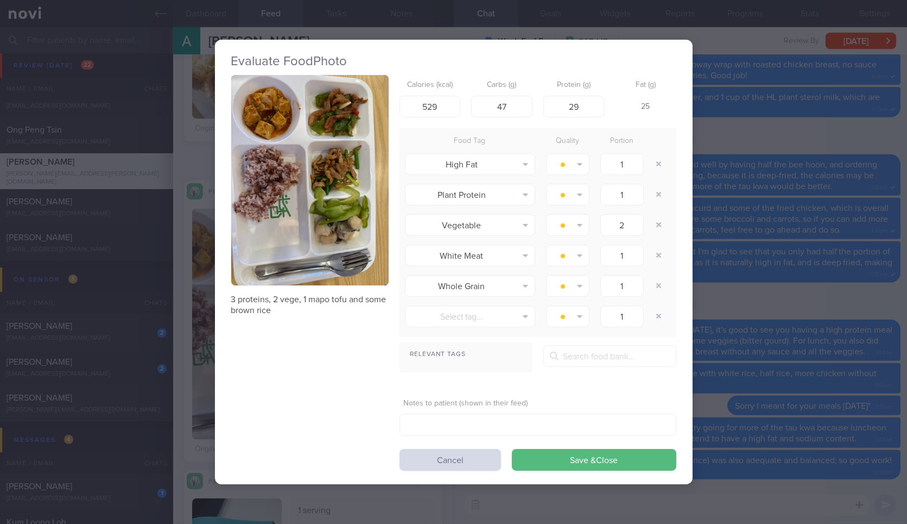
click at [824, 358] on div "Evaluate Food Photo 3 proteins, 2 vege, 1 mapo tofu and some brown rice Calorie…" at bounding box center [453, 262] width 907 height 524
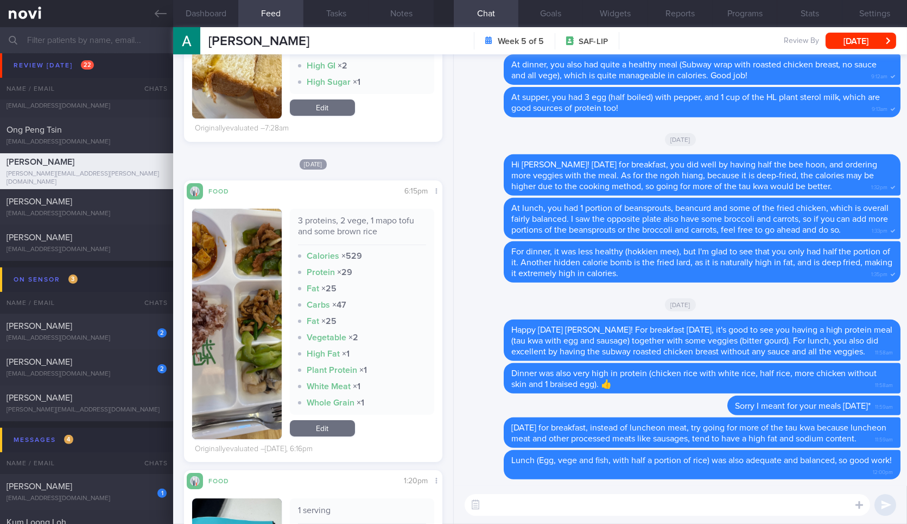
click at [674, 508] on textarea at bounding box center [668, 505] width 406 height 22
paste textarea "3 proteins, 2 vege, 1 mapo tofu and some brown rice"
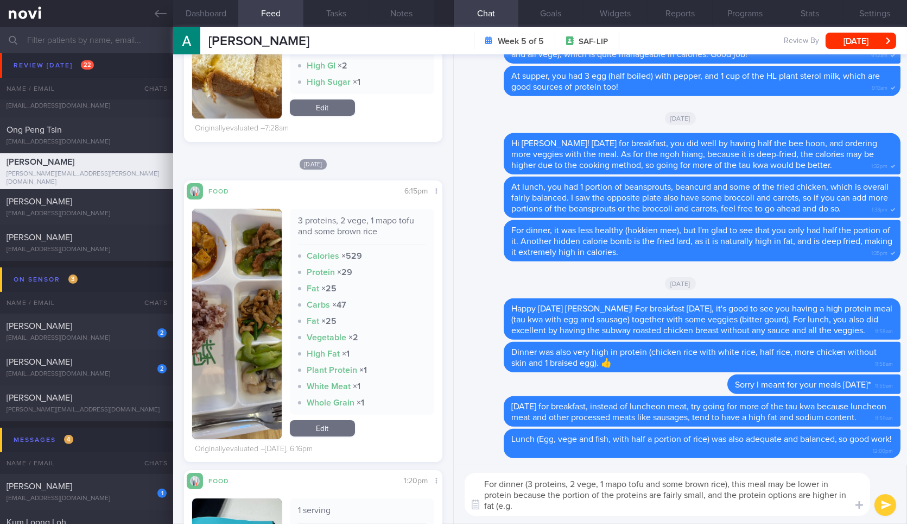
click at [253, 258] on img "button" at bounding box center [236, 324] width 89 height 230
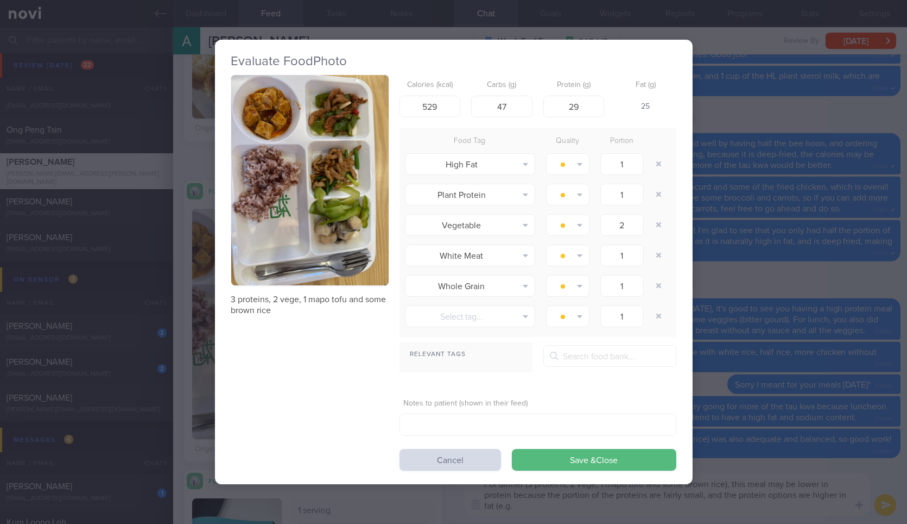
click at [339, 180] on button "button" at bounding box center [309, 180] width 157 height 210
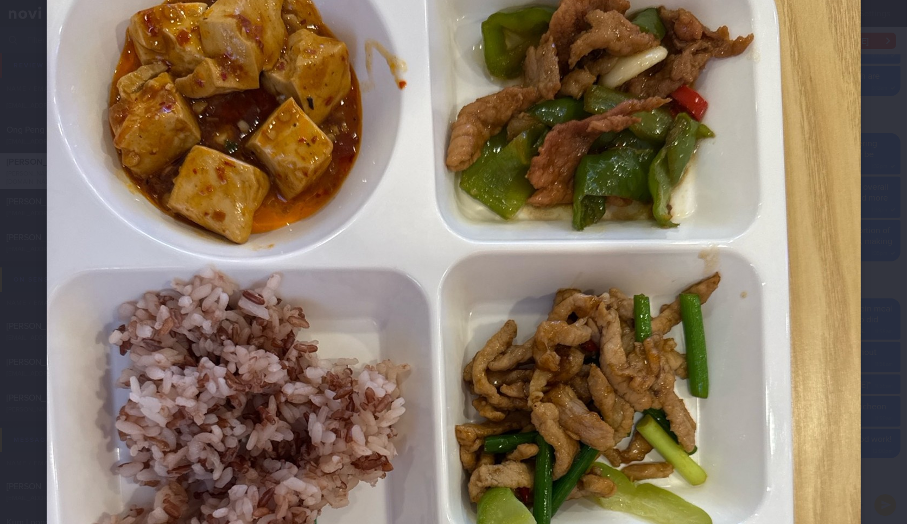
scroll to position [133, 0]
click at [860, 355] on div at bounding box center [453, 453] width 901 height 1173
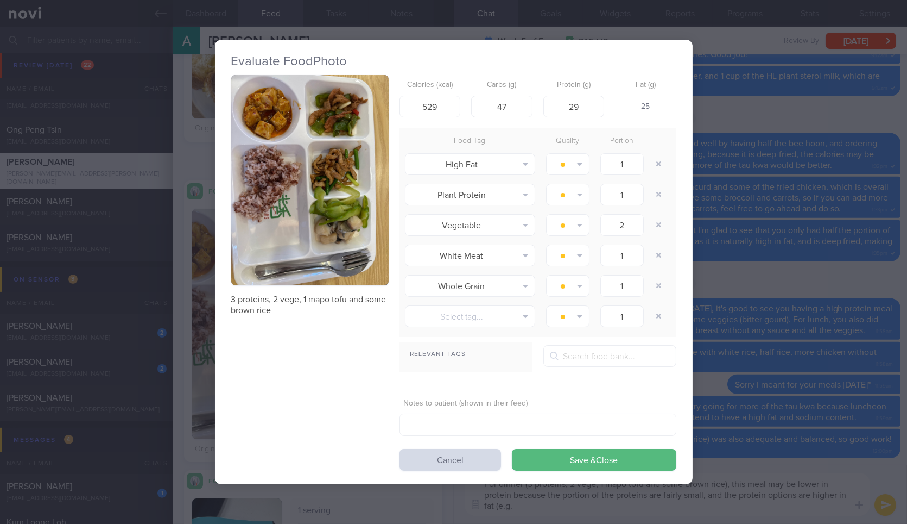
click at [860, 355] on div "Evaluate Food Photo 3 proteins, 2 vege, 1 mapo tofu and some brown rice Calorie…" at bounding box center [453, 262] width 907 height 524
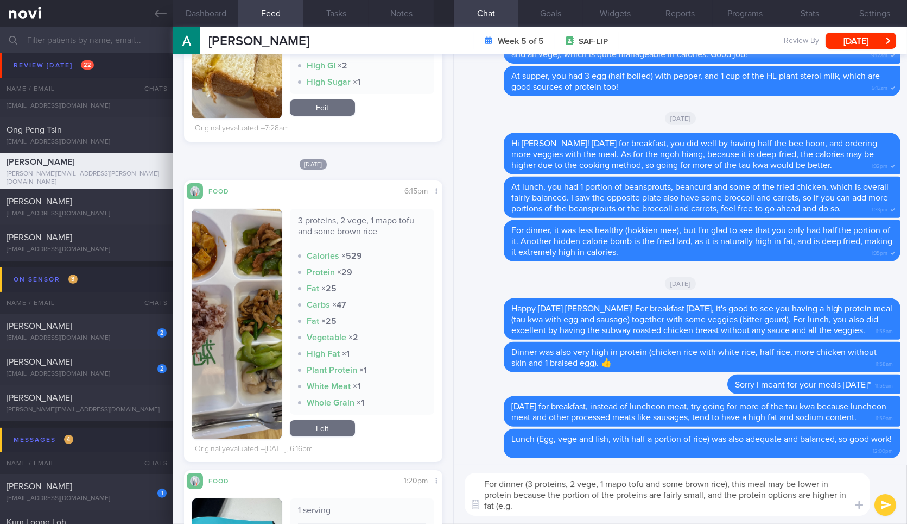
click at [667, 514] on textarea "For dinner (3 proteins, 2 vege, 1 mapo tofu and some brown rice), this meal may…" at bounding box center [668, 493] width 406 height 43
type textarea "For dinner (3 proteins, 2 vege, 1 mapo tofu and some brown rice), this meal may…"
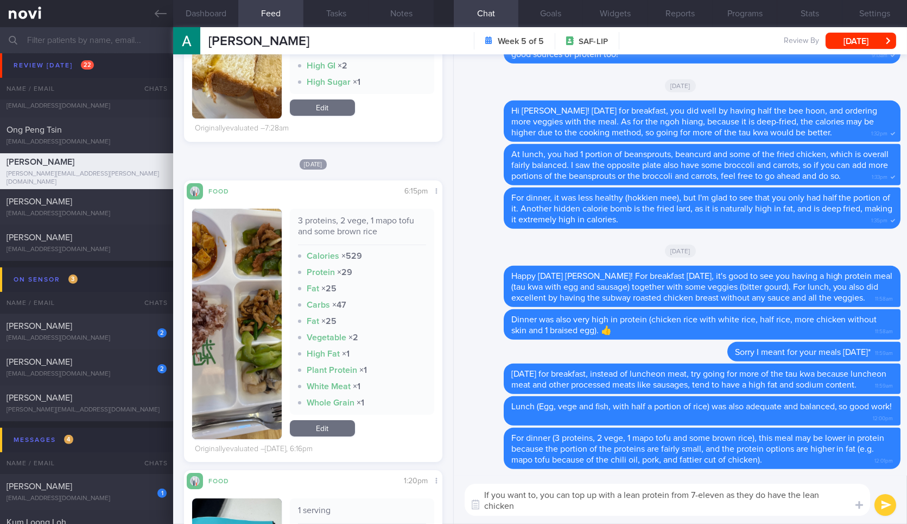
click at [724, 508] on textarea "If you want to, you can top up with a lean protein from 7-eleven as they do hav…" at bounding box center [668, 499] width 406 height 32
type textarea "If you want to, you can top up with a lean protein from 7-eleven as they do hav…"
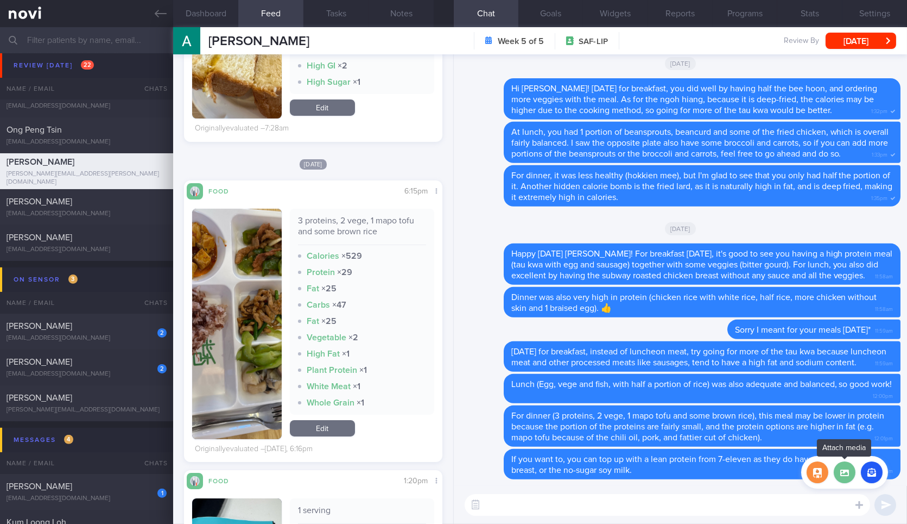
click at [850, 477] on label at bounding box center [845, 472] width 22 height 22
click at [0, 0] on input "file" at bounding box center [0, 0] width 0 height 0
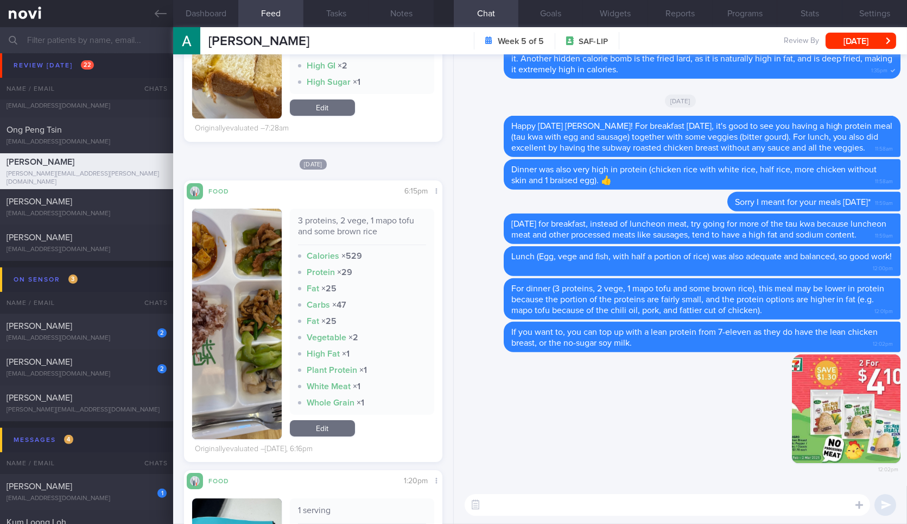
click at [678, 515] on textarea at bounding box center [668, 505] width 406 height 22
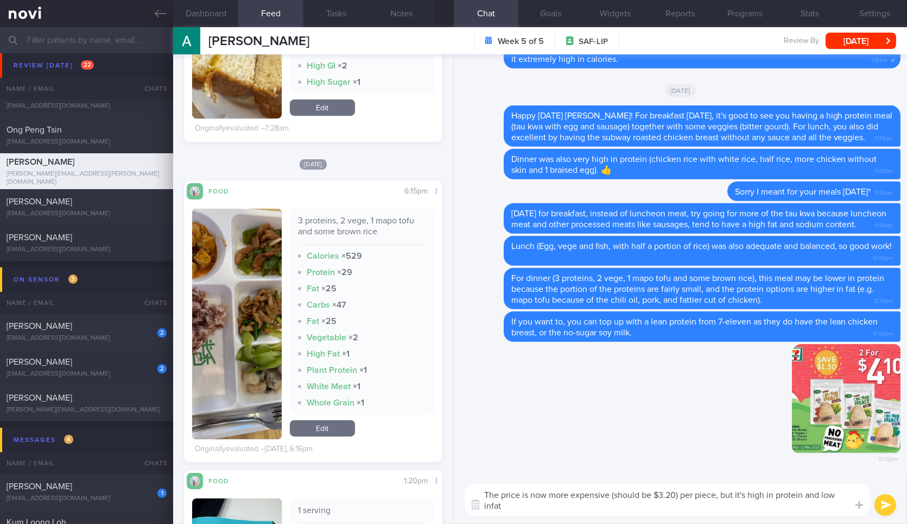
type textarea "The price is now more expensive (should be $3.20) per piece, but it's high in p…"
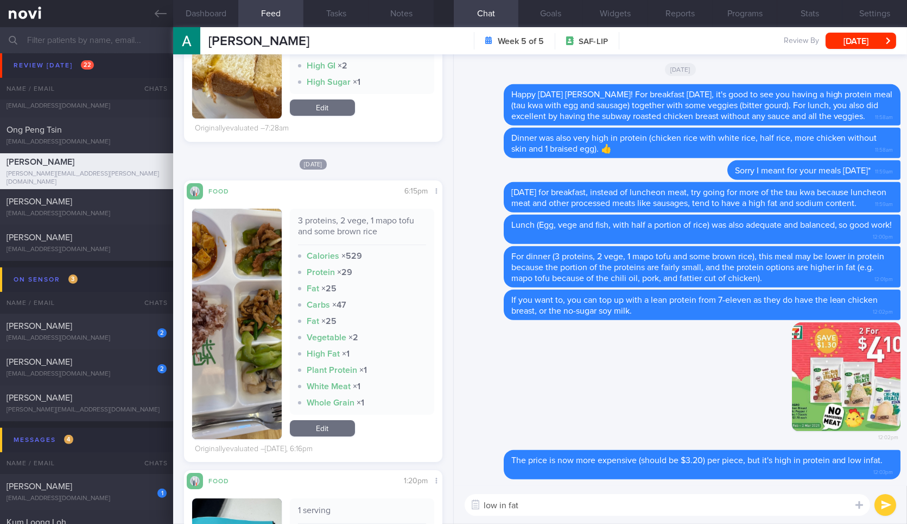
type textarea "low in fat*"
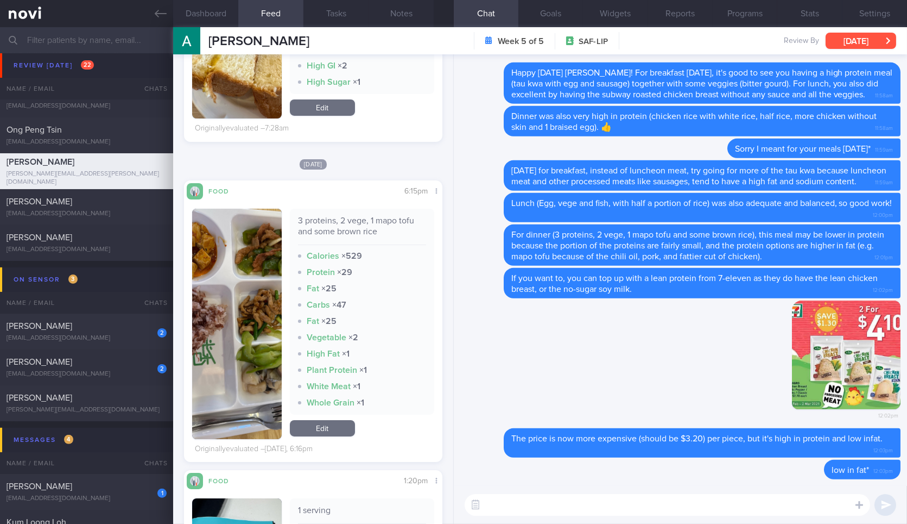
click at [834, 42] on button "[DATE]" at bounding box center [861, 41] width 71 height 16
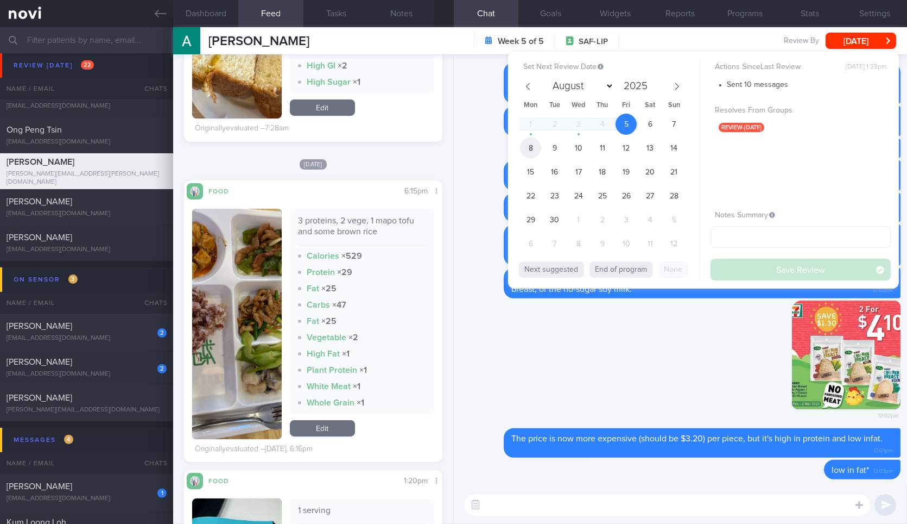
click at [537, 150] on span "8" at bounding box center [530, 147] width 21 height 21
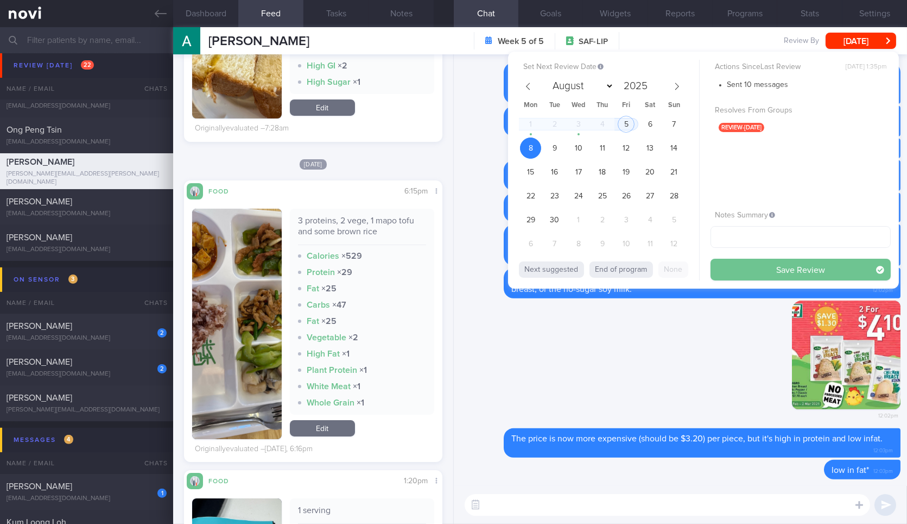
click at [794, 274] on button "Save Review" at bounding box center [801, 269] width 180 height 22
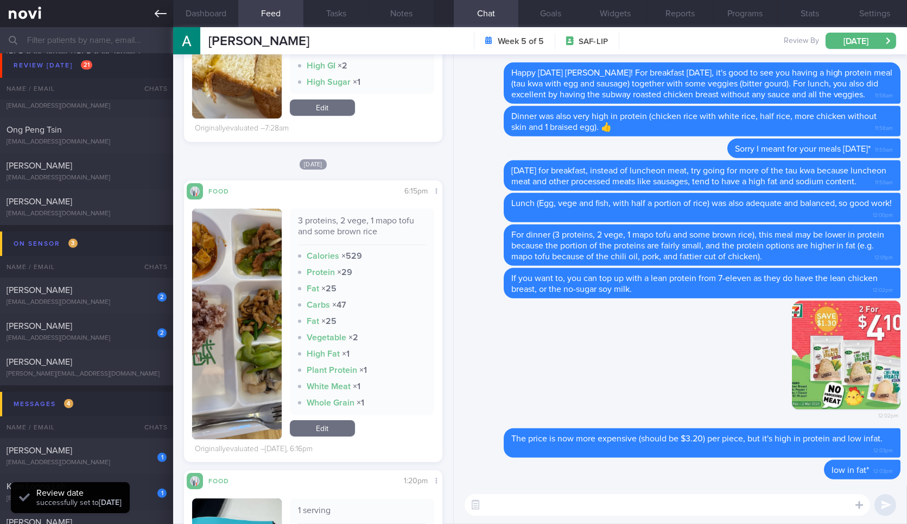
scroll to position [116, 234]
click at [156, 21] on link at bounding box center [86, 13] width 173 height 27
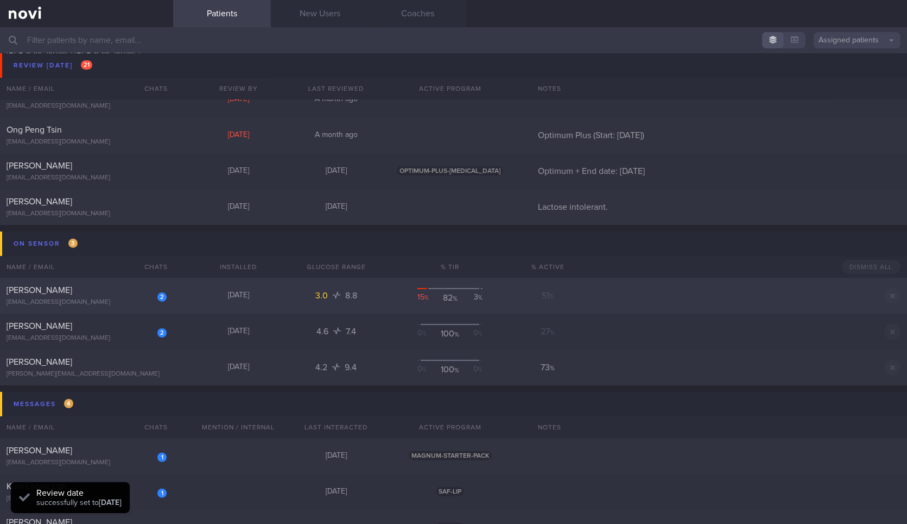
click at [124, 291] on div "[PERSON_NAME]" at bounding box center [85, 290] width 157 height 11
select select "8"
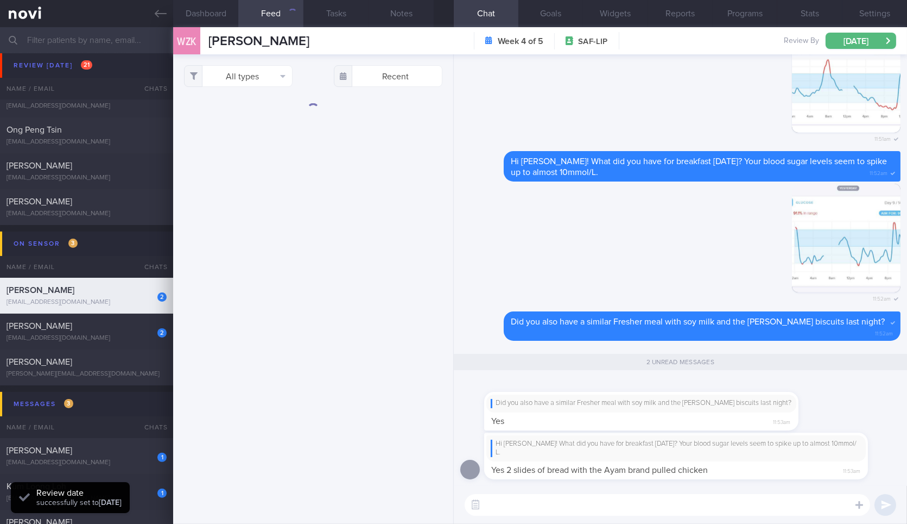
drag, startPoint x: 553, startPoint y: 407, endPoint x: 692, endPoint y: 404, distance: 139.1
click at [692, 404] on div "Did you also have a similar Fresher meal with soy milk and the Julie wheat bisc…" at bounding box center [641, 403] width 301 height 9
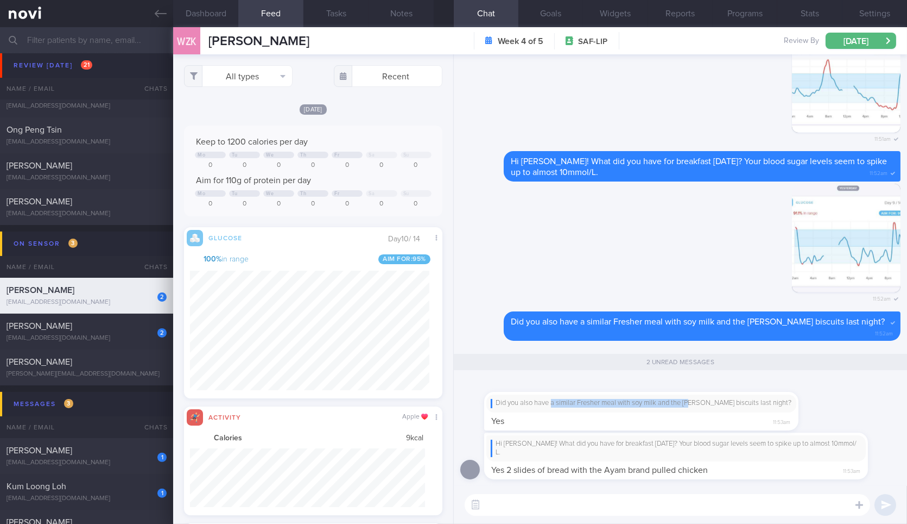
click at [692, 404] on div "Did you also have a similar Fresher meal with soy milk and the Julie wheat bisc…" at bounding box center [641, 403] width 301 height 9
click at [679, 415] on div "Did you also have a similar Fresher meal with soy milk and the Julie wheat bisc…" at bounding box center [641, 411] width 314 height 38
drag, startPoint x: 679, startPoint y: 415, endPoint x: 797, endPoint y: 405, distance: 118.2
click at [797, 405] on div "Did you also have a similar Fresher meal with soy milk and the Julie wheat bisc…" at bounding box center [657, 404] width 347 height 51
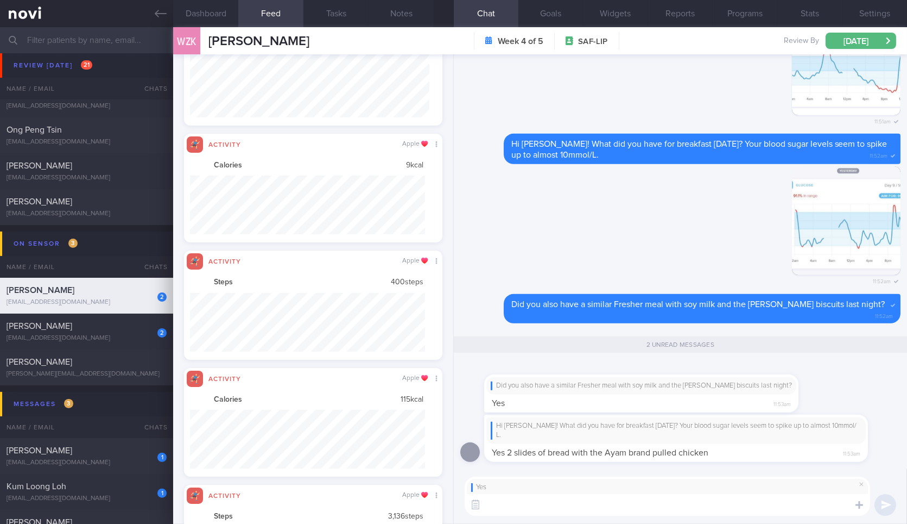
scroll to position [59, 235]
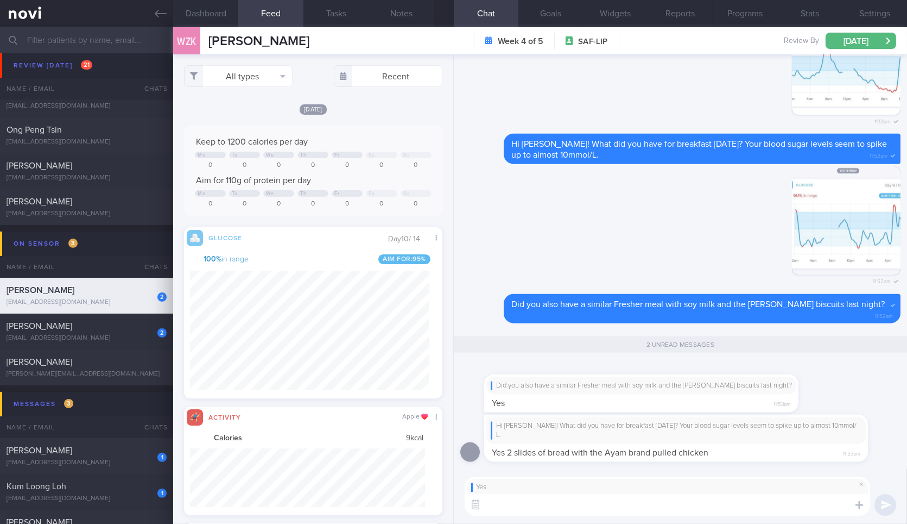
click at [627, 511] on textarea at bounding box center [668, 505] width 406 height 22
click at [205, 4] on button "Dashboard" at bounding box center [205, 13] width 65 height 27
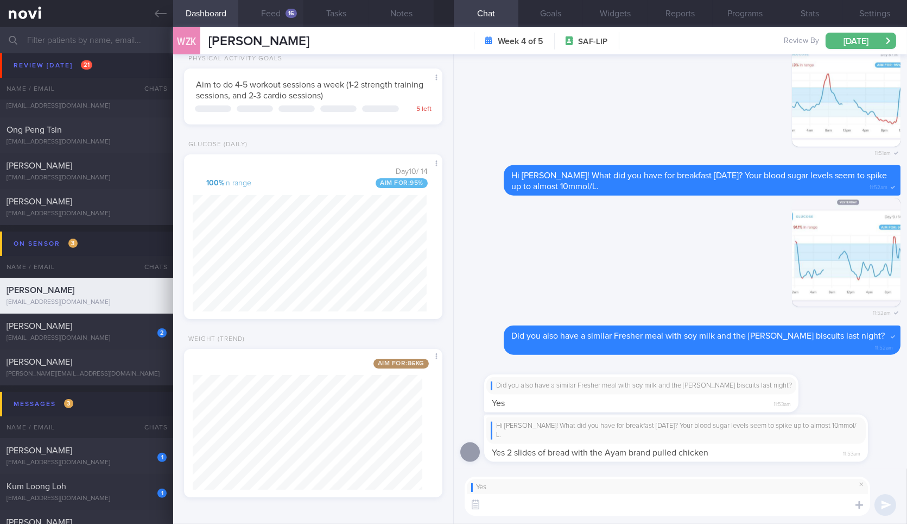
click at [273, 9] on button "Feed 16" at bounding box center [270, 13] width 65 height 27
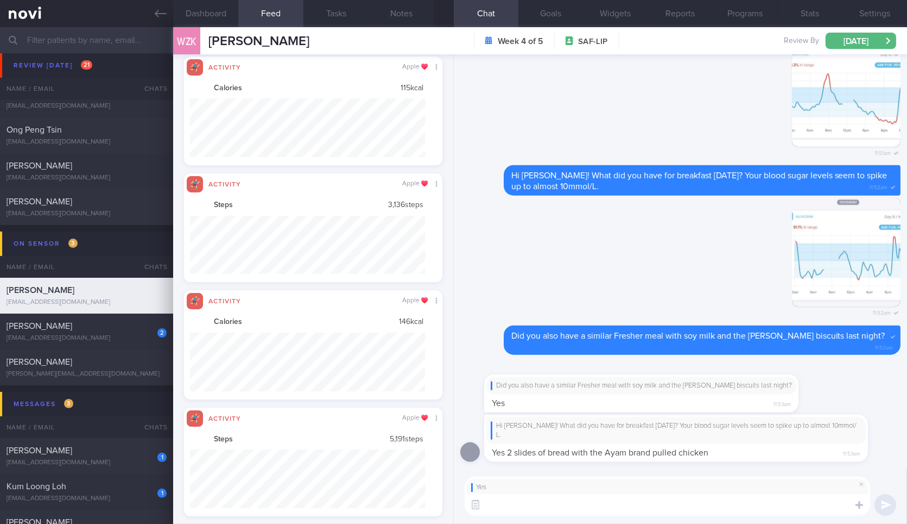
click at [542, 486] on div "Yes" at bounding box center [667, 487] width 393 height 9
click at [540, 498] on textarea at bounding box center [668, 505] width 406 height 22
click at [634, 491] on div "Yes" at bounding box center [667, 487] width 393 height 9
click at [628, 507] on textarea at bounding box center [668, 505] width 406 height 22
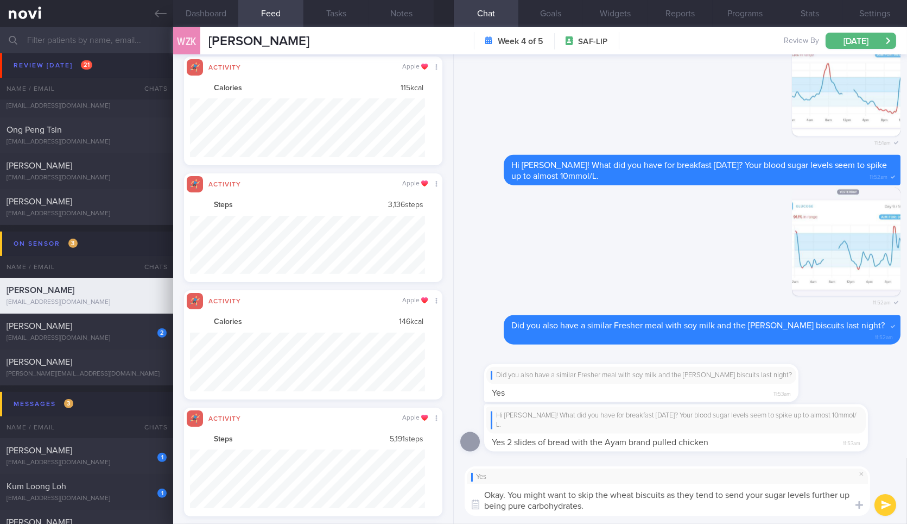
type textarea "Okay. You might want to skip the wheat biscuits as they tend to send your sugar…"
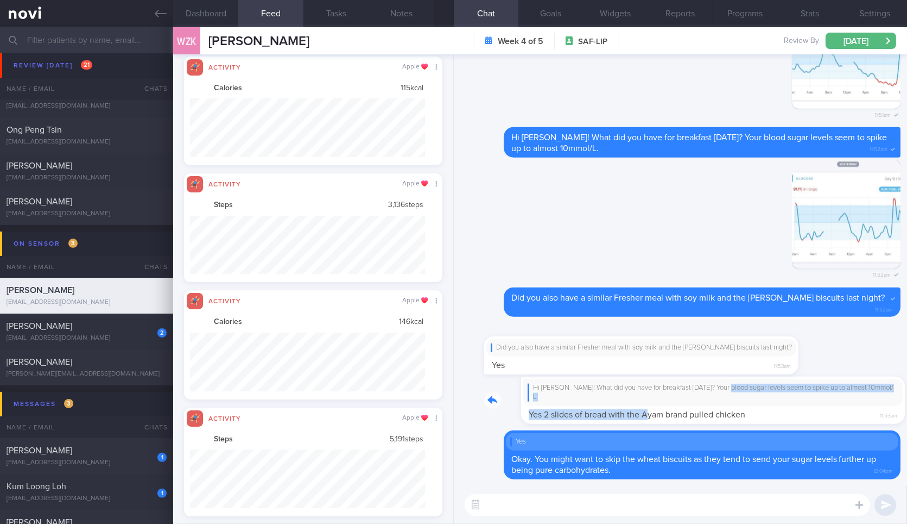
drag, startPoint x: 612, startPoint y: 406, endPoint x: 733, endPoint y: 384, distance: 123.0
click at [733, 384] on div "Hi Wei Zong! What did you have for breakfast on Wednesday? Your blood sugar lev…" at bounding box center [692, 399] width 417 height 47
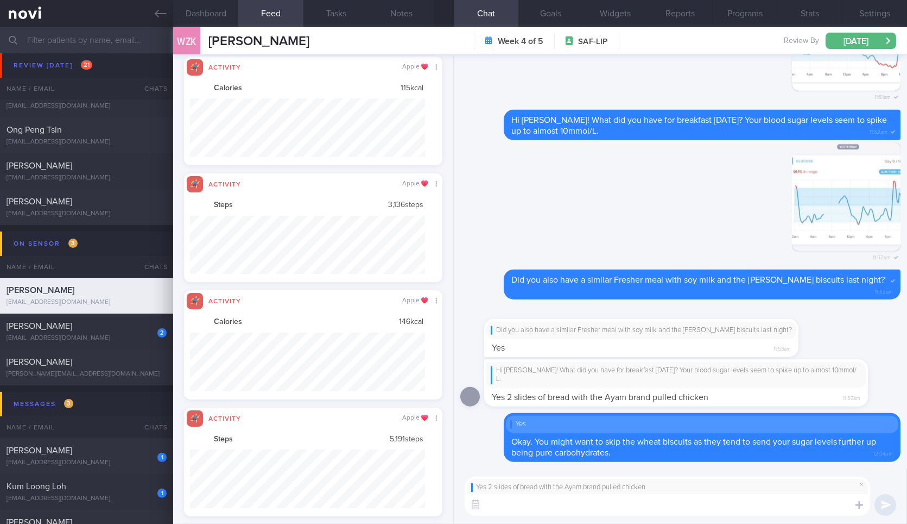
click at [609, 514] on textarea at bounding box center [668, 505] width 406 height 22
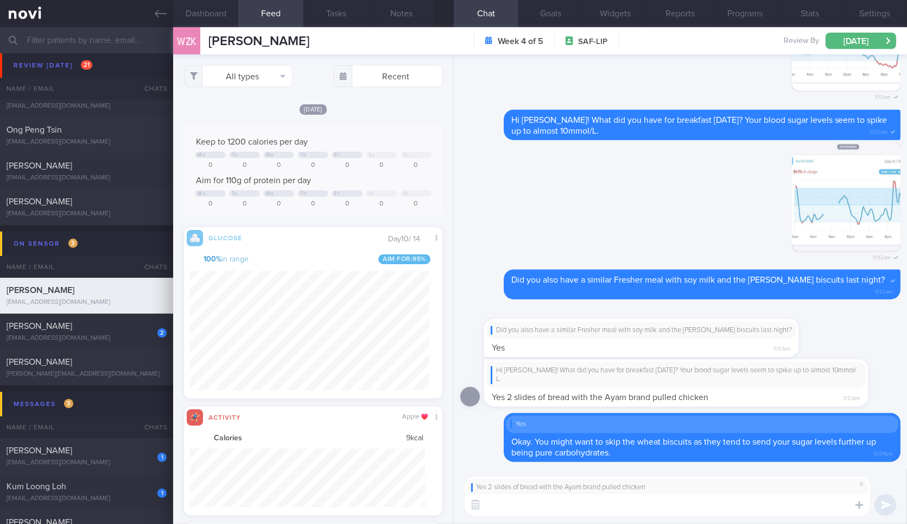
click at [558, 500] on textarea at bounding box center [668, 505] width 406 height 22
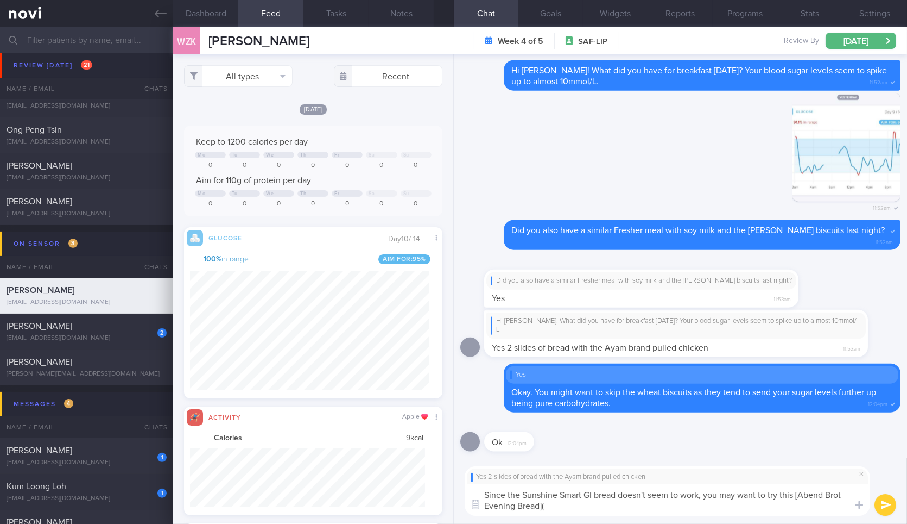
paste textarea "https://www.lazada.sg/products/swissbake-abend-brot-evening-bread-bread-i168033…"
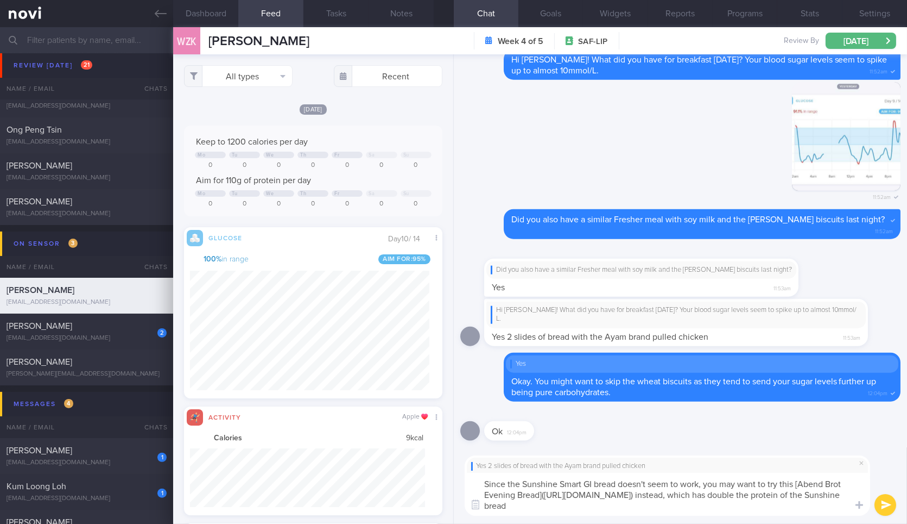
type textarea "Since the Sunshine Smart GI bread doesn't seem to work, you may want to try thi…"
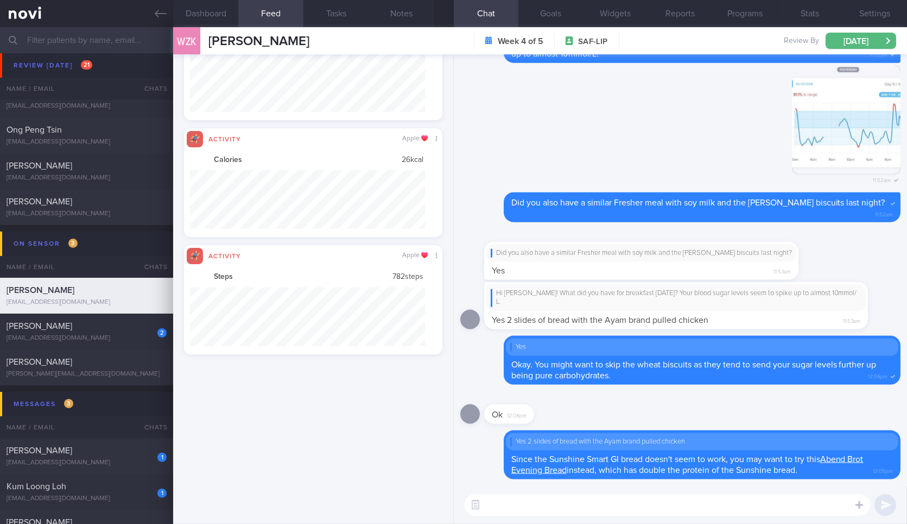
scroll to position [543001, 542825]
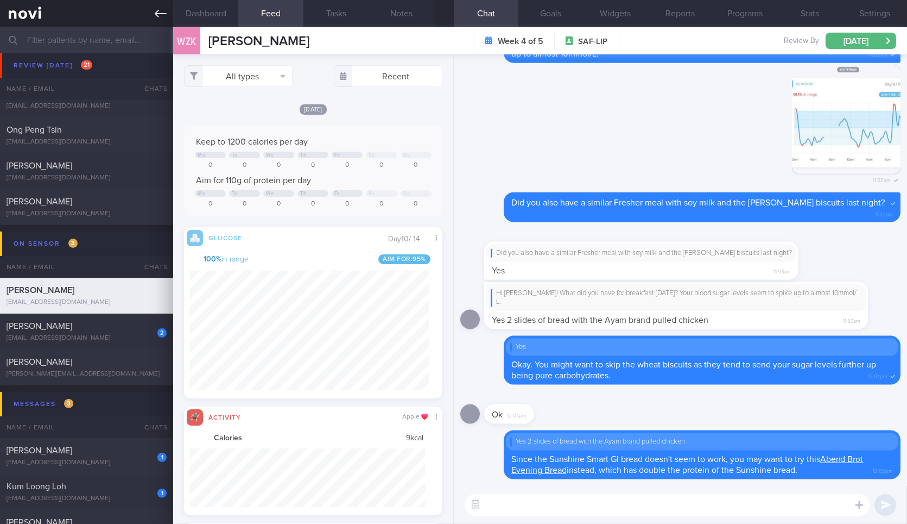
click at [165, 21] on link at bounding box center [86, 13] width 173 height 27
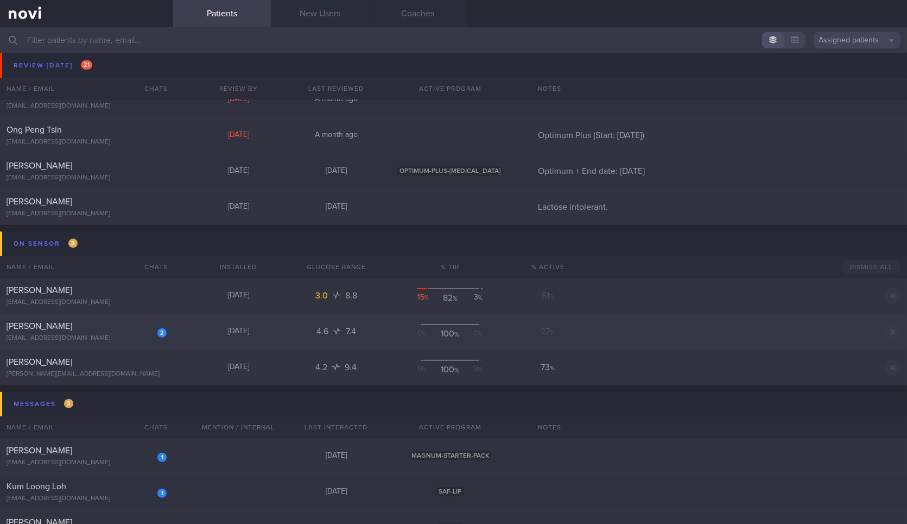
click at [131, 324] on div "[PERSON_NAME]" at bounding box center [85, 325] width 157 height 11
select select "8"
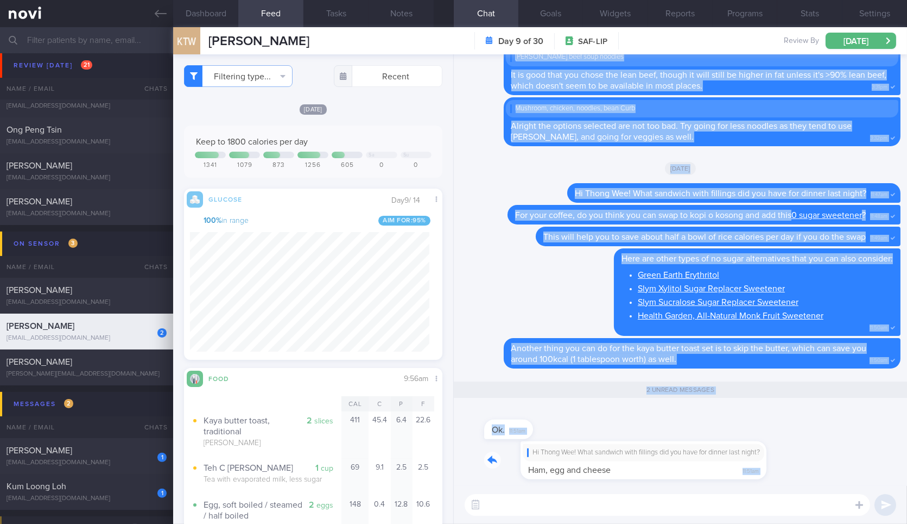
drag, startPoint x: 608, startPoint y: 471, endPoint x: 779, endPoint y: 483, distance: 170.9
click at [779, 483] on div "Hi Thong Wee! What sandwich with fillings did you have for dinner last night? H…" at bounding box center [681, 463] width 440 height 45
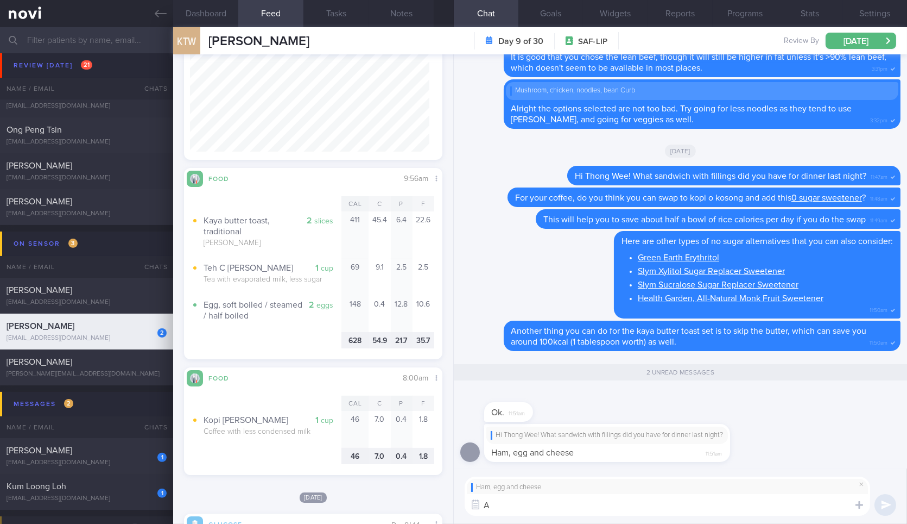
click at [582, 500] on textarea "A" at bounding box center [668, 505] width 406 height 22
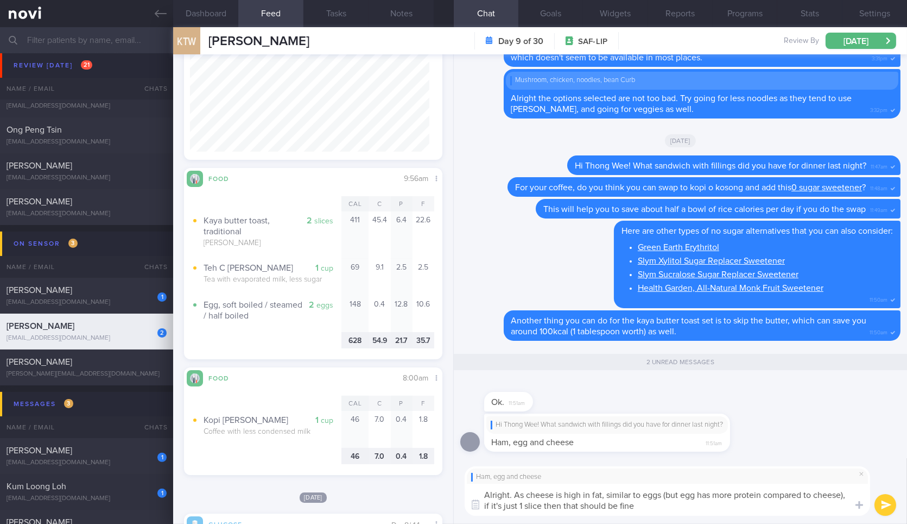
type textarea "Alright. As cheese is high in fat, similar to eggs (but egg has more protein co…"
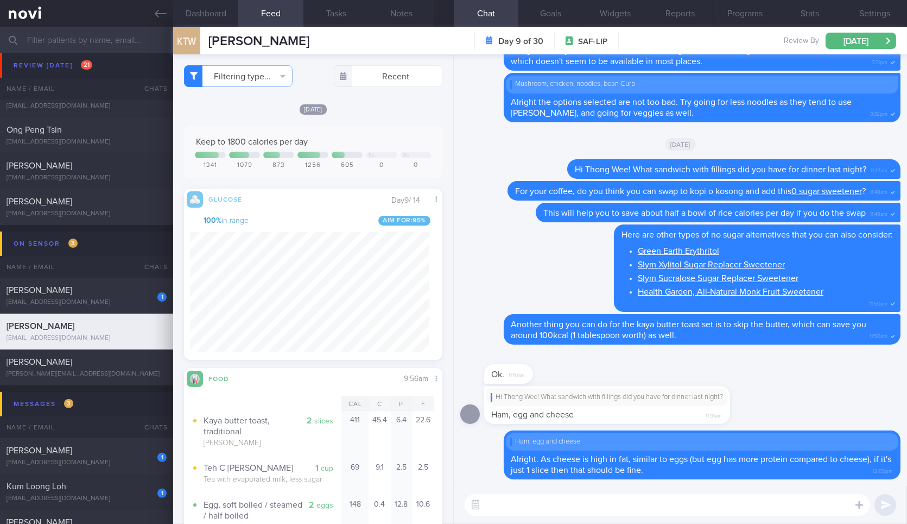
click at [216, 27] on div "KTW Koh Thong Wee Koh Thong Wee hx228qrzvw@privaterelay.appleid.com" at bounding box center [241, 40] width 136 height 27
click at [220, 7] on button "Dashboard" at bounding box center [205, 13] width 65 height 27
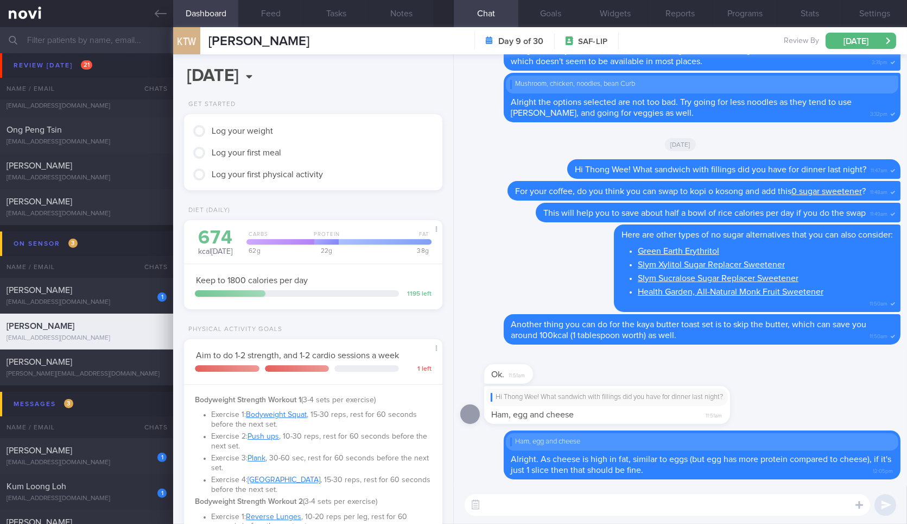
click at [551, 514] on textarea at bounding box center [668, 505] width 406 height 22
type textarea "Don't"
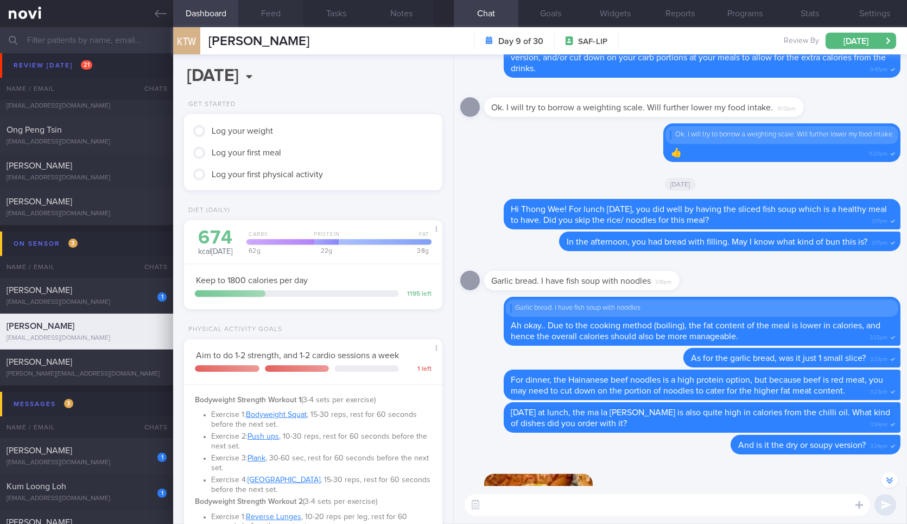
click at [267, 8] on button "Feed" at bounding box center [270, 13] width 65 height 27
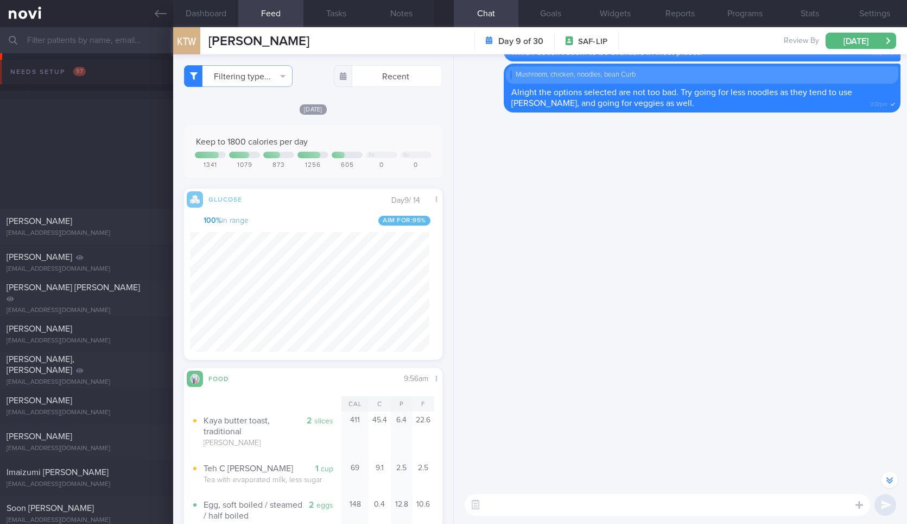
select select "8"
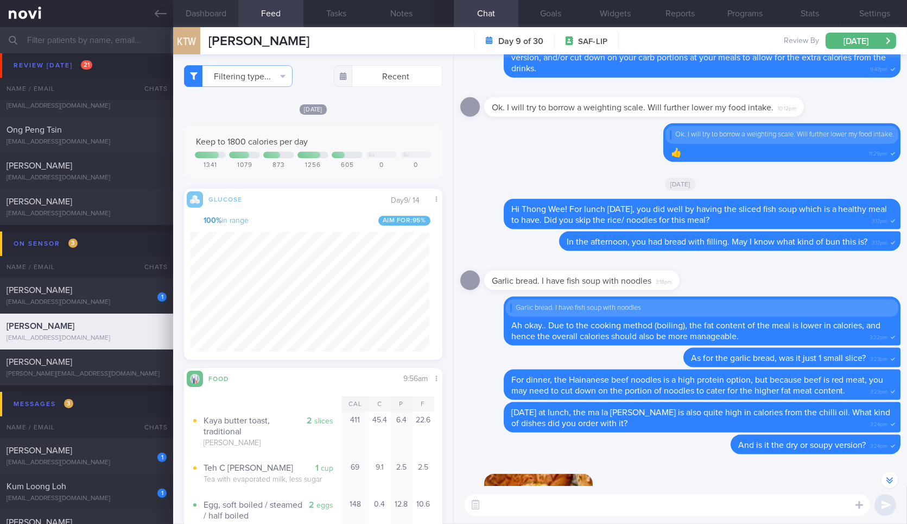
click at [218, 15] on button "Dashboard" at bounding box center [205, 13] width 65 height 27
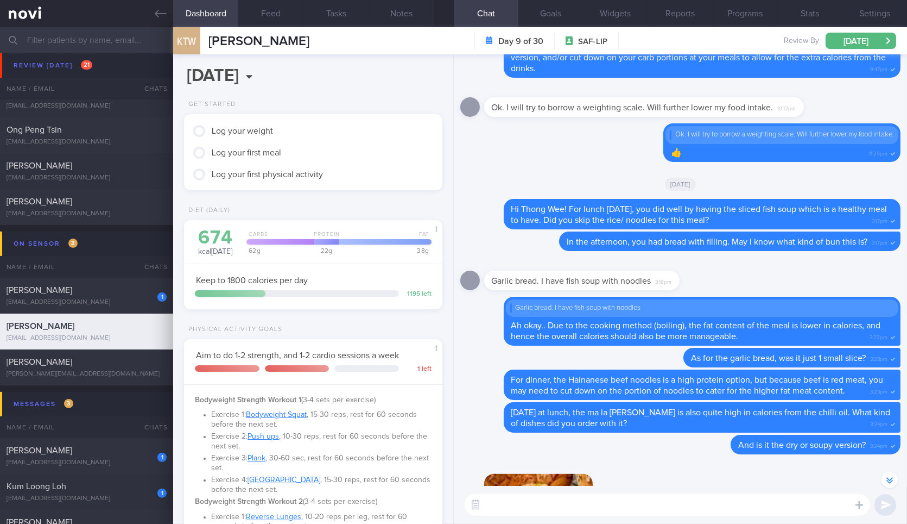
scroll to position [489, 0]
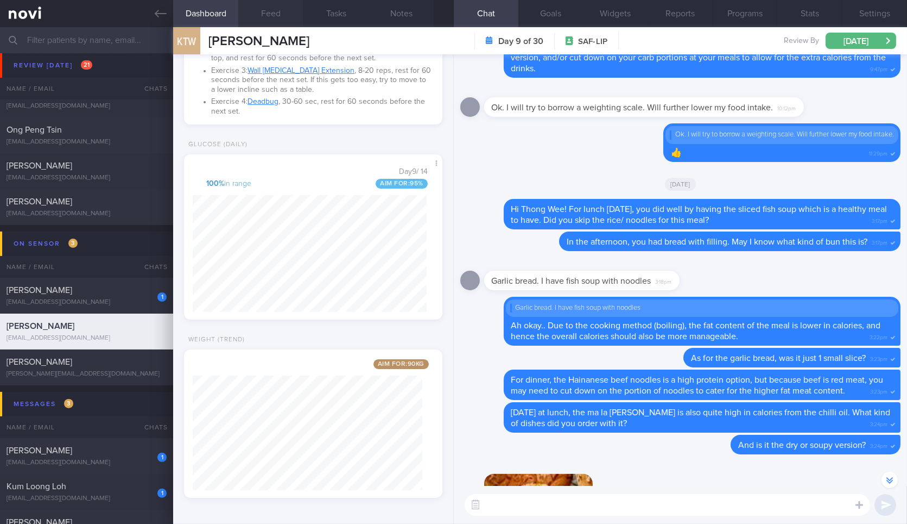
click at [275, 9] on button "Feed" at bounding box center [270, 13] width 65 height 27
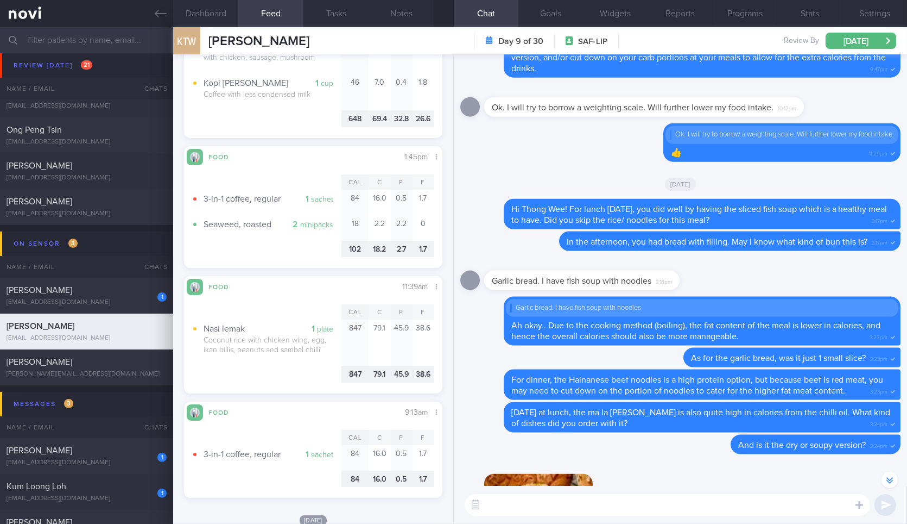
scroll to position [156, 239]
click at [660, 511] on textarea "D" at bounding box center [668, 505] width 406 height 22
type textarea "Don't forget to try and weigh yourself if you can, and also do the workouts yea?"
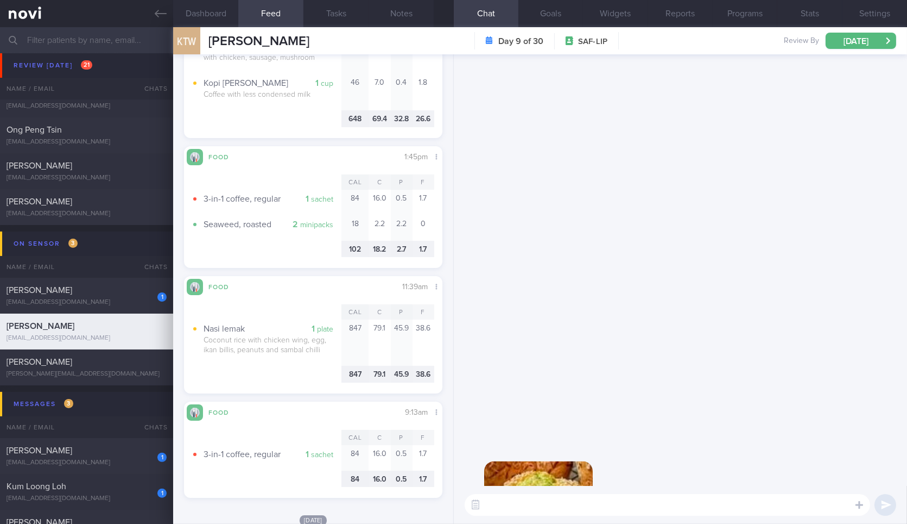
scroll to position [0, 0]
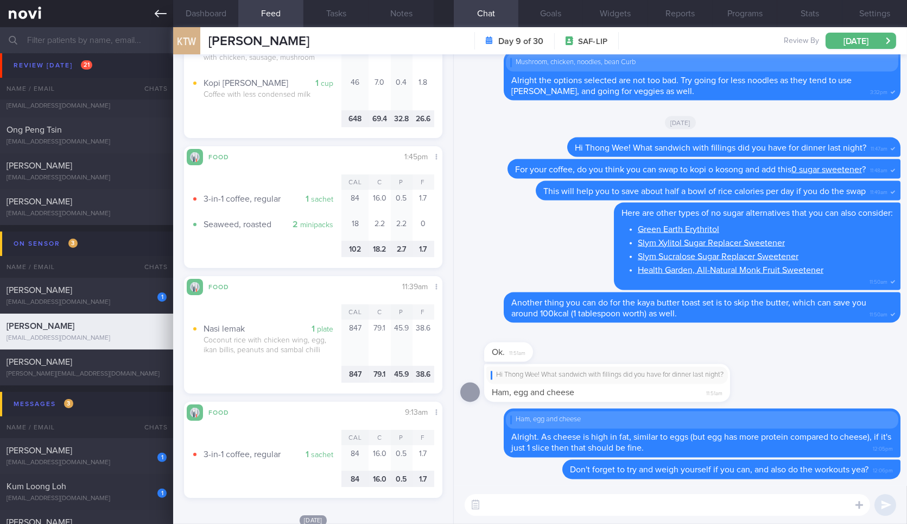
click at [162, 8] on icon at bounding box center [161, 14] width 12 height 12
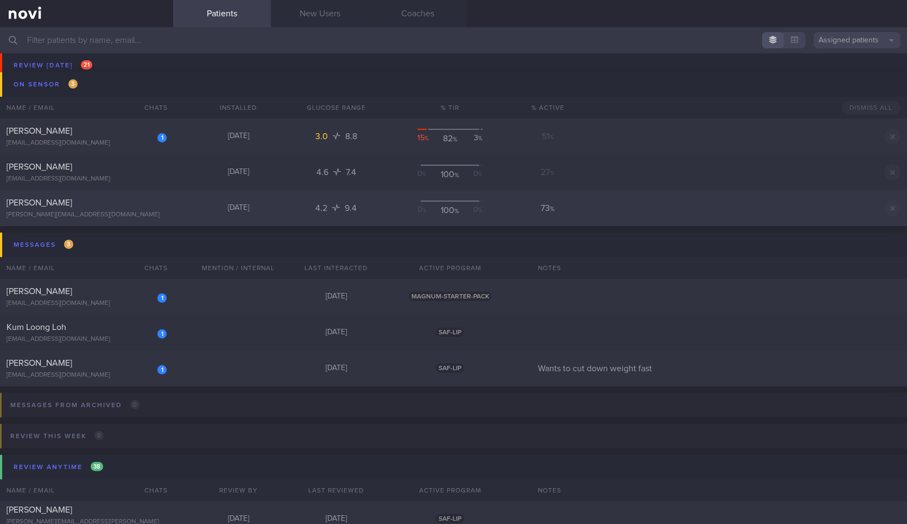
scroll to position [829, 0]
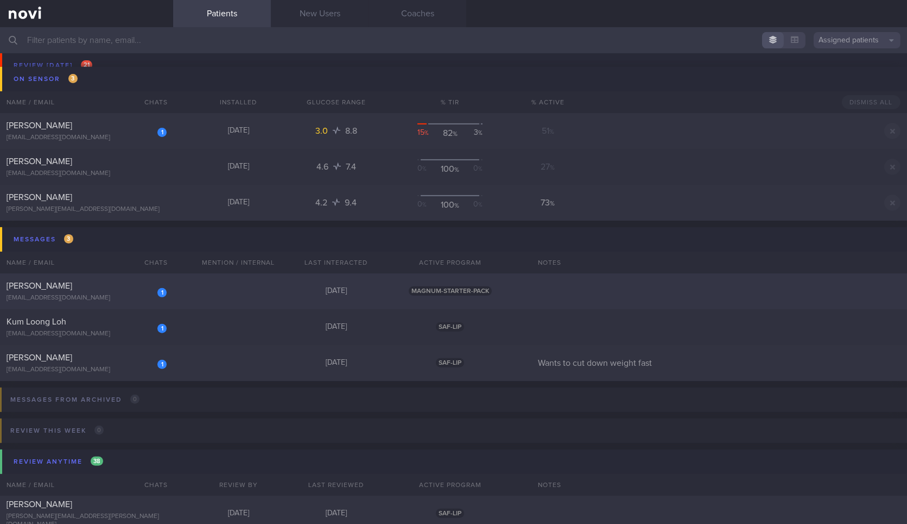
click at [218, 288] on div "1 Kien Huay Goh [EMAIL_ADDRESS][DOMAIN_NAME] [DATE] MAGNUM-STARTER-PACK" at bounding box center [453, 291] width 907 height 36
select select "8"
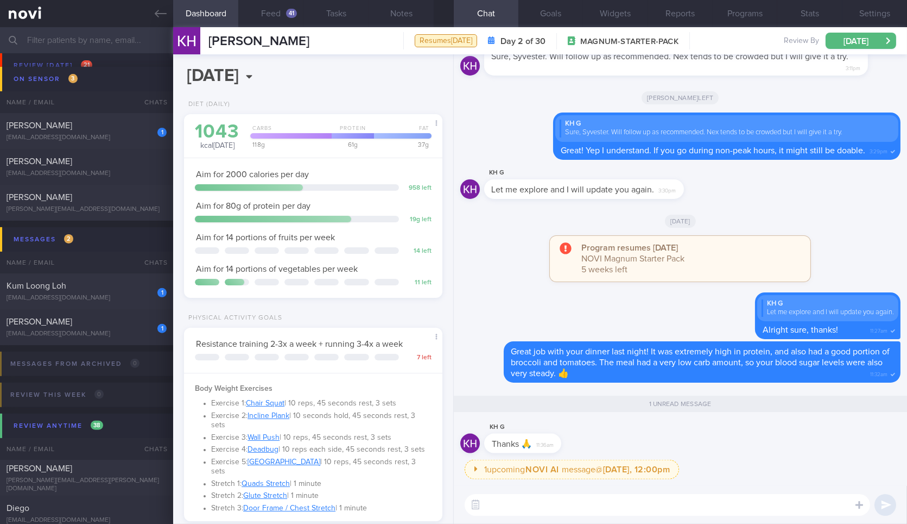
scroll to position [368, 0]
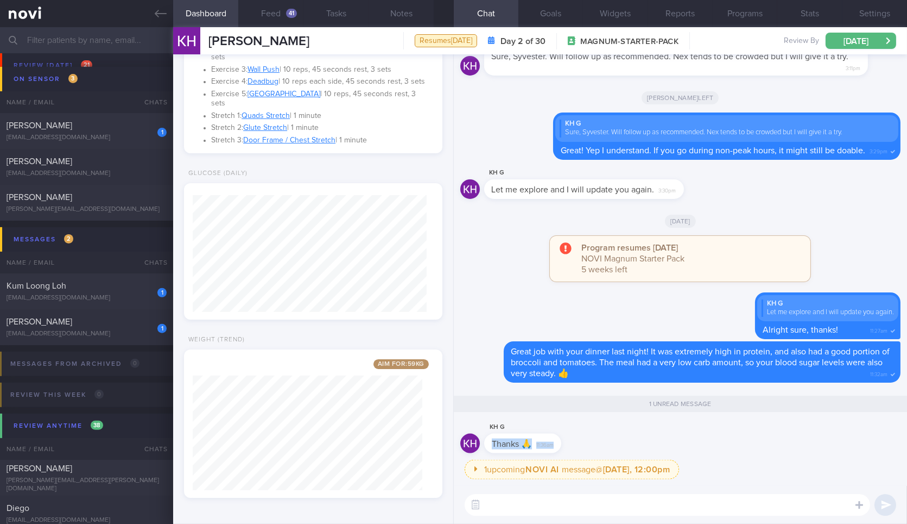
drag, startPoint x: 554, startPoint y: 446, endPoint x: 628, endPoint y: 435, distance: 75.2
click at [628, 435] on div "KH G Thanks 🙏 11:36am" at bounding box center [681, 439] width 440 height 39
click at [558, 445] on div "Thanks 🙏 11:36am" at bounding box center [522, 443] width 77 height 20
click at [554, 446] on span "11:36am" at bounding box center [545, 443] width 17 height 10
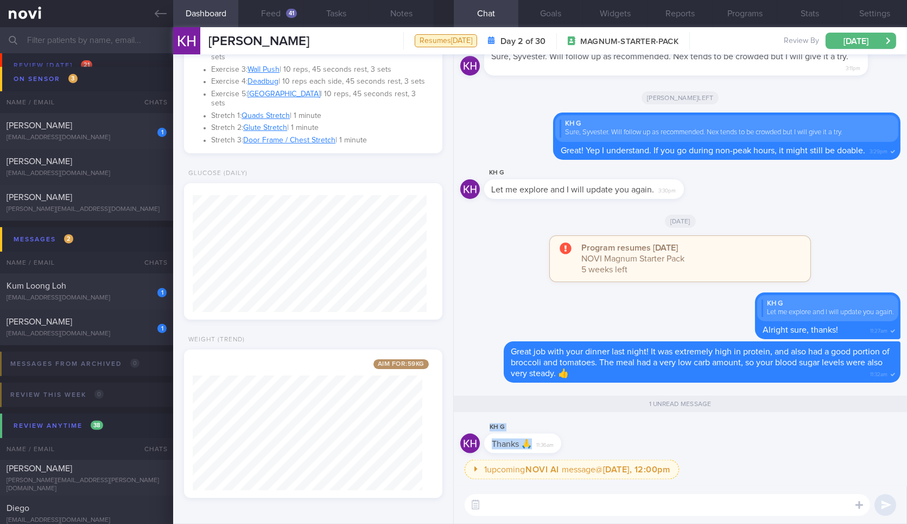
drag, startPoint x: 557, startPoint y: 446, endPoint x: 747, endPoint y: 478, distance: 193.3
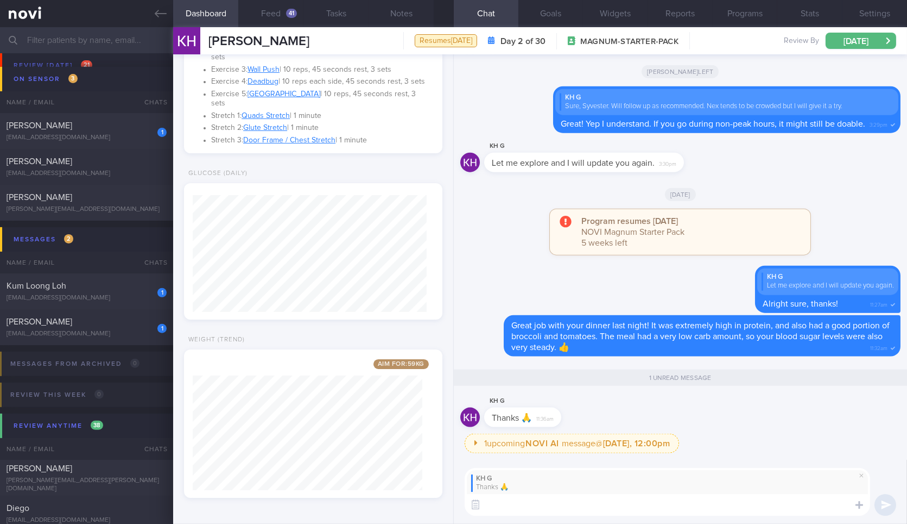
click at [645, 509] on textarea at bounding box center [668, 505] width 406 height 22
type textarea "No problem! Have a good weekend ahead!"
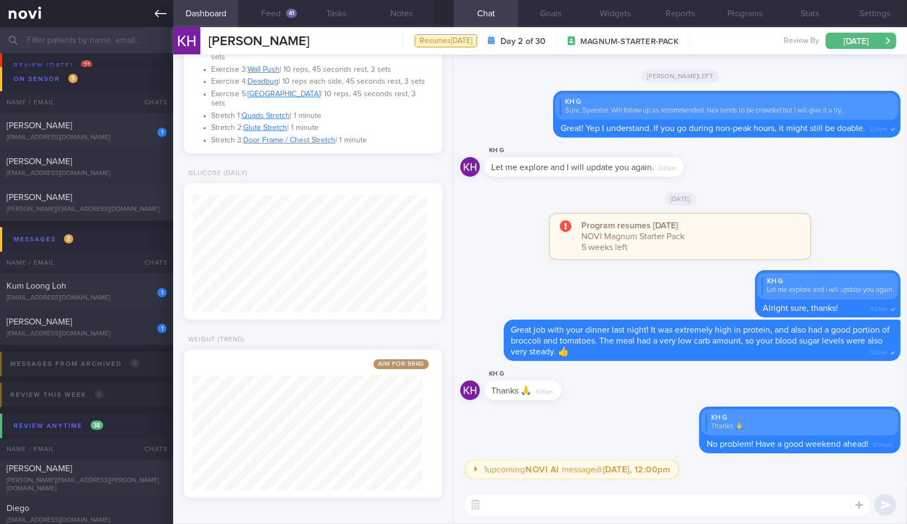
click at [157, 10] on icon at bounding box center [161, 14] width 12 height 12
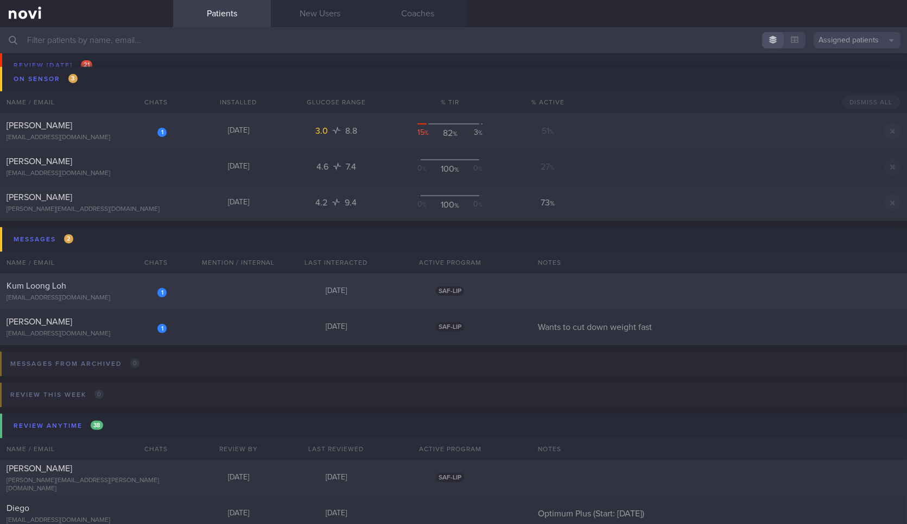
click at [116, 298] on div "[EMAIL_ADDRESS][DOMAIN_NAME]" at bounding box center [87, 298] width 160 height 8
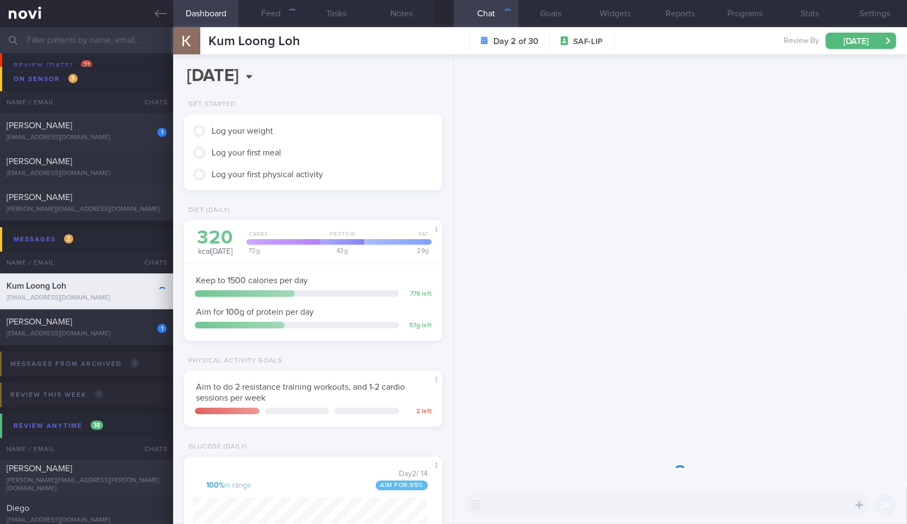
scroll to position [146, 234]
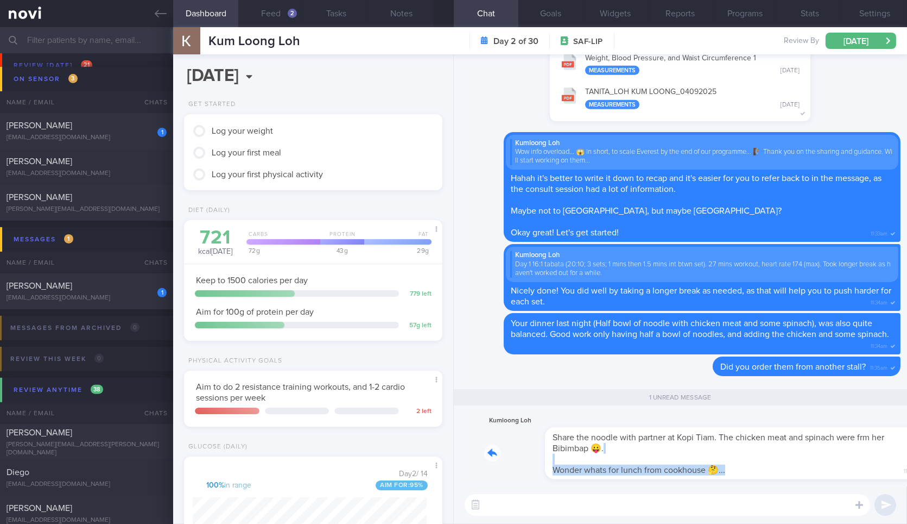
drag, startPoint x: 614, startPoint y: 460, endPoint x: 787, endPoint y: 466, distance: 173.4
click at [787, 466] on div "Kumloong Loh Share the noodle with partner at Kopi Tiam. The chicken meat and s…" at bounding box center [692, 446] width 417 height 65
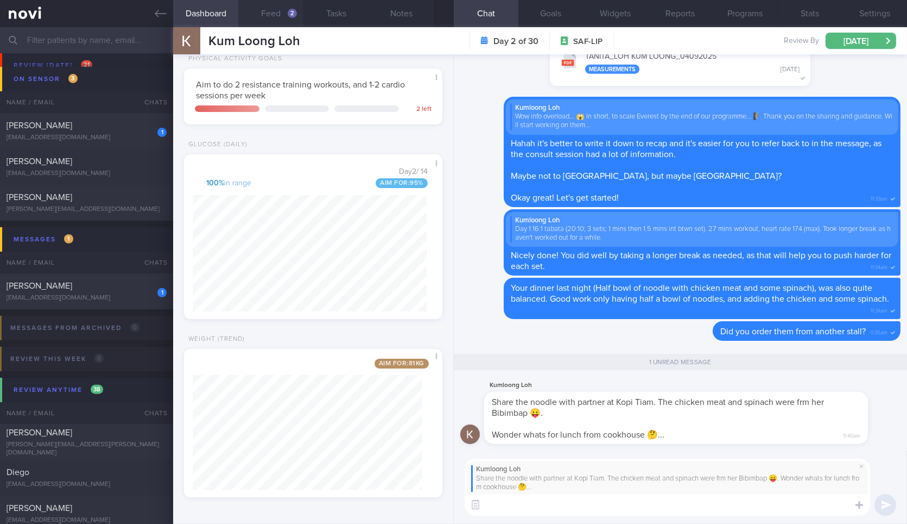
click at [262, 10] on button "Feed 2" at bounding box center [270, 13] width 65 height 27
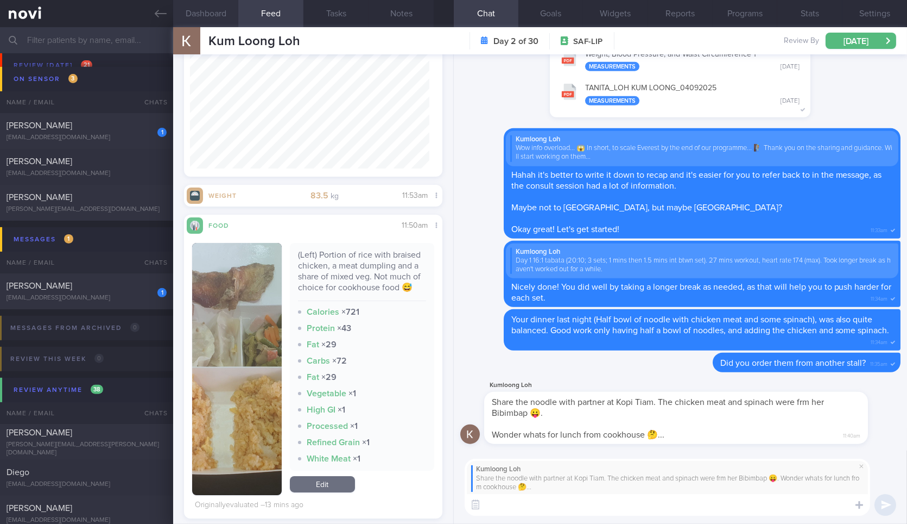
click at [217, 20] on button "Dashboard" at bounding box center [205, 13] width 65 height 27
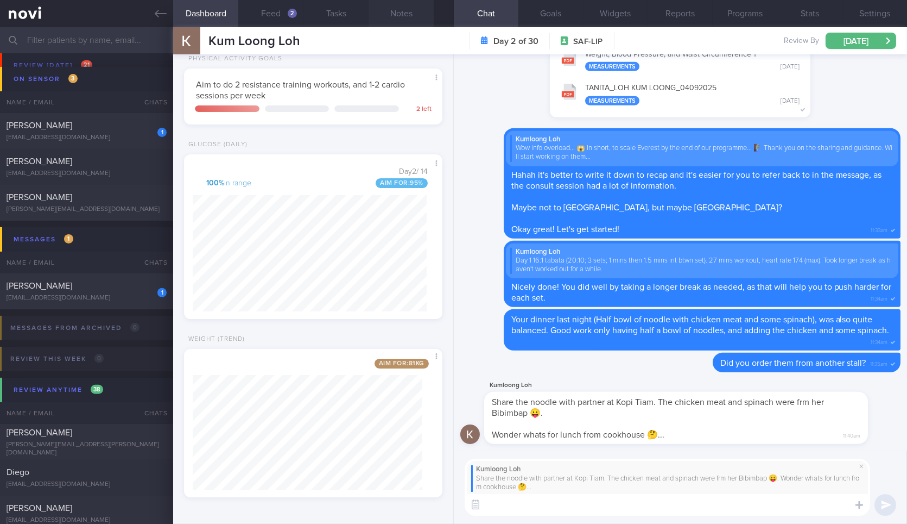
click at [387, 9] on button "Notes" at bounding box center [401, 13] width 65 height 27
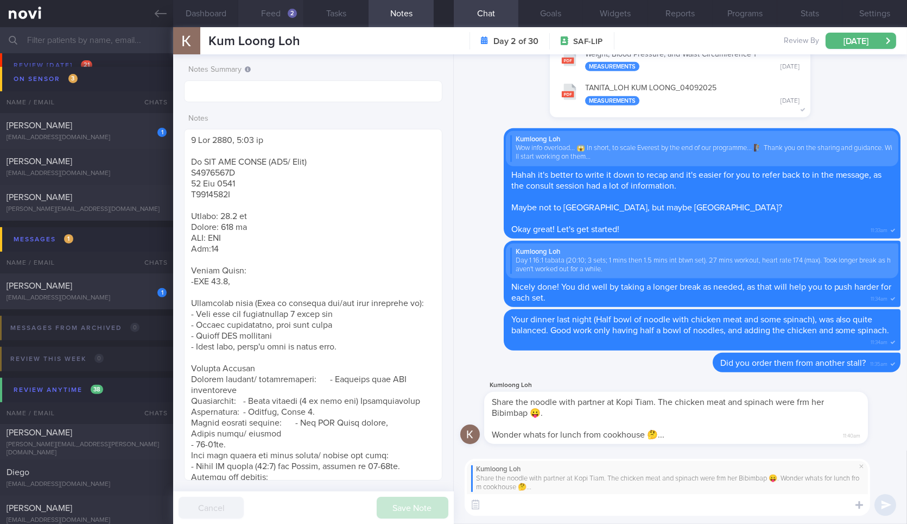
click at [250, 12] on button "Feed 2" at bounding box center [270, 13] width 65 height 27
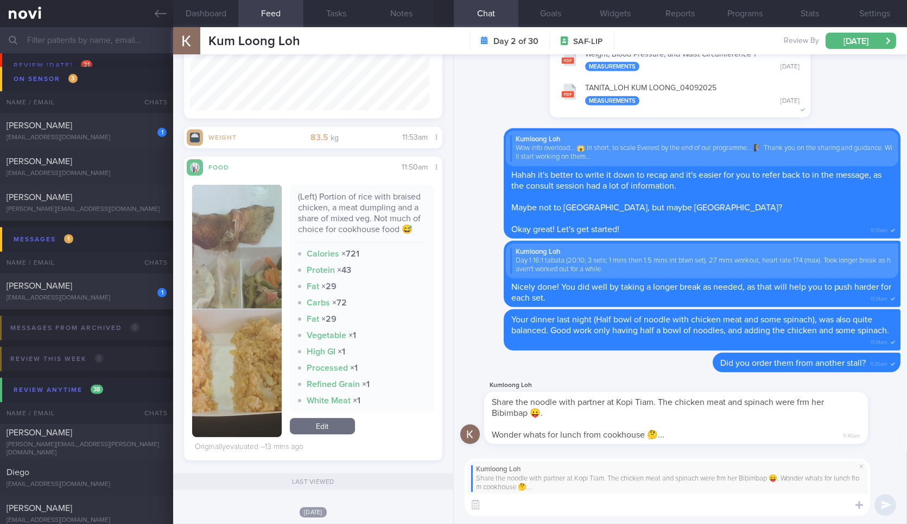
scroll to position [279, 0]
click at [656, 508] on textarea at bounding box center [668, 505] width 406 height 22
type textarea "Hahah I see. It's good that you mixed this both up, for a healthier meal!"
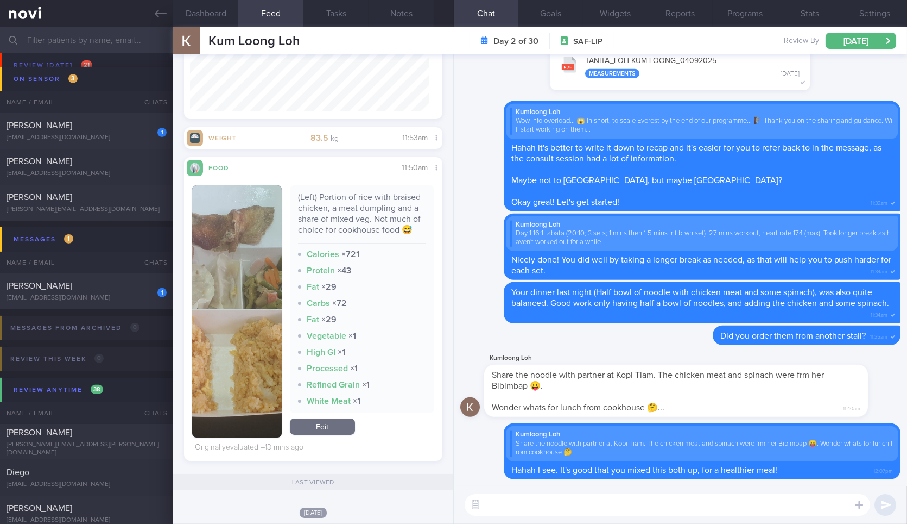
click at [245, 256] on button "button" at bounding box center [236, 311] width 89 height 252
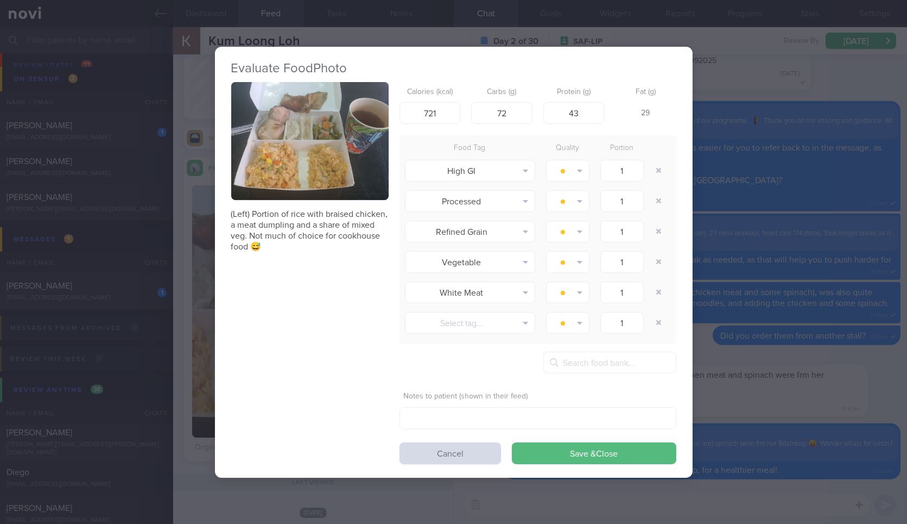
click at [320, 143] on button "button" at bounding box center [309, 141] width 157 height 118
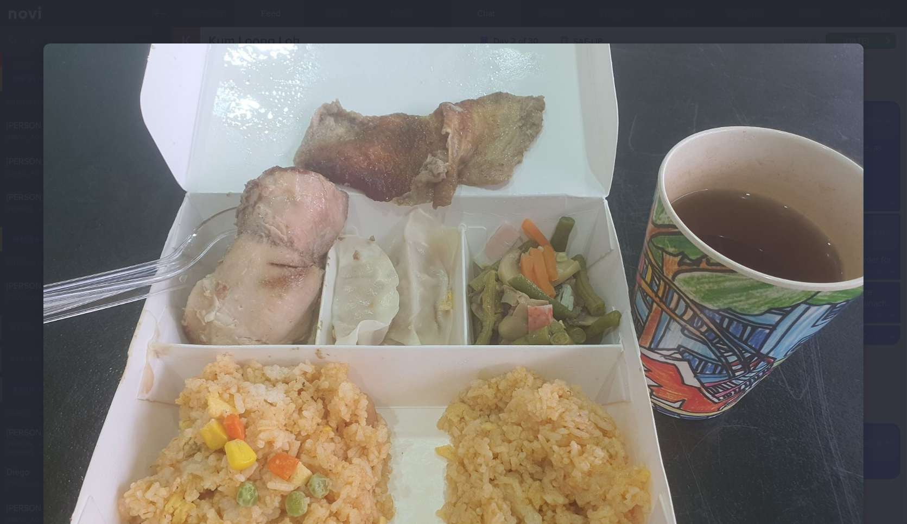
click at [861, 371] on div at bounding box center [453, 351] width 907 height 702
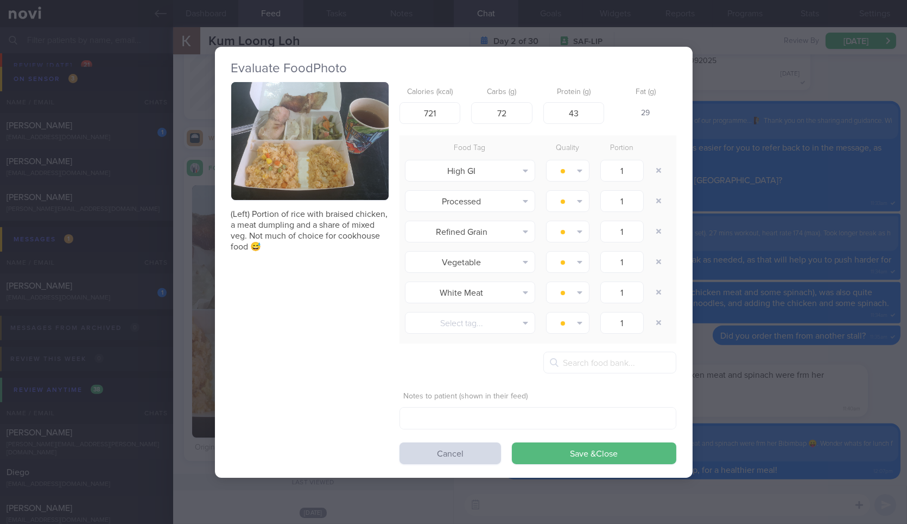
click at [861, 371] on div "Evaluate Food Photo (Left) Portion of rice with braised chicken, a meat dumplin…" at bounding box center [453, 262] width 907 height 524
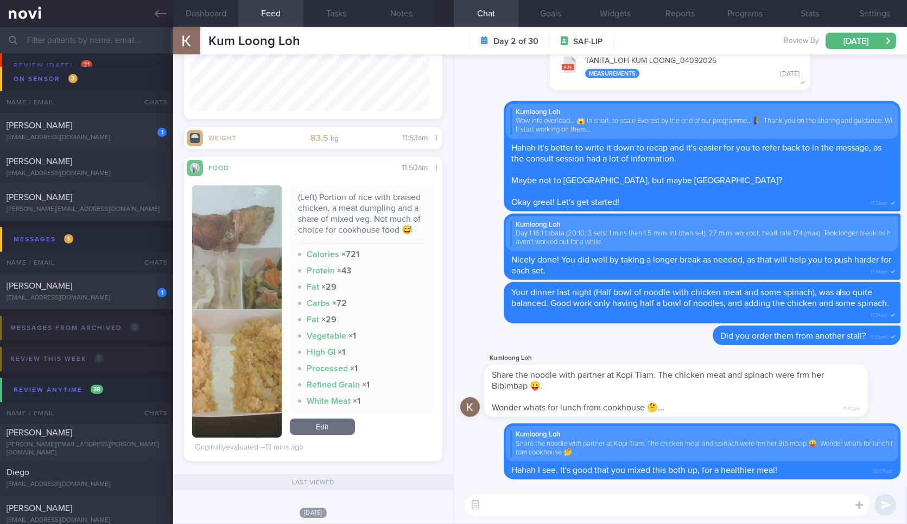
click at [348, 202] on div "(Left) Portion of rice with braised chicken, a meat dumpling and a share of mix…" at bounding box center [362, 218] width 128 height 52
copy div "(Left) Portion of rice with braised chicken, a meat dumpling and a share of mix…"
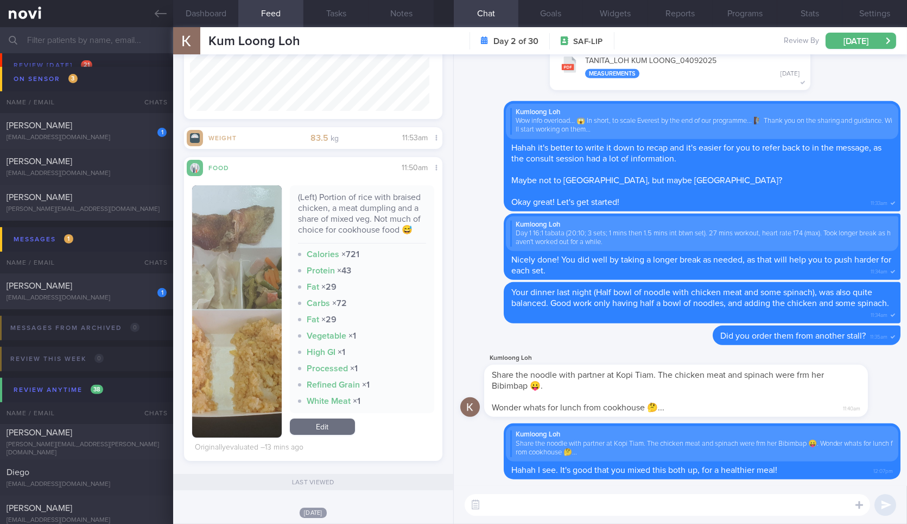
click at [563, 498] on textarea at bounding box center [668, 505] width 406 height 22
paste textarea "(Left) Portion of rice with braised chicken, a meat dumpling and a share of mix…"
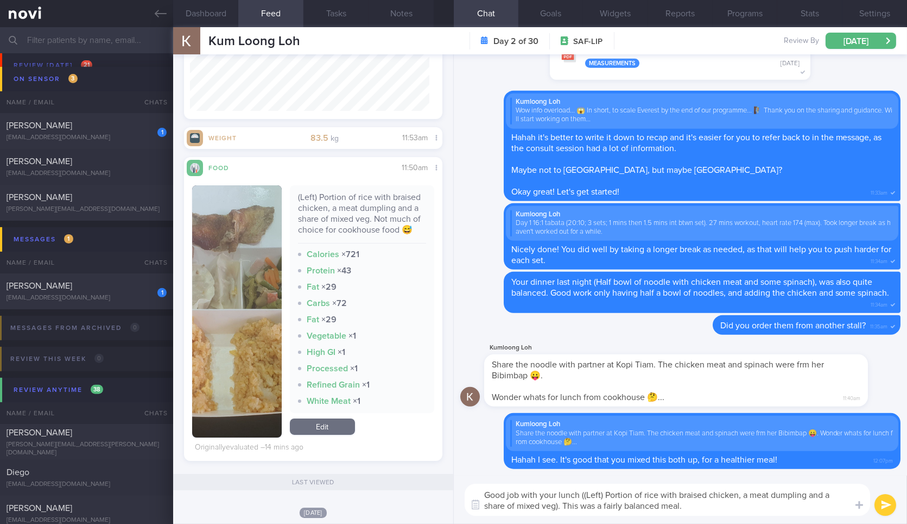
type textarea "Good job with your lunch ((Left) Portion of rice with braised chicken, a meat d…"
